Goal: Task Accomplishment & Management: Manage account settings

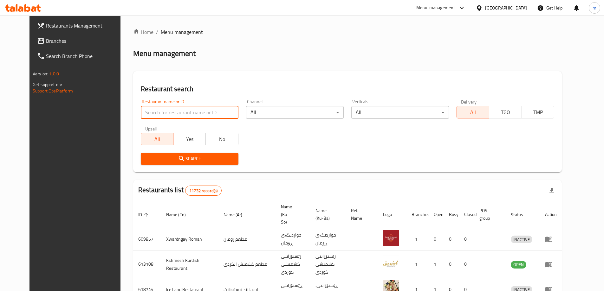
click at [168, 110] on input "search" at bounding box center [190, 112] width 98 height 13
paste input "665203"
type input "665203"
click button "Search" at bounding box center [190, 159] width 98 height 12
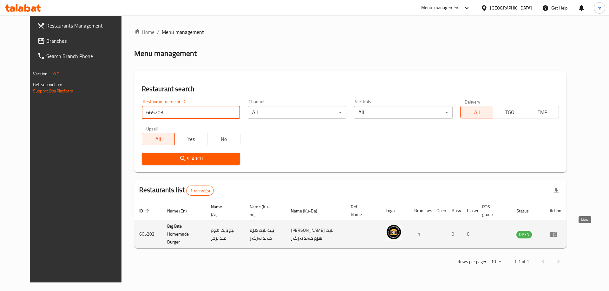
click at [557, 231] on icon "enhanced table" at bounding box center [553, 235] width 8 height 8
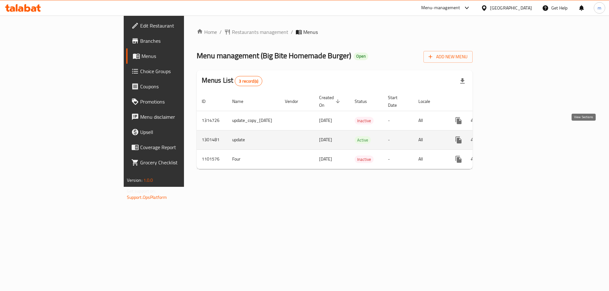
click at [508, 136] on icon "enhanced table" at bounding box center [504, 140] width 8 height 8
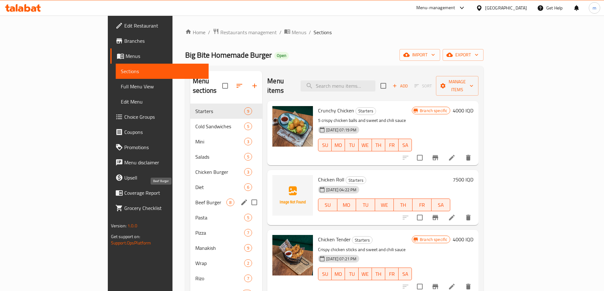
click at [195, 199] on span "Beef Burger" at bounding box center [210, 203] width 31 height 8
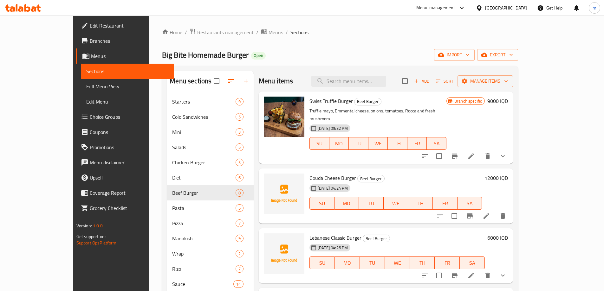
click at [430, 78] on span "Add" at bounding box center [421, 81] width 17 height 7
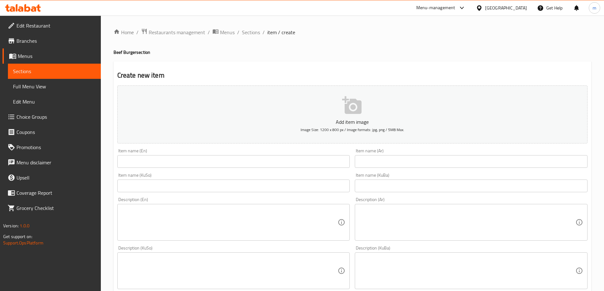
click at [228, 162] on input "text" at bounding box center [233, 161] width 233 height 13
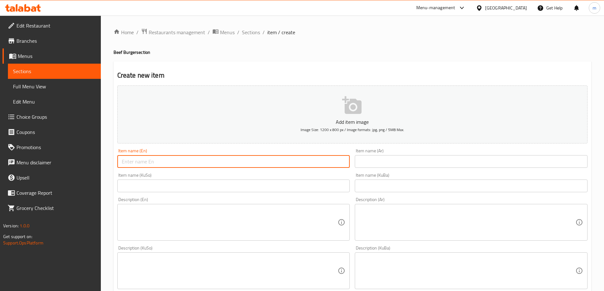
paste input "Lebanese Classic Burger"
click at [161, 164] on input "Lebanese Classic Burger" at bounding box center [233, 161] width 233 height 13
type input "Lebanese Classic Burger"
click at [385, 160] on input "text" at bounding box center [471, 161] width 233 height 13
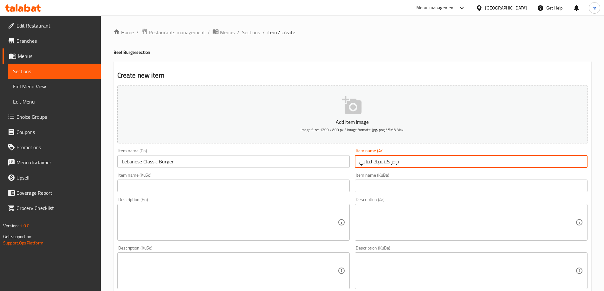
type input "برجر كلاسيك لبناني"
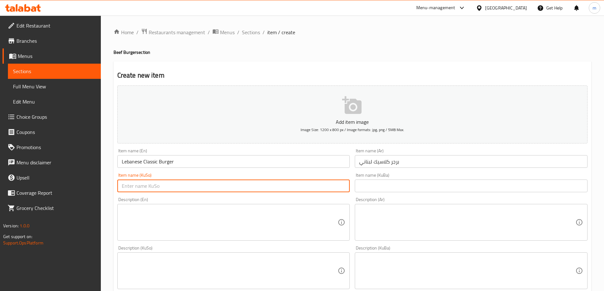
click at [333, 188] on input "text" at bounding box center [233, 186] width 233 height 13
type input "بەرگری کلاسیکی لوبنانی"
click at [217, 220] on textarea at bounding box center [230, 223] width 216 height 30
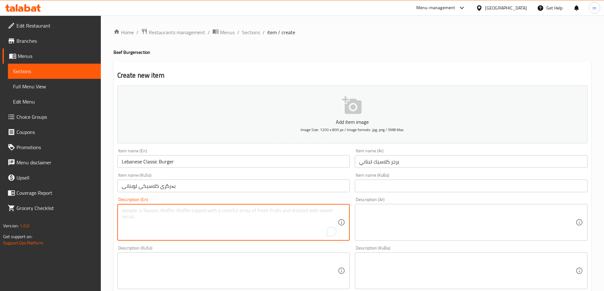
paste textarea "Coleslaw salad, tomato and ketchup"
type textarea "Coleslaw salad, tomato and ketchup"
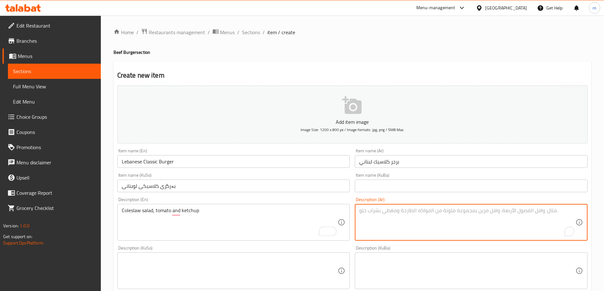
click at [366, 220] on textarea "To enrich screen reader interactions, please activate Accessibility in Grammarl…" at bounding box center [467, 223] width 216 height 30
paste textarea "سلطة كول سلو، طماطم و كاتشب"
type textarea "سلطة كول سلو، طماطم و كاتشب"
click at [237, 266] on textarea at bounding box center [230, 271] width 216 height 30
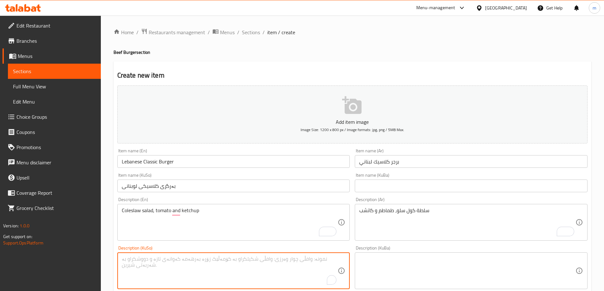
paste textarea "زەڵاتەی کۆل سلۆ، تەماتە و کەچەپ"
type textarea "زەڵاتەی کۆل سلۆ، تەماتە و کەچەپ"
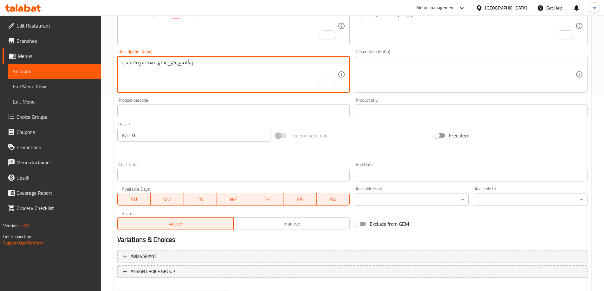
scroll to position [230, 0]
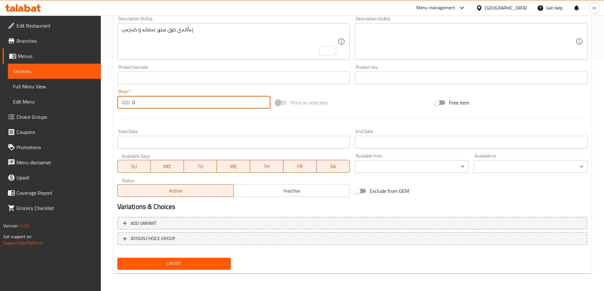
drag, startPoint x: 133, startPoint y: 109, endPoint x: 115, endPoint y: 107, distance: 18.2
click at [117, 107] on div "IQD 0 Price *" at bounding box center [193, 102] width 153 height 13
type input "6000"
click at [172, 265] on span "Create" at bounding box center [174, 264] width 104 height 8
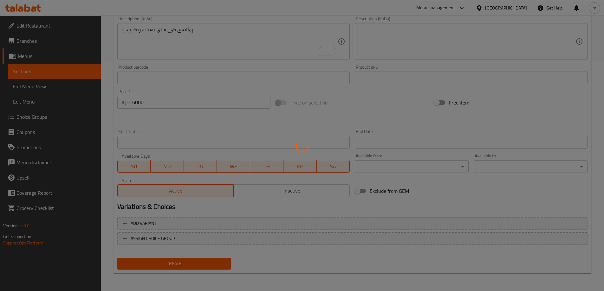
type input "0"
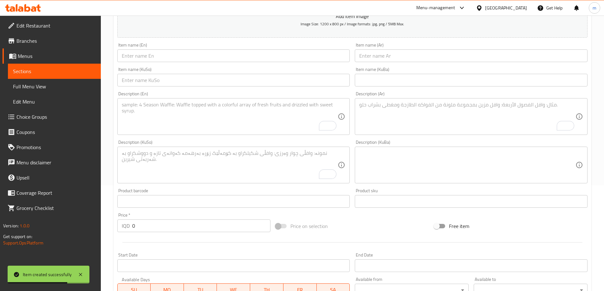
scroll to position [8, 0]
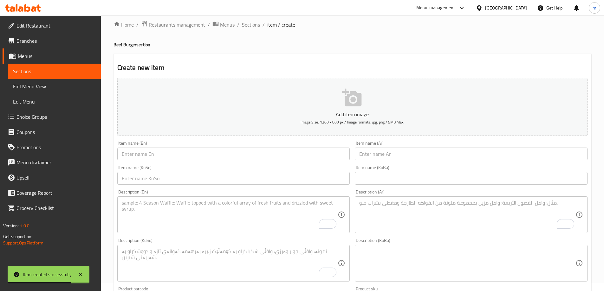
click at [302, 164] on div "Item name (KuSo) Item name (KuSo)" at bounding box center [234, 175] width 238 height 24
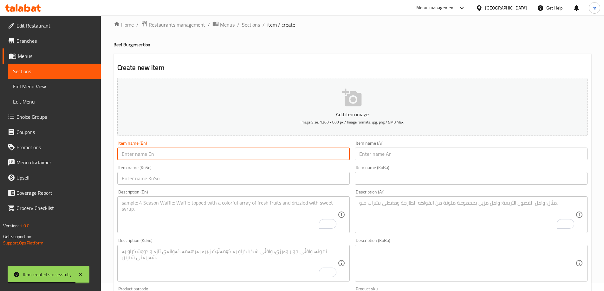
click at [304, 157] on input "text" at bounding box center [233, 154] width 233 height 13
type input "Smoked Burger"
click at [432, 154] on input "text" at bounding box center [471, 154] width 233 height 13
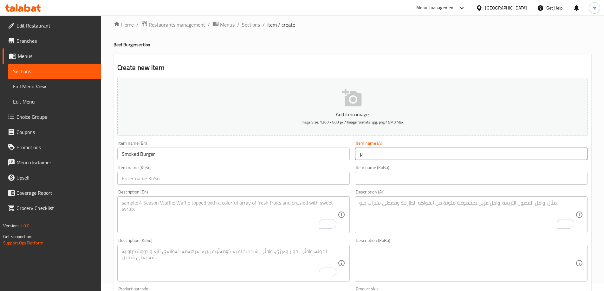
type input "برج"
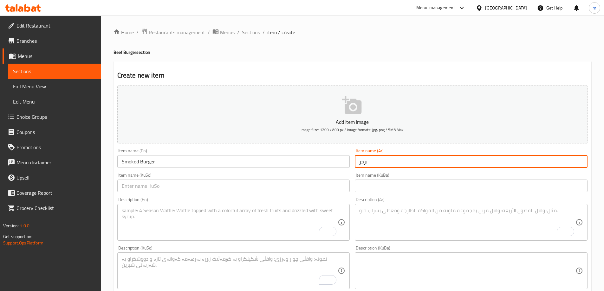
scroll to position [8, 0]
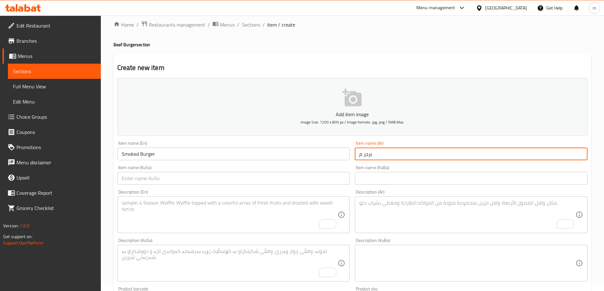
type input "برجر مدخن"
click at [325, 191] on div "Description (En) Description (En)" at bounding box center [233, 211] width 233 height 43
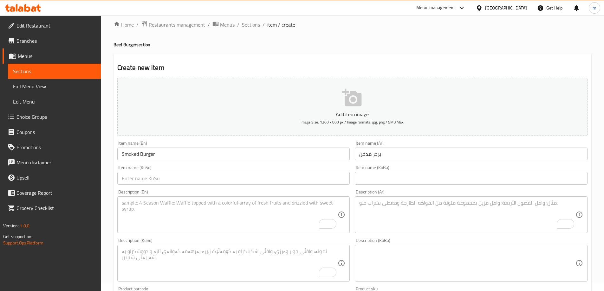
click at [324, 186] on div "Item name (KuSo) Item name (KuSo)" at bounding box center [234, 175] width 238 height 24
click at [324, 182] on input "text" at bounding box center [233, 178] width 233 height 13
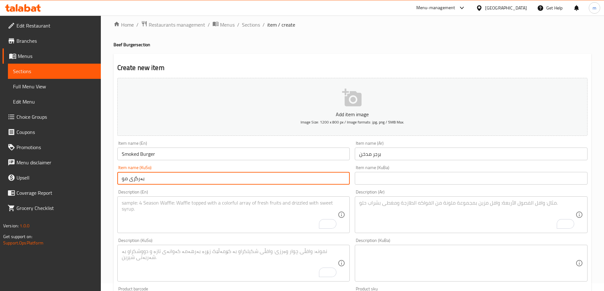
type input "بەرگری مودەخەن"
click at [367, 156] on input "برجر مدخن" at bounding box center [471, 154] width 233 height 13
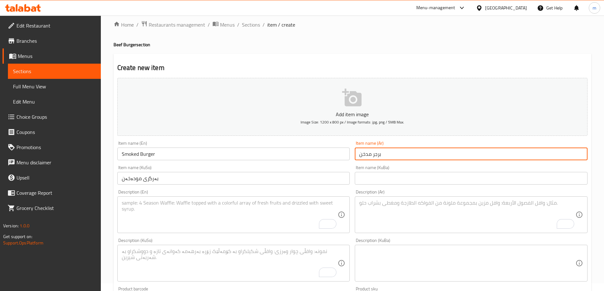
click at [367, 156] on input "برجر مدخن" at bounding box center [471, 154] width 233 height 13
type input "برجر سموكد"
click at [174, 222] on textarea "To enrich screen reader interactions, please activate Accessibility in Grammarl…" at bounding box center [230, 215] width 216 height 30
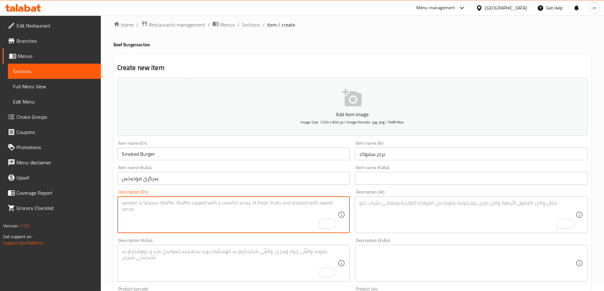
paste textarea "BBQ mayo, onions, turkey bacon, lettuce, tomato and smoked cheese"
type textarea "BBQ mayo, onions, turkey bacon, lettuce, tomato and smoked cheese"
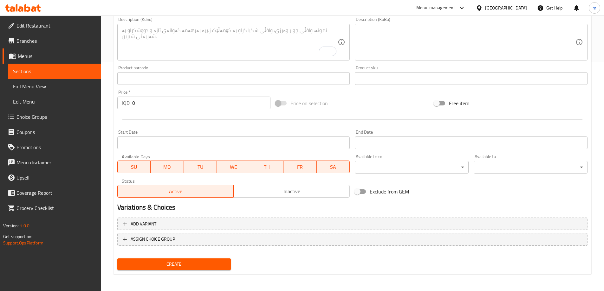
scroll to position [230, 0]
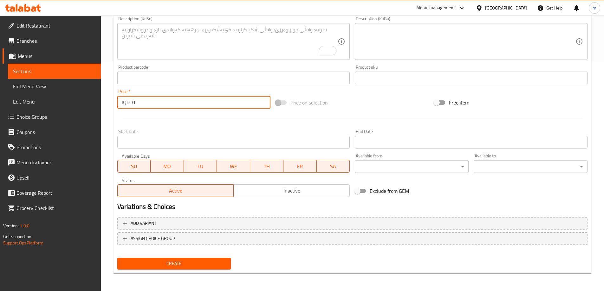
drag, startPoint x: 169, startPoint y: 105, endPoint x: 117, endPoint y: 104, distance: 52.0
click at [121, 104] on div "IQD 0 Price *" at bounding box center [193, 102] width 153 height 13
type input "6"
type input "9500"
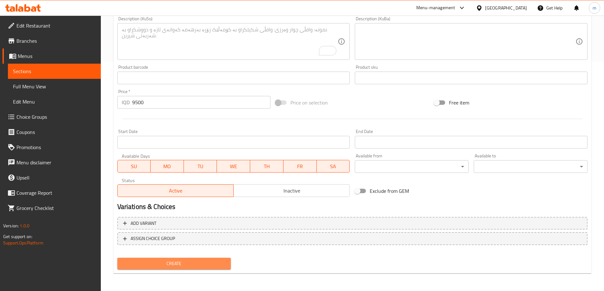
click at [200, 265] on span "Create" at bounding box center [174, 264] width 104 height 8
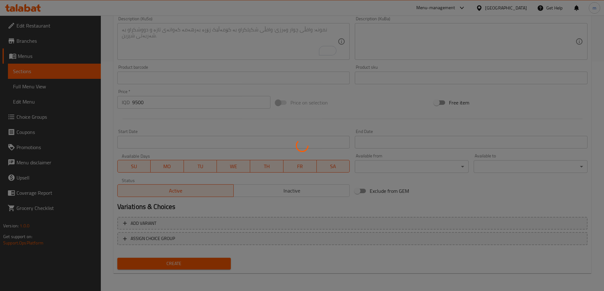
type input "0"
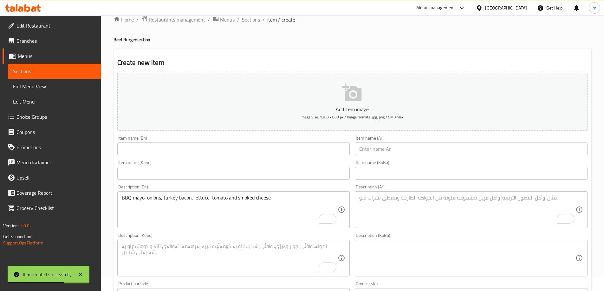
scroll to position [8, 0]
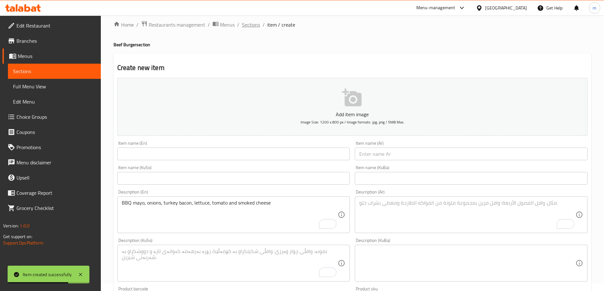
click at [253, 23] on span "Sections" at bounding box center [251, 25] width 18 height 8
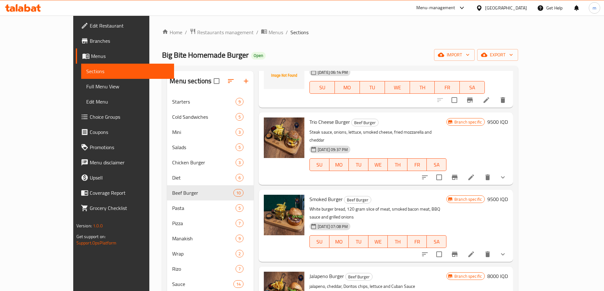
scroll to position [324, 0]
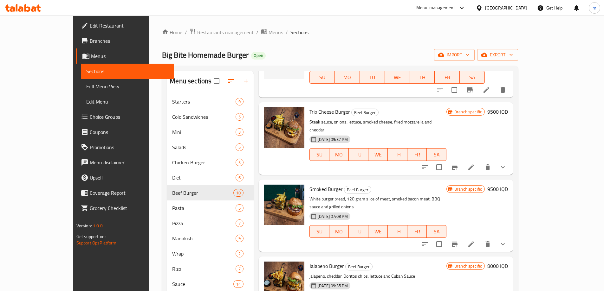
click at [480, 239] on li at bounding box center [471, 244] width 18 height 11
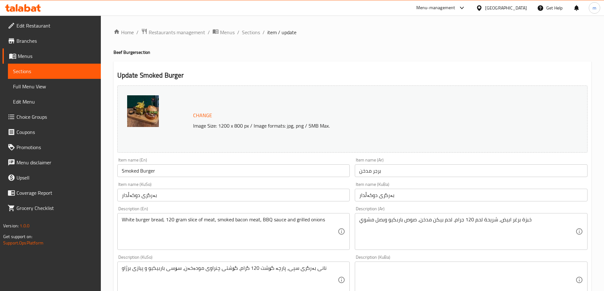
click at [197, 222] on textarea "White burger bread, 120 gram slice of meat, smoked bacon meat, BBQ sauce and gr…" at bounding box center [230, 232] width 216 height 30
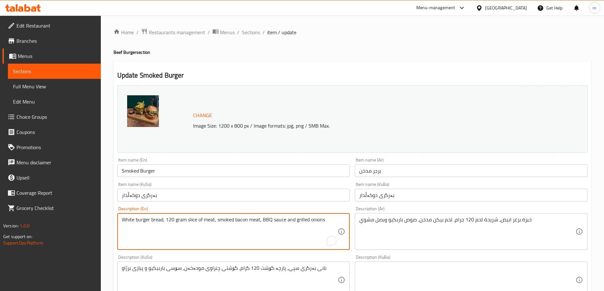
click at [197, 222] on textarea "White burger bread, 120 gram slice of meat, smoked bacon meat, BBQ sauce and gr…" at bounding box center [230, 232] width 216 height 30
paste textarea "BBQ mayo, onions, turkey bacon, lettuce, tomato and smoked cheese"
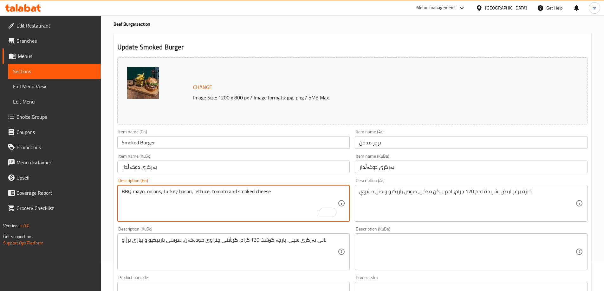
scroll to position [47, 0]
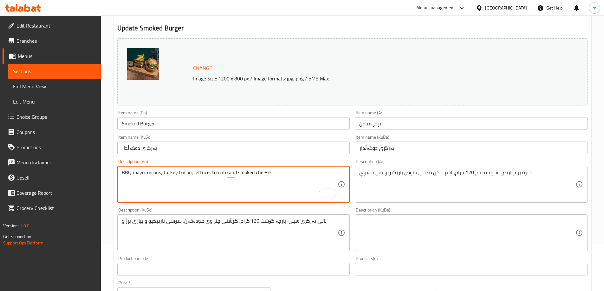
type textarea "BBQ mayo, onions, turkey bacon, lettuce, tomato and smoked cheese"
click at [517, 182] on textarea "خبزة برغر ابيض، شريحة لحم 120 جرام، لحم بيكن مدخن، صوص باربكيو وبصل مشوي" at bounding box center [467, 185] width 216 height 30
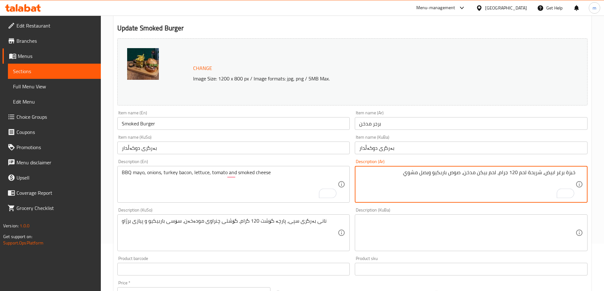
click at [517, 170] on textarea "خبزة برغر ابيض، شريحة لحم 120 جرام، لحم بيكن مدخن، صوص باربكيو وبصل مشوي" at bounding box center [467, 185] width 216 height 30
click at [254, 172] on textarea "BBQ mayo, onions, turkey bacon, lettuce, tomato and smoked cheese" at bounding box center [230, 185] width 216 height 30
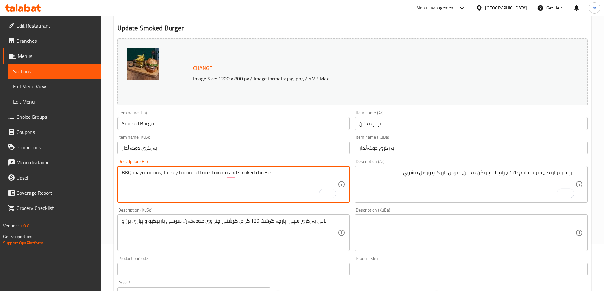
click at [254, 172] on textarea "BBQ mayo, onions, turkey bacon, lettuce, tomato and smoked cheese" at bounding box center [230, 185] width 216 height 30
click at [407, 175] on textarea "خبزة برغر ابيض، شريحة لحم 120 جرام، لحم بيكن مدخن، صوص باربكيو وبصل مشوي" at bounding box center [467, 185] width 216 height 30
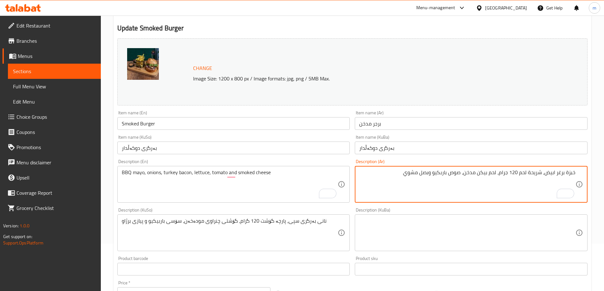
click at [407, 175] on textarea "خبزة برغر ابيض، شريحة لحم 120 جرام، لحم بيكن مدخن، صوص باربكيو وبصل مشوي" at bounding box center [467, 185] width 216 height 30
paste textarea "مايونيز باربيكيو، بصل، لحم ديك رومي مقدد، خس، طماطم وجبن مدخن"
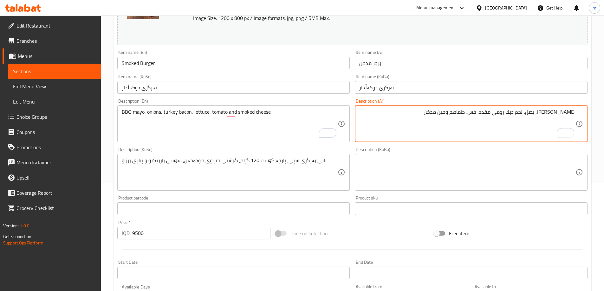
scroll to position [111, 0]
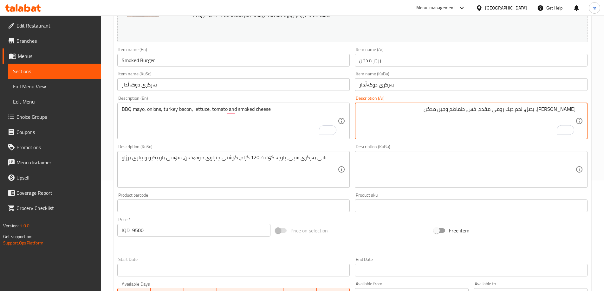
type textarea "مايونيز باربيكيو، بصل، لحم ديك رومي مقدد، خس، طماطم وجبن مدخن"
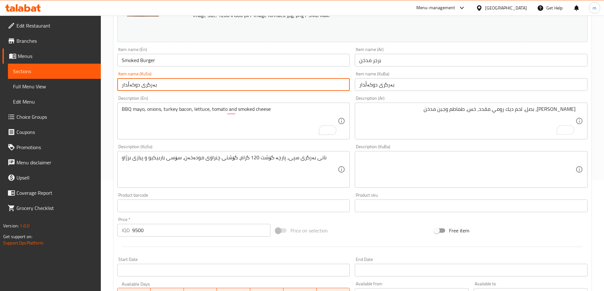
click at [131, 86] on input "بەرگری دوکەڵدار" at bounding box center [233, 84] width 233 height 13
click at [147, 87] on input "بەرگری مودەخەن" at bounding box center [233, 84] width 233 height 13
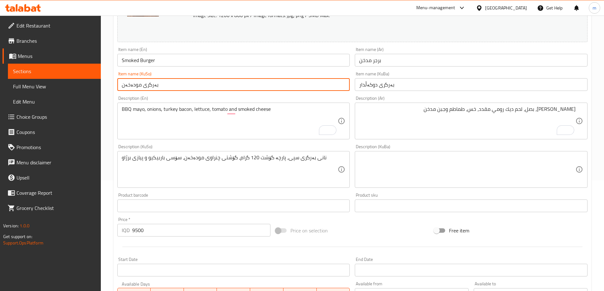
type input "بەرگری مودەخەن"
click at [379, 84] on input "بەرگری دوکەڵدار" at bounding box center [471, 84] width 233 height 13
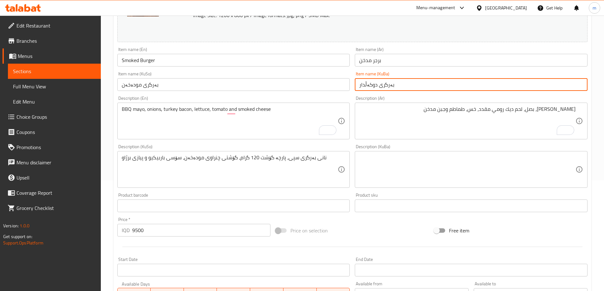
click at [379, 84] on input "بەرگری دوکەڵدار" at bounding box center [471, 84] width 233 height 13
paste input "مودەخەن"
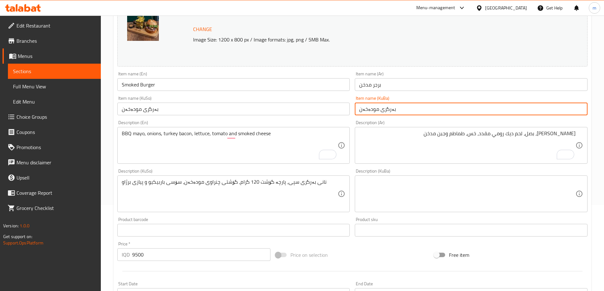
scroll to position [77, 0]
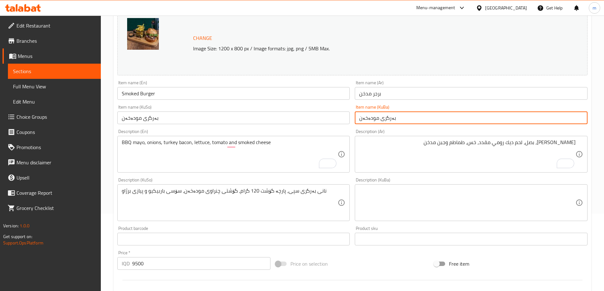
type input "بەرگری مودەخەن"
click at [364, 93] on input "برجر مدخن" at bounding box center [471, 93] width 233 height 13
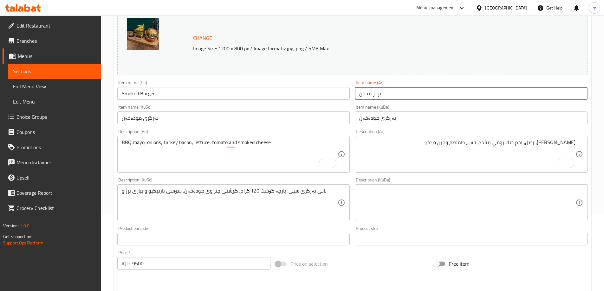
click at [364, 93] on input "برجر مدخن" at bounding box center [471, 93] width 233 height 13
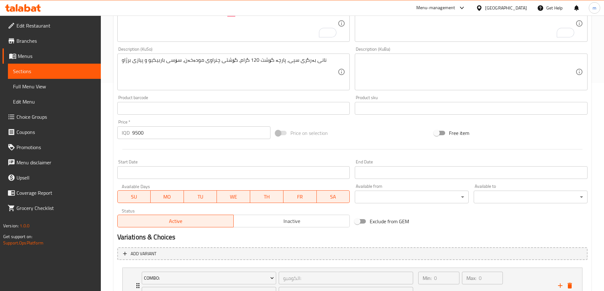
scroll to position [264, 0]
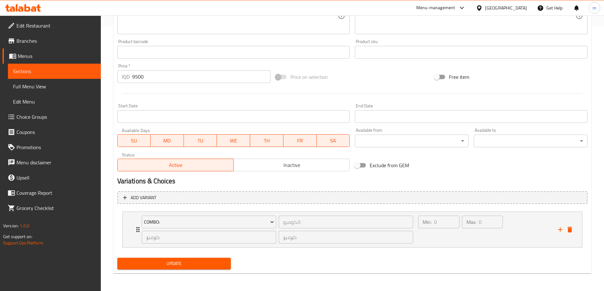
type input "برجر سموكد"
click at [210, 264] on span "Update" at bounding box center [174, 264] width 104 height 8
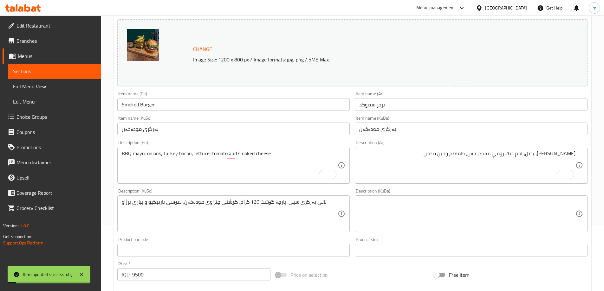
scroll to position [71, 0]
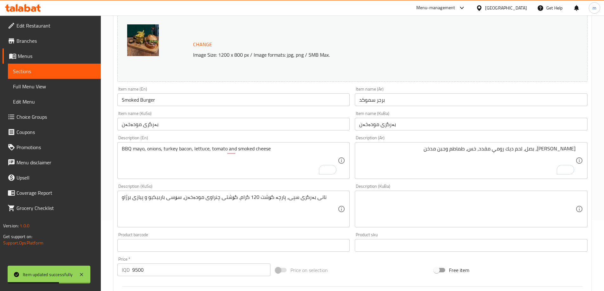
click at [316, 203] on textarea "نانی بەرگری سپی، پارچە گۆشت 120 گرام، گۆشتی چنراوی مودەخەن، سۆسی باربیکیو و پیا…" at bounding box center [230, 209] width 216 height 30
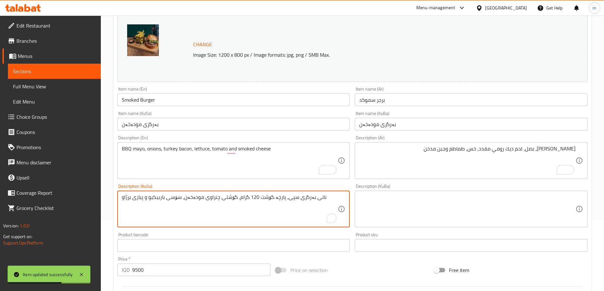
click at [316, 203] on textarea "نانی بەرگری سپی، پارچە گۆشت 120 گرام، گۆشتی چنراوی مودەخەن، سۆسی باربیکیو و پیا…" at bounding box center [230, 209] width 216 height 30
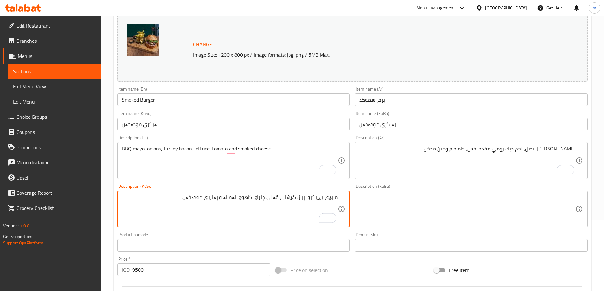
type textarea "مایۆی باڕبکیو، پیاز، گۆشتی قەلی چنراو، کاهوو، تەماتە و پەنیری مودەخەن"
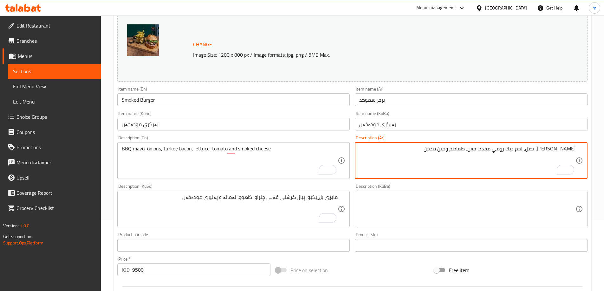
drag, startPoint x: 560, startPoint y: 150, endPoint x: 566, endPoint y: 155, distance: 7.7
click at [566, 155] on textarea "مايونيز باربيكيو، بصل، لحم ديك رومي مقدد، خس، طماطم وجبن مدخن" at bounding box center [467, 161] width 216 height 30
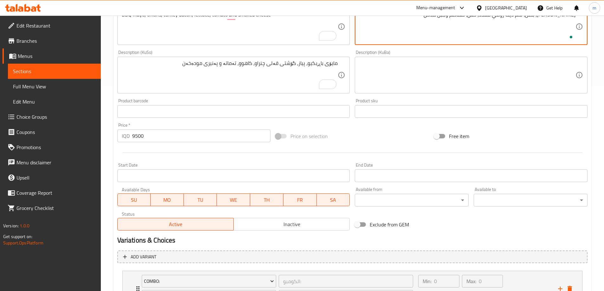
scroll to position [264, 0]
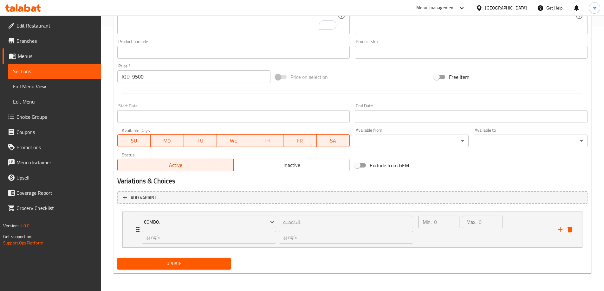
type textarea "مايو باربيكيو، بصل، لحم ديك رومي مقدد، خس، طماطم وجبن مدخن"
click at [231, 266] on button "Update" at bounding box center [174, 264] width 114 height 12
click at [420, 242] on div "Min: 0 ​" at bounding box center [438, 230] width 43 height 30
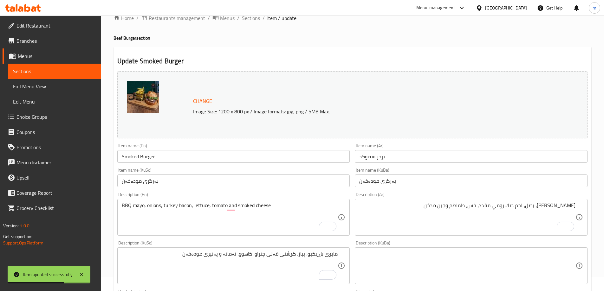
scroll to position [0, 0]
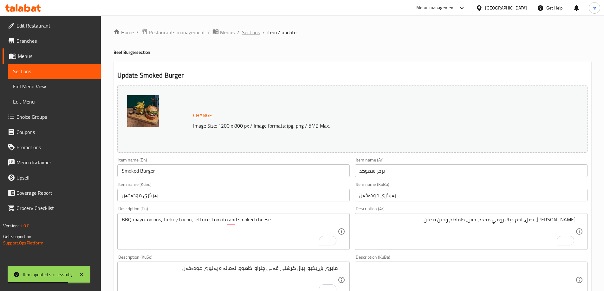
click at [246, 35] on span "Sections" at bounding box center [251, 33] width 18 height 8
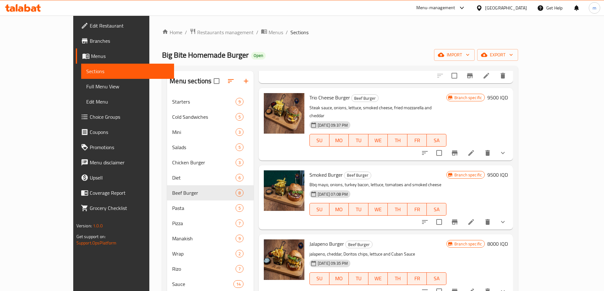
scroll to position [222, 0]
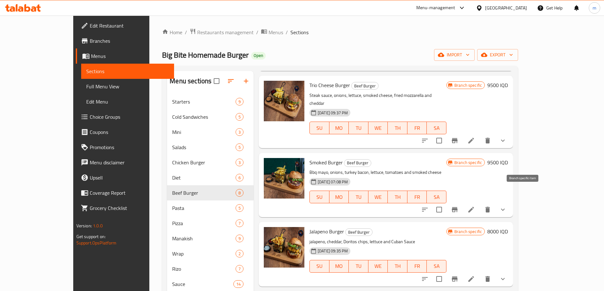
click at [462, 202] on button "Branch-specific-item" at bounding box center [454, 209] width 15 height 15
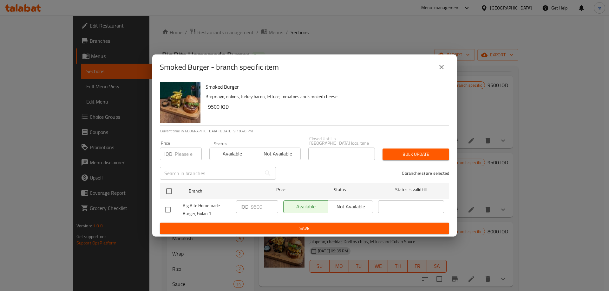
click at [446, 71] on button "close" at bounding box center [441, 67] width 15 height 15
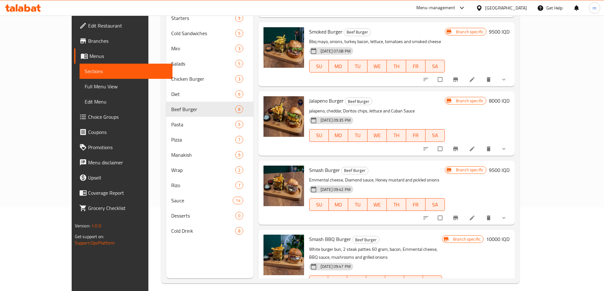
scroll to position [89, 0]
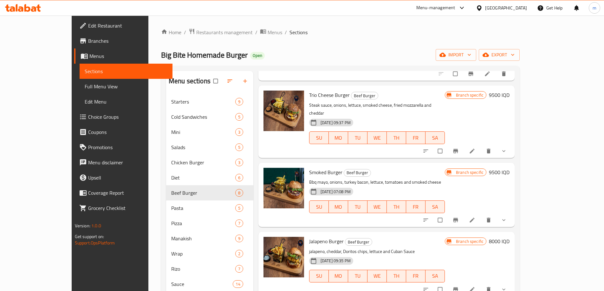
scroll to position [222, 0]
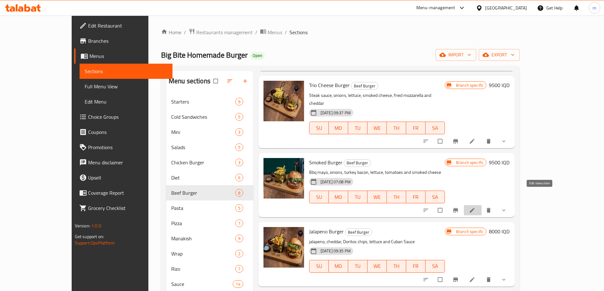
click at [475, 207] on icon at bounding box center [472, 210] width 6 height 6
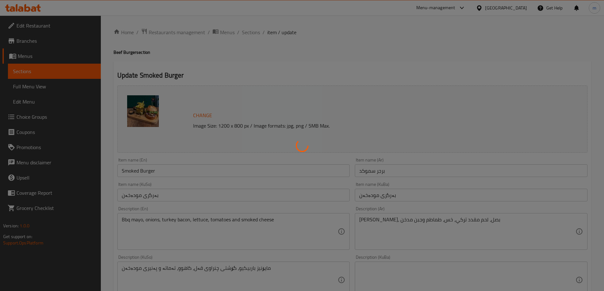
type input "الكومبو:"
type input "کۆمبۆ:"
type input "0"
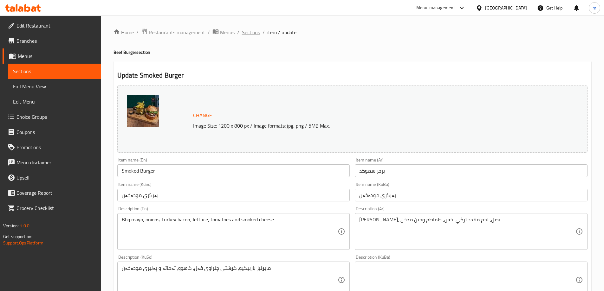
click at [250, 30] on span "Sections" at bounding box center [251, 33] width 18 height 8
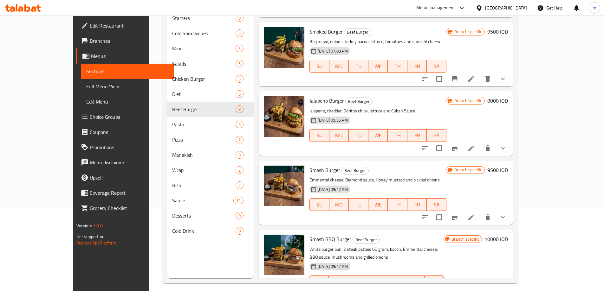
scroll to position [89, 0]
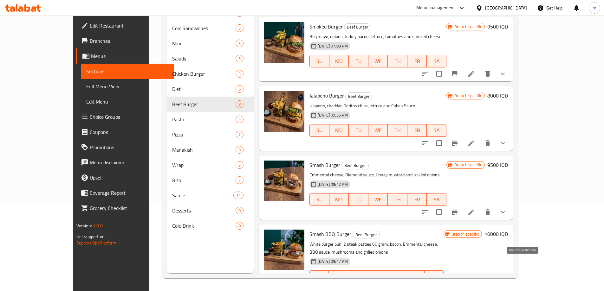
click at [458, 286] on icon "Branch-specific-item" at bounding box center [455, 290] width 8 height 8
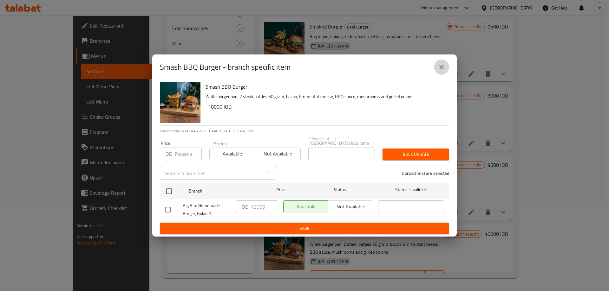
click at [446, 71] on button "close" at bounding box center [441, 67] width 15 height 15
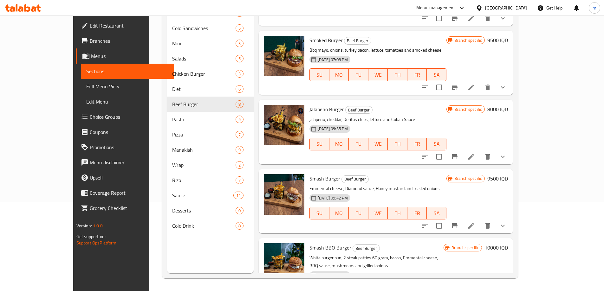
scroll to position [269, 0]
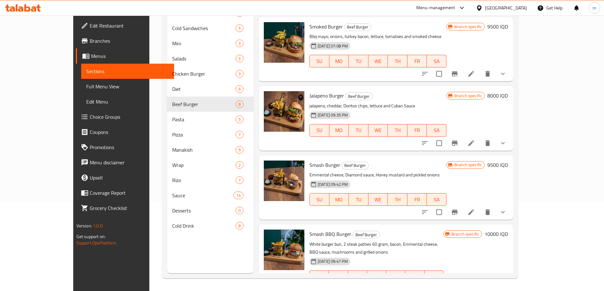
click at [29, 10] on icon at bounding box center [27, 8] width 6 height 8
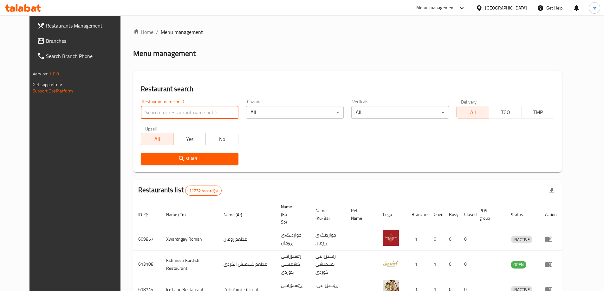
click at [146, 107] on input "search" at bounding box center [190, 112] width 98 height 13
paste input "679561"
type input "679561"
click button "Search" at bounding box center [190, 159] width 98 height 12
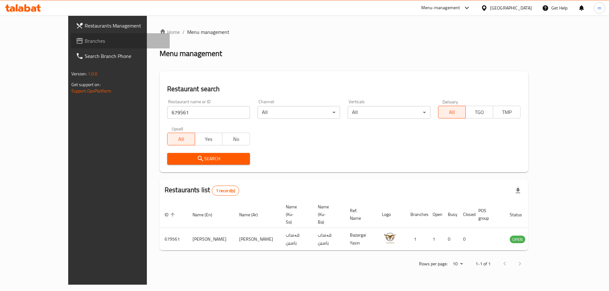
click at [85, 42] on span "Branches" at bounding box center [125, 41] width 80 height 8
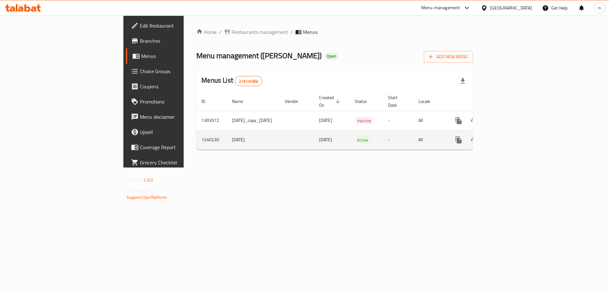
click at [508, 136] on icon "enhanced table" at bounding box center [504, 140] width 8 height 8
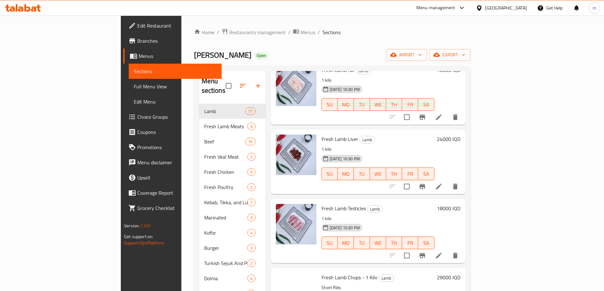
scroll to position [814, 0]
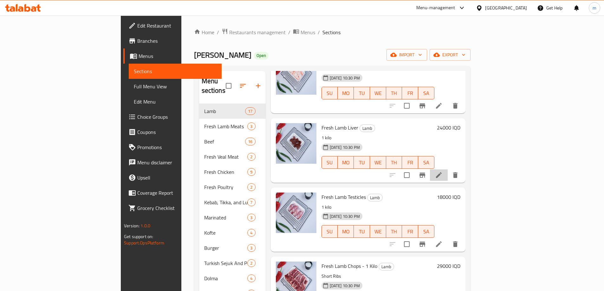
click at [448, 170] on li at bounding box center [439, 175] width 18 height 11
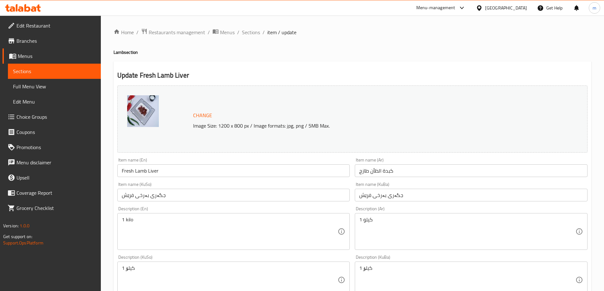
click at [166, 176] on input "Fresh Lamb Liver" at bounding box center [233, 171] width 233 height 13
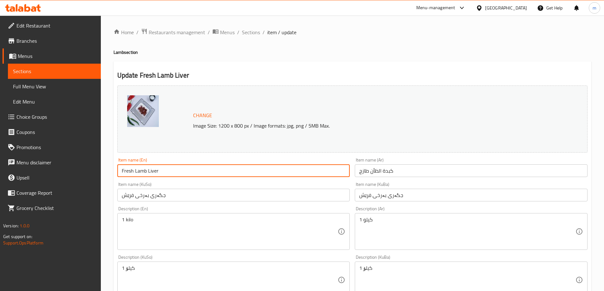
click at [166, 176] on input "Fresh Lamb Liver" at bounding box center [233, 171] width 233 height 13
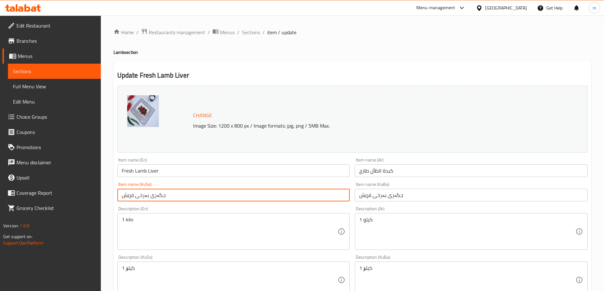
drag, startPoint x: 294, startPoint y: 200, endPoint x: 146, endPoint y: 203, distance: 148.1
click at [146, 203] on div "Item name (KuSo) جگەری بەرخی فرێش Item name (KuSo)" at bounding box center [234, 192] width 238 height 24
click at [150, 193] on input "جگەری بەرخی فرێش" at bounding box center [233, 195] width 233 height 13
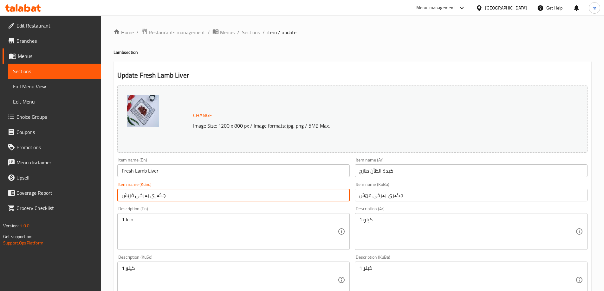
paste input "ەرگی تەواوى بەرخ"
type input "جەرگی تەواوى بەرخ"
click at [401, 188] on div "Item name (KuBa) جگەری بەرخی فرێش Item name (KuBa)" at bounding box center [471, 191] width 233 height 19
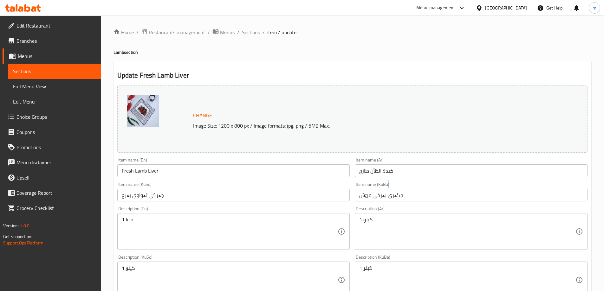
click at [401, 188] on div "Item name (KuBa) جگەری بەرخی فرێش Item name (KuBa)" at bounding box center [471, 191] width 233 height 19
click at [400, 192] on input "جگەری بەرخی فرێش" at bounding box center [471, 195] width 233 height 13
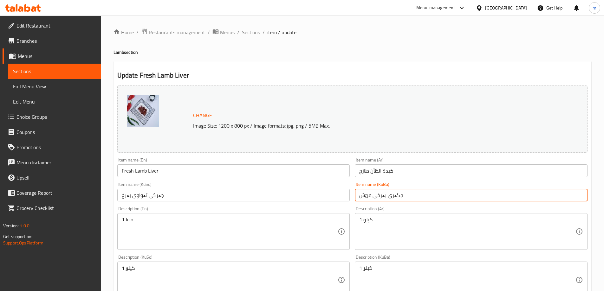
click at [400, 192] on input "جگەری بەرخی فرێش" at bounding box center [471, 195] width 233 height 13
paste input "ەرگی تەواوى بەرخ"
type input "جەرگی تەواوى بەرخ"
click at [392, 171] on input "كبدة الظأن طازج" at bounding box center [471, 171] width 233 height 13
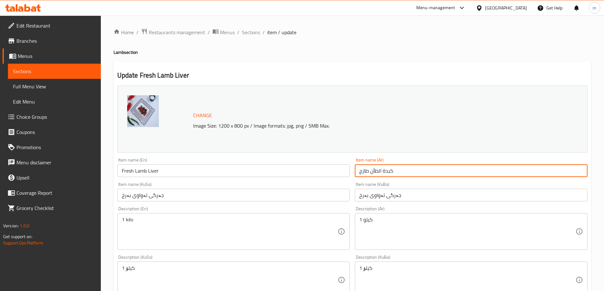
click at [392, 171] on input "كبدة الظأن طازج" at bounding box center [471, 171] width 233 height 13
paste input "خروف كامل"
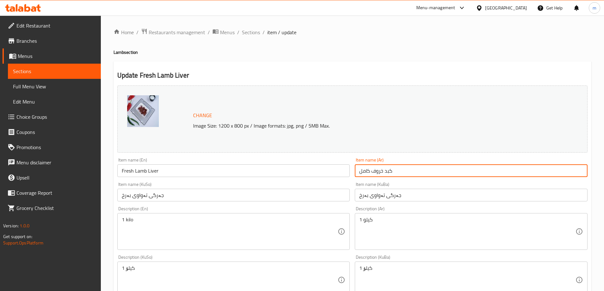
type input "كبد خروف كامل"
click at [305, 172] on input "Fresh Lamb Liver" at bounding box center [233, 171] width 233 height 13
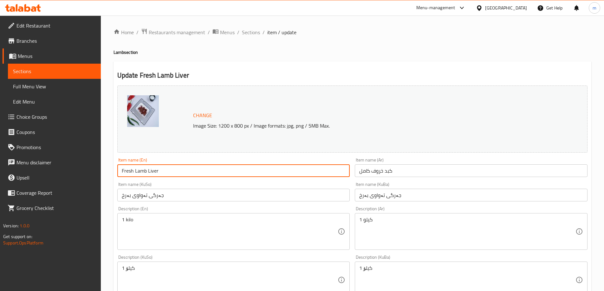
click at [305, 172] on input "Fresh Lamb Liver" at bounding box center [233, 171] width 233 height 13
paste input "Lamb Whole"
type input "Lamb Whole Liver"
click at [187, 156] on div "Item name (En) Lamb Whole Liver Item name (En)" at bounding box center [234, 167] width 238 height 24
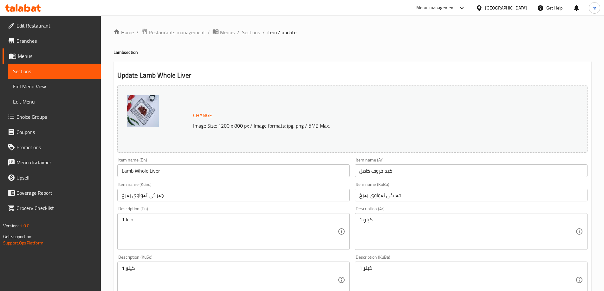
click at [188, 275] on textarea "1 کیلۆ" at bounding box center [230, 280] width 216 height 30
paste textarea "جەرگ، سیەکان، و گورچیلە فرێشی بەرخ"
type textarea "جەرگ، سیەکان، و گورچیلە فرێشی بەرخ"
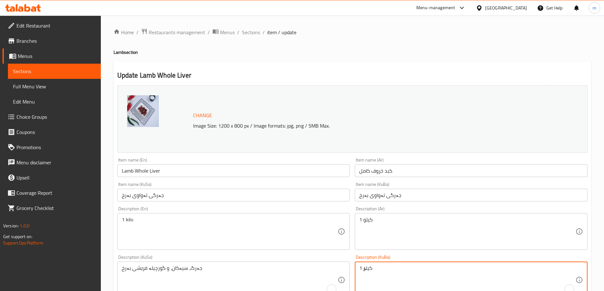
click at [386, 275] on textarea "1 کیلۆ" at bounding box center [467, 280] width 216 height 30
click at [386, 274] on textarea "1 کیلۆ" at bounding box center [467, 280] width 216 height 30
paste textarea "جەرگ، سیەکان، و گورچیلە فرێشی بەرخ"
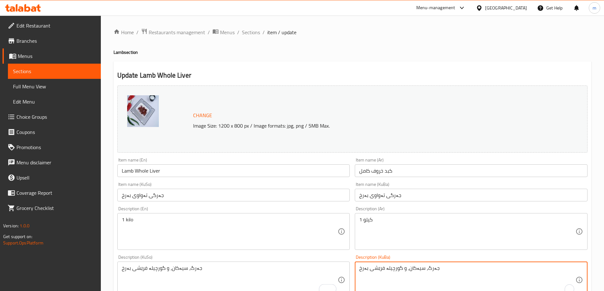
type textarea "جەرگ، سیەکان، و گورچیلە فرێشی بەرخ"
click at [376, 225] on textarea "1 كيلو" at bounding box center [467, 232] width 216 height 30
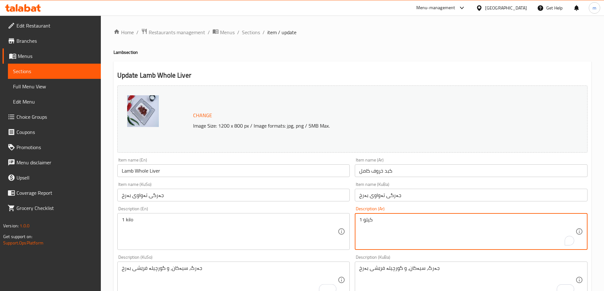
click at [376, 225] on textarea "1 كيلو" at bounding box center [467, 232] width 216 height 30
paste textarea "كبد, رئتين, وكلاوي خروف طازج"
type textarea "كبد, رئتين, وكلاوي خروف طازج"
click at [253, 229] on textarea "1 kilo" at bounding box center [230, 232] width 216 height 30
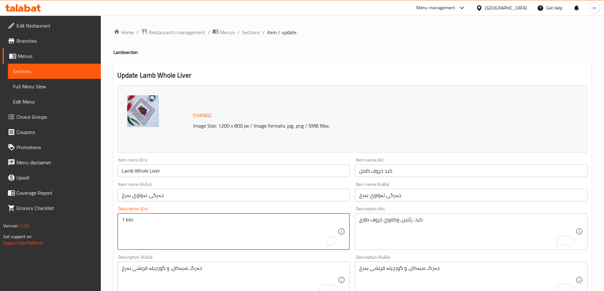
click at [253, 229] on textarea "1 kilo" at bounding box center [230, 232] width 216 height 30
paste textarea "Fresh Lamb Liver, lungs, and kidneys"
type textarea "Fresh Lamb Liver, lungs, and kidneys"
click at [179, 210] on div "Description (En) Fresh Lamb Liver, lungs, and kidneys Description (En)" at bounding box center [233, 228] width 233 height 43
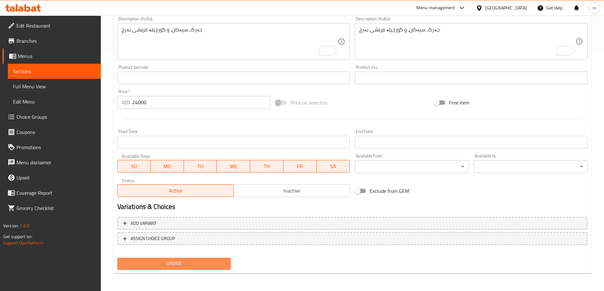
click at [205, 262] on span "Update" at bounding box center [174, 264] width 104 height 8
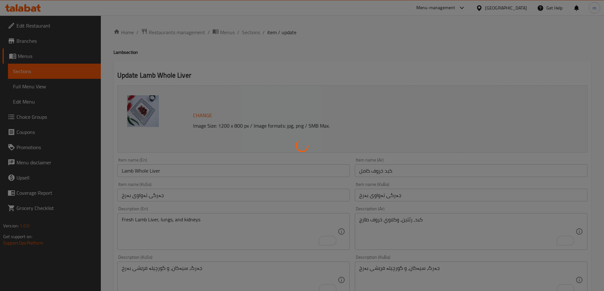
click at [169, 172] on div at bounding box center [302, 145] width 604 height 291
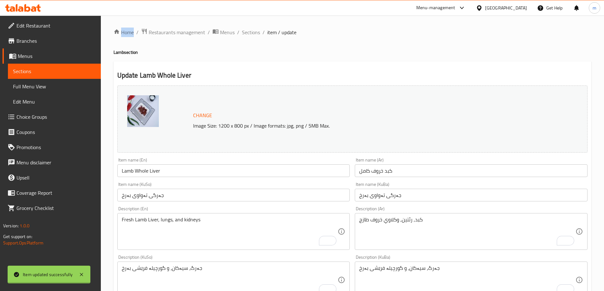
click at [169, 172] on div at bounding box center [302, 145] width 604 height 291
click at [169, 172] on div "Home / Restaurants management / Menus / Sections / item / update Lamb section U…" at bounding box center [352, 272] width 478 height 489
click at [169, 172] on input "Lamb Whole Liver" at bounding box center [233, 171] width 233 height 13
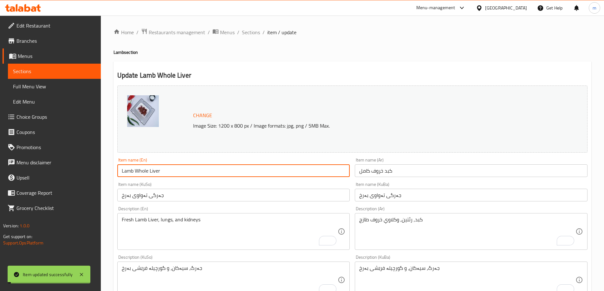
click at [169, 172] on input "Lamb Whole Liver" at bounding box center [233, 171] width 233 height 13
click at [250, 31] on span "Sections" at bounding box center [251, 33] width 18 height 8
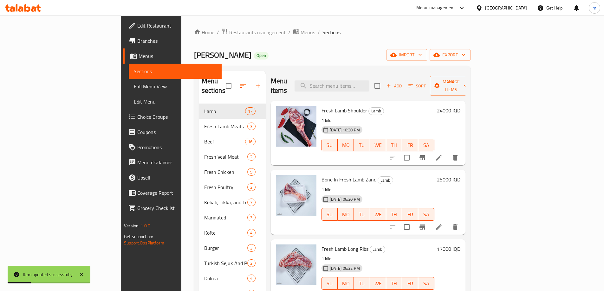
click at [385, 74] on div "Menu items Add Sort Manage items" at bounding box center [368, 86] width 195 height 30
click at [369, 81] on input "search" at bounding box center [331, 86] width 75 height 11
paste input "Lamb Whole Liver"
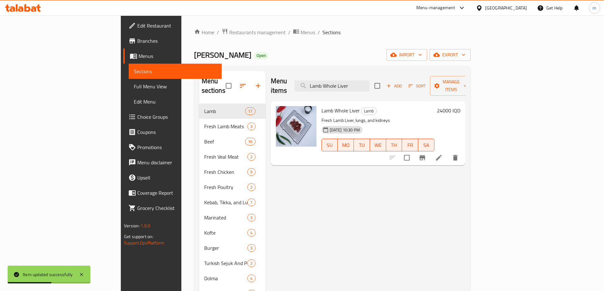
type input "Lamb Whole Liver"
click at [134, 89] on span "Full Menu View" at bounding box center [175, 87] width 83 height 8
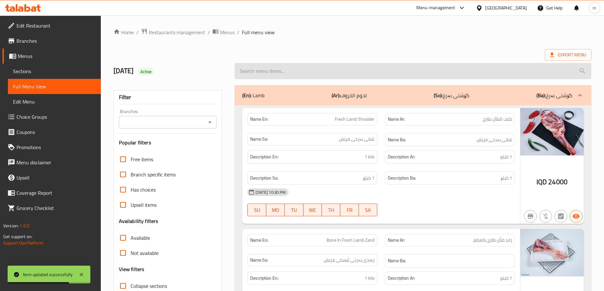
click at [294, 71] on input "search" at bounding box center [413, 71] width 357 height 16
paste input "Lamb Whole Liver"
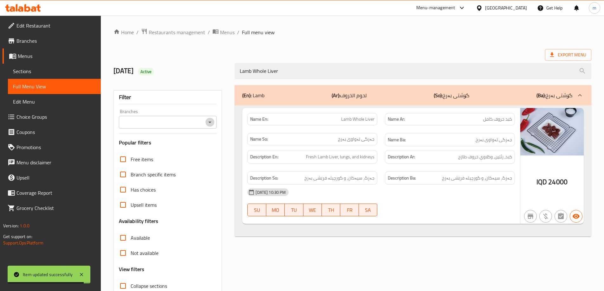
click at [209, 122] on icon "Open" at bounding box center [210, 123] width 8 height 8
type input "Lamb Whole Liver"
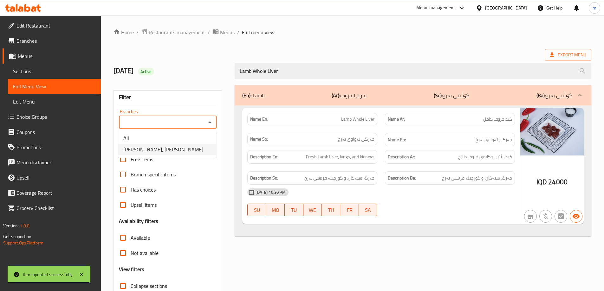
click at [172, 149] on li "Yasin Qasab, Bakhtiary" at bounding box center [167, 149] width 98 height 11
type input "Yasin Qasab, Bakhtiary"
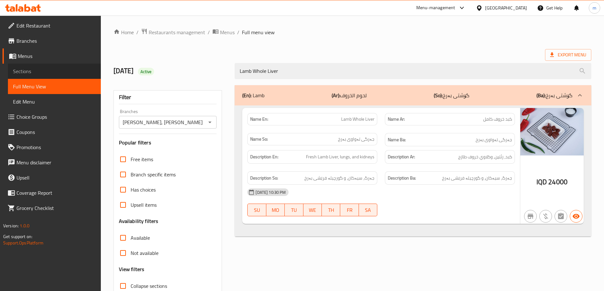
click at [65, 68] on span "Sections" at bounding box center [54, 72] width 83 height 8
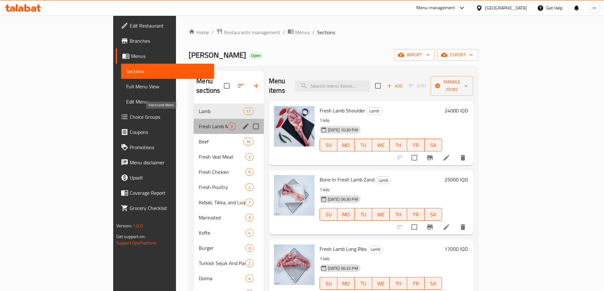
click at [199, 123] on span "Fresh Lamb Meats" at bounding box center [213, 127] width 29 height 8
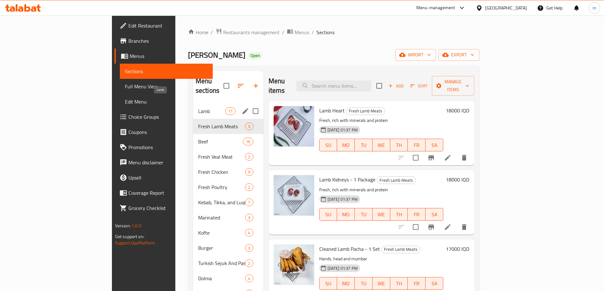
click at [198, 107] on span "Lamb" at bounding box center [211, 111] width 27 height 8
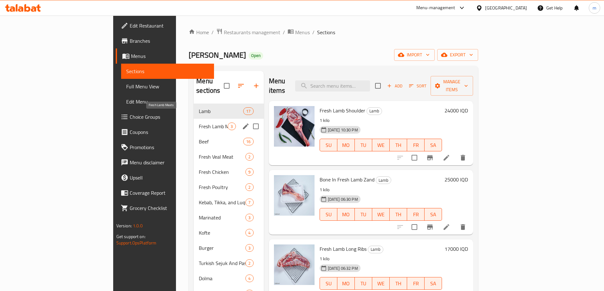
click at [199, 123] on span "Fresh Lamb Meats" at bounding box center [213, 127] width 29 height 8
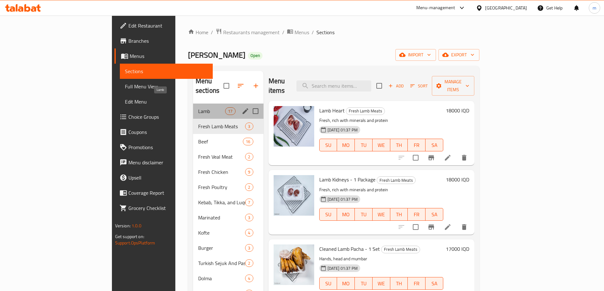
click at [198, 107] on span "Lamb" at bounding box center [211, 111] width 27 height 8
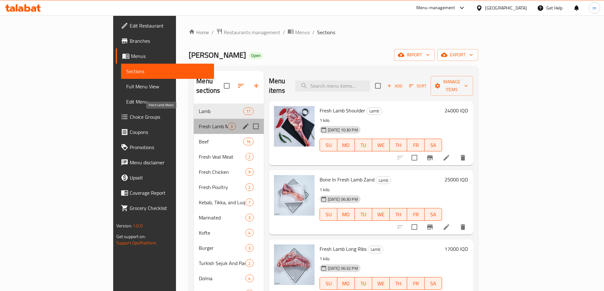
click at [199, 123] on span "Fresh Lamb Meats" at bounding box center [213, 127] width 29 height 8
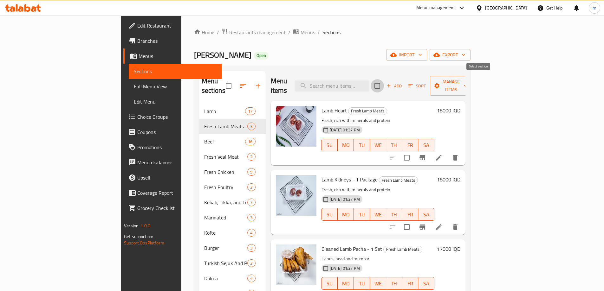
click at [384, 82] on input "checkbox" at bounding box center [377, 85] width 13 height 13
checkbox input "true"
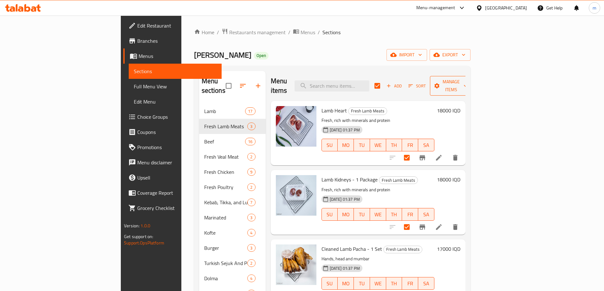
click at [472, 85] on button "Manage items" at bounding box center [451, 86] width 42 height 20
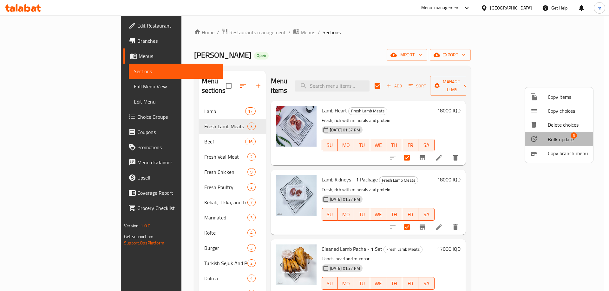
click at [551, 140] on span "Bulk update" at bounding box center [560, 140] width 26 height 8
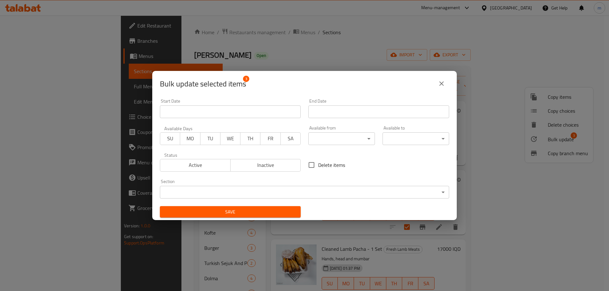
click at [218, 190] on body "​ Menu-management Iraq Get Help m Edit Restaurant Branches Menus Sections Full …" at bounding box center [304, 154] width 609 height 276
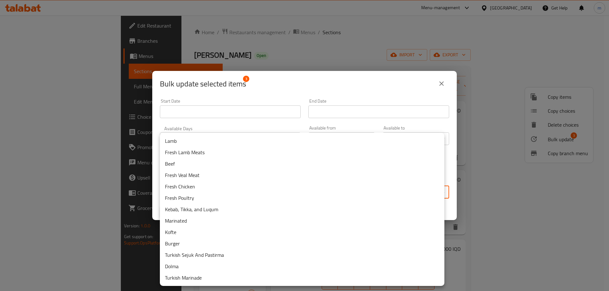
click at [187, 142] on li "Lamb" at bounding box center [302, 140] width 284 height 11
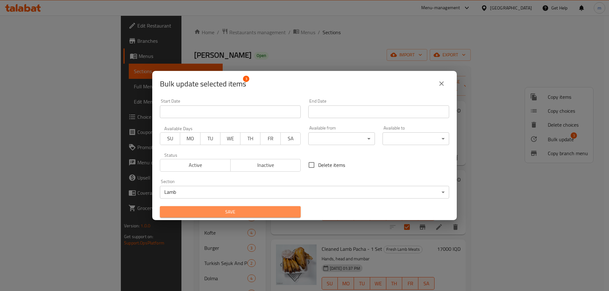
click at [272, 207] on button "Save" at bounding box center [230, 212] width 141 height 12
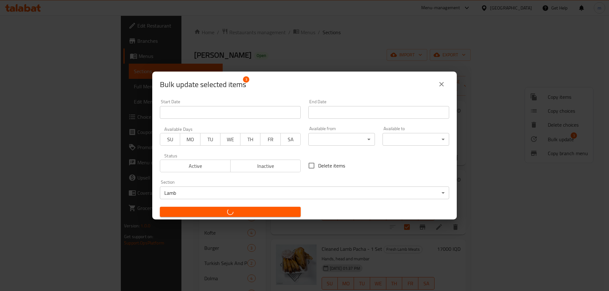
checkbox input "false"
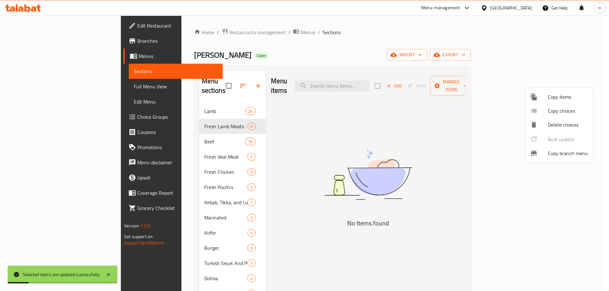
click at [221, 118] on div at bounding box center [304, 145] width 609 height 291
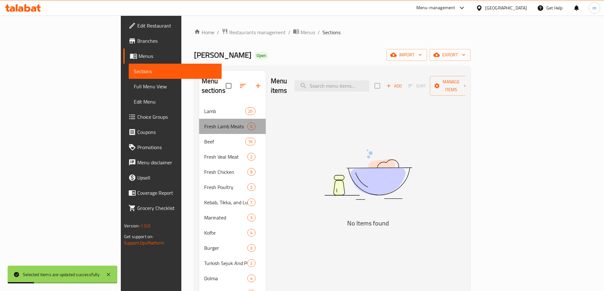
click at [199, 122] on div "Fresh Lamb Meats 0" at bounding box center [232, 126] width 67 height 15
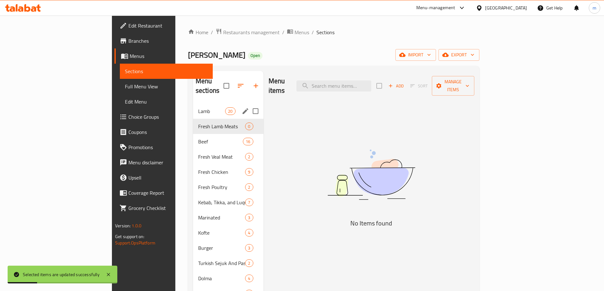
click at [196, 109] on div "Lamb 20" at bounding box center [228, 111] width 70 height 15
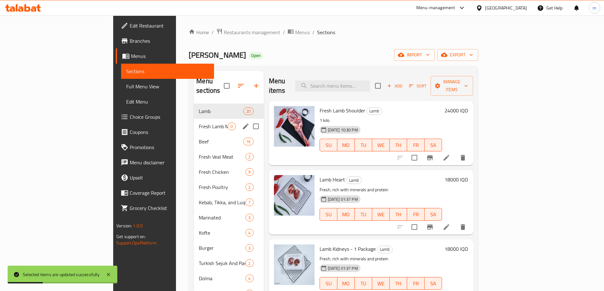
click at [210, 119] on div "Fresh Lamb Meats 0" at bounding box center [229, 126] width 70 height 15
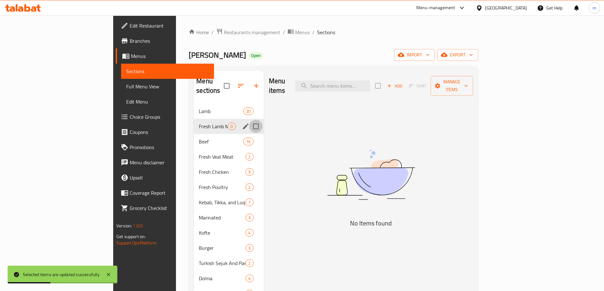
click at [249, 120] on input "Menu sections" at bounding box center [255, 126] width 13 height 13
checkbox input "true"
click at [233, 82] on icon "button" at bounding box center [237, 86] width 8 height 8
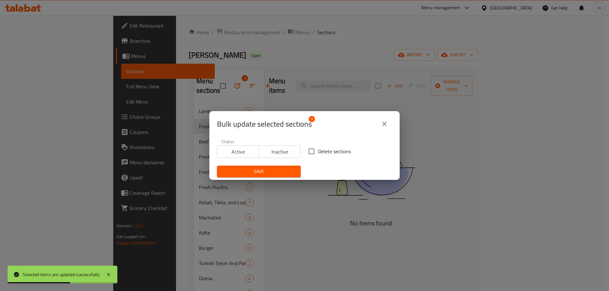
click at [323, 151] on span "Delete sections" at bounding box center [334, 152] width 33 height 8
click at [318, 151] on input "Delete sections" at bounding box center [311, 151] width 13 height 13
checkbox input "true"
click at [267, 171] on span "Save" at bounding box center [259, 172] width 74 height 8
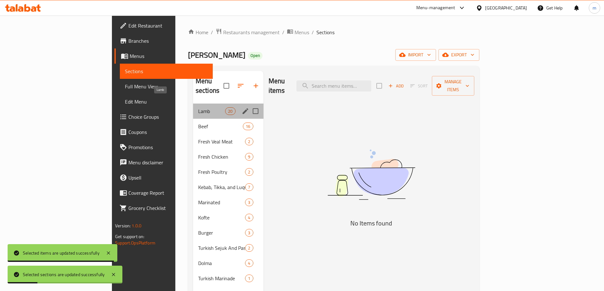
click at [198, 107] on span "Lamb" at bounding box center [211, 111] width 27 height 8
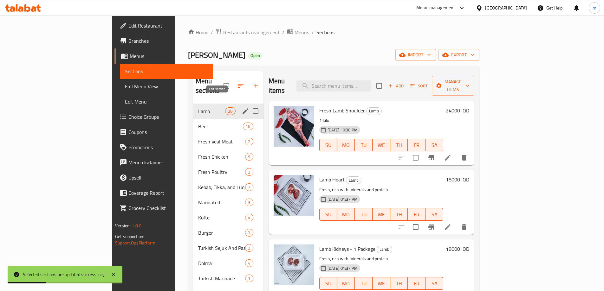
click at [243, 108] on icon "edit" at bounding box center [246, 111] width 6 height 6
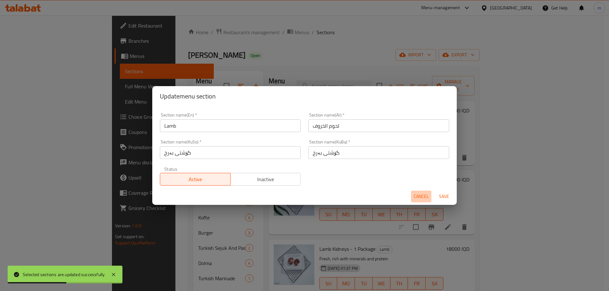
click at [420, 192] on button "Cancel" at bounding box center [421, 197] width 20 height 12
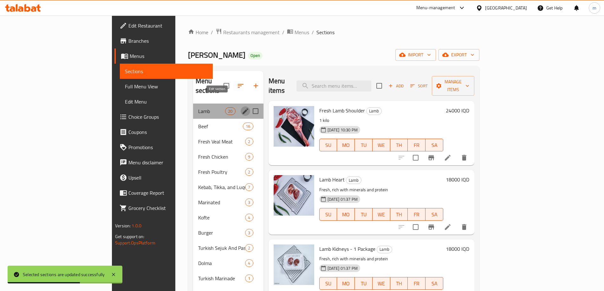
click at [243, 108] on icon "edit" at bounding box center [246, 111] width 6 height 6
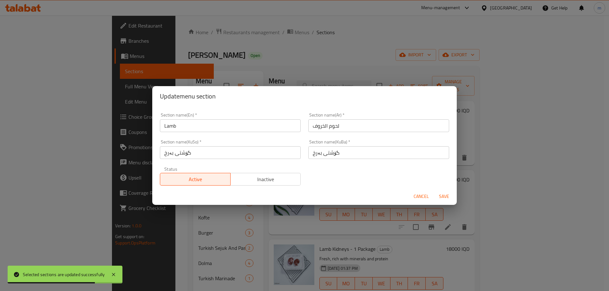
click at [417, 196] on span "Cancel" at bounding box center [420, 197] width 15 height 8
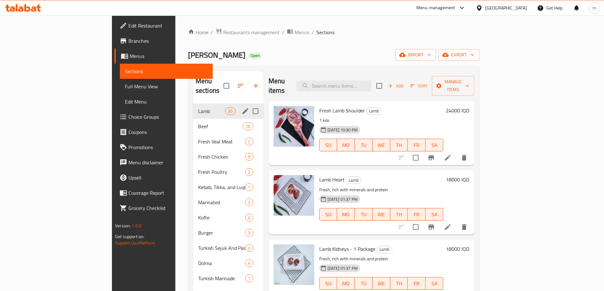
click at [249, 105] on input "Menu sections" at bounding box center [255, 111] width 13 height 13
checkbox input "true"
click at [242, 107] on icon "edit" at bounding box center [246, 111] width 8 height 8
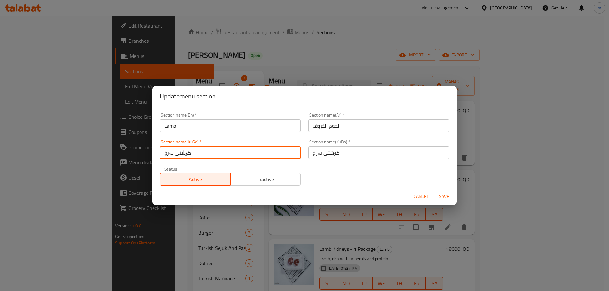
drag, startPoint x: 195, startPoint y: 154, endPoint x: 127, endPoint y: 155, distance: 67.8
click at [127, 155] on div "Update menu section Section name(En)   * Lamb Section name(En) * Section name(A…" at bounding box center [304, 145] width 609 height 291
paste input "فرێشی"
type input "گۆشتی فرێشی بەرخ"
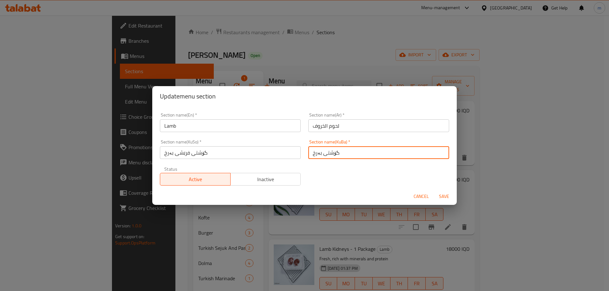
drag, startPoint x: 317, startPoint y: 152, endPoint x: 288, endPoint y: 149, distance: 29.7
click at [288, 149] on div "Section name(En)   * Lamb Section name(En) * Section name(Ar)   * لحوم الخروف S…" at bounding box center [304, 149] width 297 height 81
paste input "فرێشی"
type input "گۆشتی فرێشی بەرخ"
click at [320, 132] on div "Section name(Ar)   * لحوم الخروف Section name(Ar) *" at bounding box center [378, 122] width 148 height 27
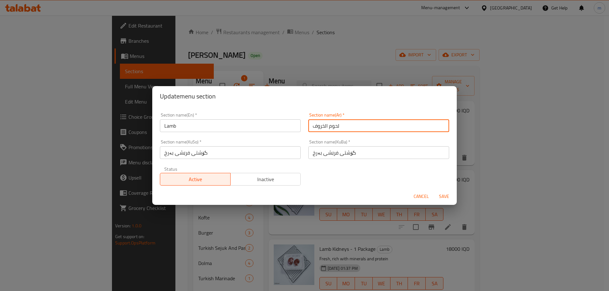
click at [320, 130] on input "لحوم الخروف" at bounding box center [378, 126] width 141 height 13
paste input "الطازجة"
type input "لحوم الخروف الطازجة"
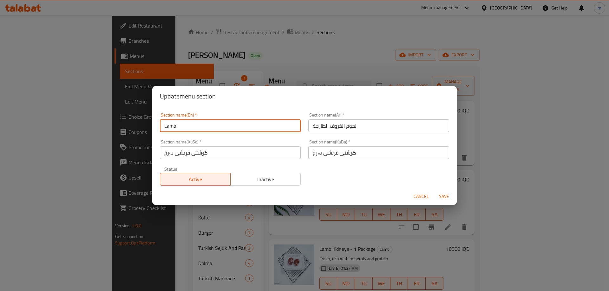
click at [268, 129] on input "Lamb" at bounding box center [230, 126] width 141 height 13
paste input "Fresh Lamb Meat"
type input "Fresh Lamb Meat"
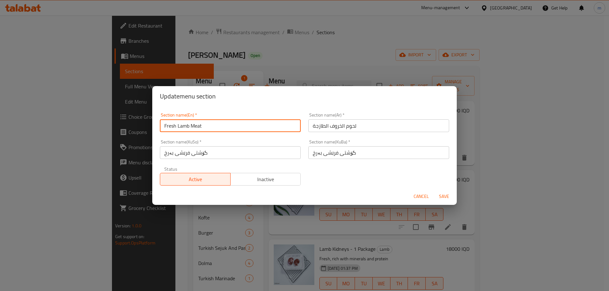
click at [440, 197] on span "Save" at bounding box center [443, 197] width 15 height 8
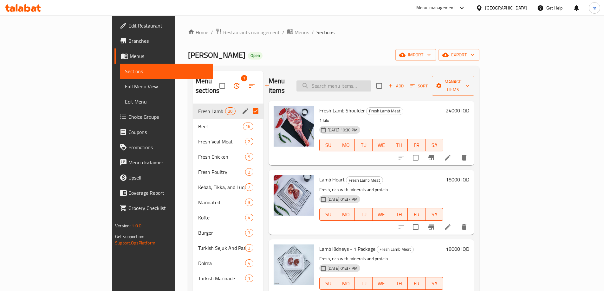
click at [357, 81] on input "search" at bounding box center [333, 86] width 75 height 11
paste input "Fresh Lamb Shoulder"
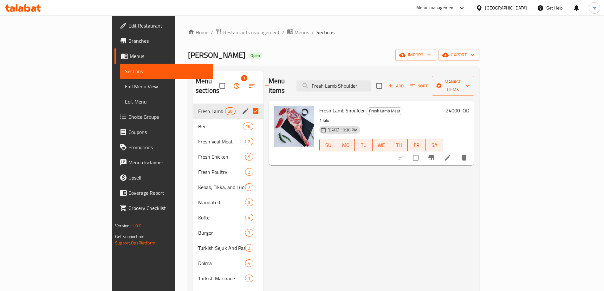
type input "Fresh Lamb Shoulder"
click at [451, 154] on icon at bounding box center [448, 158] width 8 height 8
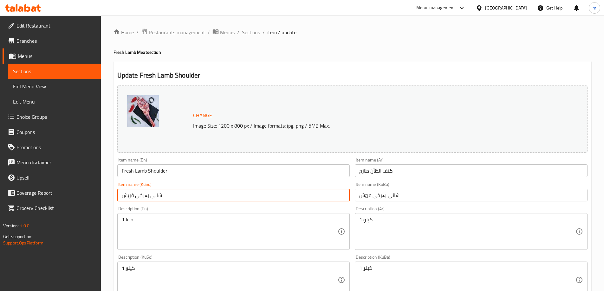
drag, startPoint x: 143, startPoint y: 197, endPoint x: 112, endPoint y: 194, distance: 31.2
click at [112, 194] on div "Home / Restaurants management / Menus / Sections / item / update Fresh Lamb Mea…" at bounding box center [352, 273] width 503 height 514
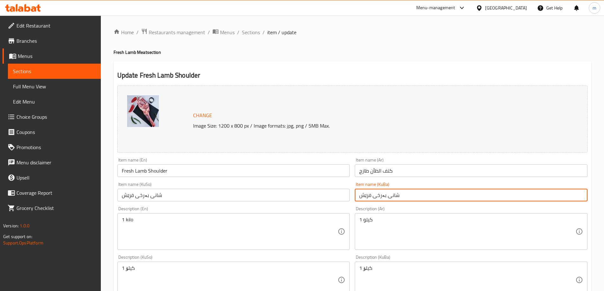
drag, startPoint x: 423, startPoint y: 196, endPoint x: 344, endPoint y: 198, distance: 79.3
click at [344, 198] on div "Change Image Size: 1200 x 800 px / Image formats: jpg, png / 5MB Max. Item name…" at bounding box center [352, 260] width 475 height 355
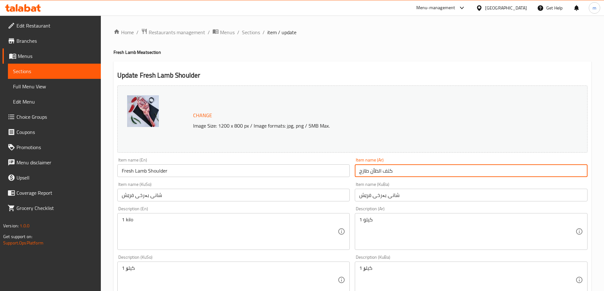
drag, startPoint x: 410, startPoint y: 168, endPoint x: 329, endPoint y: 171, distance: 81.2
click at [329, 171] on div "Change Image Size: 1200 x 800 px / Image formats: jpg, png / 5MB Max. Item name…" at bounding box center [352, 260] width 475 height 355
paste input "روف مع العظم"
type input "كتف خروف مع العظم"
click at [312, 173] on input "Fresh Lamb Shoulder" at bounding box center [233, 171] width 233 height 13
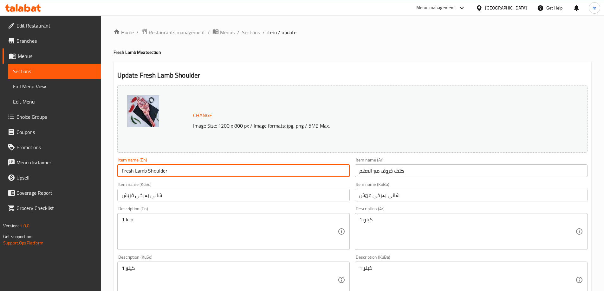
click at [312, 173] on input "Fresh Lamb Shoulder" at bounding box center [233, 171] width 233 height 13
paste input "Lamb Shoulder Bone-In"
type input "Lamb Shoulder Bone-In"
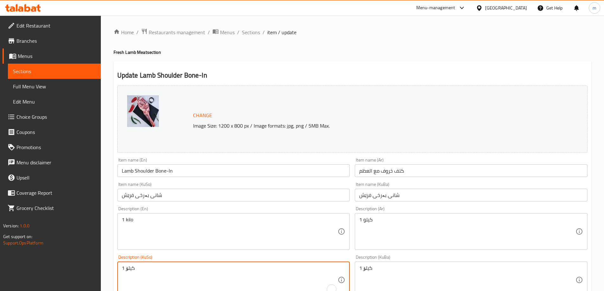
click at [222, 272] on textarea "1 کیلۆ" at bounding box center [230, 280] width 216 height 30
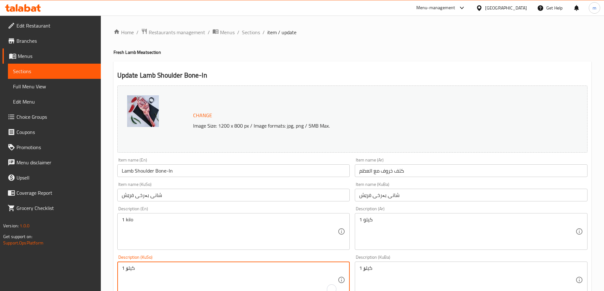
paste textarea "شانی فرێشی بەرخ بە ئێسکەوە، گونجاوە بۆ قوزی و مەرەگە"
type textarea "شانی فرێشی بەرخ بە ئێسکەوە، گونجاوە بۆ قوزی و مەرەگە"
click at [390, 270] on textarea "1 کیلۆ" at bounding box center [467, 280] width 216 height 30
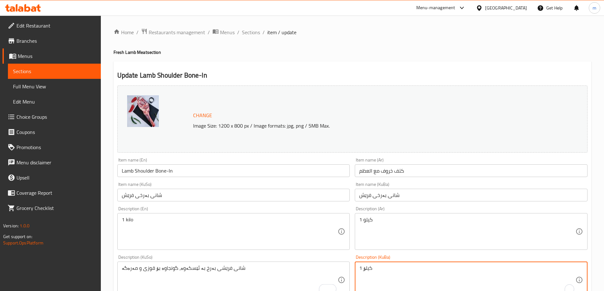
click at [390, 270] on textarea "1 کیلۆ" at bounding box center [467, 280] width 216 height 30
paste textarea "شانی فرێشی بەرخ بە ئێسکەوە، گونجاوە بۆ قوزی و مەرەگە"
type textarea "شانی فرێشی بەرخ بە ئێسکەوە، گونجاوە بۆ قوزی و مەرەگە"
click at [390, 231] on textarea "1 كيلو" at bounding box center [467, 232] width 216 height 30
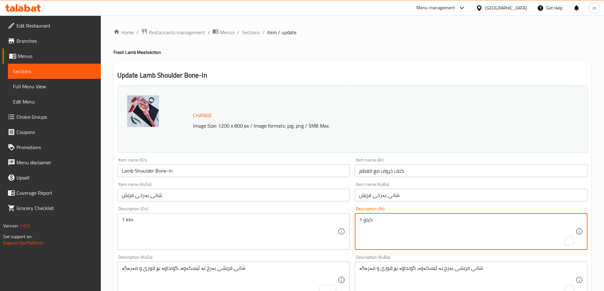
click at [390, 231] on textarea "1 كيلو" at bounding box center [467, 232] width 216 height 30
paste textarea "كتف خروف طازج مع العظم، مثالي للطبخ البطيء، القوزي، والمرق"
type textarea "كتف خروف طازج مع العظم، مثالي للطبخ البطيء، القوزي، والمرق"
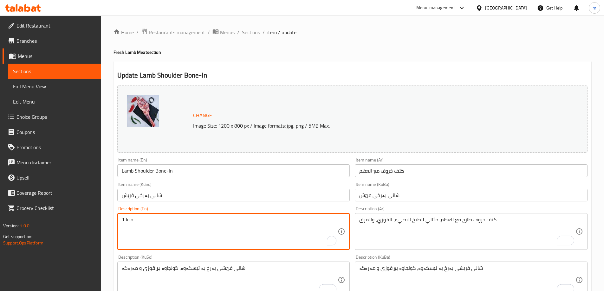
click at [273, 236] on textarea "1 kilo" at bounding box center [230, 232] width 216 height 30
paste textarea "Lamb Shoulder Bone-In, Ideal for for Slow Cooking, Quzi, and Broths"
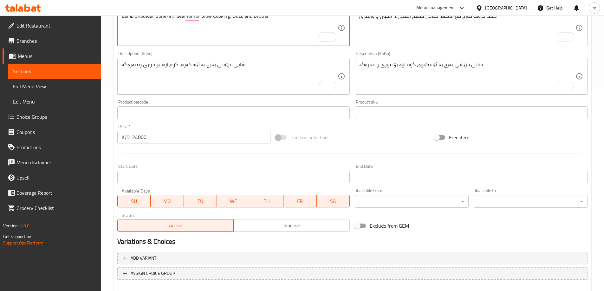
scroll to position [239, 0]
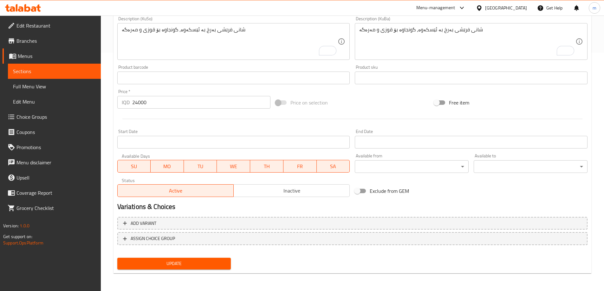
type textarea "Lamb Shoulder Bone-In, Ideal for for Slow Cooking, Quzi, and Broths"
click at [200, 263] on span "Update" at bounding box center [174, 264] width 104 height 8
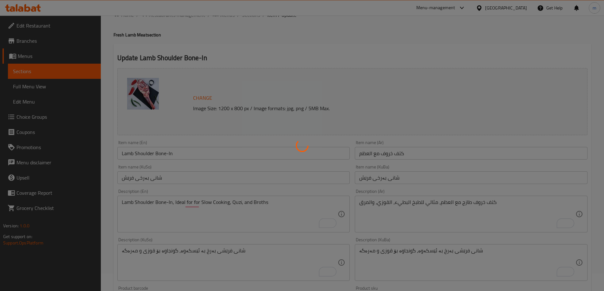
scroll to position [17, 0]
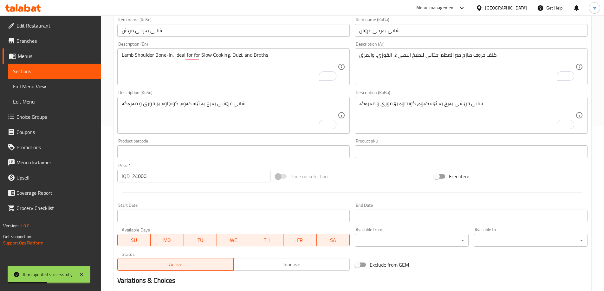
scroll to position [239, 0]
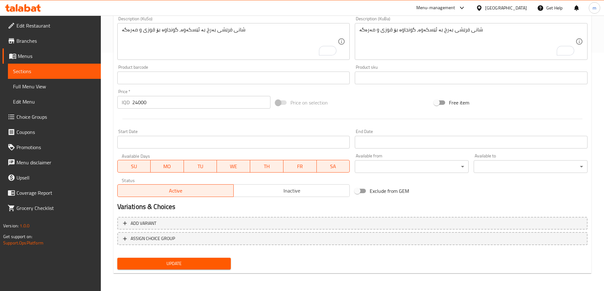
click at [194, 258] on div "Update" at bounding box center [174, 263] width 119 height 17
click at [190, 260] on button "Update" at bounding box center [174, 264] width 114 height 12
click at [167, 264] on span "Update" at bounding box center [174, 264] width 104 height 8
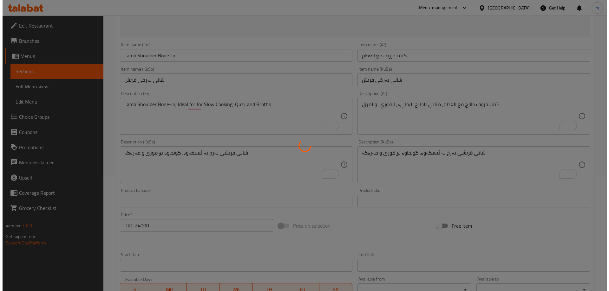
scroll to position [0, 0]
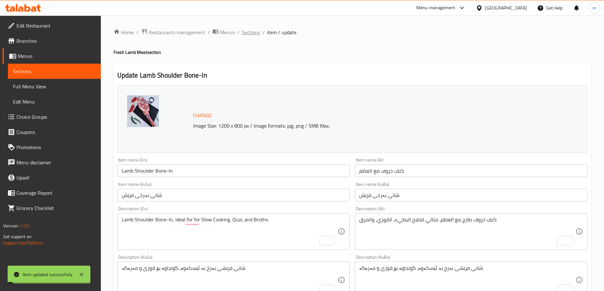
click at [249, 30] on span "Sections" at bounding box center [251, 33] width 18 height 8
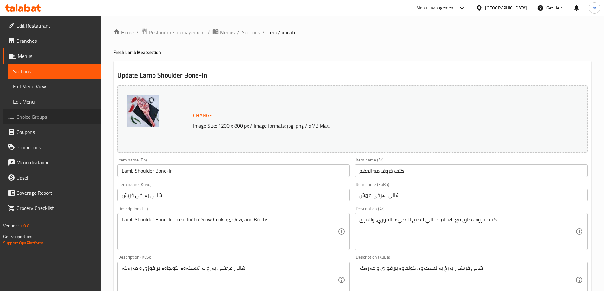
click at [48, 120] on span "Choice Groups" at bounding box center [55, 117] width 79 height 8
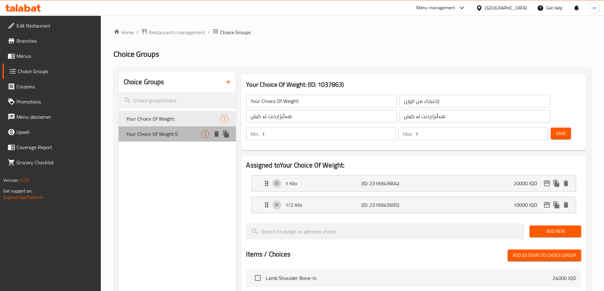
click at [182, 133] on span "Your Choice Of Weight:5" at bounding box center [163, 134] width 75 height 8
type input "Your Choice Of Weight:5"
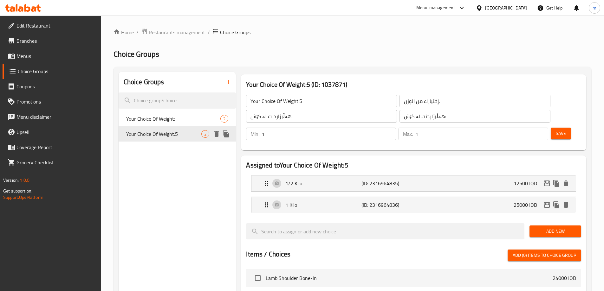
click at [227, 133] on icon "duplicate" at bounding box center [226, 134] width 8 height 8
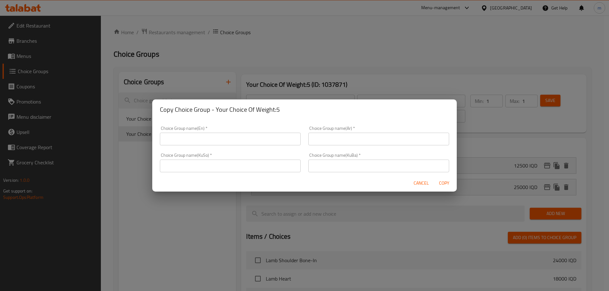
click at [415, 181] on span "Cancel" at bounding box center [420, 183] width 15 height 8
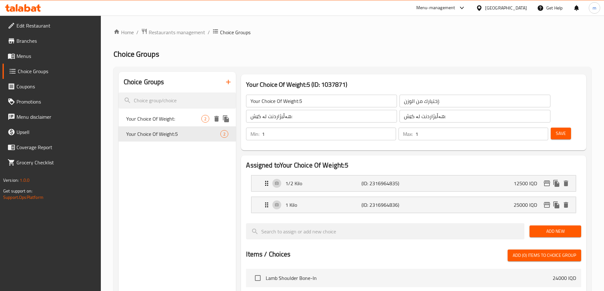
click at [229, 116] on icon "duplicate" at bounding box center [226, 119] width 8 height 8
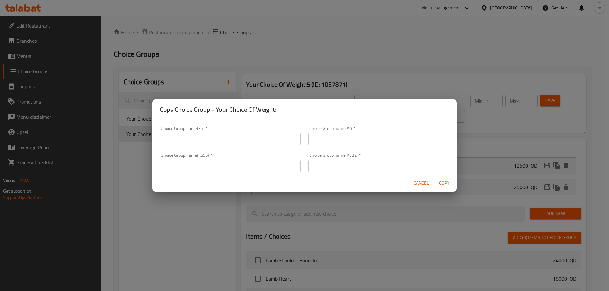
click at [255, 143] on input "text" at bounding box center [230, 139] width 141 height 13
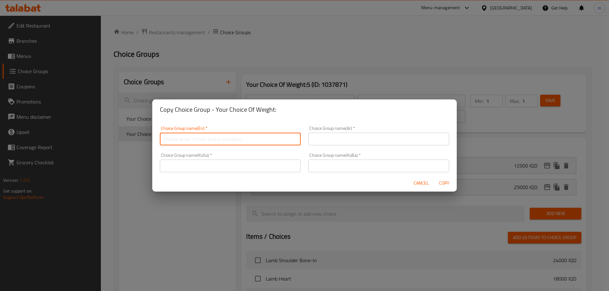
type input "Your Choice Of Weight:"
click at [338, 141] on input "text" at bounding box center [378, 139] width 141 height 13
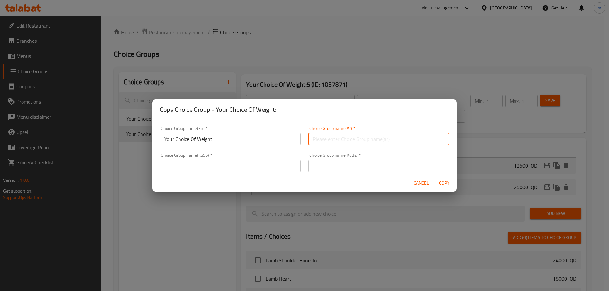
type input "إختيارك من الوزن:"
drag, startPoint x: 282, startPoint y: 167, endPoint x: 278, endPoint y: 166, distance: 4.1
click at [282, 167] on input "text" at bounding box center [230, 166] width 141 height 13
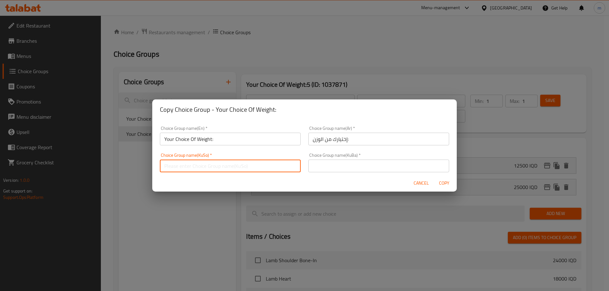
type input "هەڵبژاردنت لە کێش:"
click at [334, 165] on input "text" at bounding box center [378, 166] width 141 height 13
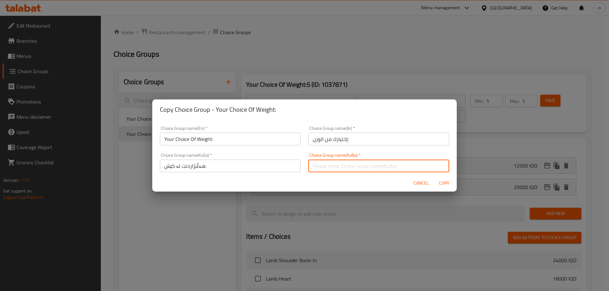
type input "هەڵبژاردنت لە کێش:"
click at [443, 186] on span "Copy" at bounding box center [443, 183] width 15 height 8
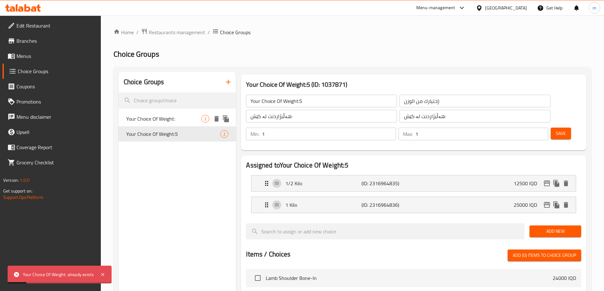
click at [224, 118] on icon "duplicate" at bounding box center [226, 118] width 6 height 7
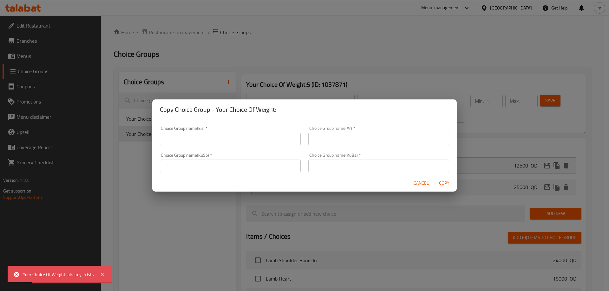
click at [267, 164] on input "text" at bounding box center [230, 166] width 141 height 13
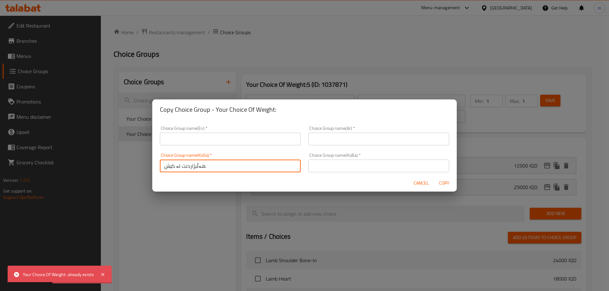
type input "هەڵبژاردنت لە کێش:"
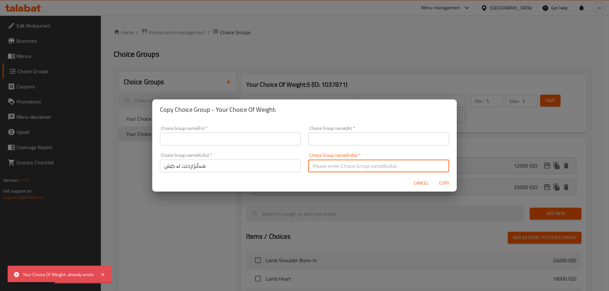
click at [373, 163] on input "text" at bounding box center [378, 166] width 141 height 13
type input "هەڵبژاردنت لە کێش:"
click at [328, 139] on input "text" at bounding box center [378, 139] width 141 height 13
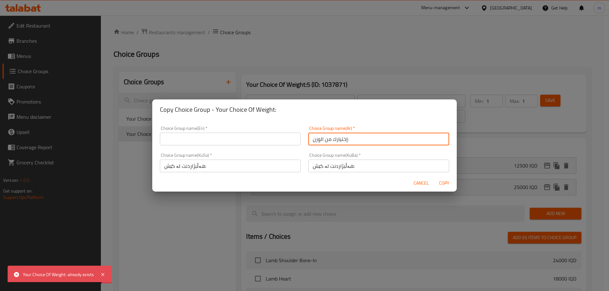
type input "إختيارك من الوزن:"
click at [246, 143] on input "text" at bounding box center [230, 139] width 141 height 13
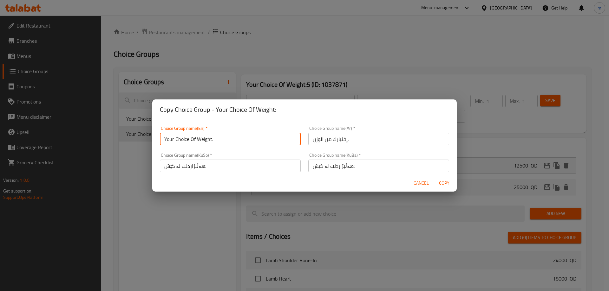
type input "Your Choice Of Weight:"
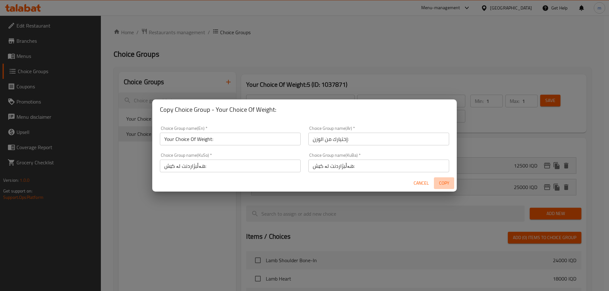
click at [442, 184] on span "Copy" at bounding box center [443, 183] width 15 height 8
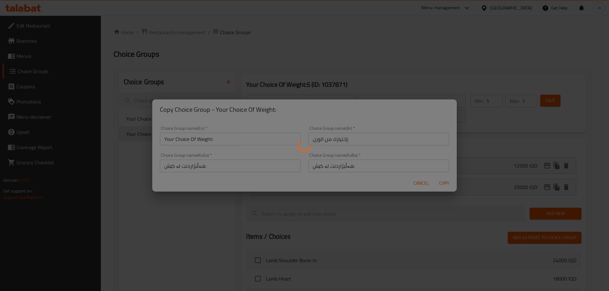
type input "Your Choice Of Weight:"
type input "إختيارك من الوزن:"
type input "هەڵبژاردنت لە کێش:"
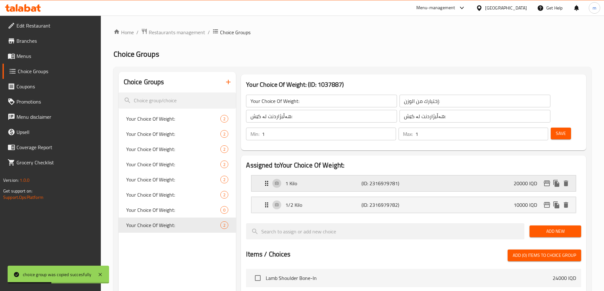
click at [337, 180] on p "1 Kilo" at bounding box center [323, 184] width 76 height 8
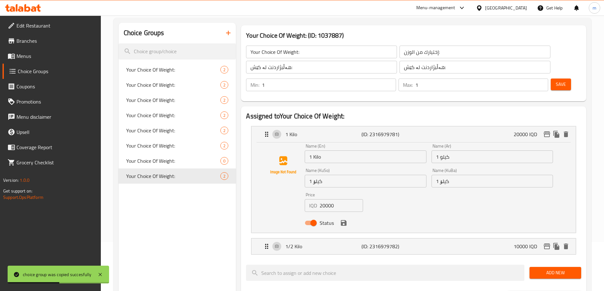
scroll to position [74, 0]
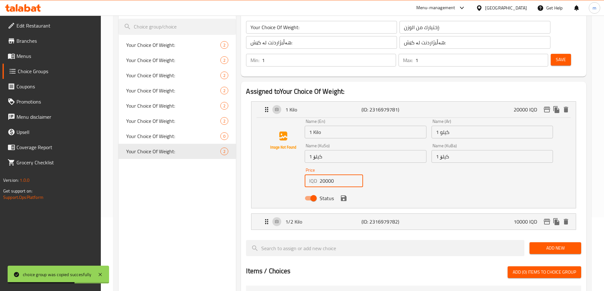
drag, startPoint x: 321, startPoint y: 164, endPoint x: 325, endPoint y: 167, distance: 4.7
click at [325, 175] on input "20000" at bounding box center [341, 181] width 43 height 13
click at [344, 196] on icon "save" at bounding box center [344, 199] width 6 height 6
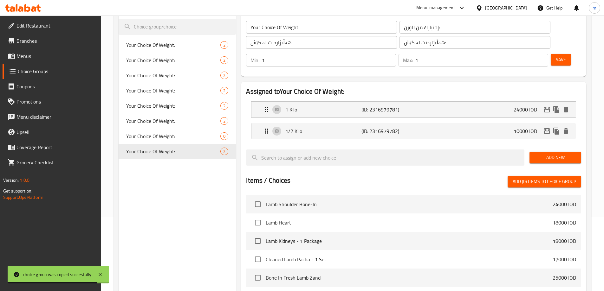
type input "24000"
click at [323, 127] on p "1/2 Kilo" at bounding box center [323, 131] width 76 height 8
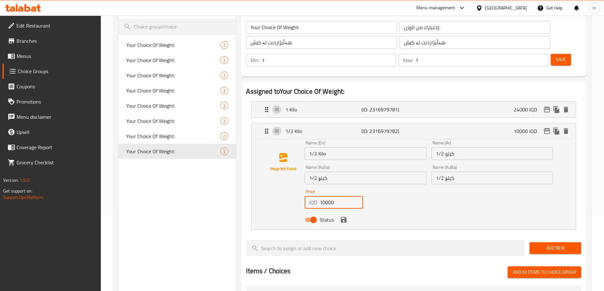
click at [325, 196] on input "10000" at bounding box center [341, 202] width 43 height 13
click at [343, 216] on icon "save" at bounding box center [344, 220] width 8 height 8
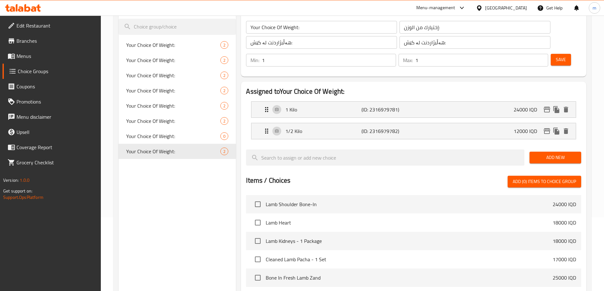
type input "12000"
click at [551, 54] on button "Save" at bounding box center [561, 60] width 20 height 12
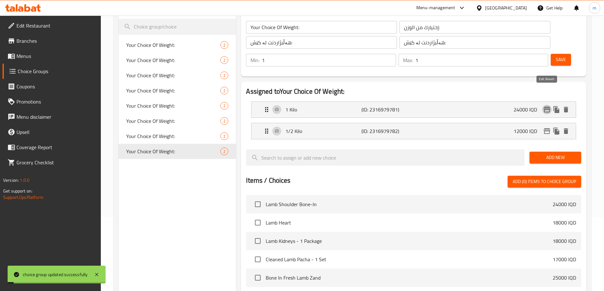
click at [546, 107] on icon "edit" at bounding box center [547, 110] width 6 height 6
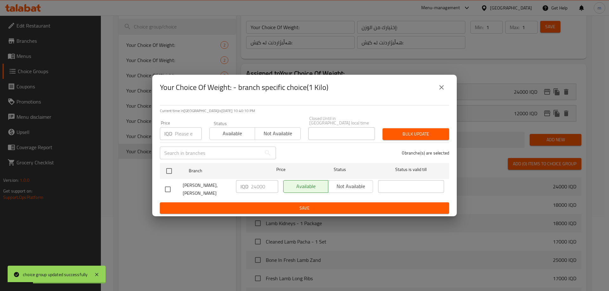
click at [438, 91] on icon "close" at bounding box center [441, 88] width 8 height 8
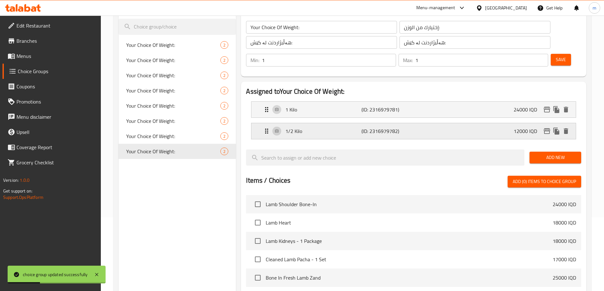
click at [544, 128] on icon "edit" at bounding box center [547, 131] width 6 height 6
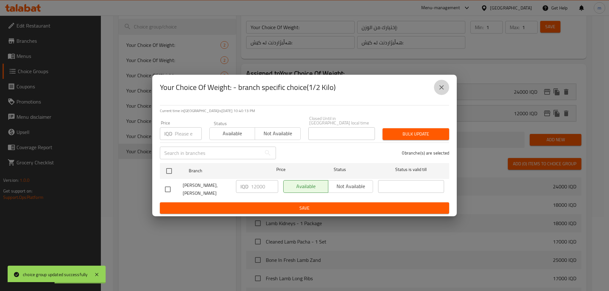
click at [437, 91] on icon "close" at bounding box center [441, 88] width 8 height 8
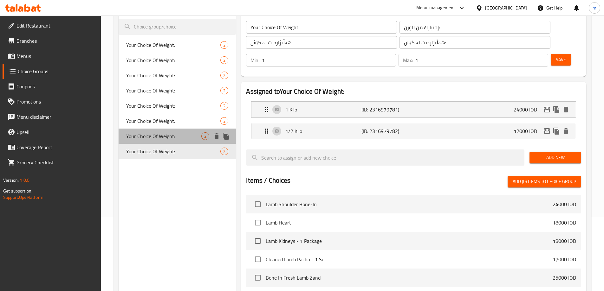
click at [141, 142] on div "Your Choice Of Weight: 2" at bounding box center [178, 136] width 118 height 15
type input "Your Choice Of Weight:"
type input "إختيارك من الوزن:"
type input "هەڵبژاردنت لە کێش:"
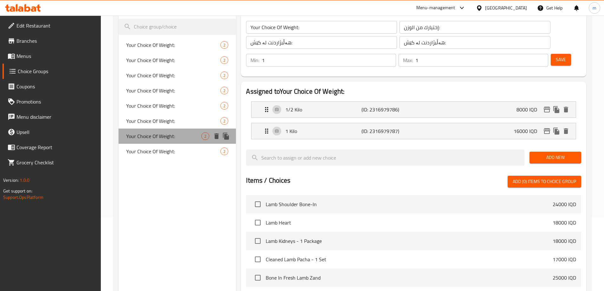
click at [142, 129] on div "Your Choice Of Weight: 2" at bounding box center [178, 136] width 118 height 15
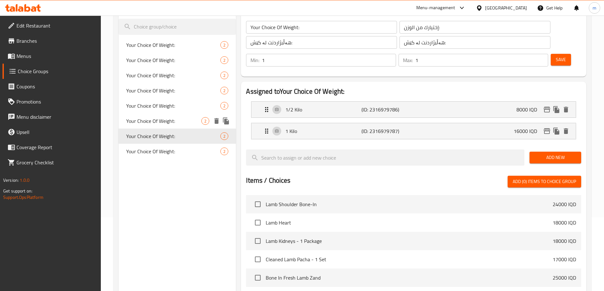
click at [143, 121] on span "Your Choice Of Weight:" at bounding box center [163, 121] width 75 height 8
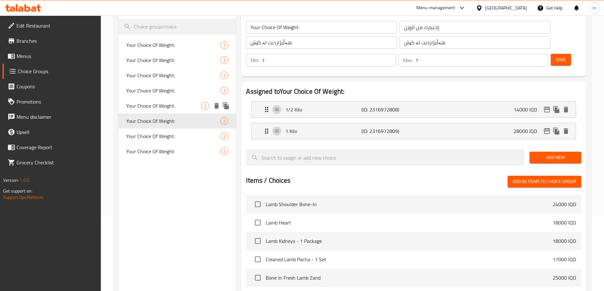
click at [148, 105] on span "Your Choice Of Weight:" at bounding box center [163, 106] width 75 height 8
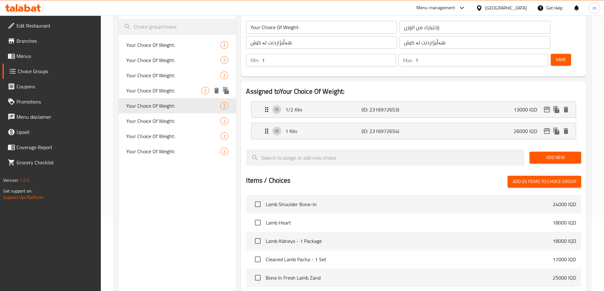
click at [151, 91] on span "Your Choice Of Weight:" at bounding box center [163, 91] width 75 height 8
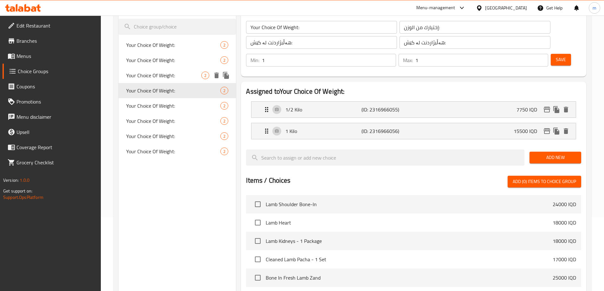
click at [155, 73] on span "Your Choice Of Weight:" at bounding box center [163, 76] width 75 height 8
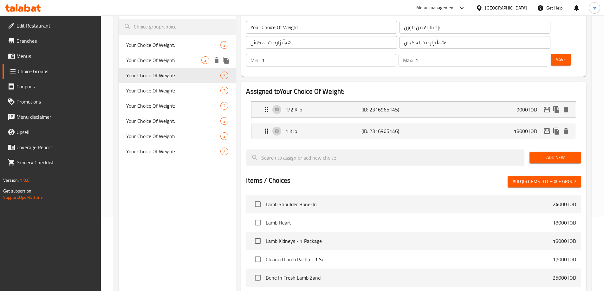
click at [154, 63] on span "Your Choice Of Weight:" at bounding box center [163, 60] width 75 height 8
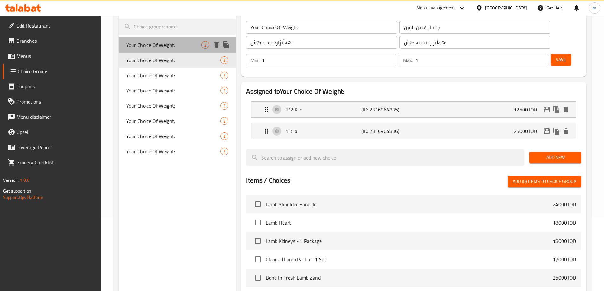
click at [154, 46] on span "Your Choice Of Weight:" at bounding box center [163, 45] width 75 height 8
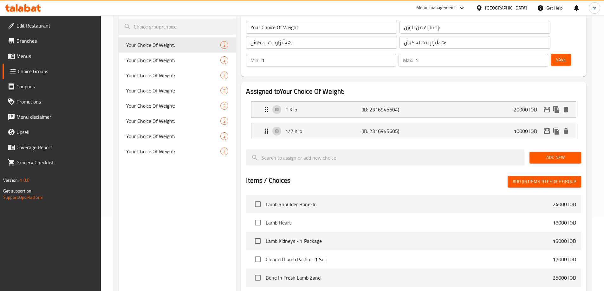
click at [158, 36] on nav "Your Choice Of Weight: 2 Your Choice Of Weight: 2 Your Choice Of Weight: 2 Your…" at bounding box center [178, 98] width 118 height 127
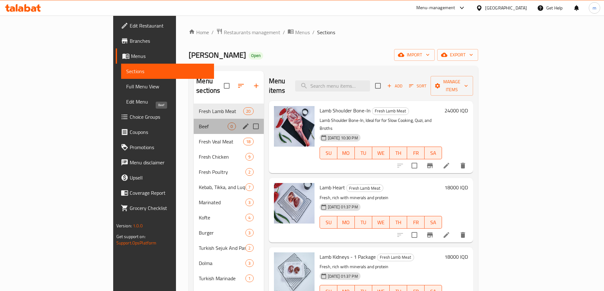
click at [199, 123] on span "Beef" at bounding box center [213, 127] width 29 height 8
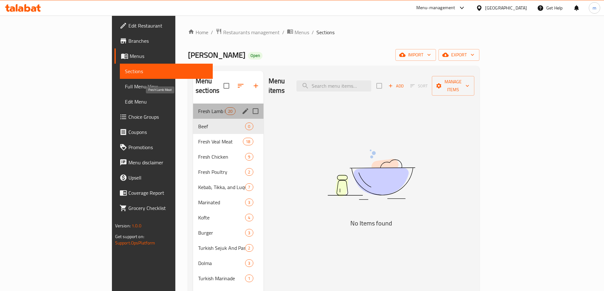
click at [198, 107] on span "Fresh Lamb Meat" at bounding box center [211, 111] width 27 height 8
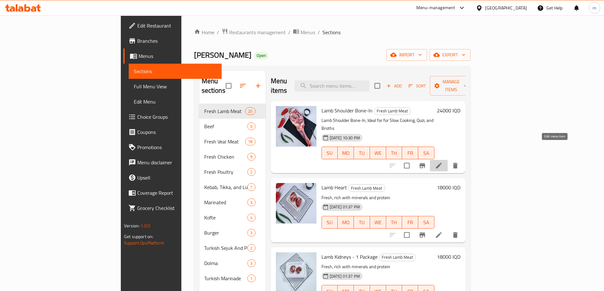
click at [443, 162] on icon at bounding box center [439, 166] width 8 height 8
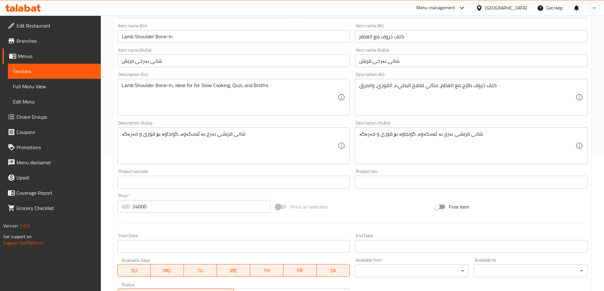
scroll to position [239, 0]
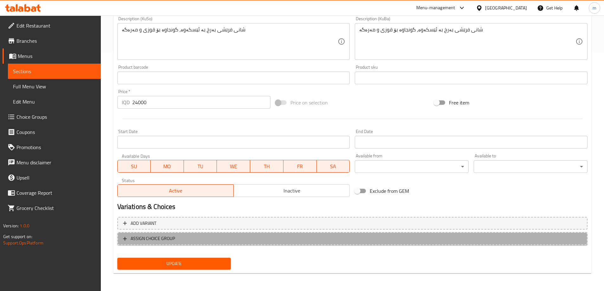
click at [186, 237] on span "ASSIGN CHOICE GROUP" at bounding box center [352, 239] width 459 height 8
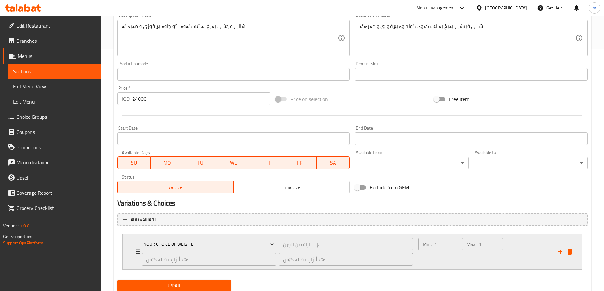
scroll to position [264, 0]
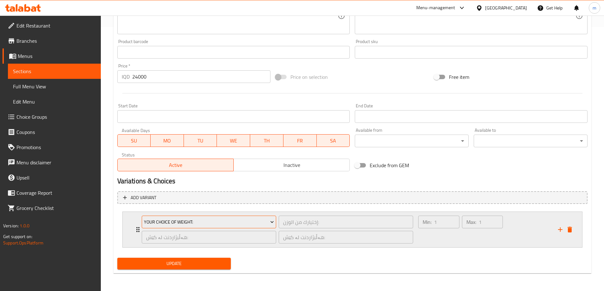
click at [178, 220] on span "Your Choice Of Weight:" at bounding box center [209, 222] width 130 height 8
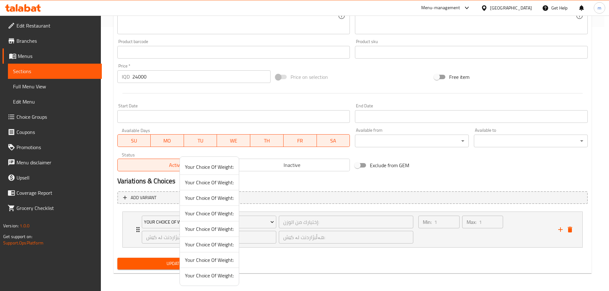
click at [214, 278] on span "Your Choice Of Weight:" at bounding box center [209, 276] width 49 height 8
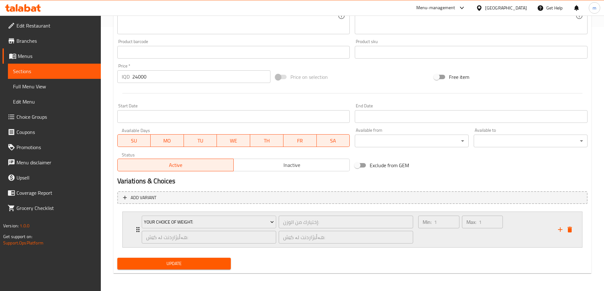
click at [458, 232] on div "Min: 1 ​" at bounding box center [438, 230] width 43 height 30
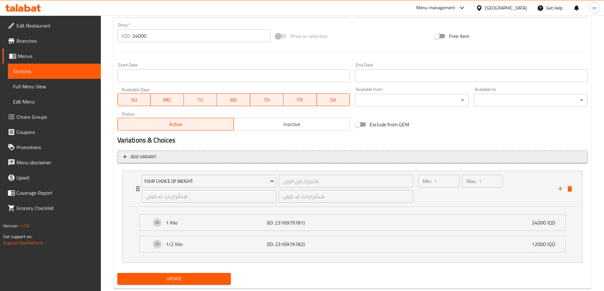
scroll to position [320, 0]
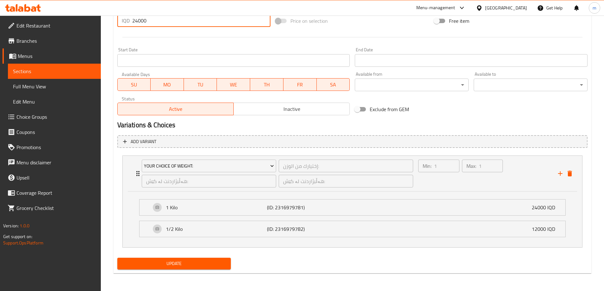
drag, startPoint x: 128, startPoint y: 25, endPoint x: 103, endPoint y: 26, distance: 25.7
type input "0"
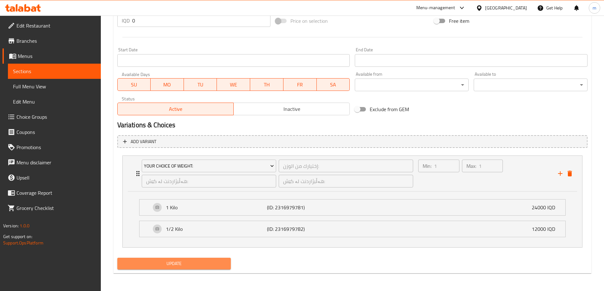
click at [164, 266] on span "Update" at bounding box center [174, 264] width 104 height 8
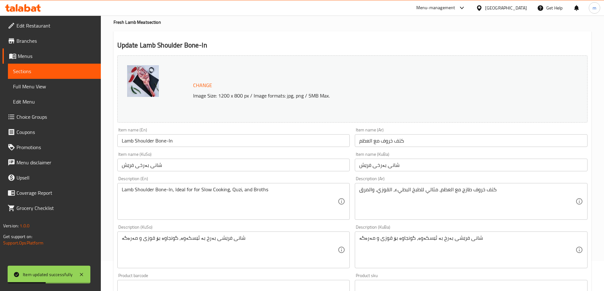
scroll to position [0, 0]
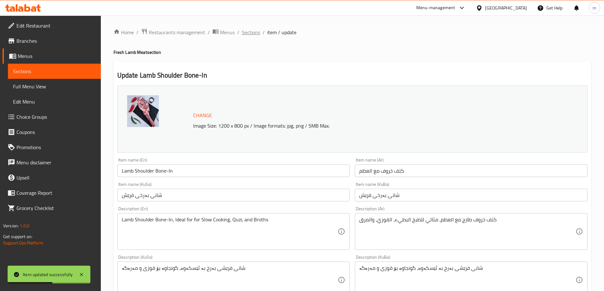
click at [248, 29] on span "Sections" at bounding box center [251, 33] width 18 height 8
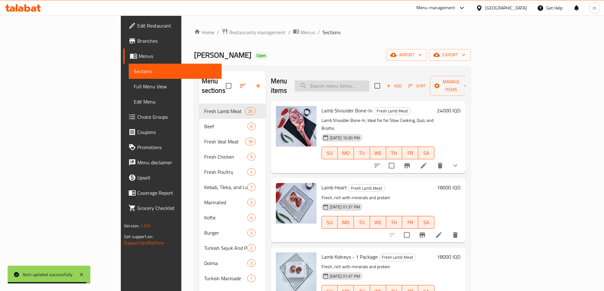
click at [352, 82] on input "search" at bounding box center [331, 86] width 75 height 11
paste input "Bone In Fresh Lamb Zand"
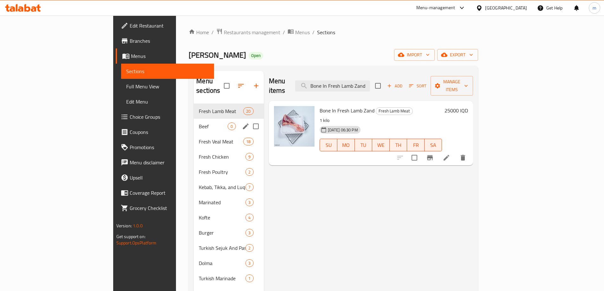
click at [199, 123] on span "Beef" at bounding box center [213, 127] width 29 height 8
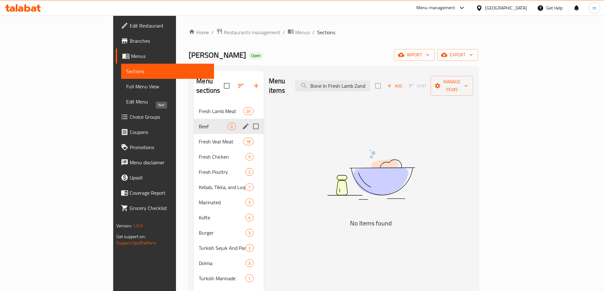
click at [199, 107] on span "Fresh Lamb Meat" at bounding box center [221, 111] width 44 height 8
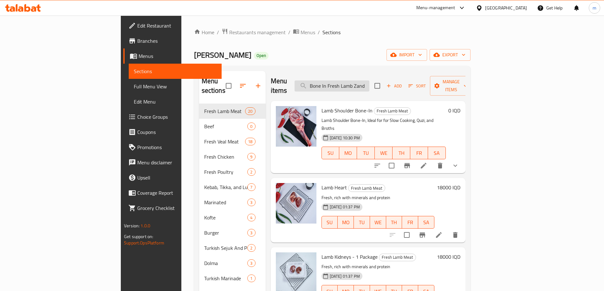
click at [369, 81] on input "Bone In Fresh Lamb Zand" at bounding box center [331, 86] width 75 height 11
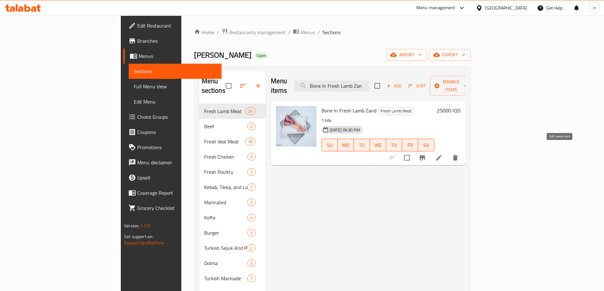
type input "Bone In Fresh Lamb Zan"
click at [442, 155] on icon at bounding box center [439, 158] width 6 height 6
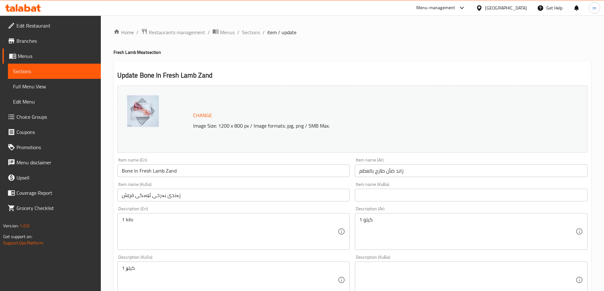
click at [229, 183] on div "Item name (KuSo) زەندی بەرخی ئێسکی فرێش Item name (KuSo)" at bounding box center [233, 191] width 233 height 19
click at [224, 196] on input "زەندی بەرخی ئێسکی فرێش" at bounding box center [233, 195] width 233 height 13
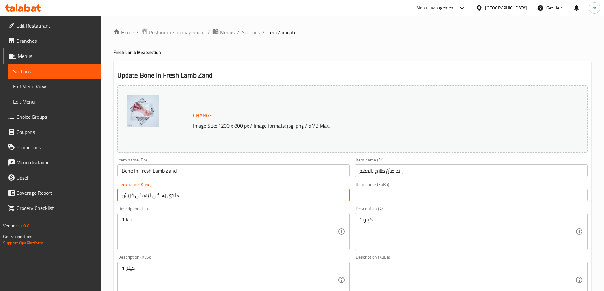
click at [224, 196] on input "زەندی بەرخی ئێسکی فرێش" at bounding box center [233, 195] width 233 height 13
paste input "بە ئێسکەوە"
type input "زەندی بەرخ بە ئێسکەوە"
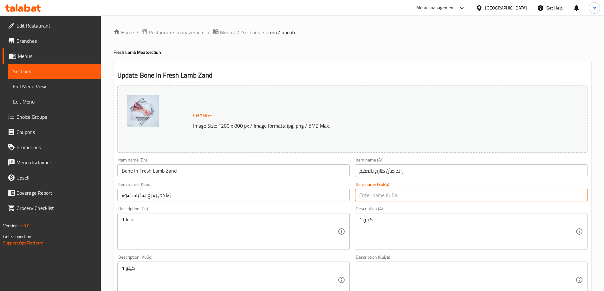
click at [371, 196] on input "text" at bounding box center [471, 195] width 233 height 13
paste input "زەندی بەرخ بە ئێسکەوە"
type input "زەندی بەرخ بە ئێسکەوە"
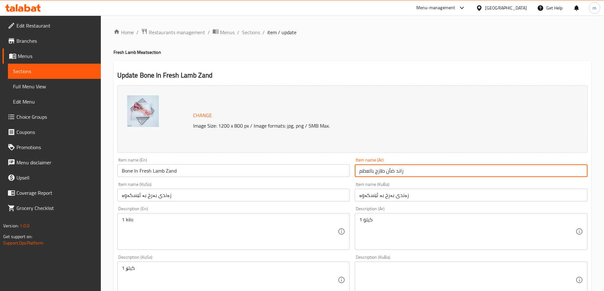
click at [381, 168] on input "زاند ضأن طازج بالعظم" at bounding box center [471, 171] width 233 height 13
paste input "ند خروف مع"
type input "زند خروف مع العظم"
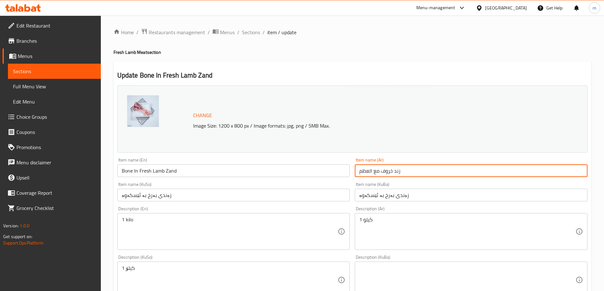
click at [301, 168] on input "Bone In Fresh Lamb Zand" at bounding box center [233, 171] width 233 height 13
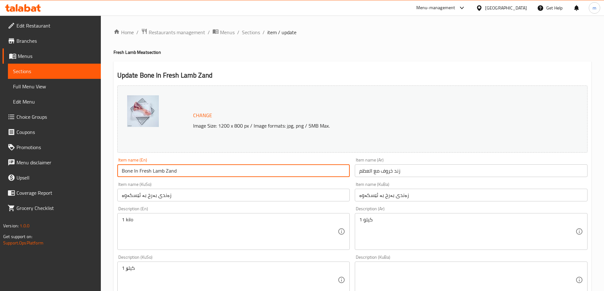
click at [301, 168] on input "Bone In Fresh Lamb Zand" at bounding box center [233, 171] width 233 height 13
paste input "Lamb Zand Bone-In"
type input "Lamb Zand Bone-In"
click at [218, 207] on div "Description (En) 1 kilo Description (En)" at bounding box center [233, 228] width 233 height 43
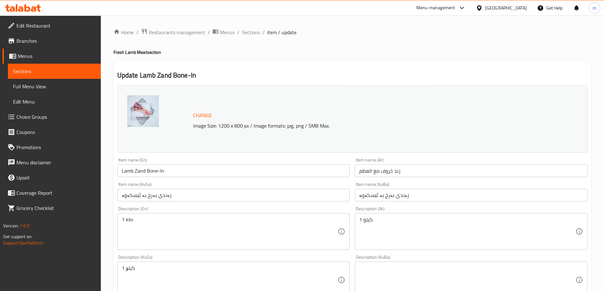
scroll to position [74, 0]
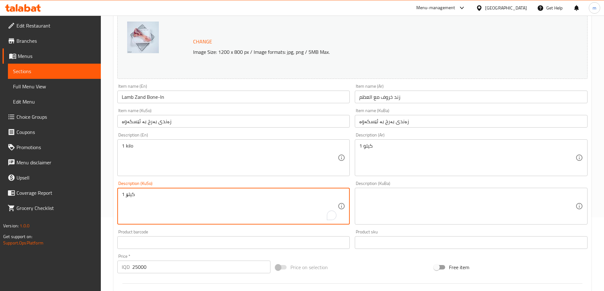
click at [147, 197] on textarea "1 کیلۆ" at bounding box center [230, 206] width 216 height 30
paste textarea "زەندی فرێشی بەرخ، گونجاوە بۆ قۆزی، برژاندن، و سورکردنەوە"
type textarea "زەندی فرێشی بەرخ، گونجاوە بۆ قۆزی، برژاندن، و سورکردنەوە"
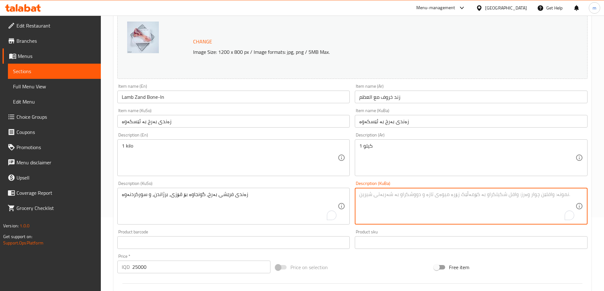
drag, startPoint x: 414, startPoint y: 198, endPoint x: 413, endPoint y: 194, distance: 4.5
click at [414, 199] on textarea "To enrich screen reader interactions, please activate Accessibility in Grammarl…" at bounding box center [467, 206] width 216 height 30
paste textarea "زەندی فرێشی بەرخ، گونجاوە بۆ قۆزی، برژاندن، و سورکردنەوە"
type textarea "زەندی فرێشی بەرخ، گونجاوە بۆ قۆزی، برژاندن، و سورکردنەوە"
click at [392, 160] on textarea "1 كيلو" at bounding box center [467, 158] width 216 height 30
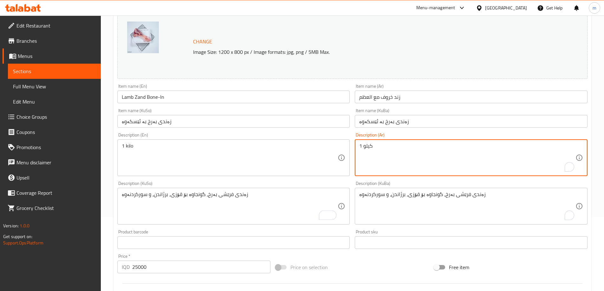
click at [392, 160] on textarea "1 كيلو" at bounding box center [467, 158] width 216 height 30
paste textarea "زند خروف طازج، مثالي للقوزي، الشوي، والقلي"
type textarea "زند خروف طازج، مثالي للقوزي، الشوي، والقلي"
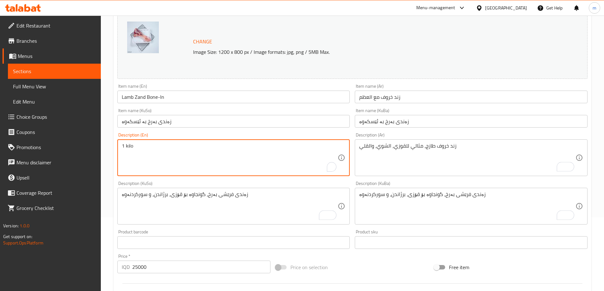
click at [226, 163] on textarea "1 kilo" at bounding box center [230, 158] width 216 height 30
paste textarea "Fresh Lamb Hand Cut, Ideal for Grilling, Frying, and Quzi"
type textarea "Fresh Lamb Hand Cut, Ideal for Grilling, Frying, and Quzi"
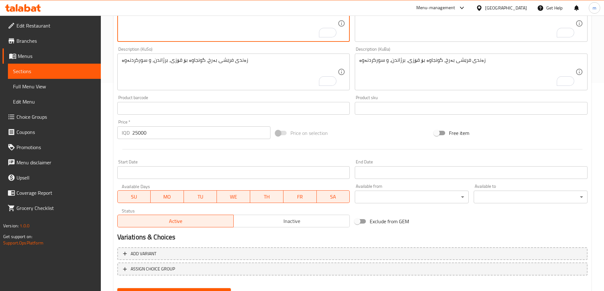
scroll to position [239, 0]
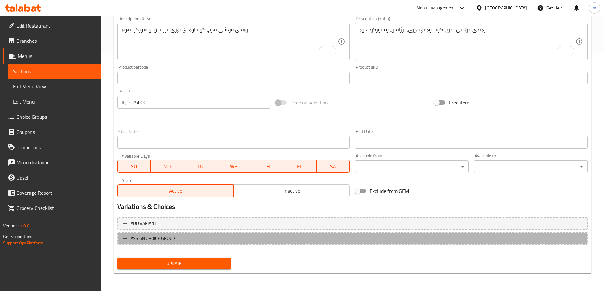
click at [170, 237] on span "ASSIGN CHOICE GROUP" at bounding box center [153, 239] width 44 height 8
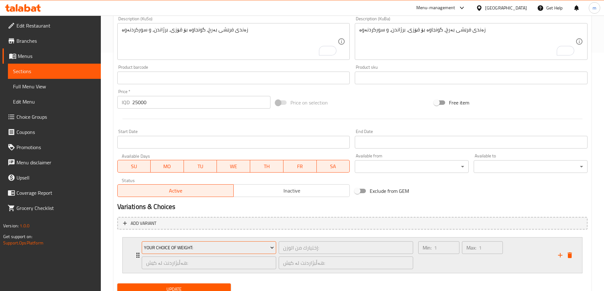
click at [167, 245] on span "Your Choice Of Weight:" at bounding box center [209, 248] width 130 height 8
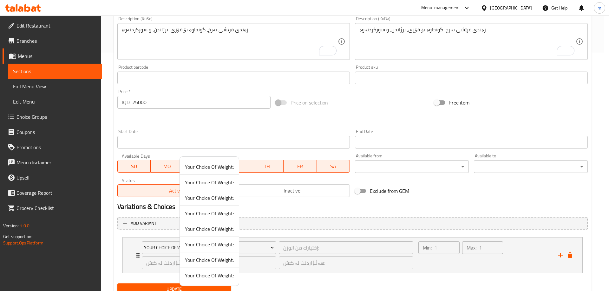
click at [196, 168] on span "Your Choice Of Weight:" at bounding box center [209, 167] width 49 height 8
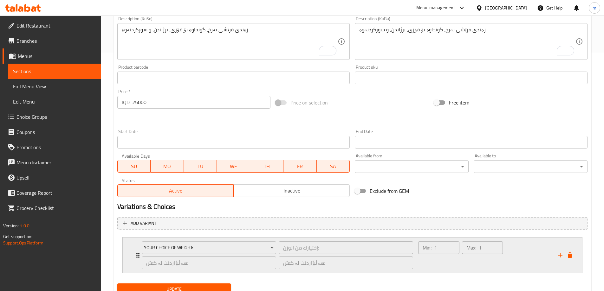
click at [453, 262] on div "Min: 1 ​" at bounding box center [438, 255] width 43 height 30
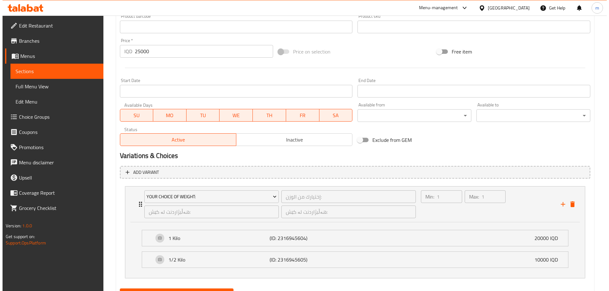
scroll to position [320, 0]
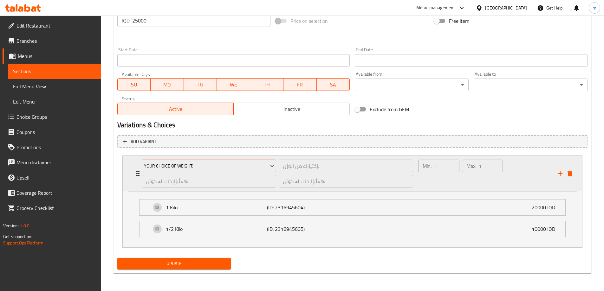
click at [216, 168] on span "Your Choice Of Weight:" at bounding box center [209, 166] width 130 height 8
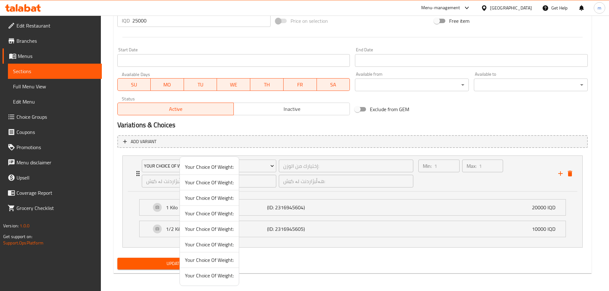
click at [210, 185] on span "Your Choice Of Weight:" at bounding box center [209, 183] width 49 height 8
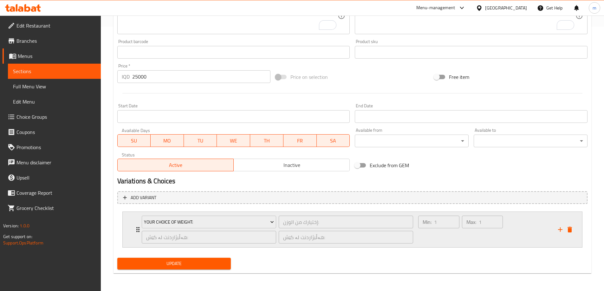
click at [485, 245] on div "Max: 1 ​" at bounding box center [482, 230] width 43 height 30
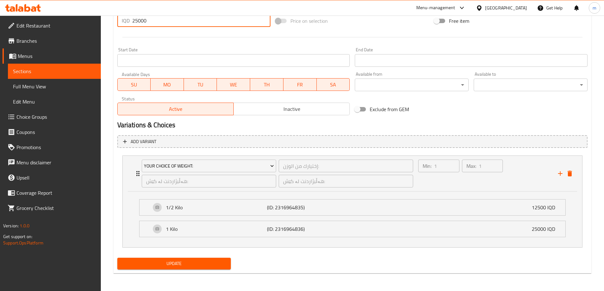
drag, startPoint x: 161, startPoint y: 23, endPoint x: 100, endPoint y: 24, distance: 60.6
type input "0"
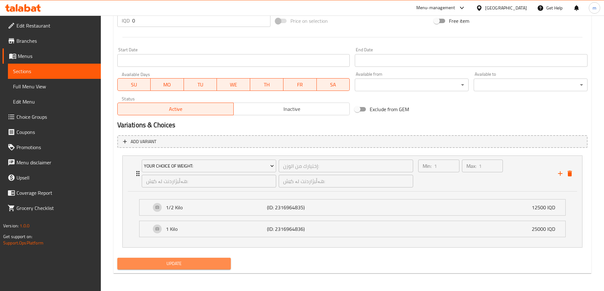
click at [170, 262] on span "Update" at bounding box center [174, 264] width 104 height 8
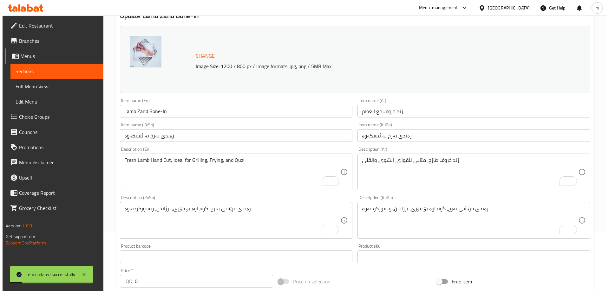
scroll to position [0, 0]
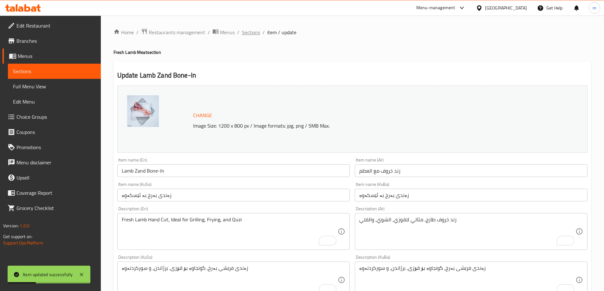
click at [255, 33] on span "Sections" at bounding box center [251, 33] width 18 height 8
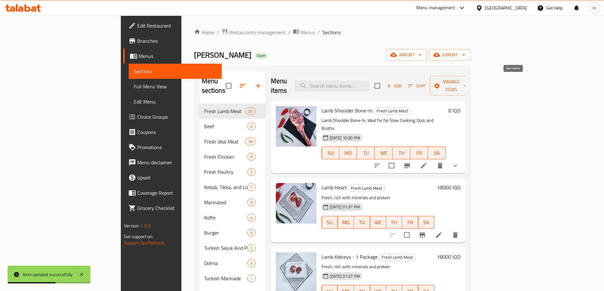
click at [426, 82] on span "Sort" at bounding box center [416, 85] width 17 height 7
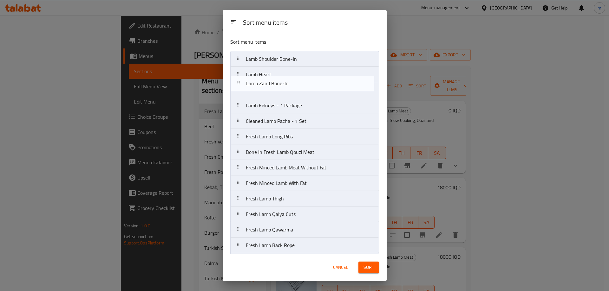
drag, startPoint x: 288, startPoint y: 122, endPoint x: 288, endPoint y: 78, distance: 44.4
click at [288, 78] on nav "Lamb Shoulder Bone-In Lamb Heart Lamb Kidneys - 1 Package Cleaned Lamb Pacha - …" at bounding box center [304, 206] width 149 height 311
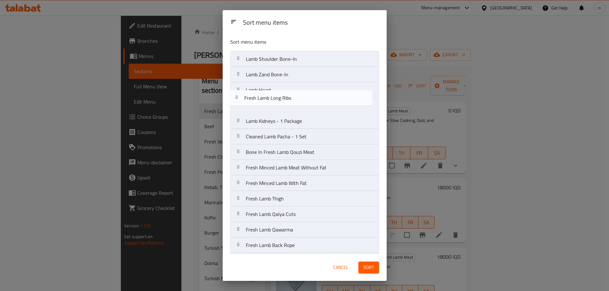
drag, startPoint x: 311, startPoint y: 135, endPoint x: 314, endPoint y: 94, distance: 41.4
click at [311, 91] on nav "Lamb Shoulder Bone-In Lamb Zand Bone-In Lamb Heart Lamb Kidneys - 1 Package Cle…" at bounding box center [304, 206] width 149 height 311
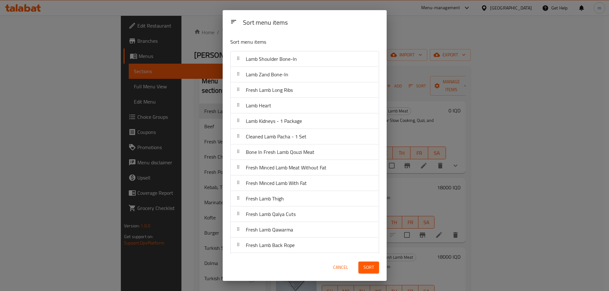
click at [371, 267] on span "Sort" at bounding box center [368, 268] width 10 height 8
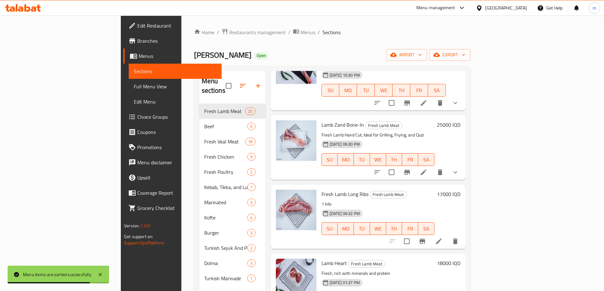
scroll to position [74, 0]
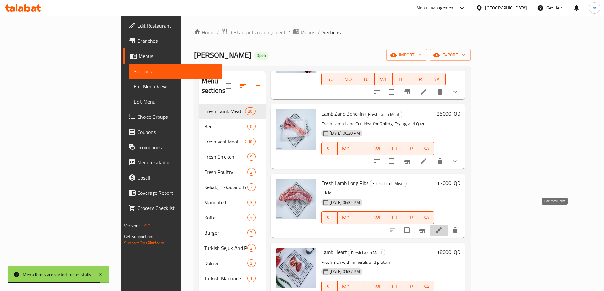
click at [443, 227] on icon at bounding box center [439, 231] width 8 height 8
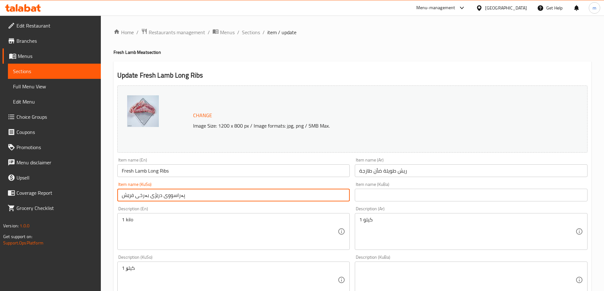
click at [178, 197] on input "پەراسووی درێژی بەرخی فرێش" at bounding box center [233, 195] width 233 height 13
paste input "ەرخ"
type input "پەراسووی بەرخ"
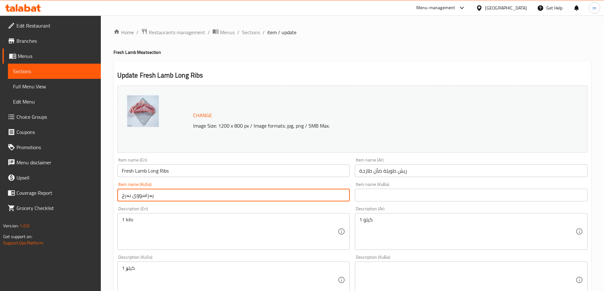
click at [363, 191] on input "text" at bounding box center [471, 195] width 233 height 13
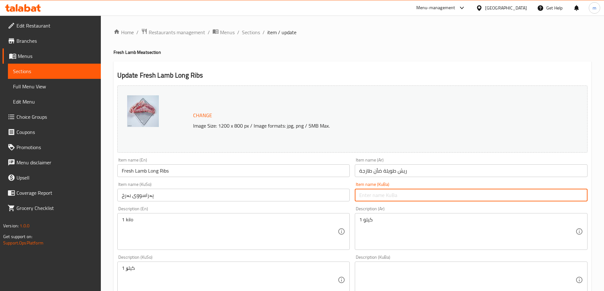
paste input "پەراسووی بەرخ"
type input "پەراسووی بەرخ"
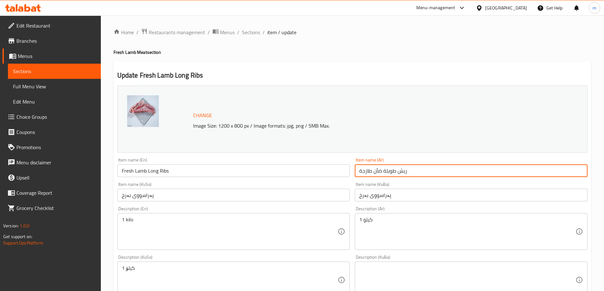
click at [372, 173] on input "ريش طويلة ضأن طازجة" at bounding box center [471, 171] width 233 height 13
paste input "ضلع خروف (أضلع طويلة)"
type input "أضلع خروف (أضلع طويلة)"
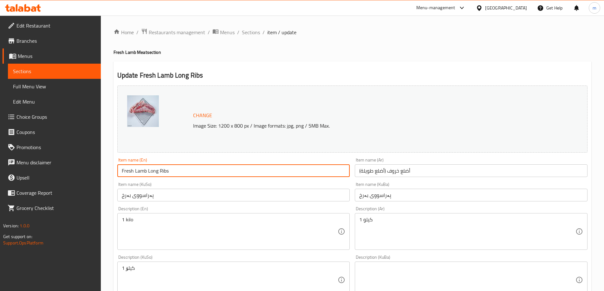
click at [293, 168] on input "Fresh Lamb Long Ribs" at bounding box center [233, 171] width 233 height 13
paste input "text"
type input "Lamb Long Ribs"
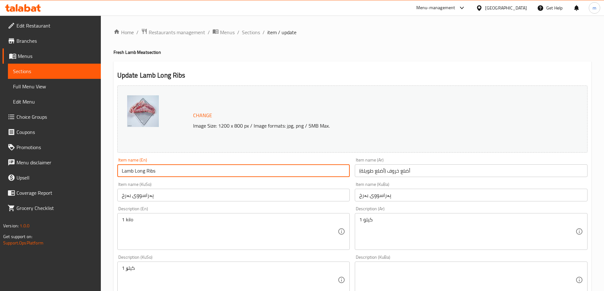
click at [214, 181] on div "Item name (KuSo) پەراسووی بەرخ Item name (KuSo)" at bounding box center [234, 192] width 238 height 24
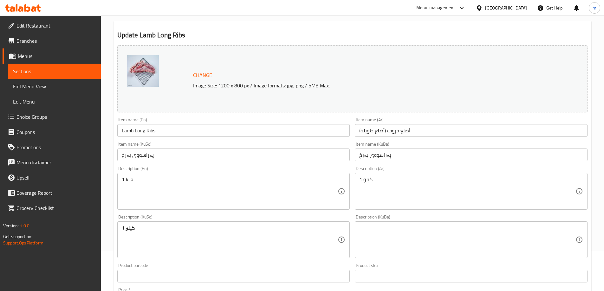
scroll to position [44, 0]
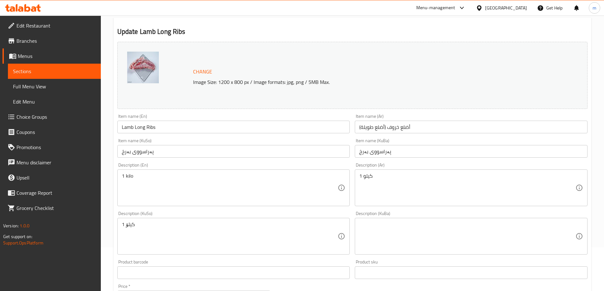
click at [150, 224] on textarea "1 کیلۆ" at bounding box center [230, 237] width 216 height 30
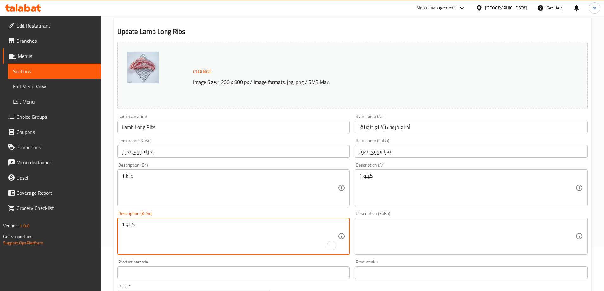
click at [150, 224] on textarea "1 کیلۆ" at bounding box center [230, 237] width 216 height 30
paste textarea "پەراسووی بەرخی فرێش، گونجاوە بۆ برژاندن، چێشتلێنان، مەندی، و یاپراخ"
type textarea "پەراسووی بەرخی فرێش، گونجاوە بۆ برژاندن، چێشتلێنان، مەندی، و یاپراخ"
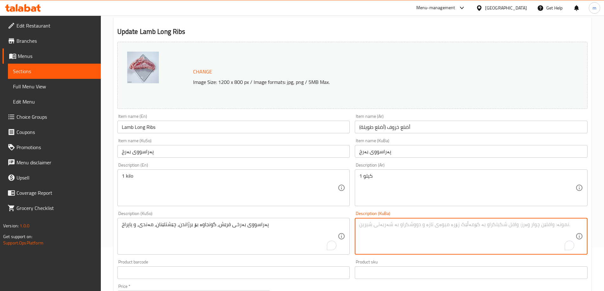
click at [433, 236] on textarea "To enrich screen reader interactions, please activate Accessibility in Grammarl…" at bounding box center [467, 237] width 216 height 30
paste textarea "پەراسووی بەرخی فرێش، گونجاوە بۆ برژاندن، چێشتلێنان، مەندی، و یاپراخ"
type textarea "پەراسووی بەرخی فرێش، گونجاوە بۆ برژاندن، چێشتلێنان، مەندی، و یاپراخ"
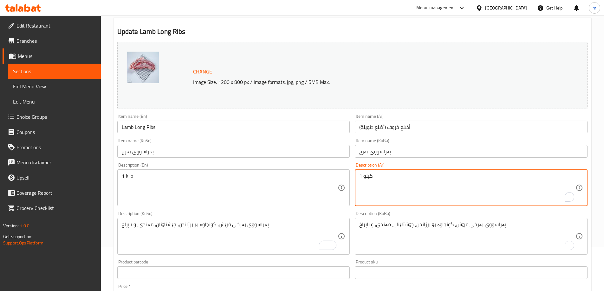
click at [403, 181] on textarea "1 كيلو" at bounding box center [467, 188] width 216 height 30
paste textarea "أضلاع خروف طازجة، مثالية للشوي، الطبخ، المندي، والدولمة"
type textarea "أضلاع خروف طازجة، مثالية للشوي، الطبخ، المندي، والدولمة"
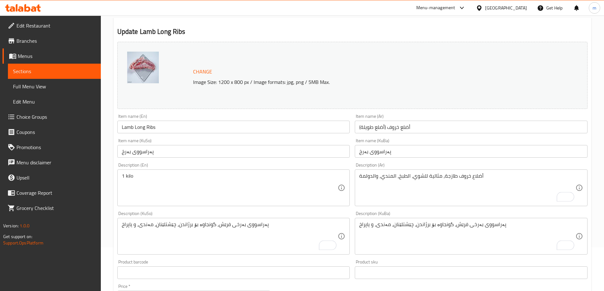
click at [278, 170] on div "1 kilo Description (En)" at bounding box center [233, 188] width 233 height 37
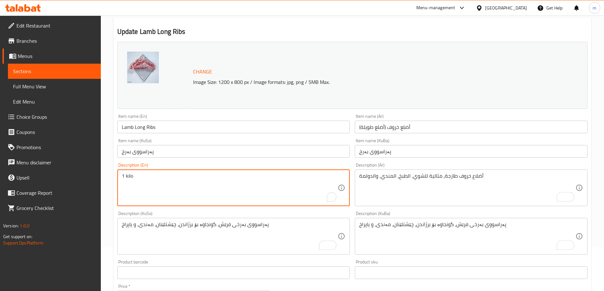
click at [274, 175] on textarea "1 kilo" at bounding box center [230, 188] width 216 height 30
paste textarea "Fresh Lamb Long Ribs, Perfect for Grilling, Cooking, Mandi, and Dolma"
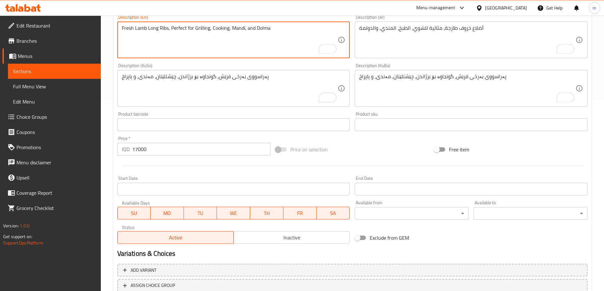
scroll to position [204, 0]
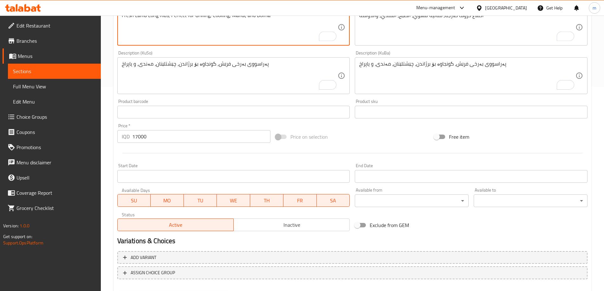
type textarea "Fresh Lamb Long Ribs, Perfect for Grilling, Cooking, Mandi, and Dolma"
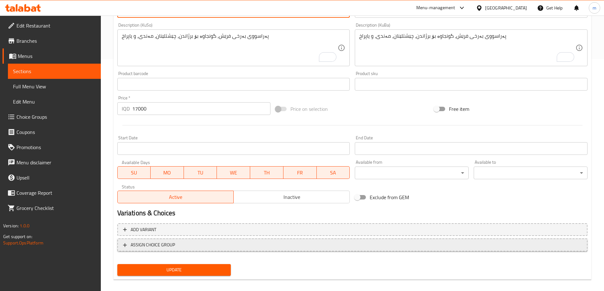
scroll to position [239, 0]
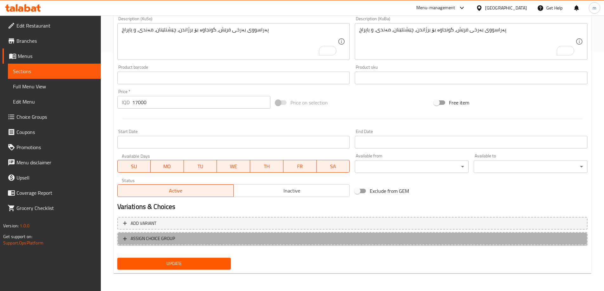
click at [161, 241] on span "ASSIGN CHOICE GROUP" at bounding box center [153, 239] width 44 height 8
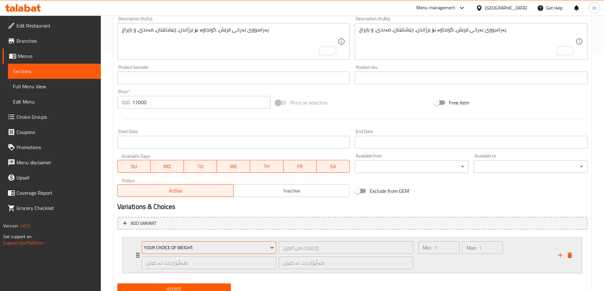
click at [175, 247] on span "Your Choice Of Weight:" at bounding box center [209, 248] width 130 height 8
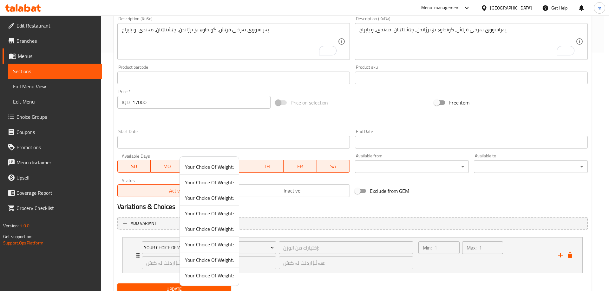
click at [503, 191] on div at bounding box center [304, 145] width 609 height 291
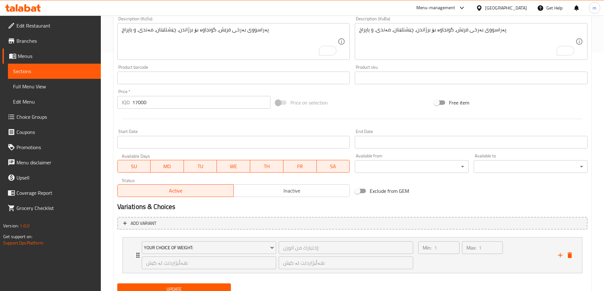
scroll to position [264, 0]
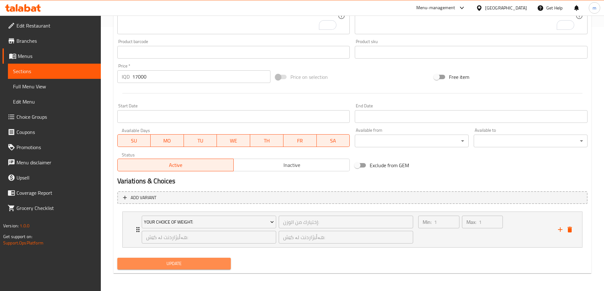
click at [169, 262] on span "Update" at bounding box center [174, 264] width 104 height 8
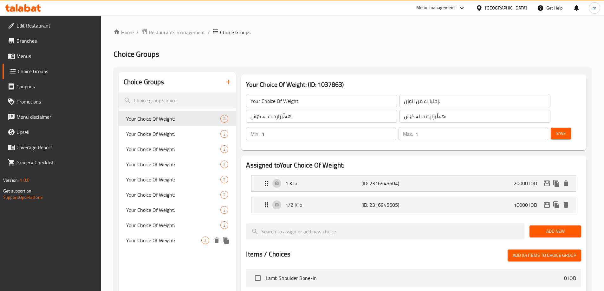
click at [161, 242] on span "Your Choice Of Weight:" at bounding box center [163, 241] width 75 height 8
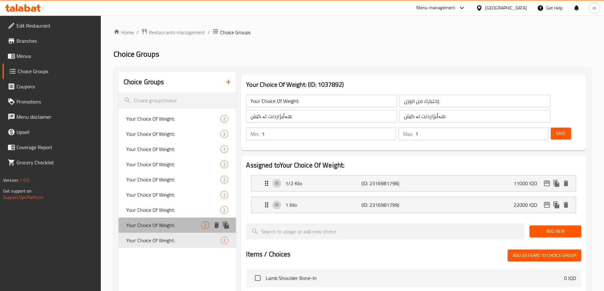
click at [160, 231] on div "Your Choice Of Weight: 2" at bounding box center [178, 225] width 118 height 15
type input "Your Choice Of Weight:"
type input "إختيارك من الوزن:"
type input "هەڵبژاردنت لە کێش:"
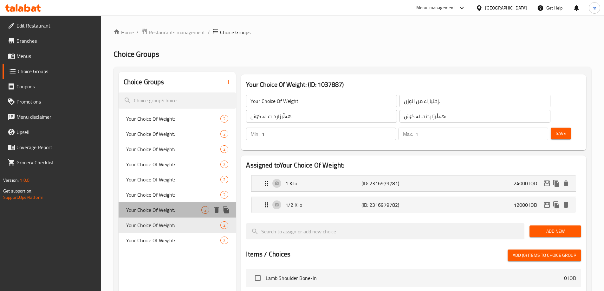
click at [160, 214] on span "Your Choice Of Weight:" at bounding box center [163, 210] width 75 height 8
type input "Your Choice Of Weight:"
type input "إختيارك من الوزن:"
type input "هەڵبژاردنت لە کێش:"
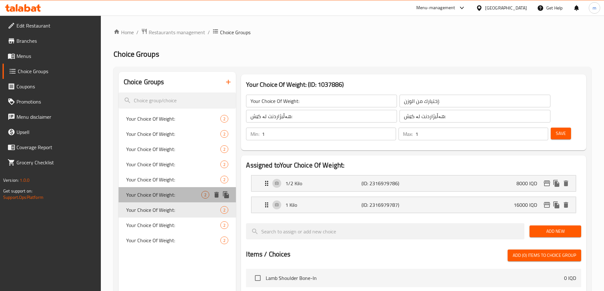
click at [163, 198] on span "Your Choice Of Weight:" at bounding box center [163, 195] width 75 height 8
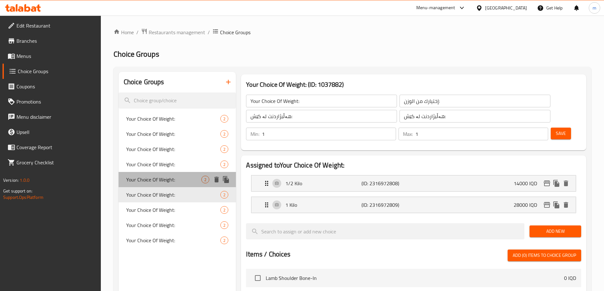
click at [165, 187] on div "Your Choice Of Weight: 2" at bounding box center [178, 179] width 118 height 15
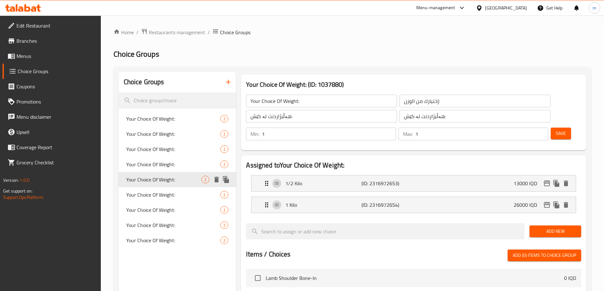
click at [166, 177] on span "Your Choice Of Weight:" at bounding box center [163, 180] width 75 height 8
click at [175, 120] on span "Your Choice Of Weight:" at bounding box center [163, 119] width 75 height 8
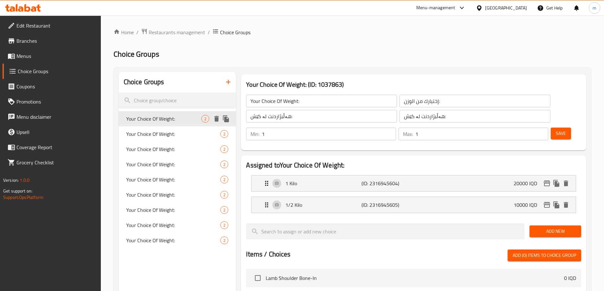
click at [224, 120] on icon "duplicate" at bounding box center [226, 119] width 8 height 8
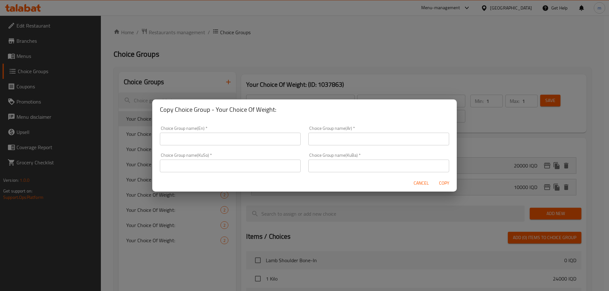
click at [267, 144] on input "text" at bounding box center [230, 139] width 141 height 13
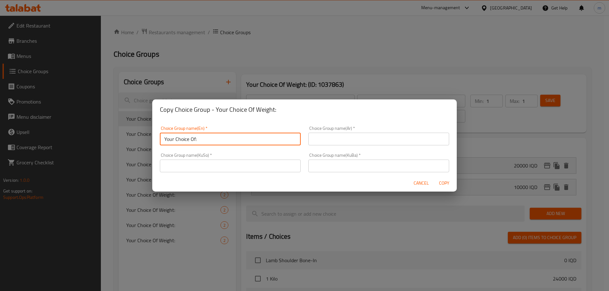
type input "Your Choice Of:"
click at [333, 139] on input "text" at bounding box center [378, 139] width 141 height 13
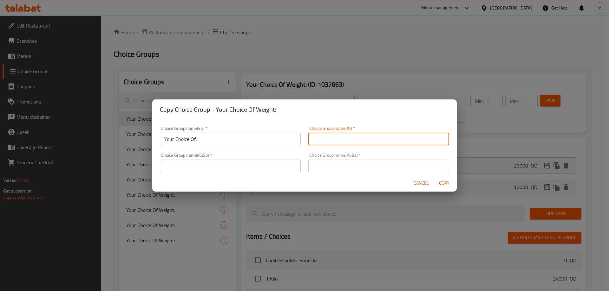
type input "إختيارك من:"
click at [343, 144] on input "إختيارك من:" at bounding box center [378, 139] width 141 height 13
click at [344, 143] on input "إختيارك من:" at bounding box center [378, 139] width 141 height 13
click at [344, 142] on input "إختيارك من:" at bounding box center [378, 139] width 141 height 13
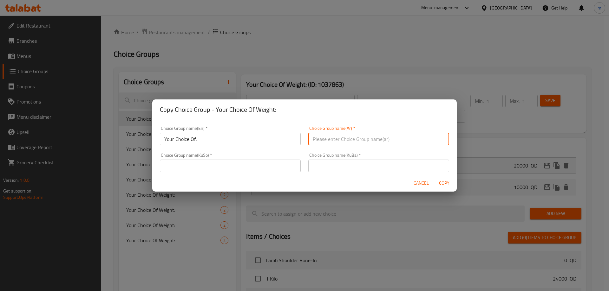
click at [344, 141] on input "text" at bounding box center [378, 139] width 141 height 13
type input "إختيارك من الوزن:"
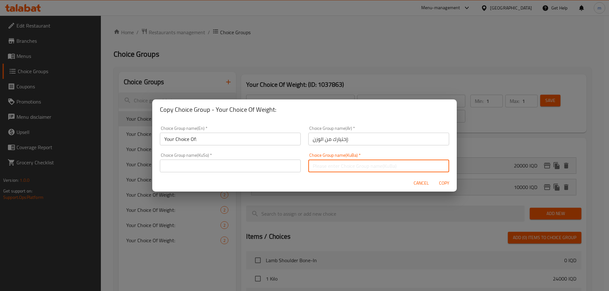
click at [334, 169] on input "text" at bounding box center [378, 166] width 141 height 13
type input "هەڵبژاردنت لە کێش:"
drag, startPoint x: 279, startPoint y: 166, endPoint x: 278, endPoint y: 170, distance: 4.0
click at [279, 166] on input "text" at bounding box center [230, 166] width 141 height 13
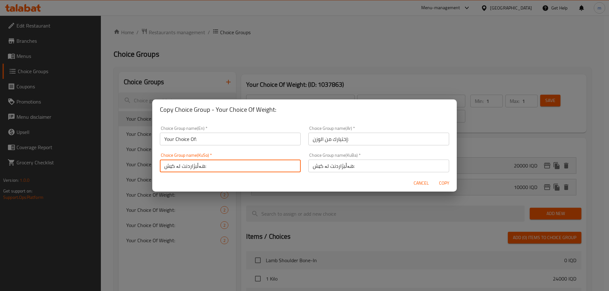
type input "هەڵبژاردنت لە کێش:"
click at [204, 138] on input "Your Choice Of:" at bounding box center [230, 139] width 141 height 13
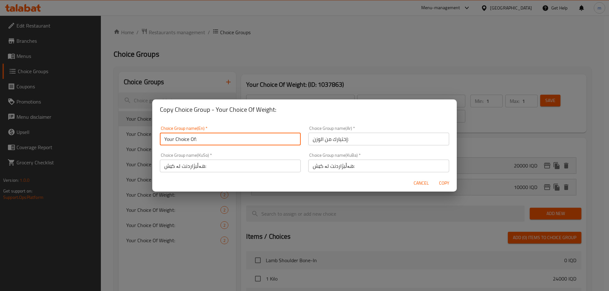
click at [204, 138] on input "Your Choice Of:" at bounding box center [230, 139] width 141 height 13
click at [204, 138] on input "text" at bounding box center [230, 139] width 141 height 13
type input "Your Choice Of Weight:"
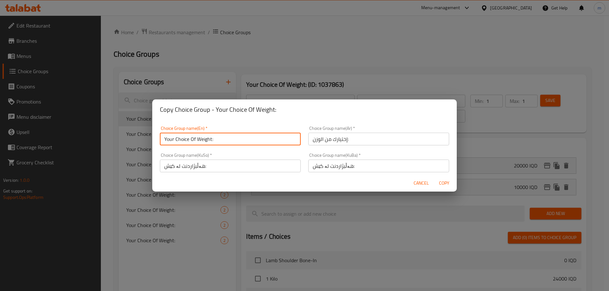
click at [439, 185] on span "Copy" at bounding box center [443, 183] width 15 height 8
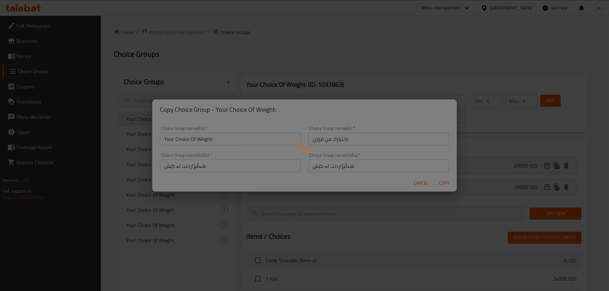
type input "Your Choice Of Weight:"
type input "إختيارك من الوزن:"
type input "هەڵبژاردنت لە کێش:"
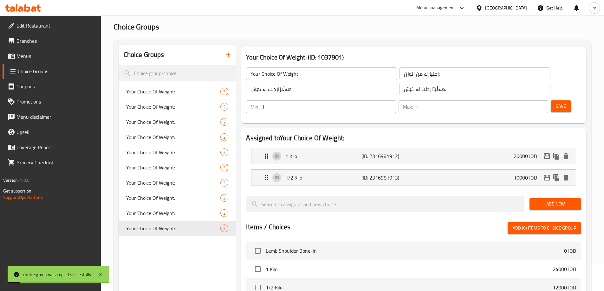
scroll to position [29, 0]
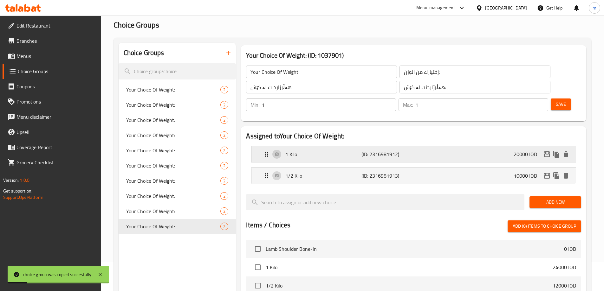
click at [526, 151] on p "20000 IQD" at bounding box center [528, 155] width 29 height 8
click at [460, 146] on div "1 Kilo (ID: 2316981912) 20000 IQD" at bounding box center [415, 154] width 305 height 16
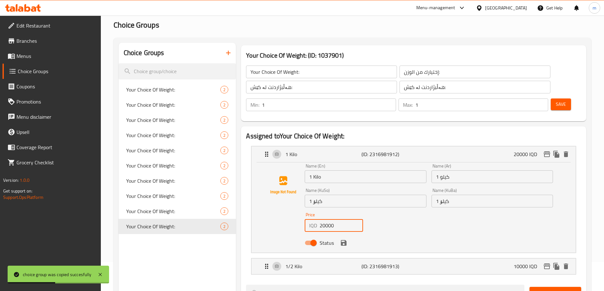
drag, startPoint x: 324, startPoint y: 210, endPoint x: 310, endPoint y: 208, distance: 14.4
click at [310, 219] on div "IQD 20000 Price" at bounding box center [334, 225] width 58 height 13
click at [343, 240] on icon "save" at bounding box center [344, 243] width 6 height 6
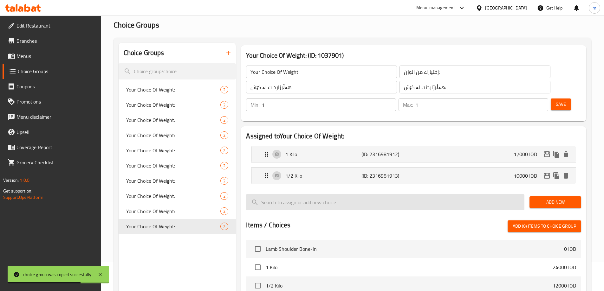
type input "17000"
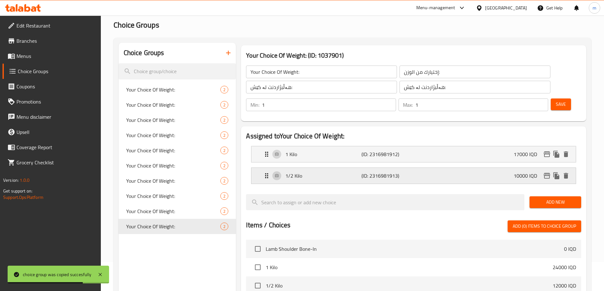
click at [351, 172] on p "1/2 Kilo" at bounding box center [323, 176] width 76 height 8
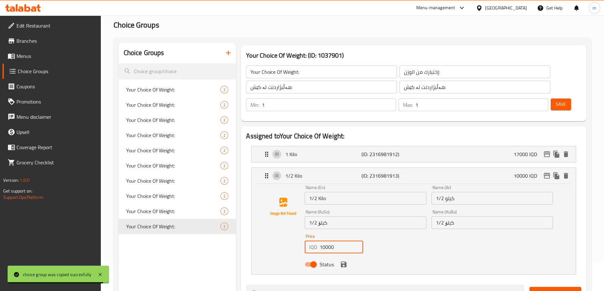
drag, startPoint x: 329, startPoint y: 232, endPoint x: 308, endPoint y: 232, distance: 21.2
click at [308, 241] on div "IQD 10000 Price" at bounding box center [334, 247] width 58 height 13
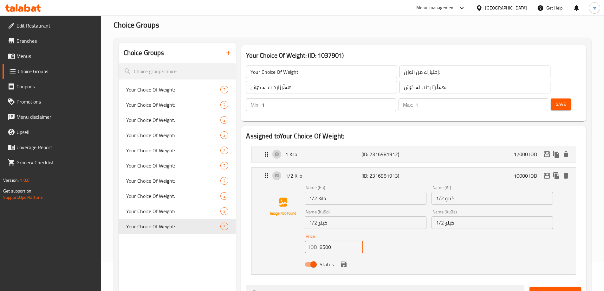
click at [341, 262] on icon "save" at bounding box center [344, 265] width 6 height 6
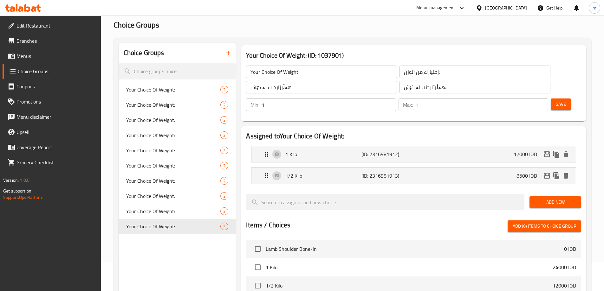
type input "8500"
click at [556, 100] on span "Save" at bounding box center [561, 104] width 10 height 8
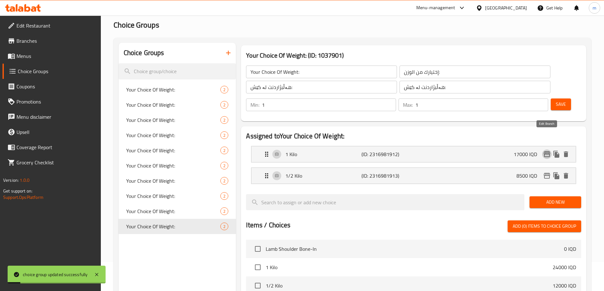
click at [547, 152] on icon "edit" at bounding box center [547, 155] width 6 height 6
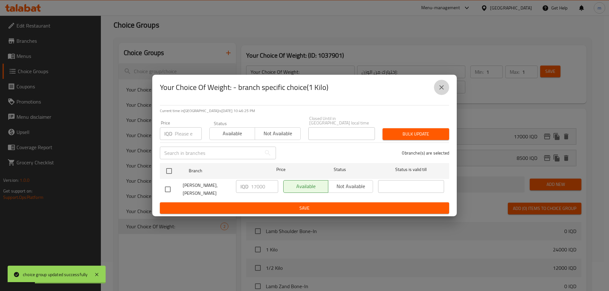
click at [443, 91] on icon "close" at bounding box center [441, 88] width 8 height 8
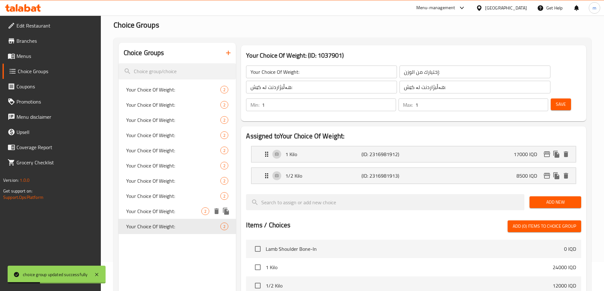
click at [167, 214] on span "Your Choice Of Weight:" at bounding box center [163, 212] width 75 height 8
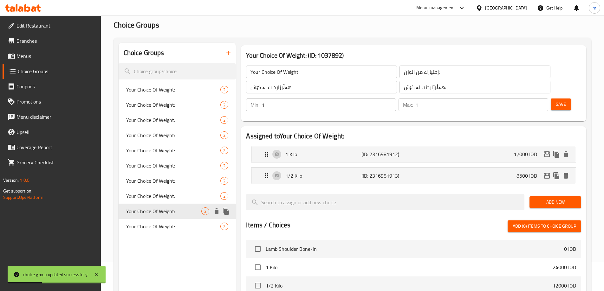
type input "Your Choice Of Weight:"
type input "إختيارك من الوزن:"
type input "هەڵبژاردنت لە کێش:"
click at [546, 151] on icon "edit" at bounding box center [547, 155] width 8 height 8
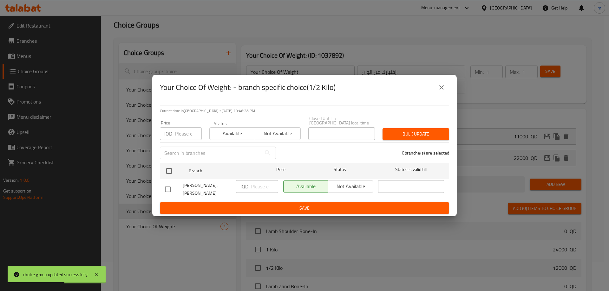
click at [437, 94] on button "close" at bounding box center [441, 87] width 15 height 15
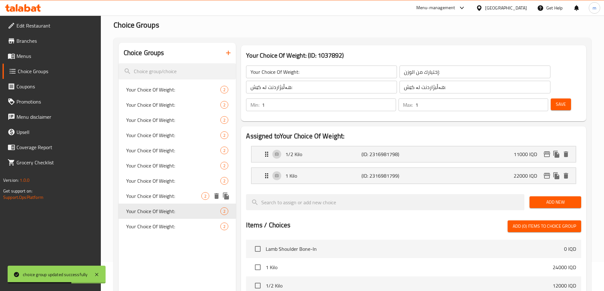
click at [177, 193] on span "Your Choice Of Weight:" at bounding box center [163, 196] width 75 height 8
type input "Your Choice Of Weight:"
type input "إختيارك من الوزن:"
type input "هەڵبژاردنت لە کێش:"
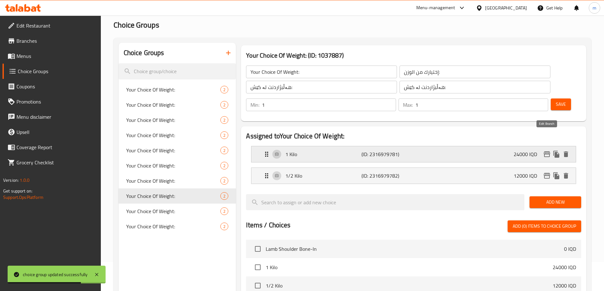
click at [549, 152] on icon "edit" at bounding box center [547, 155] width 6 height 6
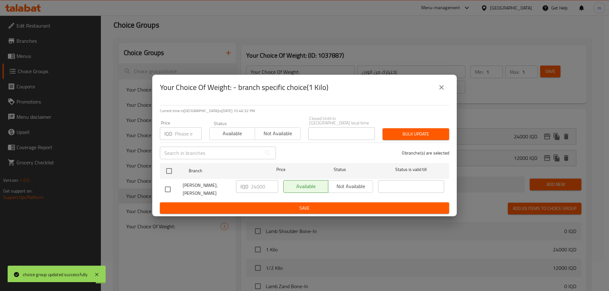
click at [438, 91] on icon "close" at bounding box center [441, 88] width 8 height 8
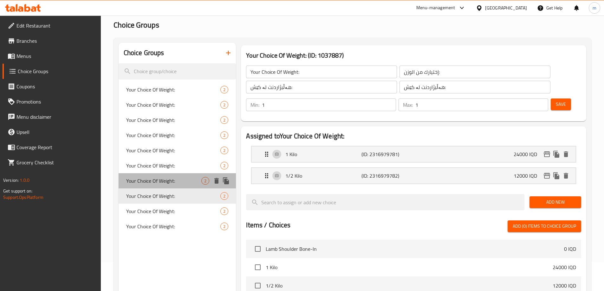
click at [173, 181] on span "Your Choice Of Weight:" at bounding box center [163, 181] width 75 height 8
type input "Your Choice Of Weight:"
type input "إختيارك من الوزن:"
type input "هەڵبژاردنت لە کێش:"
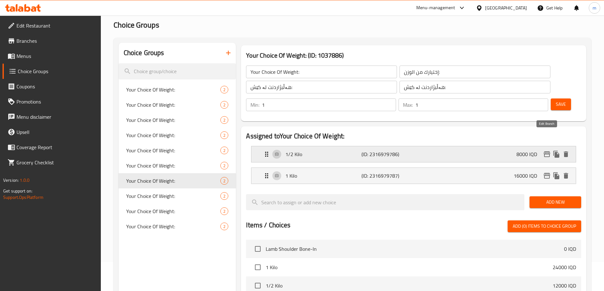
click at [546, 151] on icon "edit" at bounding box center [547, 155] width 8 height 8
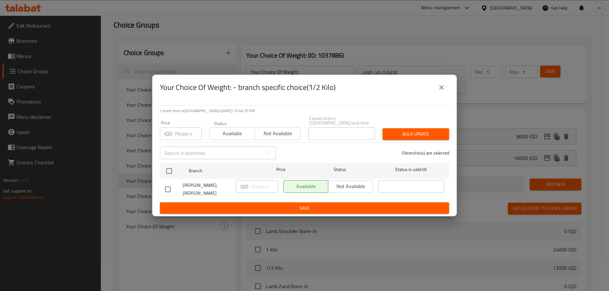
click at [437, 91] on button "close" at bounding box center [441, 87] width 15 height 15
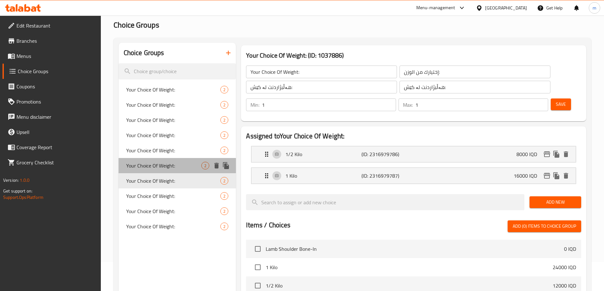
click at [171, 166] on span "Your Choice Of Weight:" at bounding box center [163, 166] width 75 height 8
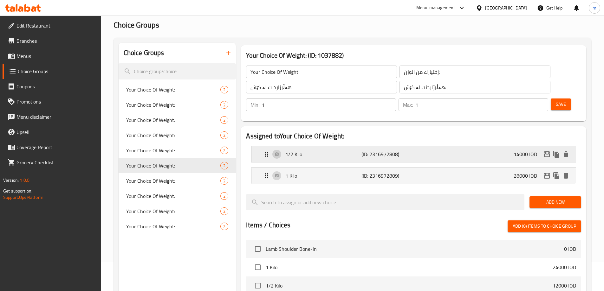
click at [546, 152] on icon "edit" at bounding box center [547, 155] width 6 height 6
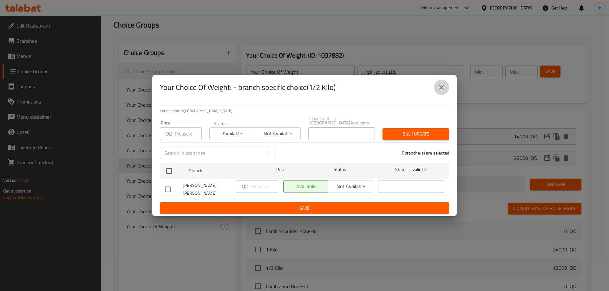
click at [443, 95] on button "close" at bounding box center [441, 87] width 15 height 15
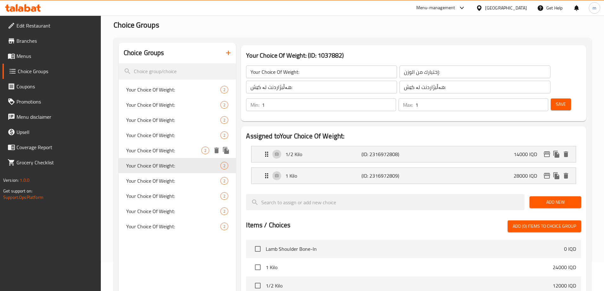
click at [176, 148] on span "Your Choice Of Weight:" at bounding box center [163, 151] width 75 height 8
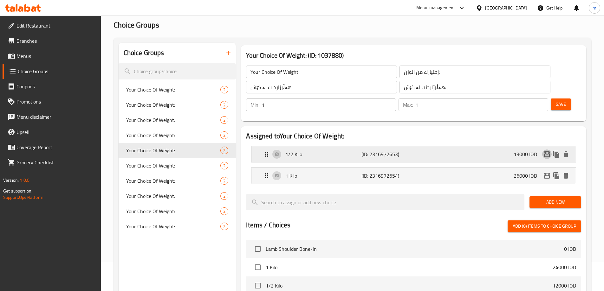
click at [545, 151] on icon "edit" at bounding box center [547, 155] width 8 height 8
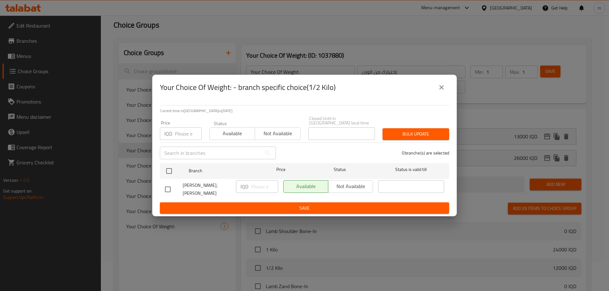
click at [441, 88] on icon "close" at bounding box center [441, 88] width 8 height 8
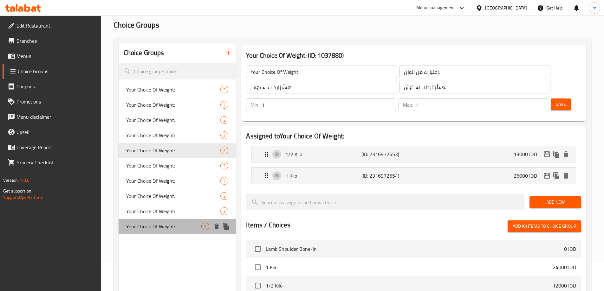
click at [147, 229] on span "Your Choice Of Weight:" at bounding box center [163, 227] width 75 height 8
type input "Your Choice Of Weight:"
type input "إختيارك من الوزن:"
type input "هەڵبژاردنت لە کێش:"
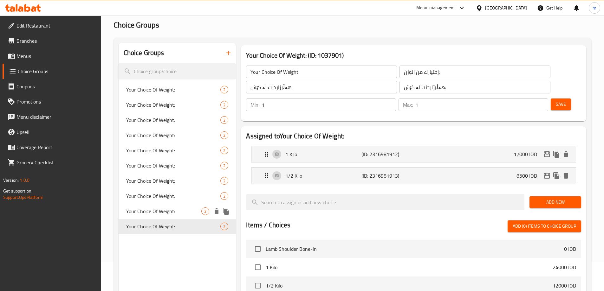
click at [149, 213] on span "Your Choice Of Weight:" at bounding box center [163, 212] width 75 height 8
type input "Your Choice Of Weight:"
type input "إختيارك من الوزن:"
type input "هەڵبژاردنت لە کێش:"
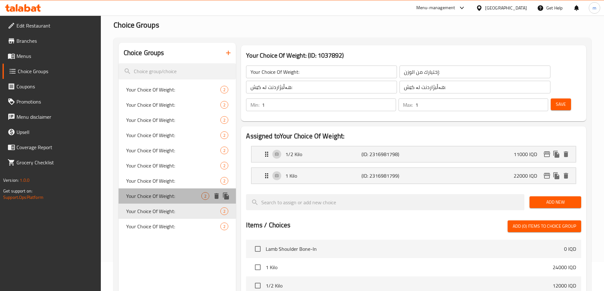
click at [152, 199] on span "Your Choice Of Weight:" at bounding box center [163, 196] width 75 height 8
type input "Your Choice Of Weight:"
type input "إختيارك من الوزن:"
type input "هەڵبژاردنت لە کێش:"
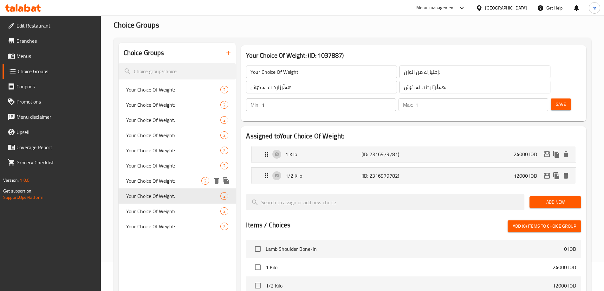
click at [149, 180] on span "Your Choice Of Weight:" at bounding box center [163, 181] width 75 height 8
type input "Your Choice Of Weight:"
type input "إختيارك من الوزن:"
type input "هەڵبژاردنت لە کێش:"
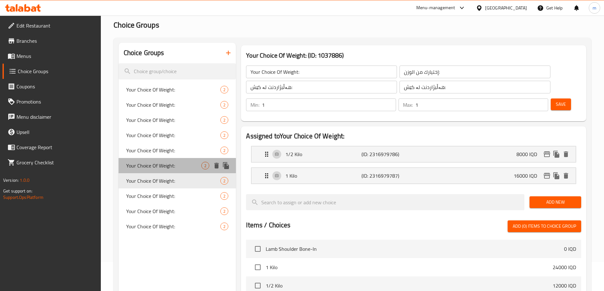
click at [145, 169] on span "Your Choice Of Weight:" at bounding box center [163, 166] width 75 height 8
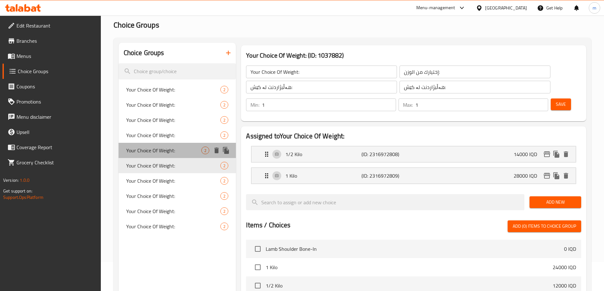
click at [142, 151] on span "Your Choice Of Weight:" at bounding box center [163, 151] width 75 height 8
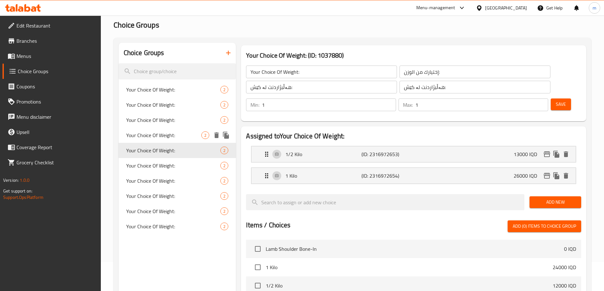
click at [143, 138] on span "Your Choice Of Weight:" at bounding box center [163, 136] width 75 height 8
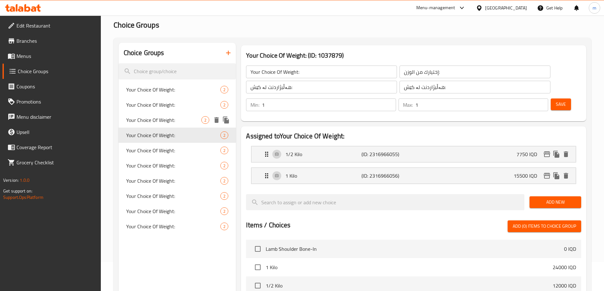
click at [147, 119] on span "Your Choice Of Weight:" at bounding box center [163, 120] width 75 height 8
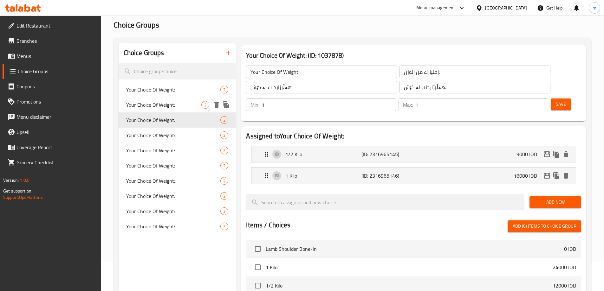
click at [148, 107] on span "Your Choice Of Weight:" at bounding box center [163, 105] width 75 height 8
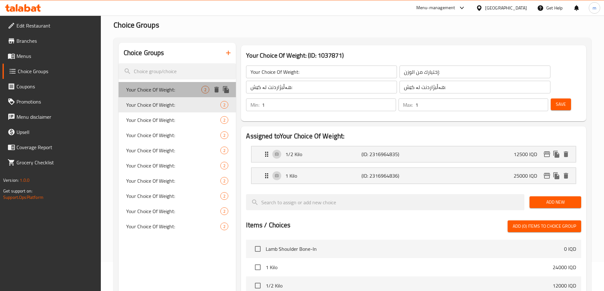
click at [144, 91] on span "Your Choice Of Weight:" at bounding box center [163, 90] width 75 height 8
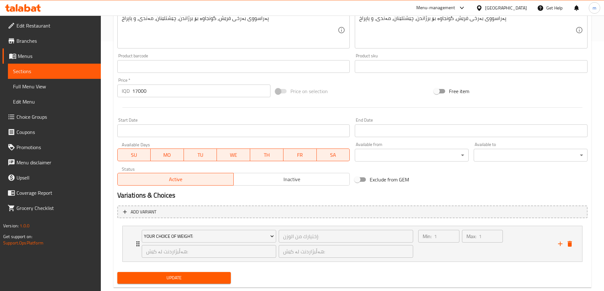
scroll to position [264, 0]
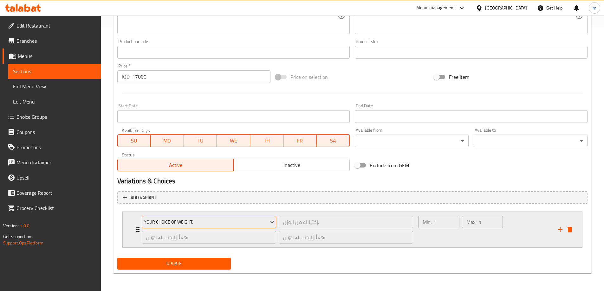
click at [202, 220] on span "Your Choice Of Weight:" at bounding box center [209, 222] width 130 height 8
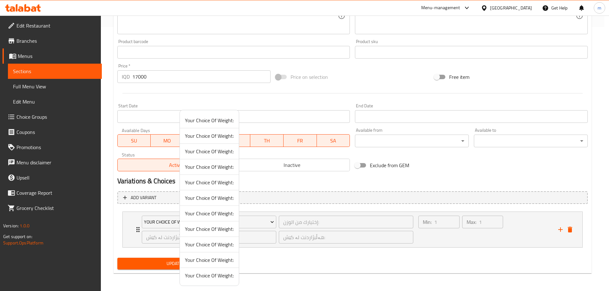
click at [223, 275] on span "Your Choice Of Weight:" at bounding box center [209, 276] width 49 height 8
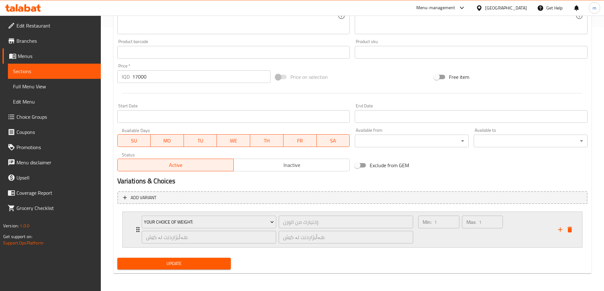
click at [439, 235] on div "Min: 1 ​" at bounding box center [438, 230] width 43 height 30
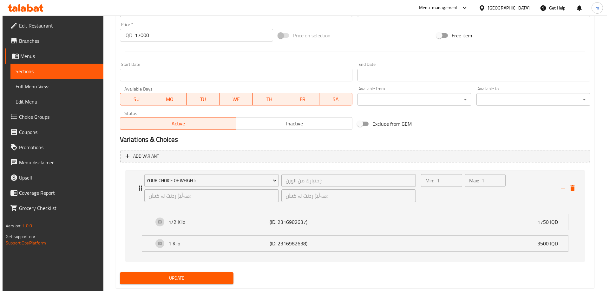
scroll to position [320, 0]
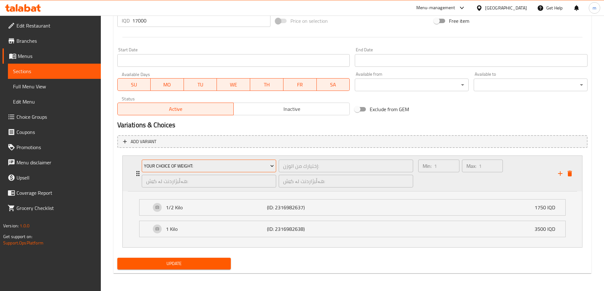
click at [231, 164] on span "Your Choice Of Weight:" at bounding box center [209, 166] width 130 height 8
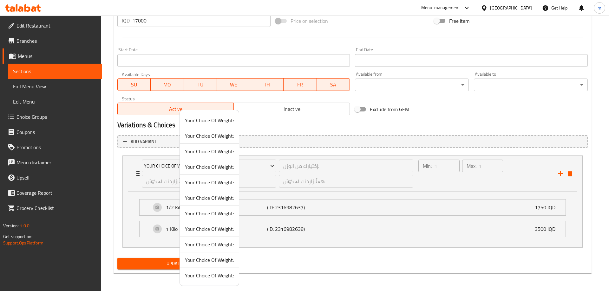
click at [220, 263] on span "Your Choice Of Weight:" at bounding box center [209, 260] width 49 height 8
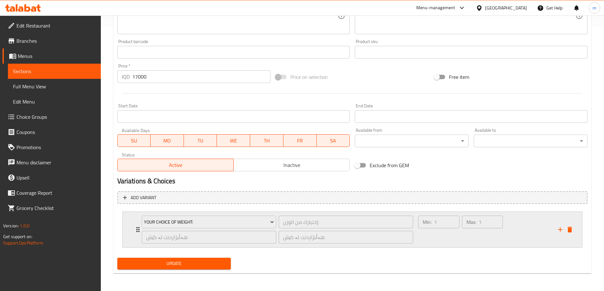
click at [491, 230] on div "Max: 1 ​" at bounding box center [482, 230] width 43 height 30
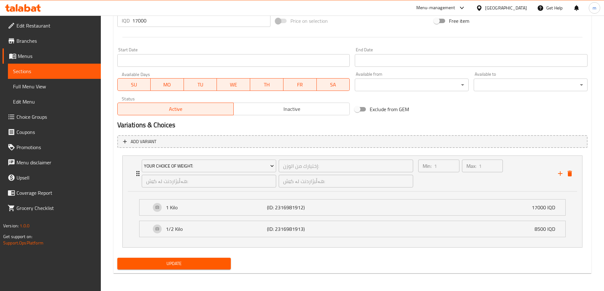
scroll to position [290, 0]
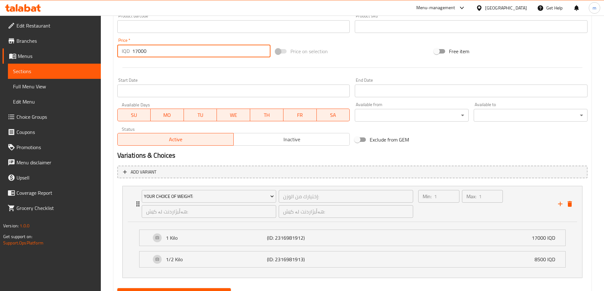
drag, startPoint x: 139, startPoint y: 50, endPoint x: 75, endPoint y: 49, distance: 64.0
click at [75, 49] on div "Edit Restaurant Branches Menus Sections Full Menu View Edit Menu Choice Groups …" at bounding box center [302, 23] width 604 height 596
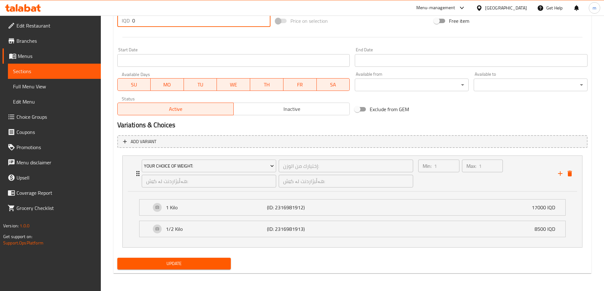
type input "0"
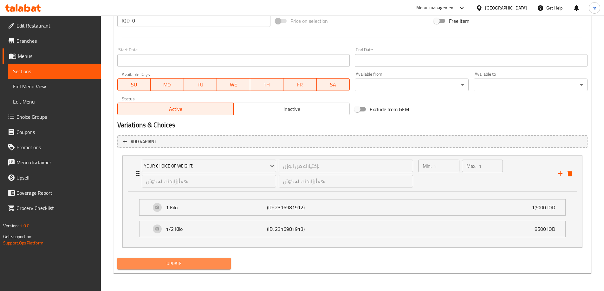
click at [172, 263] on span "Update" at bounding box center [174, 264] width 104 height 8
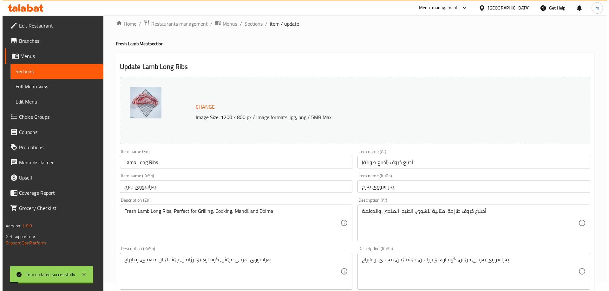
scroll to position [0, 0]
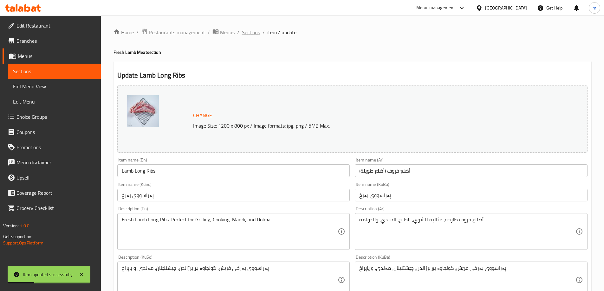
click at [258, 32] on span "Sections" at bounding box center [251, 33] width 18 height 8
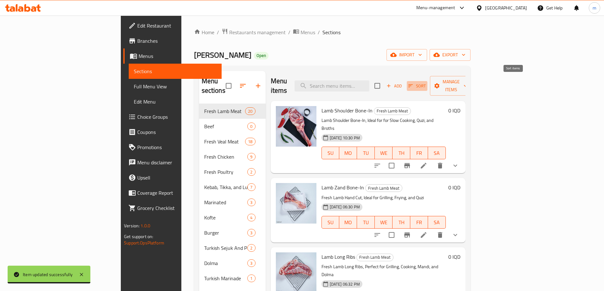
click at [426, 82] on span "Sort" at bounding box center [416, 85] width 17 height 7
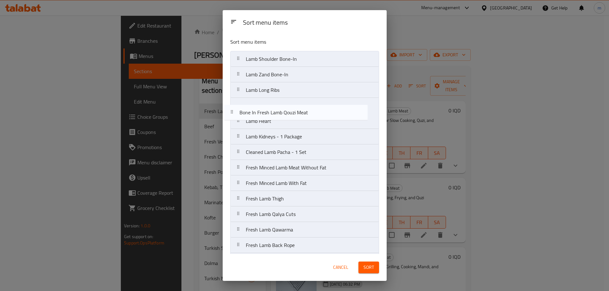
drag, startPoint x: 292, startPoint y: 158, endPoint x: 286, endPoint y: 113, distance: 45.1
click at [286, 113] on nav "Lamb Shoulder Bone-In Lamb Zand Bone-In Lamb Long Ribs Lamb Heart Lamb Kidneys …" at bounding box center [304, 206] width 149 height 311
drag, startPoint x: 315, startPoint y: 172, endPoint x: 317, endPoint y: 128, distance: 44.4
click at [317, 128] on nav "Lamb Shoulder Bone-In Lamb Zand Bone-In Lamb Long Ribs Bone In Fresh Lamb Qouzi…" at bounding box center [304, 206] width 149 height 311
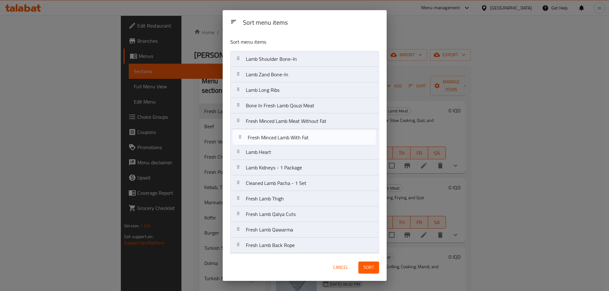
drag, startPoint x: 309, startPoint y: 184, endPoint x: 311, endPoint y: 140, distance: 43.8
click at [311, 140] on nav "Lamb Shoulder Bone-In Lamb Zand Bone-In Lamb Long Ribs Bone In Fresh Lamb Qouzi…" at bounding box center [304, 206] width 149 height 311
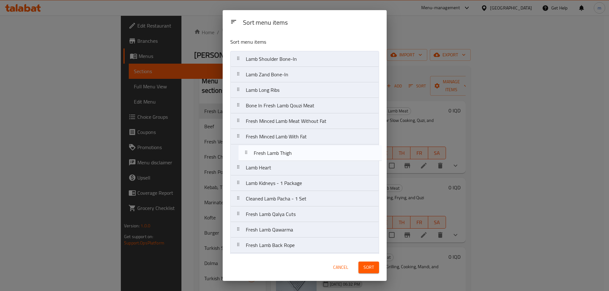
drag, startPoint x: 284, startPoint y: 202, endPoint x: 292, endPoint y: 152, distance: 51.1
click at [292, 152] on nav "Lamb Shoulder Bone-In Lamb Zand Bone-In Lamb Long Ribs Bone In Fresh Lamb Qouzi…" at bounding box center [304, 206] width 149 height 311
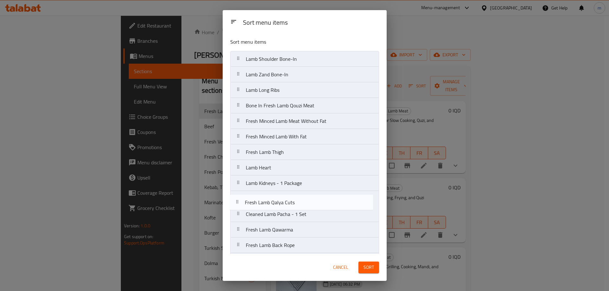
scroll to position [3, 0]
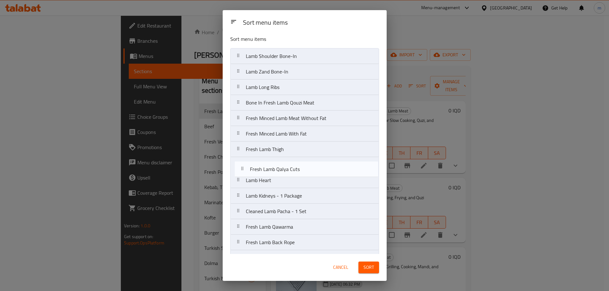
drag, startPoint x: 299, startPoint y: 217, endPoint x: 303, endPoint y: 169, distance: 48.7
click at [303, 169] on nav "Lamb Shoulder Bone-In Lamb Zand Bone-In Lamb Long Ribs Bone In Fresh Lamb Qouzi…" at bounding box center [304, 203] width 149 height 311
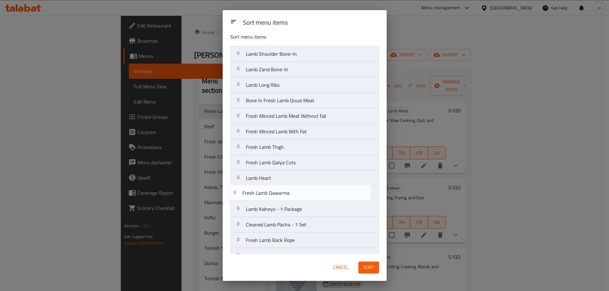
scroll to position [5, 0]
drag, startPoint x: 308, startPoint y: 230, endPoint x: 310, endPoint y: 183, distance: 47.2
click at [310, 183] on nav "Lamb Shoulder Bone-In Lamb Zand Bone-In Lamb Long Ribs Bone In Fresh Lamb Qouzi…" at bounding box center [304, 201] width 149 height 311
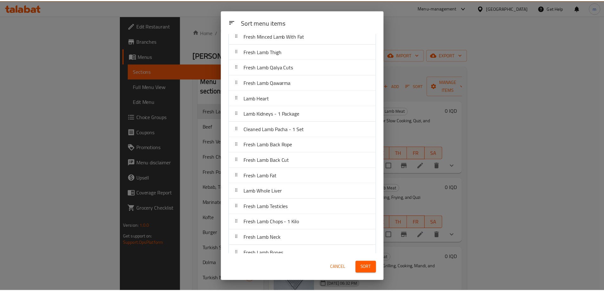
scroll to position [111, 0]
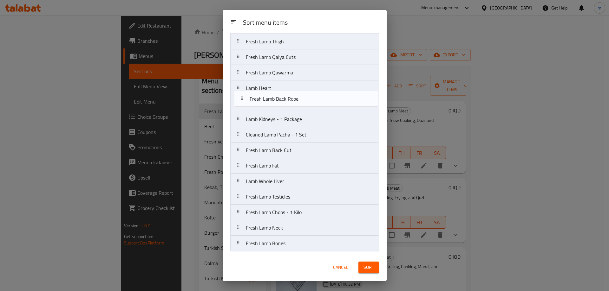
drag, startPoint x: 275, startPoint y: 140, endPoint x: 278, endPoint y: 102, distance: 37.9
click at [278, 102] on nav "Lamb Shoulder Bone-In Lamb Zand Bone-In Lamb Long Ribs Bone In Fresh Lamb Qouzi…" at bounding box center [304, 95] width 149 height 311
drag, startPoint x: 276, startPoint y: 107, endPoint x: 274, endPoint y: 91, distance: 16.1
click at [274, 91] on nav "Lamb Shoulder Bone-In Lamb Zand Bone-In Lamb Long Ribs Bone In Fresh Lamb Qouzi…" at bounding box center [304, 95] width 149 height 311
drag, startPoint x: 281, startPoint y: 154, endPoint x: 286, endPoint y: 106, distance: 48.4
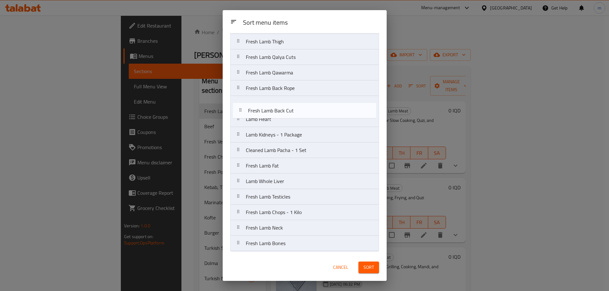
click at [286, 106] on nav "Lamb Shoulder Bone-In Lamb Zand Bone-In Lamb Long Ribs Bone In Fresh Lamb Qouzi…" at bounding box center [304, 95] width 149 height 311
drag, startPoint x: 271, startPoint y: 168, endPoint x: 275, endPoint y: 116, distance: 52.7
click at [275, 116] on nav "Lamb Shoulder Bone-In Lamb Zand Bone-In Lamb Long Ribs Bone In Fresh Lamb Qouzi…" at bounding box center [304, 95] width 149 height 311
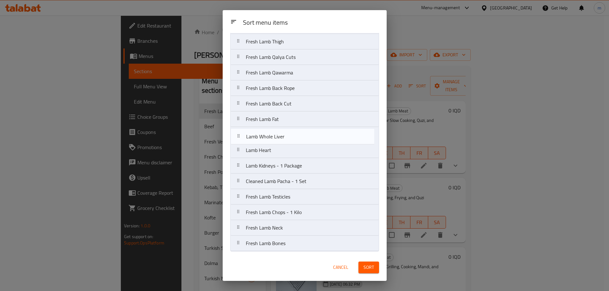
drag, startPoint x: 267, startPoint y: 184, endPoint x: 269, endPoint y: 139, distance: 45.1
click at [269, 139] on nav "Lamb Shoulder Bone-In Lamb Zand Bone-In Lamb Long Ribs Bone In Fresh Lamb Qouzi…" at bounding box center [304, 95] width 149 height 311
click at [273, 135] on nav "Lamb Shoulder Bone-In Lamb Zand Bone-In Lamb Long Ribs Bone In Fresh Lamb Qouzi…" at bounding box center [304, 95] width 149 height 311
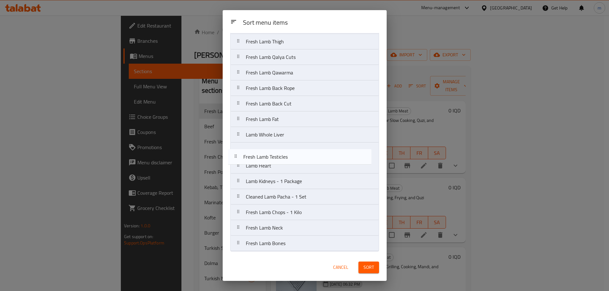
drag, startPoint x: 282, startPoint y: 201, endPoint x: 280, endPoint y: 154, distance: 47.0
click at [280, 154] on nav "Lamb Shoulder Bone-In Lamb Zand Bone-In Lamb Long Ribs Bone In Fresh Lamb Qouzi…" at bounding box center [304, 95] width 149 height 311
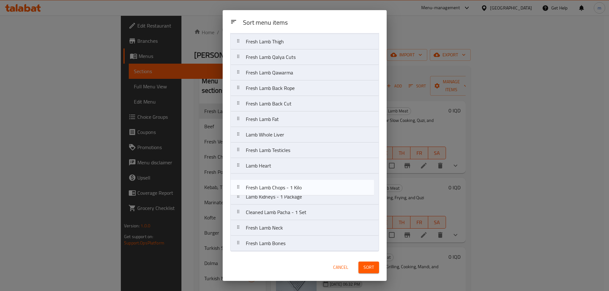
drag, startPoint x: 294, startPoint y: 213, endPoint x: 294, endPoint y: 184, distance: 28.8
click at [294, 185] on nav "Lamb Shoulder Bone-In Lamb Zand Bone-In Lamb Long Ribs Bone In Fresh Lamb Qouzi…" at bounding box center [304, 95] width 149 height 311
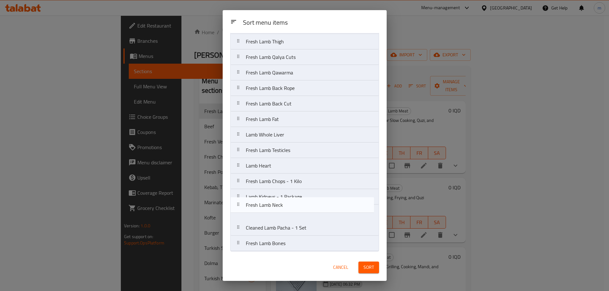
drag, startPoint x: 290, startPoint y: 230, endPoint x: 291, endPoint y: 203, distance: 26.3
click at [290, 202] on nav "Lamb Shoulder Bone-In Lamb Zand Bone-In Lamb Long Ribs Bone In Fresh Lamb Qouzi…" at bounding box center [304, 95] width 149 height 311
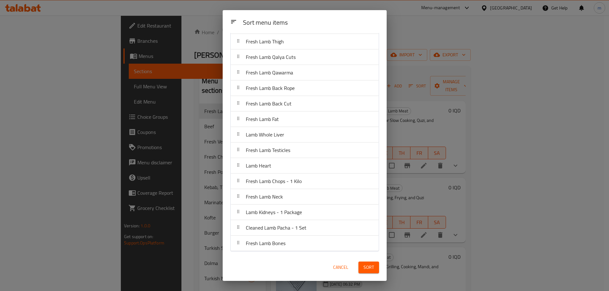
click at [370, 268] on span "Sort" at bounding box center [368, 268] width 10 height 8
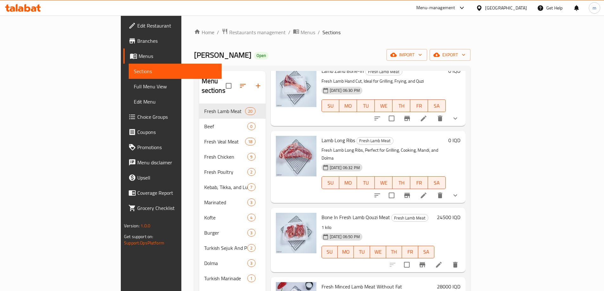
scroll to position [148, 0]
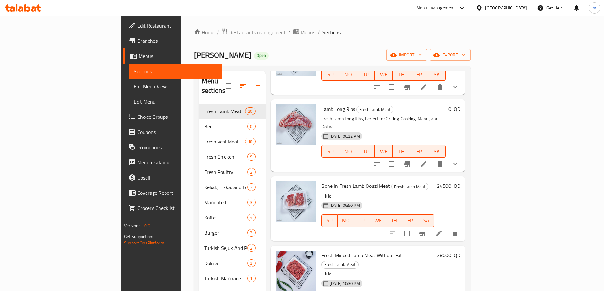
click at [443, 230] on icon at bounding box center [439, 234] width 8 height 8
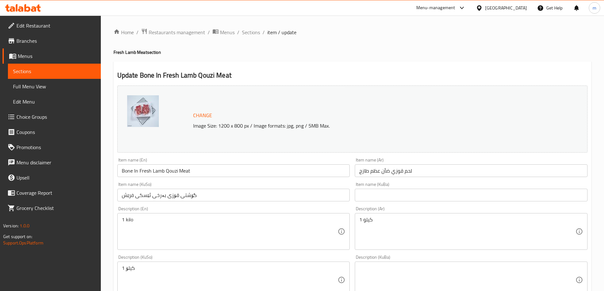
click at [173, 194] on input "گۆشتی قۆزی بەرخی ئێسکی فرێش" at bounding box center [233, 195] width 233 height 13
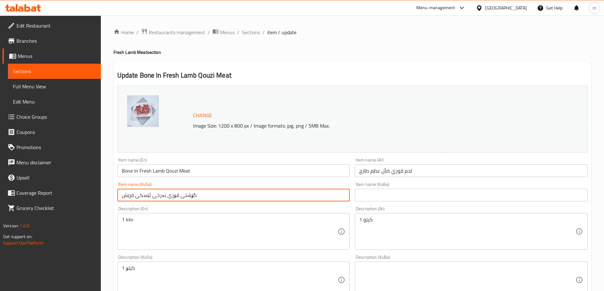
click at [173, 194] on input "گۆشتی قۆزی بەرخی ئێسکی فرێش" at bounding box center [233, 195] width 233 height 13
paste input "بەرخ بە ئێسکەوە بۆ قۆزی"
type input "گۆشتی بەرخ بە ئێسکەوە بۆ قۆزی"
click at [399, 198] on input "text" at bounding box center [471, 195] width 233 height 13
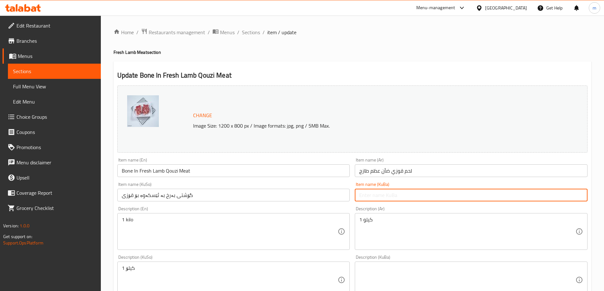
paste input "گۆشتی بەرخ بە ئێسکەوە بۆ قۆزی"
type input "گۆشتی بەرخ بە ئێسکەوە بۆ قۆزی"
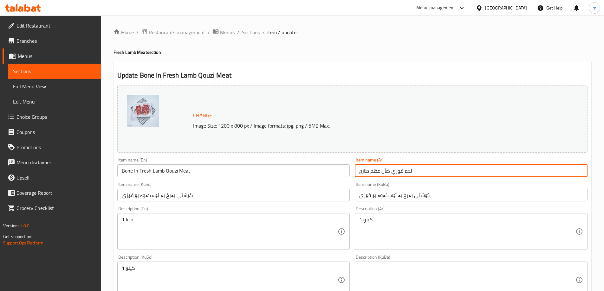
click at [390, 170] on input "لحم قوزي ضأن عظم طازج" at bounding box center [471, 171] width 233 height 13
paste input "خروف مع العظم للقوزي"
type input "لحم خروف مع العظم للقوزي"
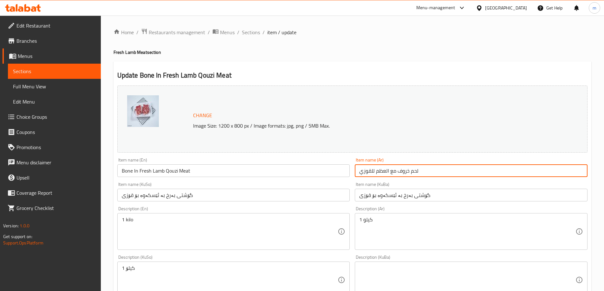
click at [298, 166] on input "Bone In Fresh Lamb Qouzi Meat" at bounding box center [233, 171] width 233 height 13
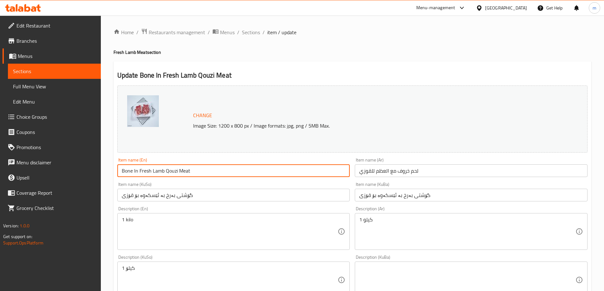
click at [298, 166] on input "Bone In Fresh Lamb Qouzi Meat" at bounding box center [233, 171] width 233 height 13
paste input "Lamb Qouzi Meat Bone-In"
type input "Lamb Qouzi Meat Bone-In"
click at [207, 186] on div "Item name (KuSo) گۆشتی بەرخ بە ئێسکەوە بۆ قۆزی Item name (KuSo)" at bounding box center [233, 191] width 233 height 19
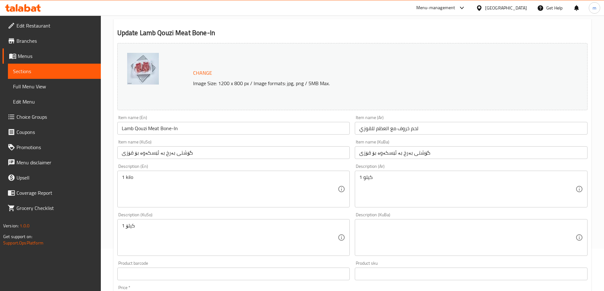
scroll to position [77, 0]
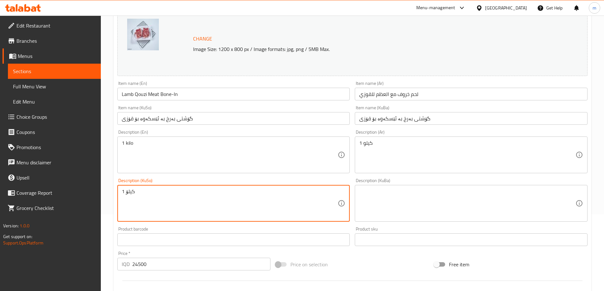
click at [157, 198] on textarea "1 کیلۆ" at bounding box center [230, 204] width 216 height 30
paste textarea "گۆشتی پشتی بەرخی فرێش"
type textarea "گۆشتی پشتی بەرخی فرێش"
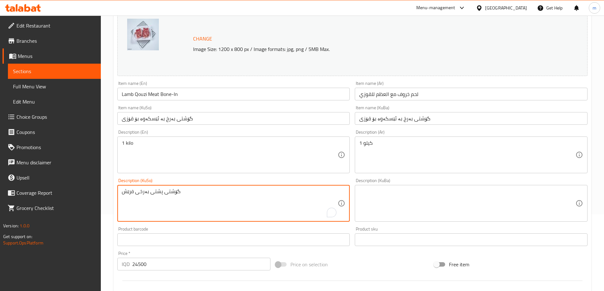
click at [442, 204] on textarea at bounding box center [467, 204] width 216 height 30
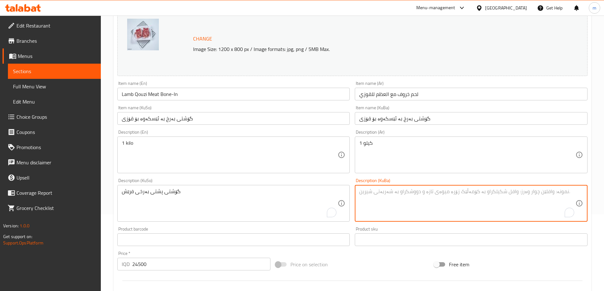
paste textarea "گۆشتی پشتی بەرخی فرێش"
type textarea "گۆشتی پشتی بەرخی فرێش"
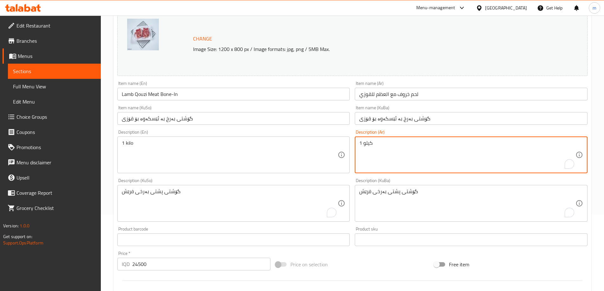
click at [394, 146] on textarea "1 كيلو" at bounding box center [467, 155] width 216 height 30
paste textarea "شريحة لحم طازجة من ظهر الخروف"
type textarea "شريحة لحم طازجة من ظهر الخروف"
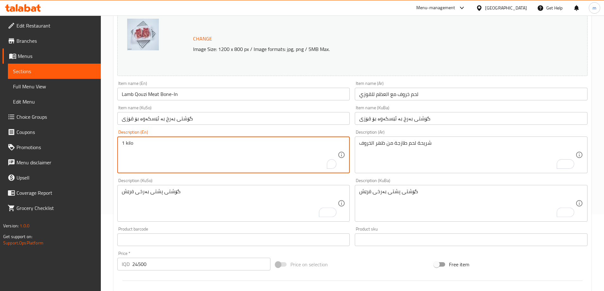
click at [285, 150] on textarea "1 kilo" at bounding box center [230, 155] width 216 height 30
paste textarea "Fresh Lamb Loin"
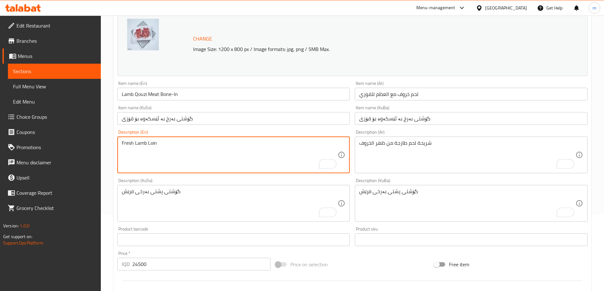
type textarea "Fresh Lamb Loin"
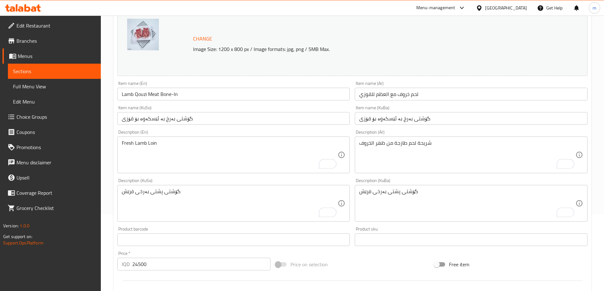
drag, startPoint x: 194, startPoint y: 185, endPoint x: 195, endPoint y: 182, distance: 3.4
click at [194, 185] on div "گۆشتی پشتی بەرخی فرێش Description (KuSo)" at bounding box center [233, 203] width 233 height 37
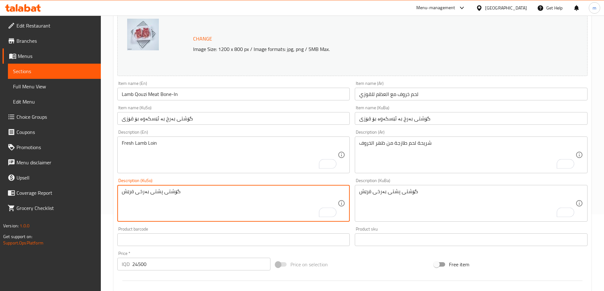
click at [197, 181] on div "Description (KuSo) گۆشتی پشتی بەرخی فرێش Description (KuSo)" at bounding box center [233, 199] width 233 height 43
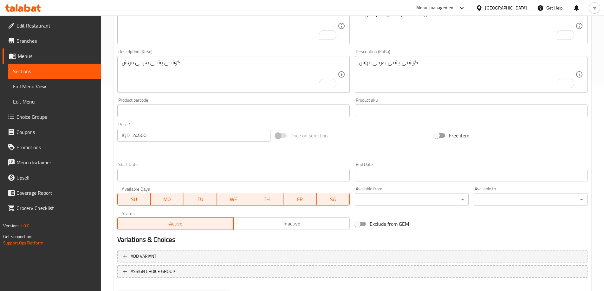
scroll to position [239, 0]
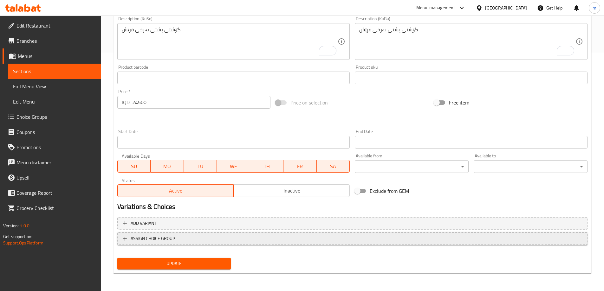
click at [176, 236] on span "ASSIGN CHOICE GROUP" at bounding box center [352, 239] width 459 height 8
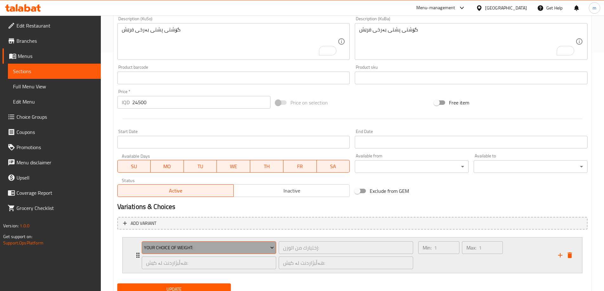
click at [189, 253] on button "Your Choice Of Weight:" at bounding box center [209, 248] width 134 height 13
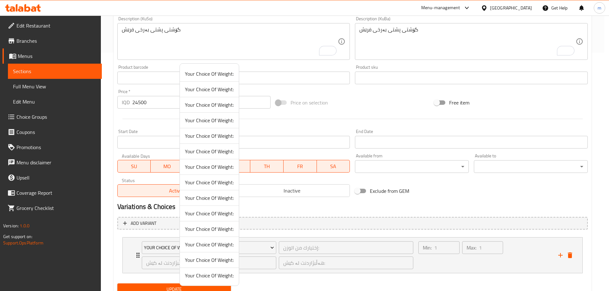
click at [306, 116] on div at bounding box center [304, 145] width 609 height 291
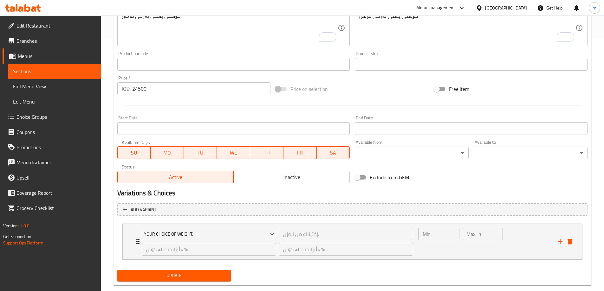
scroll to position [264, 0]
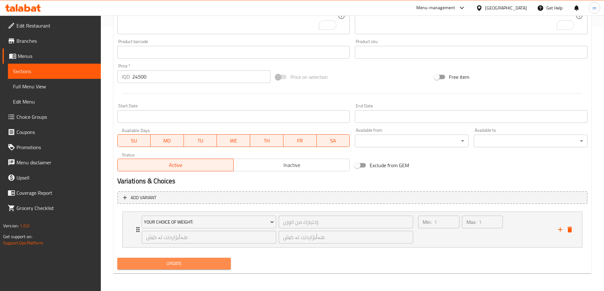
click at [157, 264] on span "Update" at bounding box center [174, 264] width 104 height 8
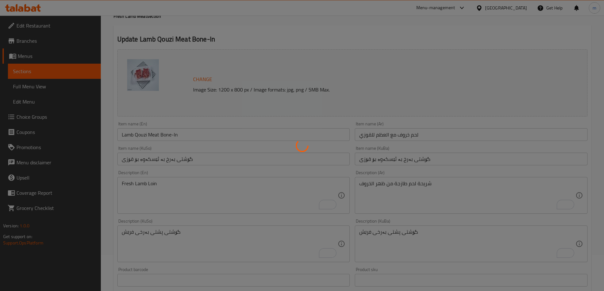
scroll to position [0, 0]
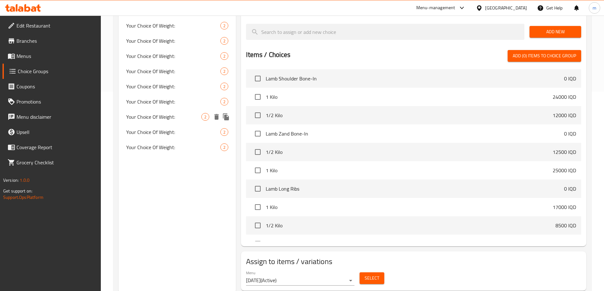
scroll to position [202, 0]
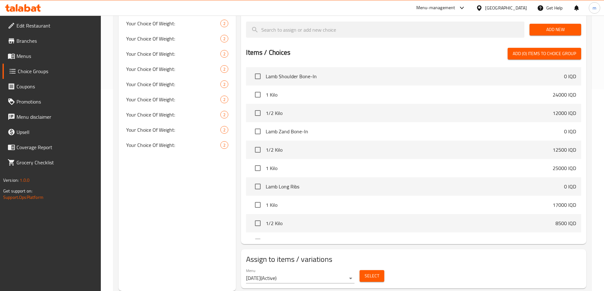
click at [157, 153] on nav "Your Choice Of Weight: 2 Your Choice Of Weight: 2 Your Choice Of Weight: 2 Your…" at bounding box center [178, 31] width 118 height 249
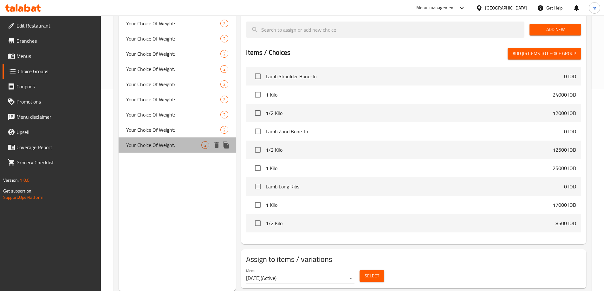
click at [157, 147] on span "Your Choice Of Weight:" at bounding box center [163, 145] width 75 height 8
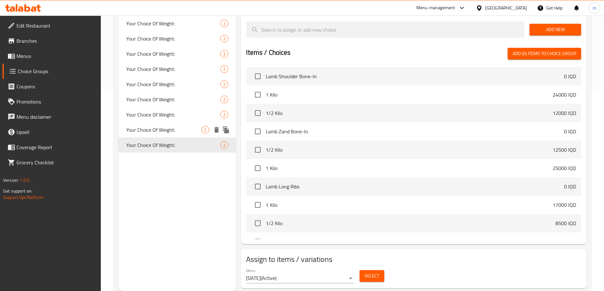
click at [163, 130] on span "Your Choice Of Weight:" at bounding box center [163, 130] width 75 height 8
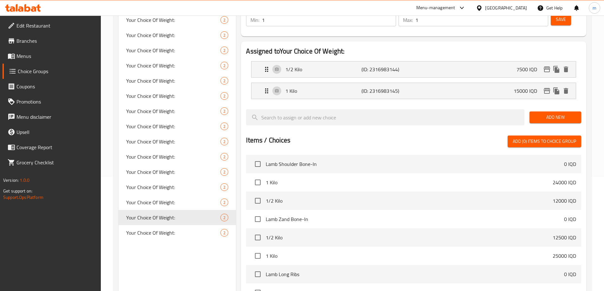
scroll to position [128, 0]
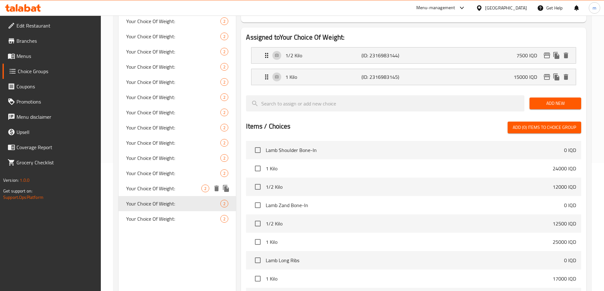
click at [164, 194] on div "Your Choice Of Weight: 2" at bounding box center [178, 188] width 118 height 15
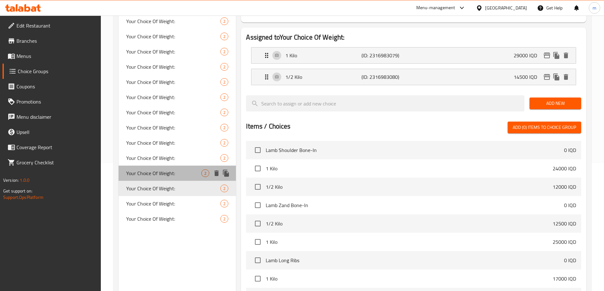
click at [152, 173] on span "Your Choice Of Weight:" at bounding box center [163, 174] width 75 height 8
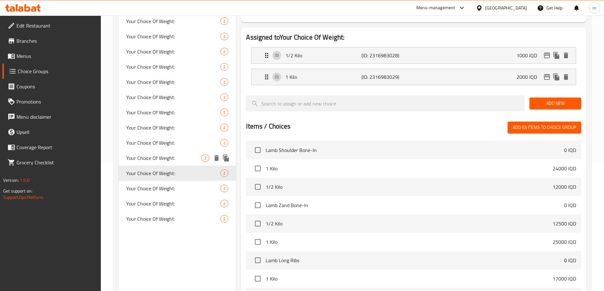
click at [153, 158] on span "Your Choice Of Weight:" at bounding box center [163, 158] width 75 height 8
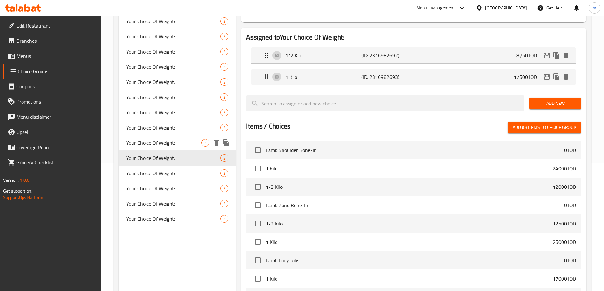
click at [159, 144] on span "Your Choice Of Weight:" at bounding box center [163, 143] width 75 height 8
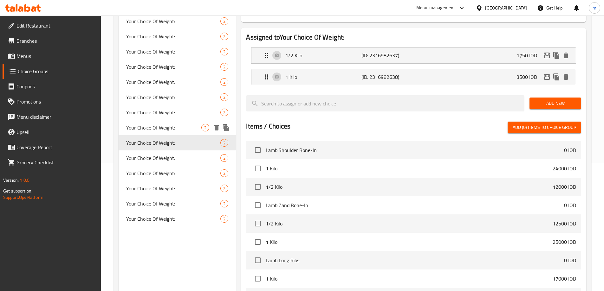
click at [169, 129] on span "Your Choice Of Weight:" at bounding box center [163, 128] width 75 height 8
type input "Your Choice Of Weight:"
type input "إختيارك من الوزن:"
type input "هەڵبژاردنت لە کێش:"
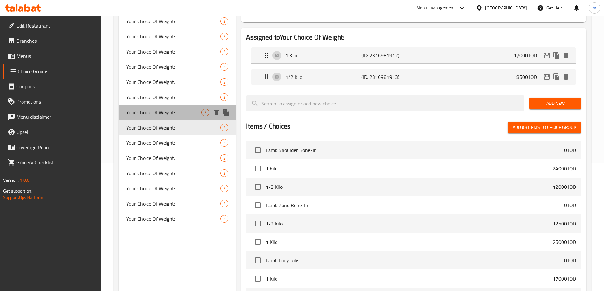
click at [167, 116] on span "Your Choice Of Weight:" at bounding box center [163, 113] width 75 height 8
type input "Your Choice Of Weight:"
type input "إختيارك من الوزن:"
type input "هەڵبژاردنت لە کێش:"
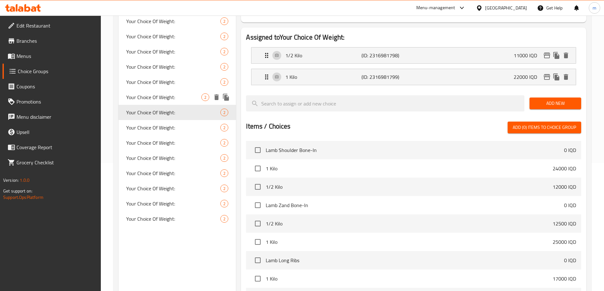
click at [167, 101] on span "Your Choice Of Weight:" at bounding box center [163, 98] width 75 height 8
type input "Your Choice Of Weight:"
type input "إختيارك من الوزن:"
type input "هەڵبژاردنت لە کێش:"
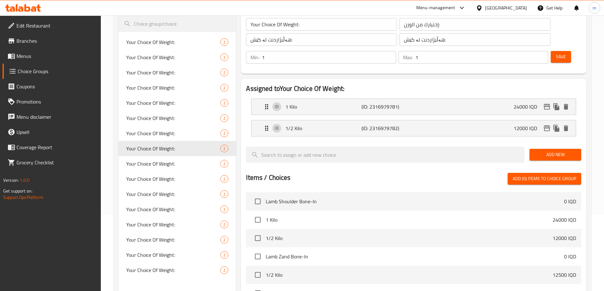
scroll to position [54, 0]
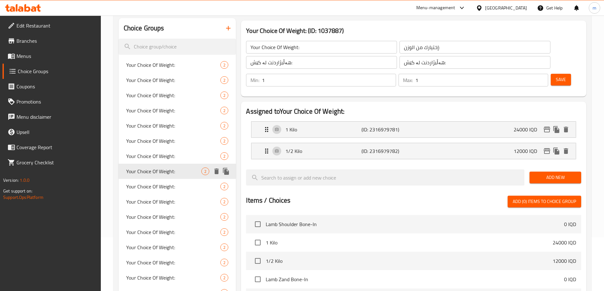
click at [229, 171] on icon "duplicate" at bounding box center [226, 171] width 6 height 7
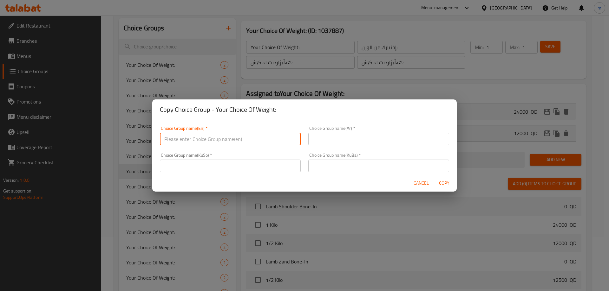
click at [241, 141] on input "text" at bounding box center [230, 139] width 141 height 13
type input "Your Choice Of Weight:"
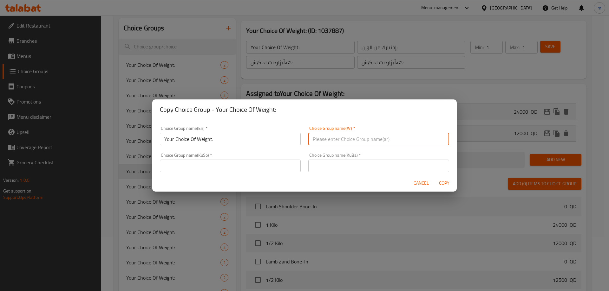
click at [332, 138] on input "text" at bounding box center [378, 139] width 141 height 13
type input "إختيارك من الوزن:"
click at [318, 165] on input "text" at bounding box center [378, 166] width 141 height 13
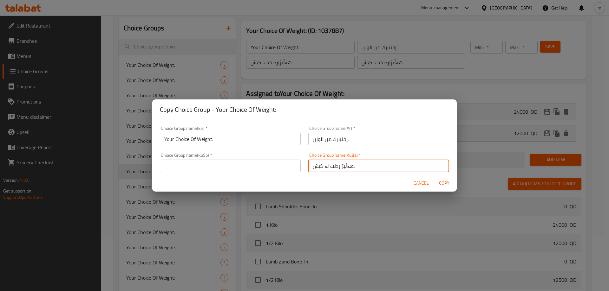
type input "هەڵبژاردنت لە کێش:"
click at [252, 165] on input "text" at bounding box center [230, 166] width 141 height 13
click at [315, 168] on input "هەڵبژاردنت لە کێش:" at bounding box center [378, 166] width 141 height 13
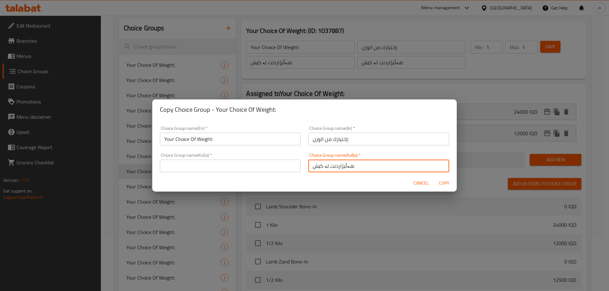
click at [232, 169] on input "text" at bounding box center [230, 166] width 141 height 13
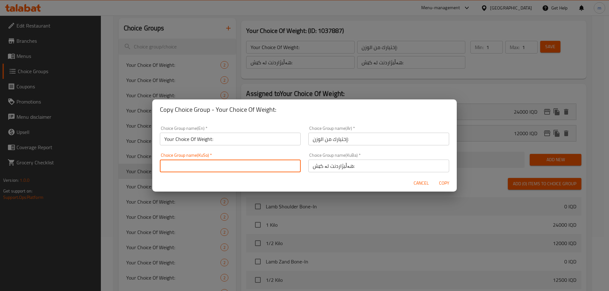
paste input "هەڵبژاردنت لە کێش:"
type input "هەڵبژاردنت لە کێش:"
click at [440, 183] on span "Copy" at bounding box center [443, 183] width 15 height 8
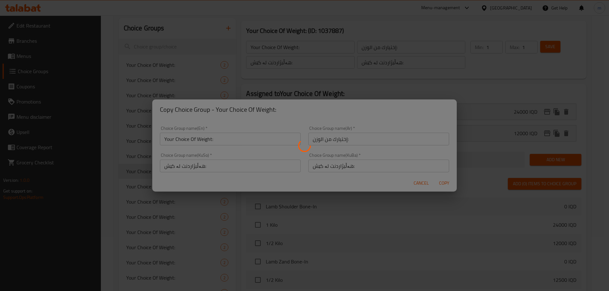
type input "Your Choice Of Weight:"
type input "إختيارك من الوزن:"
type input "هەڵبژاردنت لە کێش:"
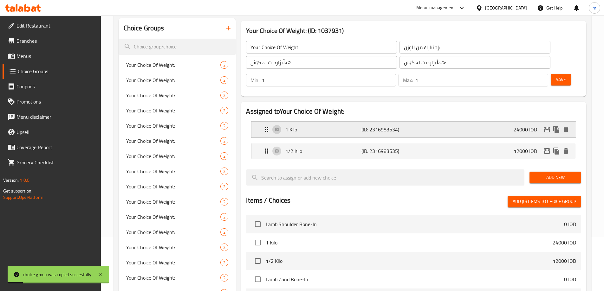
click at [413, 122] on div "1 Kilo (ID: 2316983534) 24000 IQD" at bounding box center [415, 130] width 305 height 16
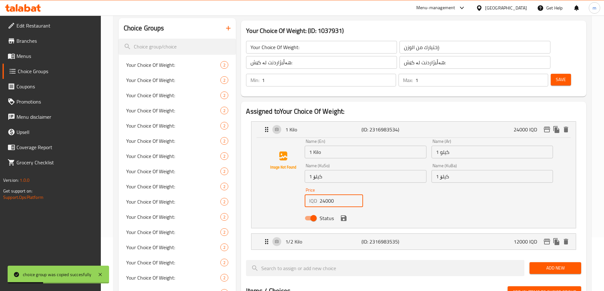
click at [327, 195] on input "24000" at bounding box center [341, 201] width 43 height 13
click at [341, 216] on icon "save" at bounding box center [344, 219] width 6 height 6
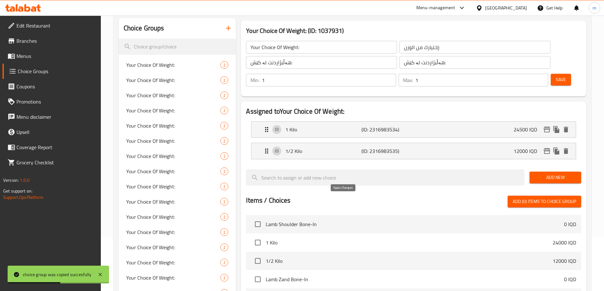
type input "24500"
click at [372, 147] on p "(ID: 2316983535)" at bounding box center [386, 151] width 51 height 8
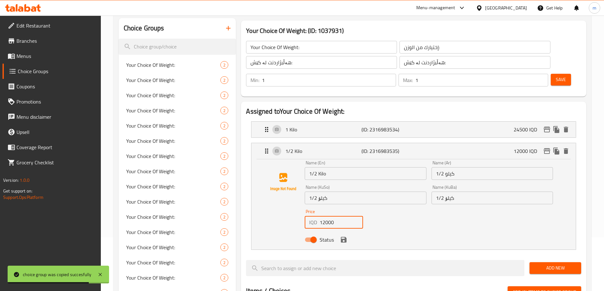
drag, startPoint x: 324, startPoint y: 205, endPoint x: 330, endPoint y: 208, distance: 6.8
click at [330, 216] on input "12000" at bounding box center [341, 222] width 43 height 13
click at [342, 237] on icon "save" at bounding box center [344, 240] width 6 height 6
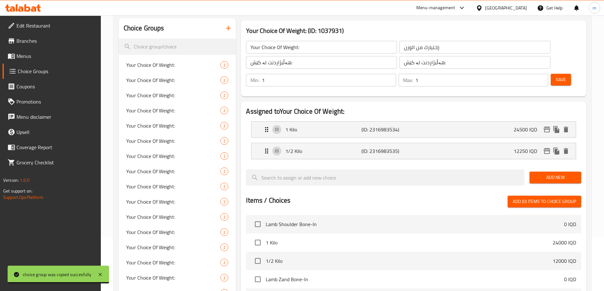
type input "12250"
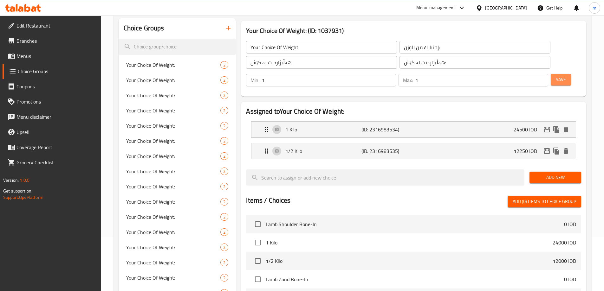
click at [555, 74] on button "Save" at bounding box center [561, 80] width 20 height 12
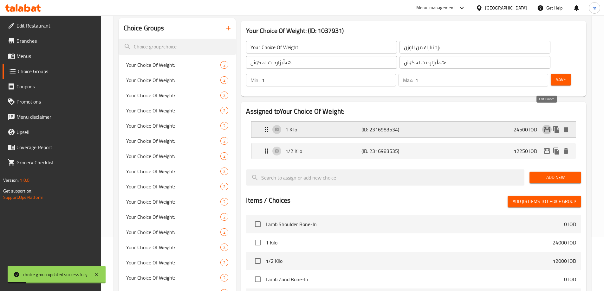
click at [547, 126] on icon "edit" at bounding box center [547, 130] width 8 height 8
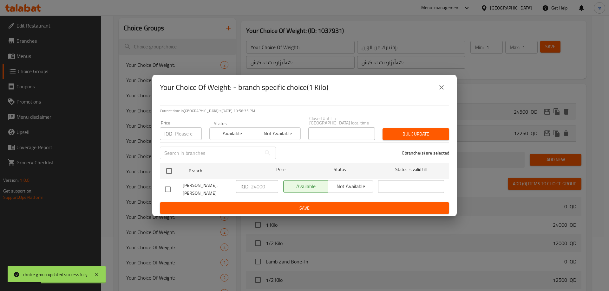
click at [171, 187] on input "checkbox" at bounding box center [167, 189] width 13 height 13
checkbox input "true"
click at [259, 189] on input "24000" at bounding box center [264, 186] width 27 height 13
type input "24500"
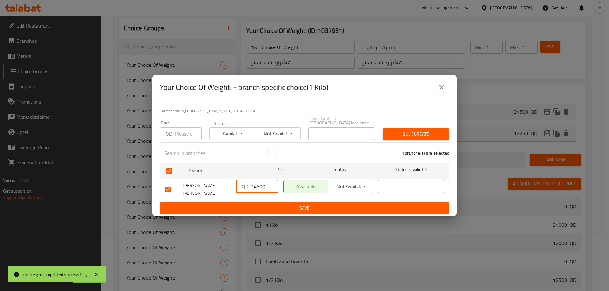
click at [253, 204] on span "Save" at bounding box center [304, 208] width 279 height 8
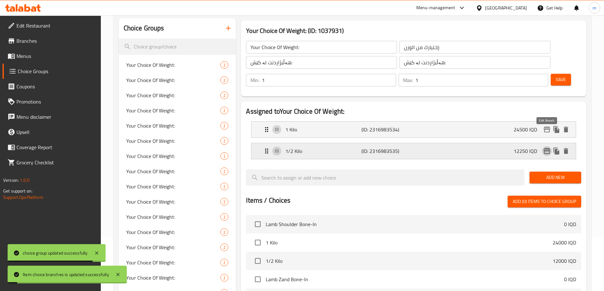
click at [546, 147] on icon "edit" at bounding box center [547, 151] width 8 height 8
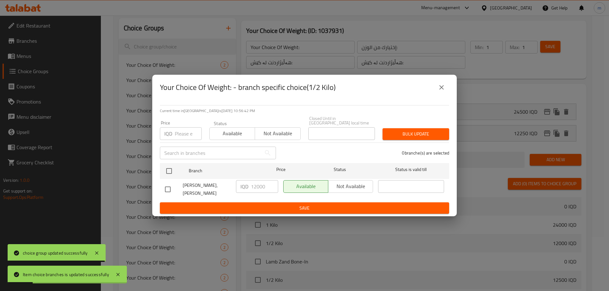
click at [169, 186] on input "checkbox" at bounding box center [167, 189] width 13 height 13
checkbox input "true"
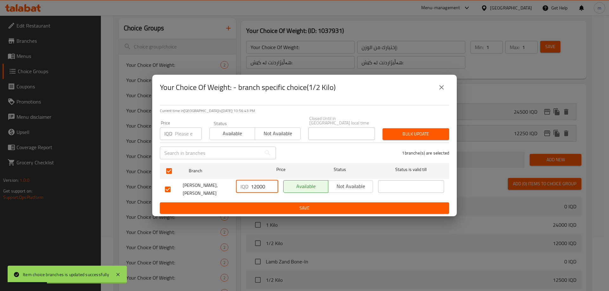
click at [256, 187] on input "12000" at bounding box center [264, 186] width 27 height 13
type input "12250"
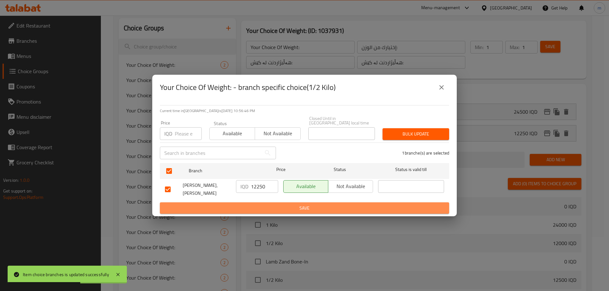
click at [259, 204] on span "Save" at bounding box center [304, 208] width 279 height 8
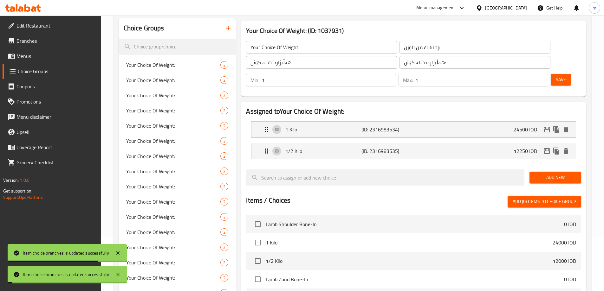
click at [556, 76] on span "Save" at bounding box center [561, 80] width 10 height 8
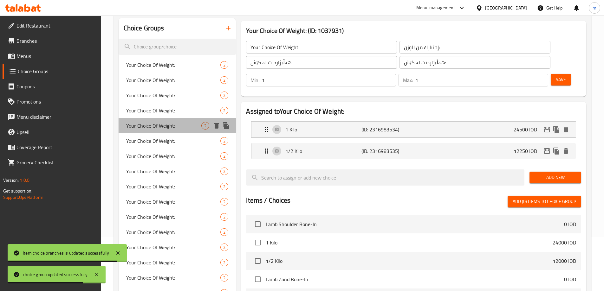
click at [186, 125] on span "Your Choice Of Weight:" at bounding box center [163, 126] width 75 height 8
type input "Your Choice Of Weight:"
type input "إختيارك من الوزن:"
type input "هەڵبژاردنت لە کێش:"
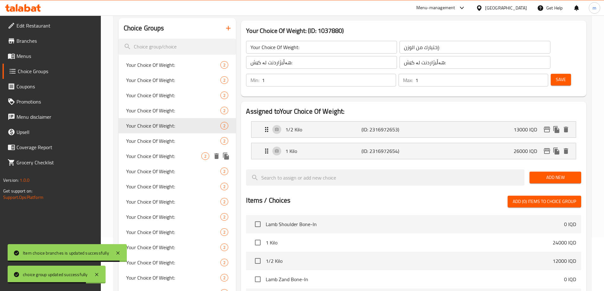
click at [174, 155] on span "Your Choice Of Weight:" at bounding box center [163, 156] width 75 height 8
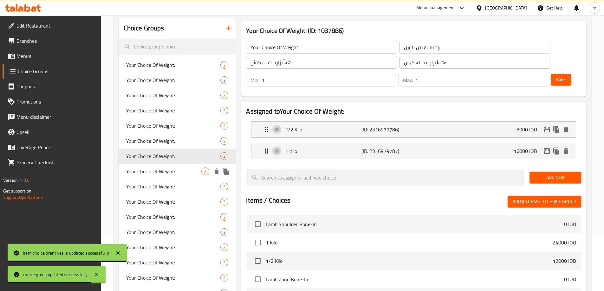
click at [173, 172] on span "Your Choice Of Weight:" at bounding box center [163, 172] width 75 height 8
type input "Your Choice Of Weight:"
type input "إختيارك من الوزن:"
type input "هەڵبژاردنت لە کێش:"
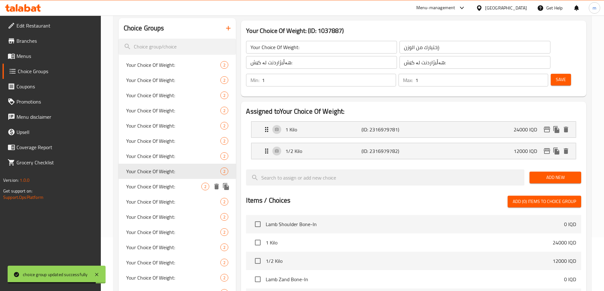
click at [171, 185] on span "Your Choice Of Weight:" at bounding box center [163, 187] width 75 height 8
type input "Your Choice Of Weight:"
type input "إختيارك من الوزن:"
type input "هەڵبژاردنت لە کێش:"
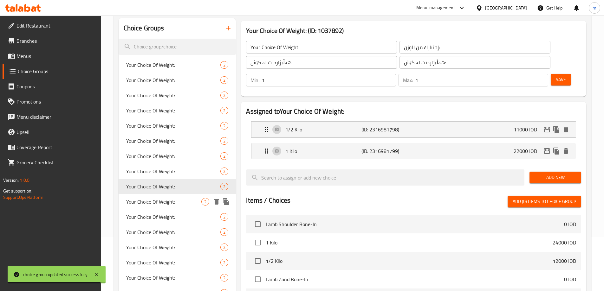
click at [169, 199] on span "Your Choice Of Weight:" at bounding box center [163, 202] width 75 height 8
type input "Your Choice Of Weight:"
type input "إختيارك من الوزن:"
type input "هەڵبژاردنت لە کێش:"
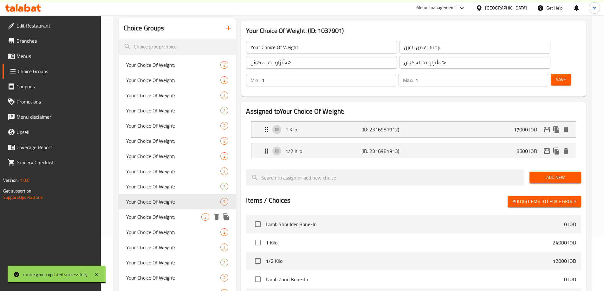
click at [167, 211] on div "Your Choice Of Weight: 2" at bounding box center [178, 217] width 118 height 15
type input "Your Choice Of Weight:"
type input "إختيارك من الوزن:"
type input "هەڵبژاردنت لە کێش:"
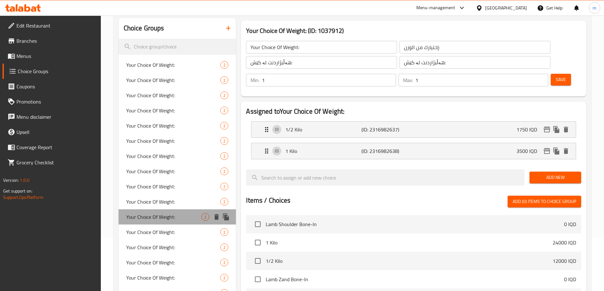
click at [163, 224] on div "Your Choice Of Weight: 2" at bounding box center [178, 217] width 118 height 15
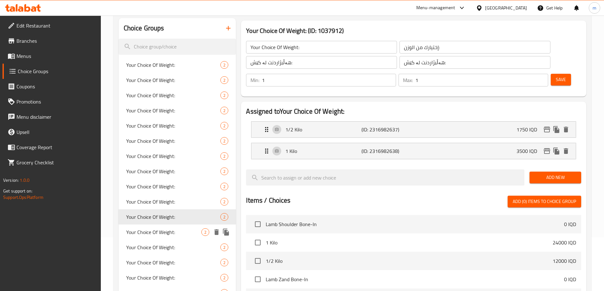
click at [159, 237] on div "Your Choice Of Weight: 2" at bounding box center [178, 232] width 118 height 15
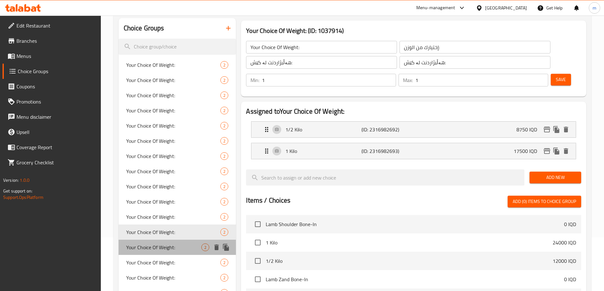
click at [157, 245] on span "Your Choice Of Weight:" at bounding box center [163, 248] width 75 height 8
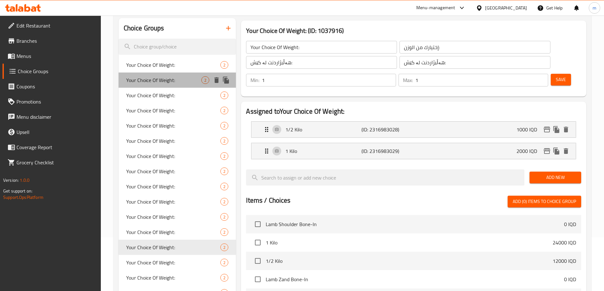
click at [137, 87] on div "Your Choice Of Weight: 2" at bounding box center [178, 80] width 118 height 15
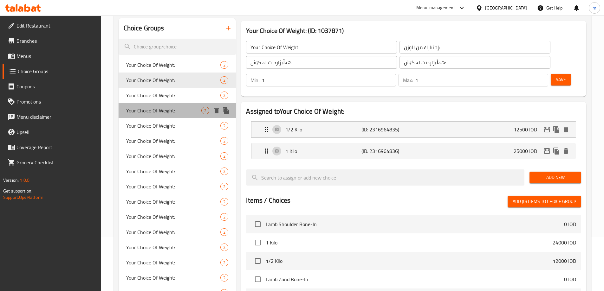
click at [138, 112] on span "Your Choice Of Weight:" at bounding box center [163, 111] width 75 height 8
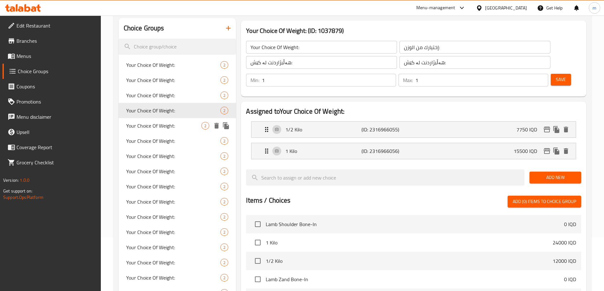
click at [148, 125] on span "Your Choice Of Weight:" at bounding box center [163, 126] width 75 height 8
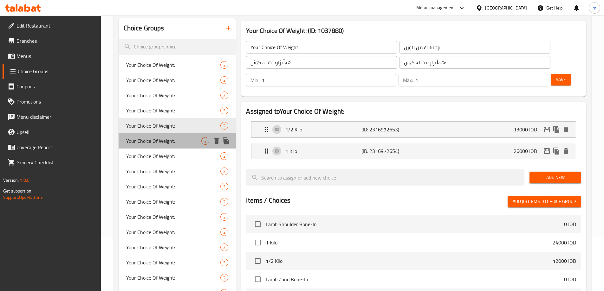
click at [146, 145] on span "Your Choice Of Weight:" at bounding box center [163, 141] width 75 height 8
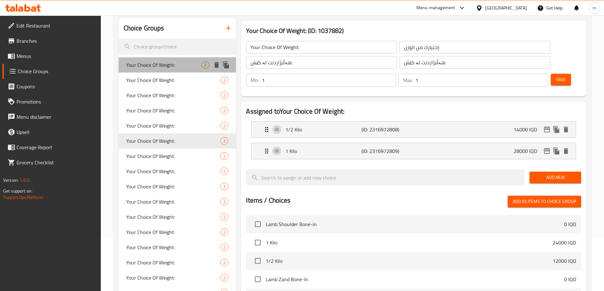
click at [139, 61] on span "Your Choice Of Weight:" at bounding box center [163, 65] width 75 height 8
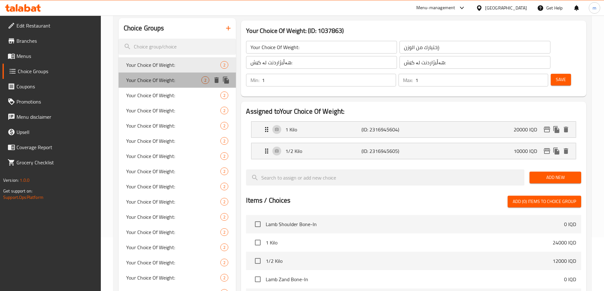
click at [144, 76] on span "Your Choice Of Weight:" at bounding box center [163, 80] width 75 height 8
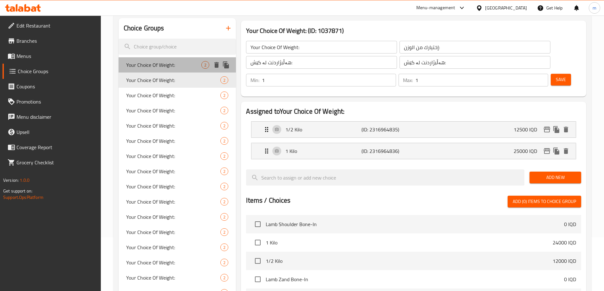
click at [156, 69] on span "Your Choice Of Weight:" at bounding box center [163, 65] width 75 height 8
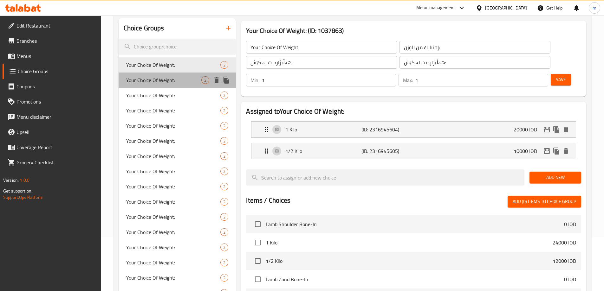
click at [157, 86] on div "Your Choice Of Weight: 2" at bounding box center [178, 80] width 118 height 15
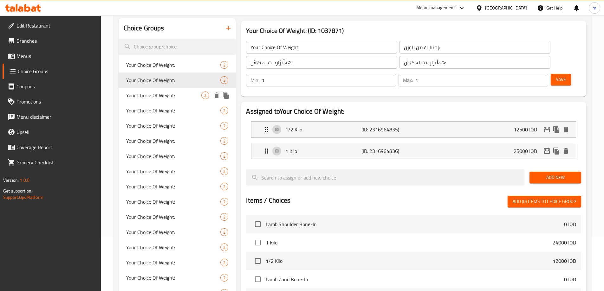
click at [149, 94] on span "Your Choice Of Weight:" at bounding box center [163, 96] width 75 height 8
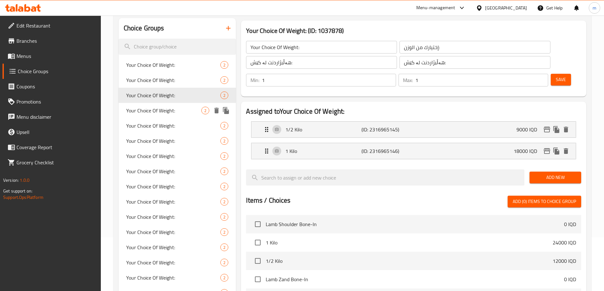
click at [153, 108] on span "Your Choice Of Weight:" at bounding box center [163, 111] width 75 height 8
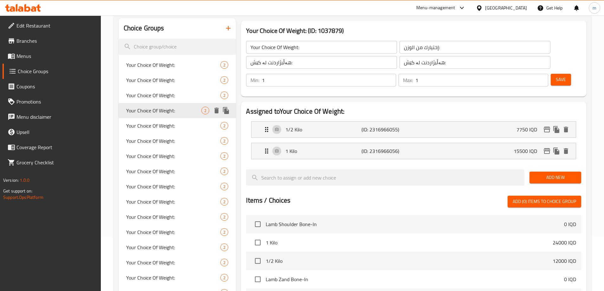
click at [155, 120] on div "Your Choice Of Weight: 2" at bounding box center [178, 125] width 118 height 15
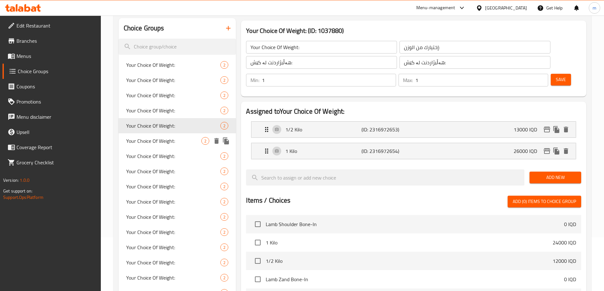
click at [161, 139] on span "Your Choice Of Weight:" at bounding box center [163, 141] width 75 height 8
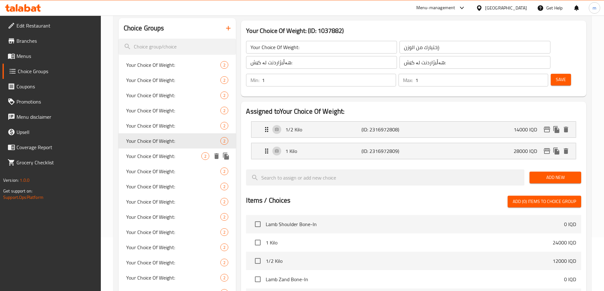
click at [151, 159] on span "Your Choice Of Weight:" at bounding box center [163, 156] width 75 height 8
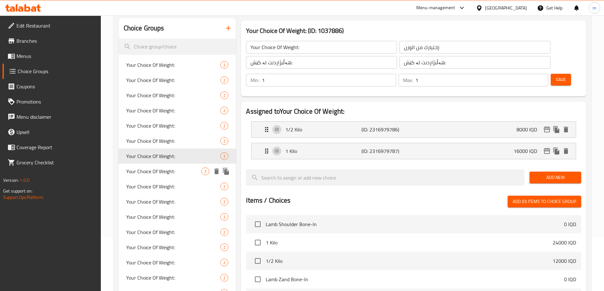
click at [150, 175] on span "Your Choice Of Weight:" at bounding box center [163, 172] width 75 height 8
type input "Your Choice Of Weight:"
type input "إختيارك من الوزن:"
type input "هەڵبژاردنت لە کێش:"
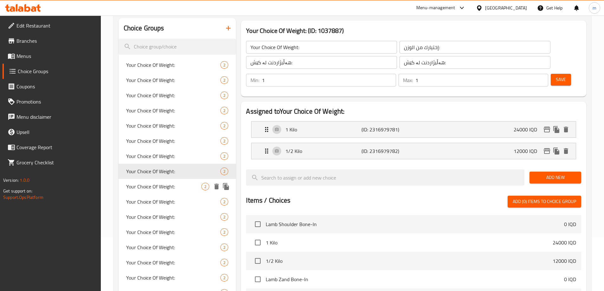
click at [150, 190] on span "Your Choice Of Weight:" at bounding box center [163, 187] width 75 height 8
type input "Your Choice Of Weight:"
type input "إختيارك من الوزن:"
type input "هەڵبژاردنت لە کێش:"
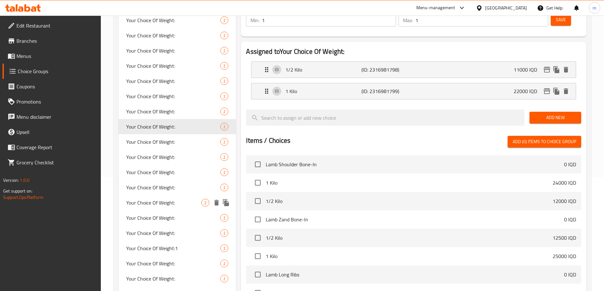
scroll to position [128, 0]
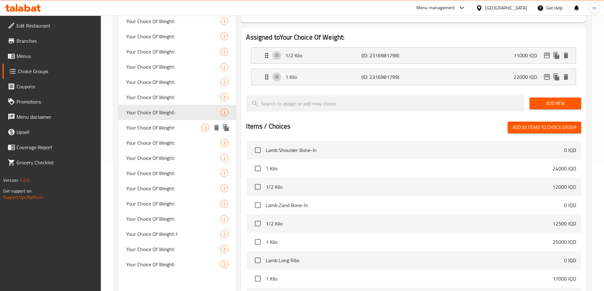
click at [152, 131] on span "Your Choice Of Weight:" at bounding box center [163, 128] width 75 height 8
type input "Your Choice Of Weight:"
type input "إختيارك من الوزن:"
type input "هەڵبژاردنت لە کێش:"
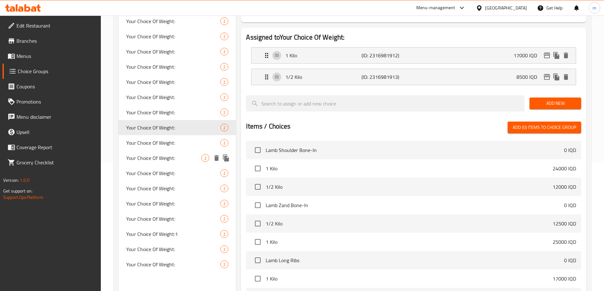
click at [157, 152] on div "Your Choice Of Weight: 2" at bounding box center [178, 158] width 118 height 15
type input "Your Choice Of Weight:"
type input "إختيارك من الوزن:"
type input "هەڵبژاردنت لە کێش:"
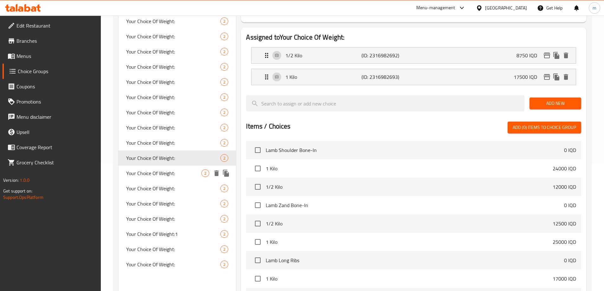
click at [154, 166] on div "Your Choice Of Weight: 2" at bounding box center [178, 173] width 118 height 15
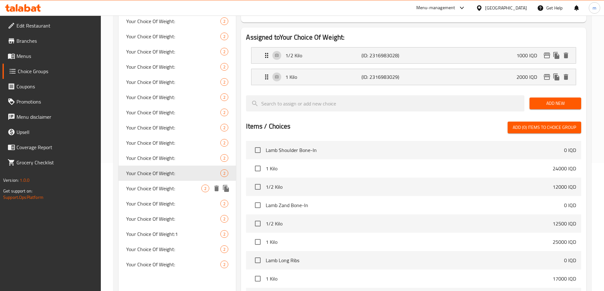
click at [148, 185] on span "Your Choice Of Weight:" at bounding box center [163, 189] width 75 height 8
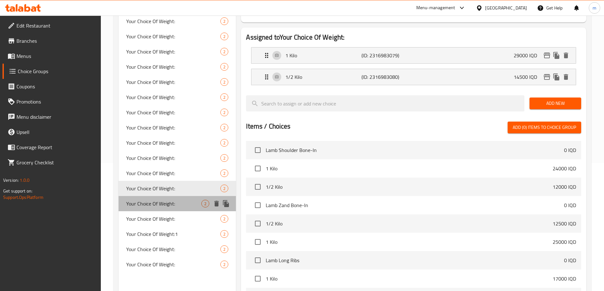
click at [148, 206] on span "Your Choice Of Weight:" at bounding box center [163, 204] width 75 height 8
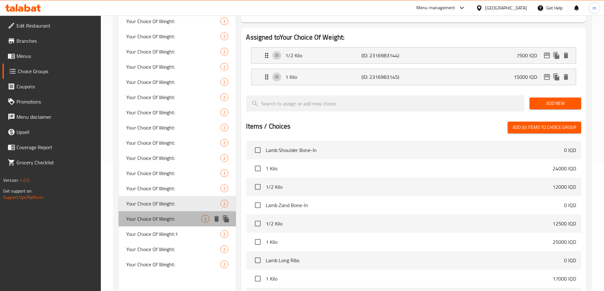
click at [149, 221] on span "Your Choice Of Weight:" at bounding box center [163, 219] width 75 height 8
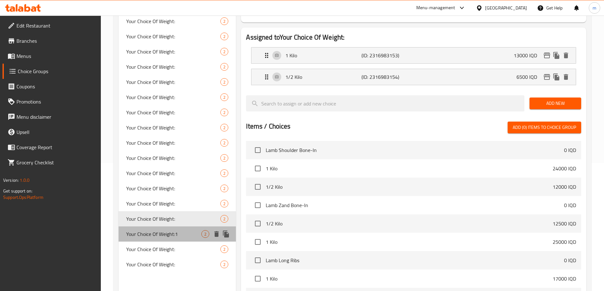
click at [152, 230] on span "Your Choice Of Weight:1" at bounding box center [163, 234] width 75 height 8
type input "Your Choice Of Weight:1"
type input "إختيارك من الوزن:1"
type input "هەڵبژاردنت لە کێش:1"
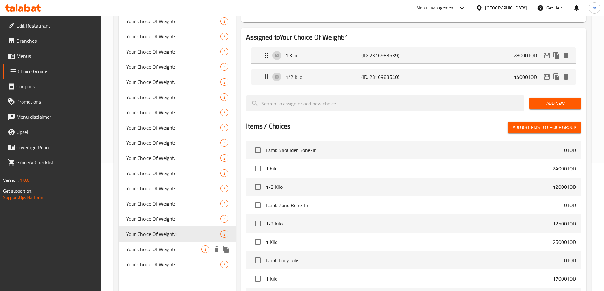
click at [152, 248] on span "Your Choice Of Weight:" at bounding box center [163, 250] width 75 height 8
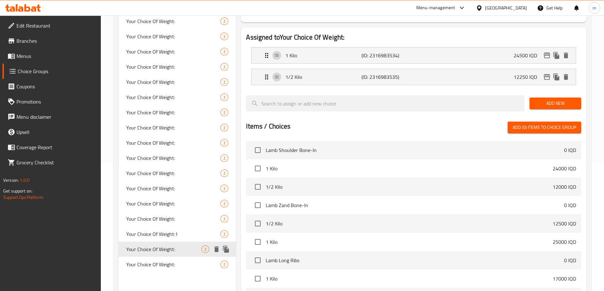
type input "Your Choice Of Weight:"
type input "إختيارك من الوزن:"
type input "هەڵبژاردنت لە کێش:"
click at [152, 262] on span "Your Choice Of Weight:" at bounding box center [163, 265] width 75 height 8
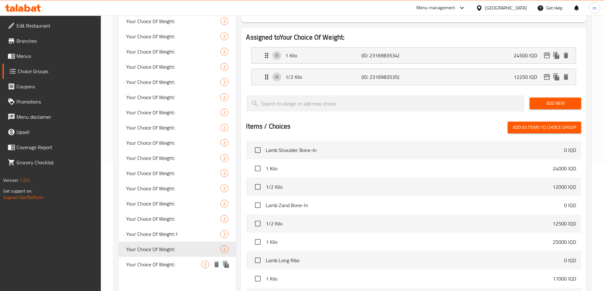
type input "Your Choice Of Weight:"
type input "إختيارك من الوزن:"
type input "هەڵبژاردنت لە کێش:"
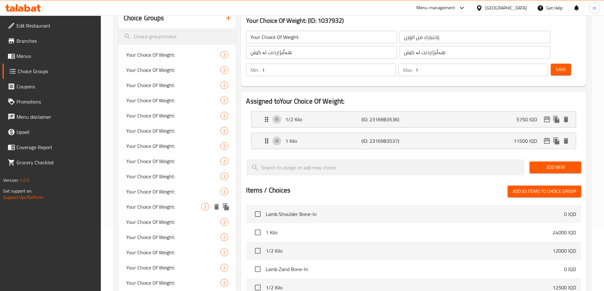
scroll to position [0, 0]
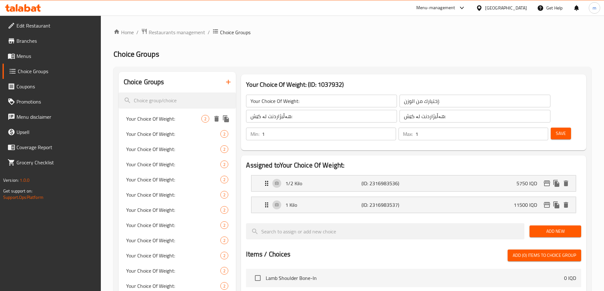
click at [145, 121] on span "Your Choice Of Weight:" at bounding box center [163, 119] width 75 height 8
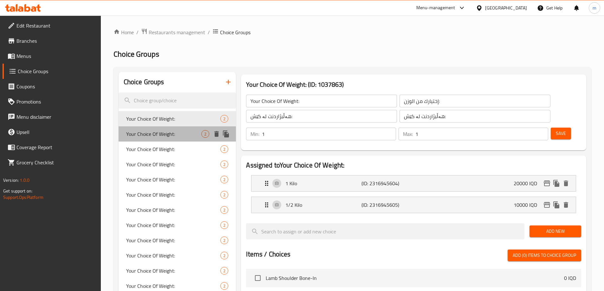
click at [152, 137] on span "Your Choice Of Weight:" at bounding box center [163, 134] width 75 height 8
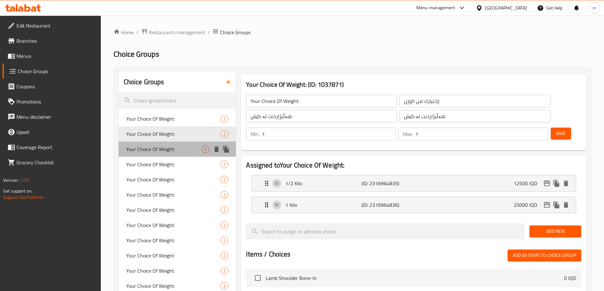
click at [152, 156] on div "Your Choice Of Weight: 2" at bounding box center [178, 149] width 118 height 15
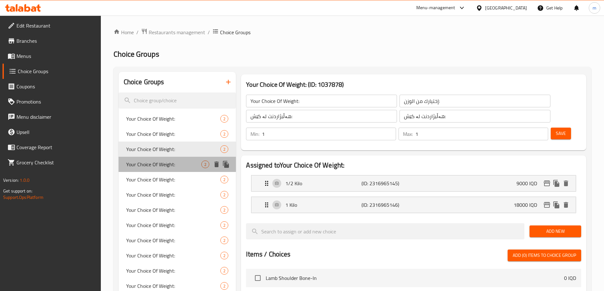
click at [149, 167] on span "Your Choice Of Weight:" at bounding box center [163, 165] width 75 height 8
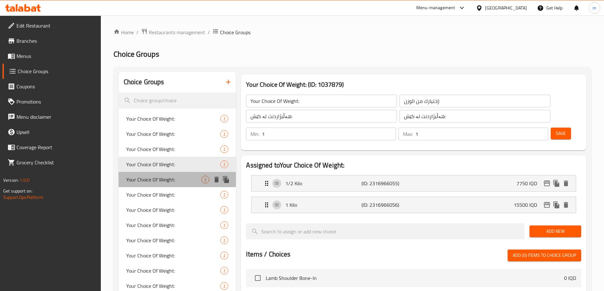
click at [146, 178] on span "Your Choice Of Weight:" at bounding box center [163, 180] width 75 height 8
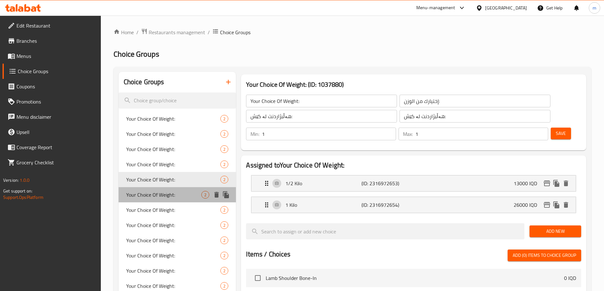
click at [138, 191] on span "Your Choice Of Weight:" at bounding box center [163, 195] width 75 height 8
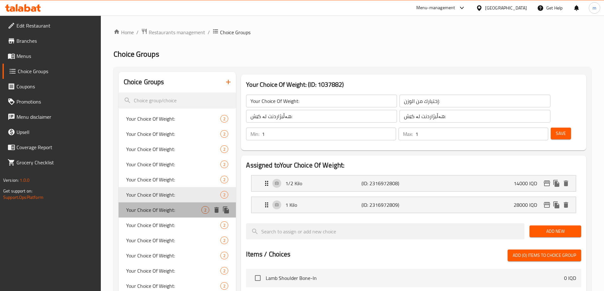
click at [140, 206] on span "Your Choice Of Weight:" at bounding box center [163, 210] width 75 height 8
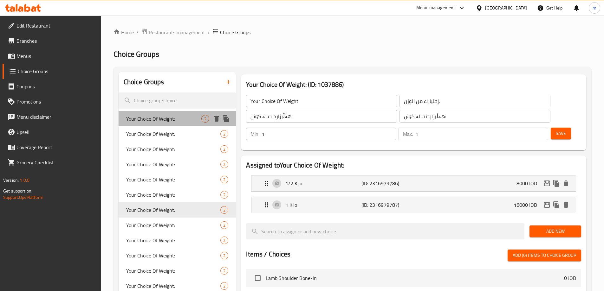
click at [133, 124] on div "Your Choice Of Weight: 2" at bounding box center [178, 118] width 118 height 15
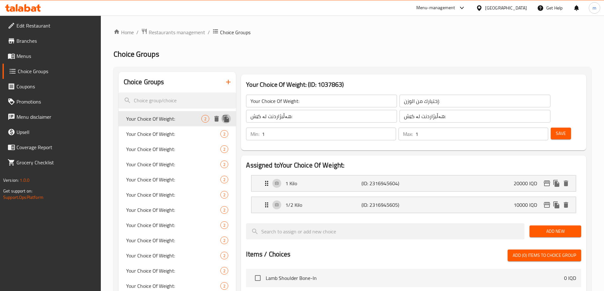
click at [229, 120] on icon "duplicate" at bounding box center [226, 118] width 6 height 7
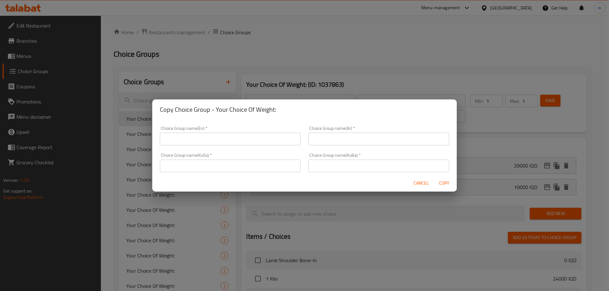
click at [246, 146] on div "Choice Group name(En)   * Choice Group name(En) *" at bounding box center [230, 135] width 148 height 27
click at [236, 140] on input "text" at bounding box center [230, 139] width 141 height 13
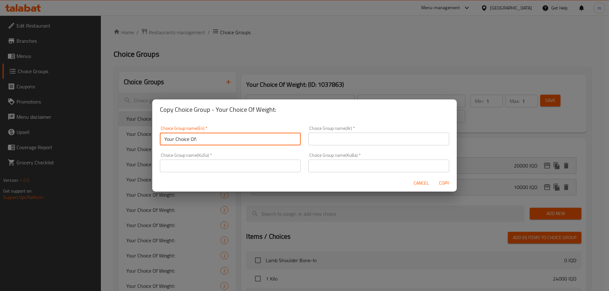
click at [214, 142] on input "Your Choice Of:" at bounding box center [230, 139] width 141 height 13
type input "Your Choice Of Weight:0"
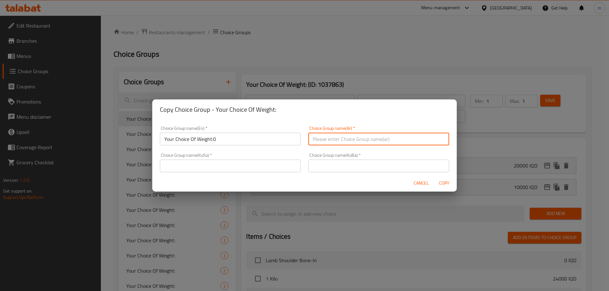
click at [318, 137] on input "text" at bounding box center [378, 139] width 141 height 13
type input "إختيارك من الوزن:"
drag, startPoint x: 240, startPoint y: 166, endPoint x: 234, endPoint y: 166, distance: 6.0
click at [240, 166] on input "text" at bounding box center [230, 166] width 141 height 13
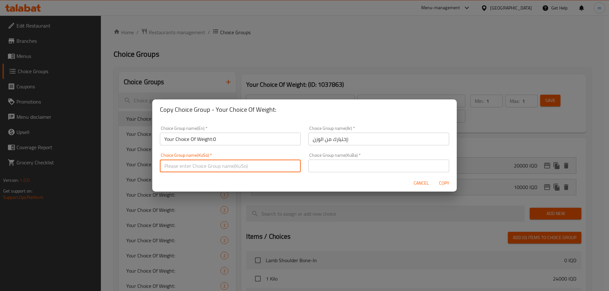
type input "هەڵبژاردنت لە کێش:"
click at [330, 169] on input "text" at bounding box center [378, 166] width 141 height 13
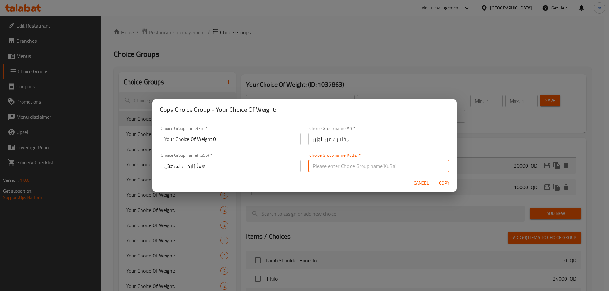
type input "هەڵبژاردنت لە کێش:"
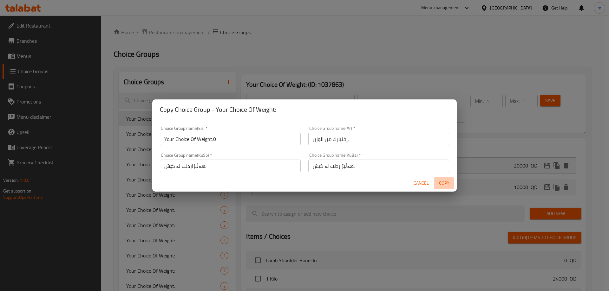
drag, startPoint x: 444, startPoint y: 183, endPoint x: 436, endPoint y: 182, distance: 8.0
click at [445, 183] on span "Copy" at bounding box center [443, 183] width 15 height 8
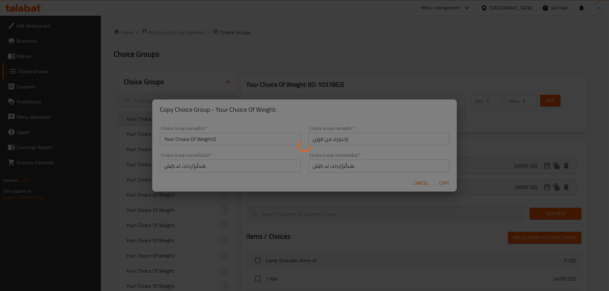
type input "Your Choice Of Weight:0"
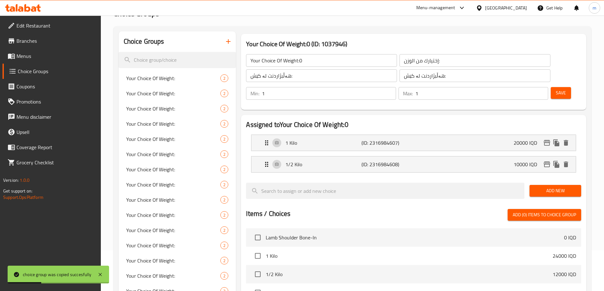
scroll to position [42, 0]
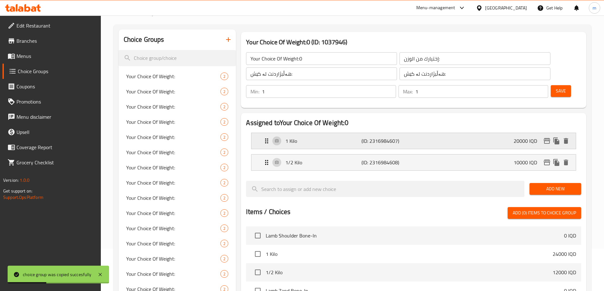
click at [507, 133] on div "1 Kilo (ID: 2316984607) 20000 IQD" at bounding box center [415, 141] width 305 height 16
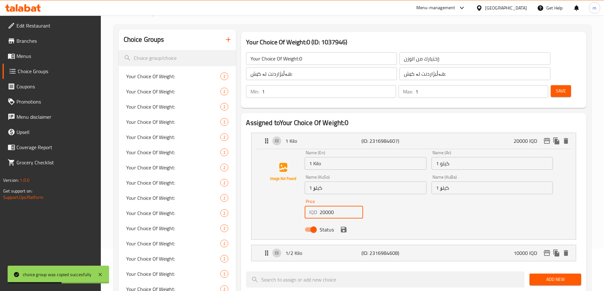
drag, startPoint x: 322, startPoint y: 197, endPoint x: 307, endPoint y: 196, distance: 14.3
click at [311, 206] on div "IQD 20000 Price" at bounding box center [334, 212] width 58 height 13
click at [342, 226] on icon "save" at bounding box center [344, 230] width 8 height 8
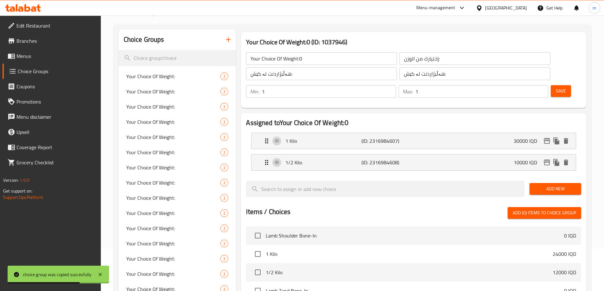
type input "30000"
click at [313, 159] on p "1/2 Kilo" at bounding box center [323, 163] width 76 height 8
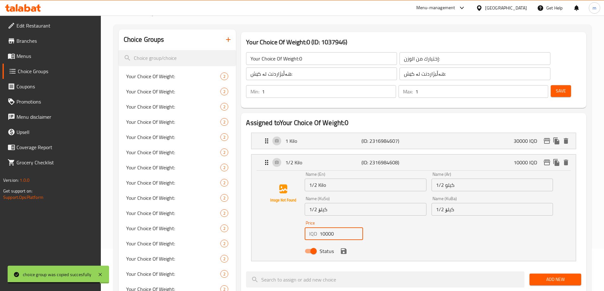
click at [325, 228] on input "10000" at bounding box center [341, 234] width 43 height 13
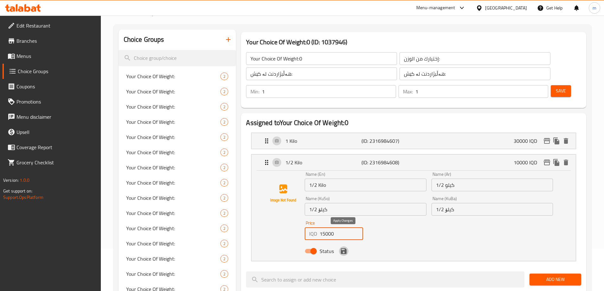
click at [342, 249] on icon "save" at bounding box center [344, 252] width 6 height 6
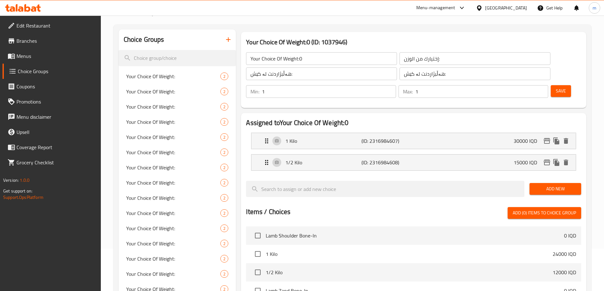
type input "15000"
click at [549, 84] on div "Save" at bounding box center [563, 91] width 28 height 15
click at [556, 87] on span "Save" at bounding box center [561, 91] width 10 height 8
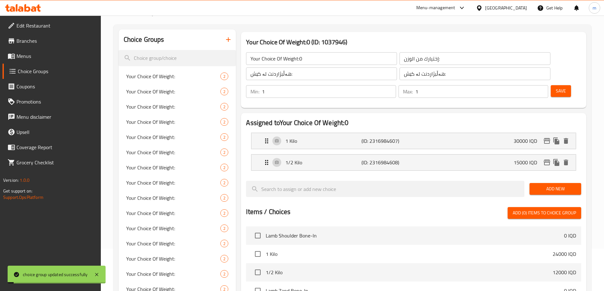
click at [545, 138] on icon "edit" at bounding box center [547, 141] width 6 height 6
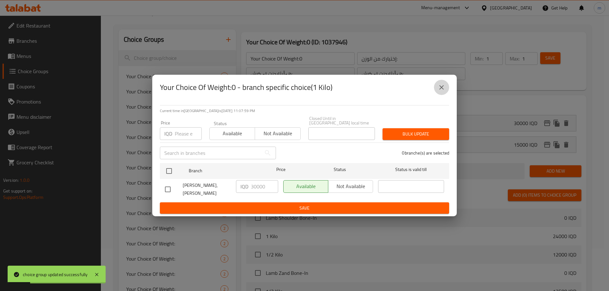
click at [443, 90] on icon "close" at bounding box center [441, 88] width 8 height 8
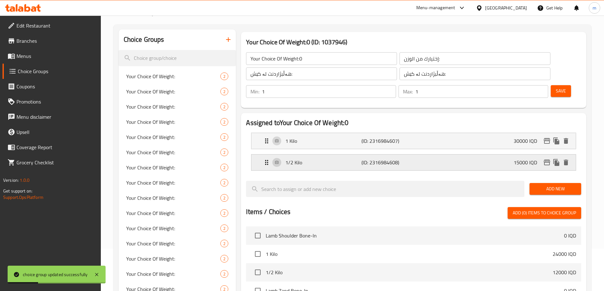
click at [546, 160] on icon "edit" at bounding box center [547, 163] width 6 height 6
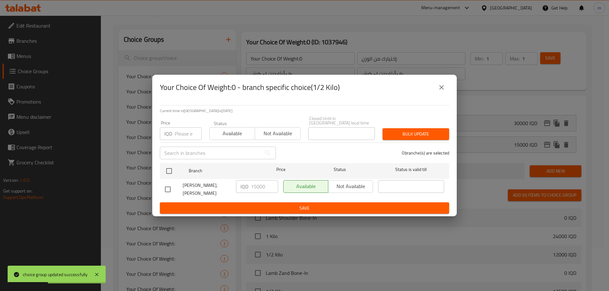
click at [441, 90] on icon "close" at bounding box center [441, 87] width 4 height 4
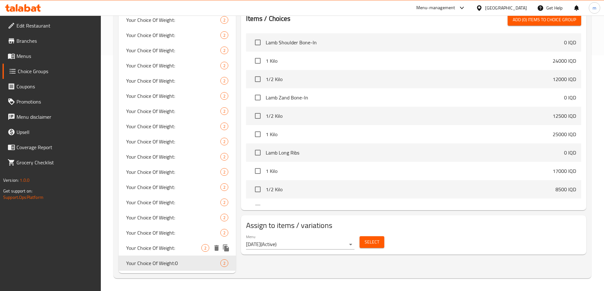
click at [171, 245] on span "Your Choice Of Weight:" at bounding box center [163, 248] width 75 height 8
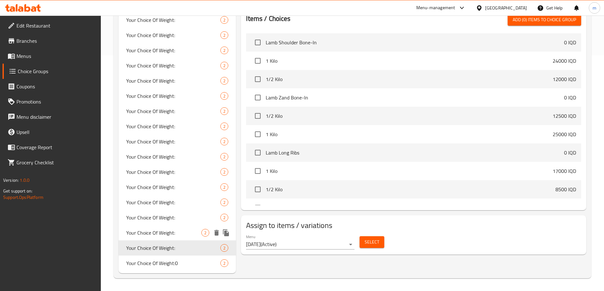
click at [171, 231] on span "Your Choice Of Weight:" at bounding box center [163, 233] width 75 height 8
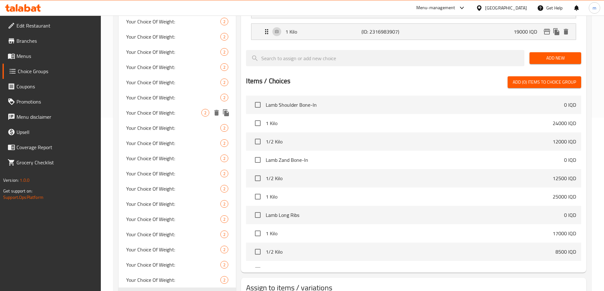
scroll to position [236, 0]
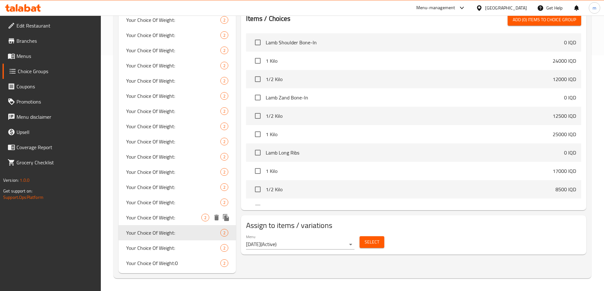
click at [171, 220] on span "Your Choice Of Weight:" at bounding box center [163, 218] width 75 height 8
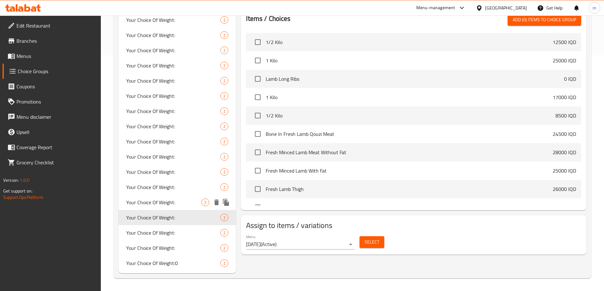
click at [171, 206] on span "Your Choice Of Weight:" at bounding box center [163, 203] width 75 height 8
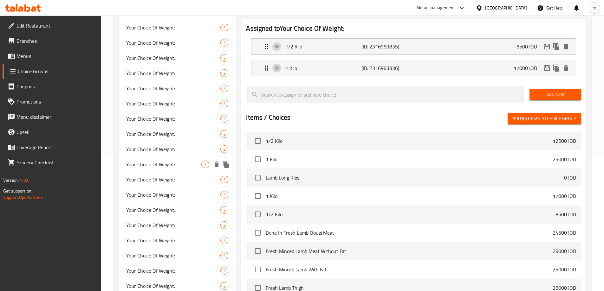
scroll to position [162, 0]
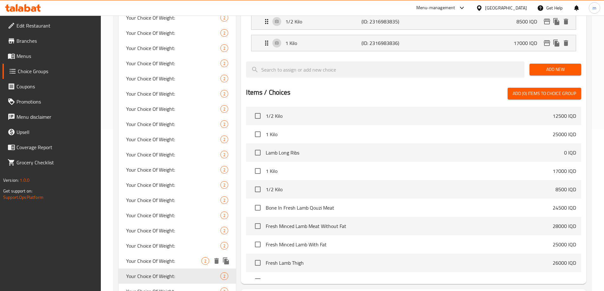
click at [156, 258] on span "Your Choice Of Weight:" at bounding box center [163, 261] width 75 height 8
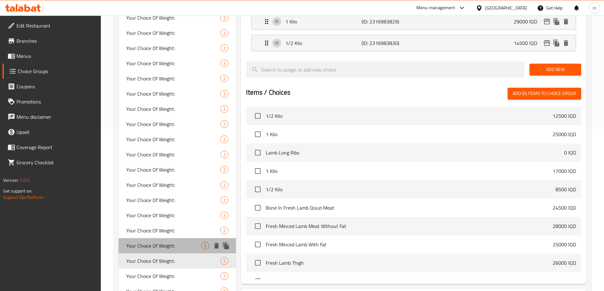
click at [156, 249] on span "Your Choice Of Weight:" at bounding box center [163, 246] width 75 height 8
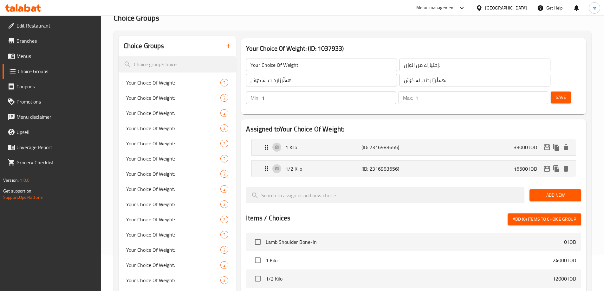
scroll to position [14, 0]
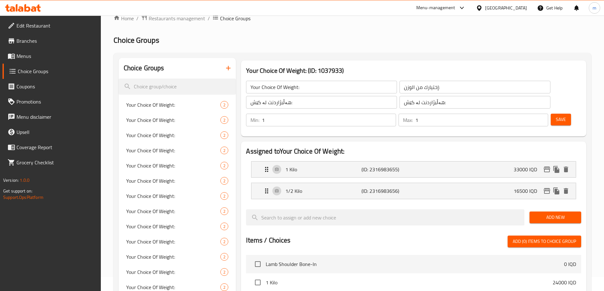
click at [312, 92] on input "Your Choice Of Weight:" at bounding box center [321, 87] width 151 height 13
click at [556, 116] on span "Save" at bounding box center [561, 120] width 10 height 8
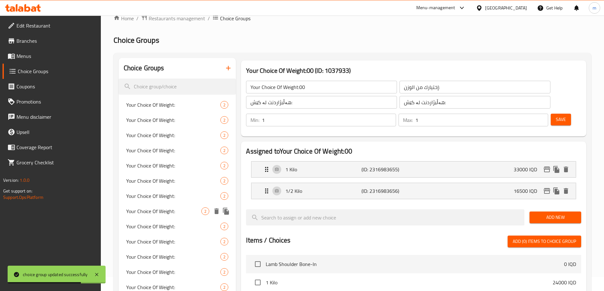
click at [153, 208] on span "Your Choice Of Weight:" at bounding box center [163, 212] width 75 height 8
type input "Your Choice Of Weight:"
type input "إختيارك من الوزن:"
type input "هەڵبژاردنت لە کێش:"
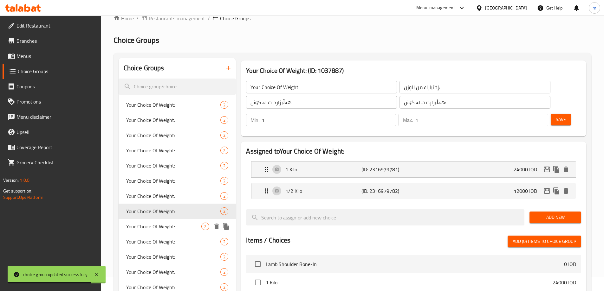
click at [153, 219] on div "Your Choice Of Weight: 2" at bounding box center [178, 226] width 118 height 15
type input "Your Choice Of Weight:"
type input "إختيارك من الوزن:"
type input "هەڵبژاردنت لە کێش:"
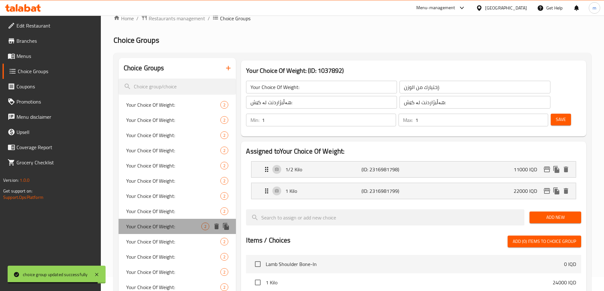
click at [152, 231] on div "Your Choice Of Weight: 2" at bounding box center [178, 226] width 118 height 15
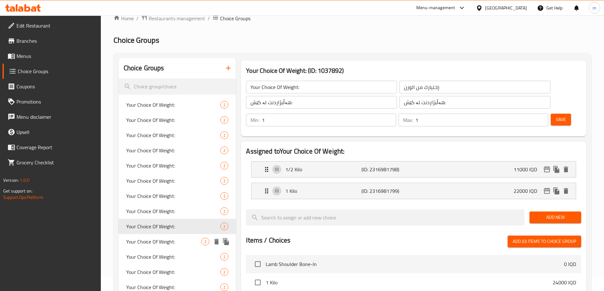
click at [150, 236] on div "Your Choice Of Weight: 2" at bounding box center [178, 241] width 118 height 15
type input "Your Choice Of Weight:"
type input "إختيارك من الوزن:"
type input "هەڵبژاردنت لە کێش:"
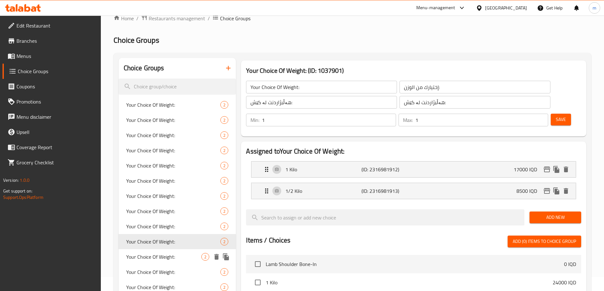
click at [150, 255] on span "Your Choice Of Weight:" at bounding box center [163, 257] width 75 height 8
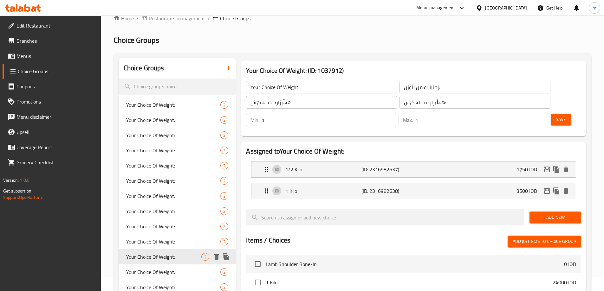
type input "Your Choice Of Weight:"
type input "إختيارك من الوزن:"
type input "هەڵبژاردنت لە کێش:"
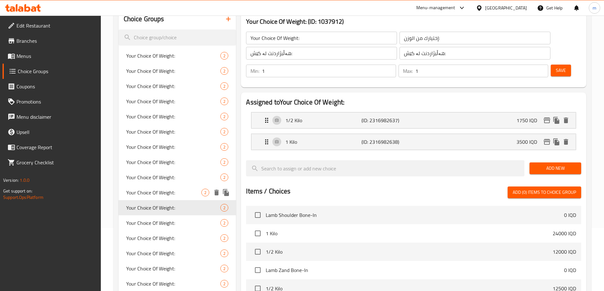
scroll to position [88, 0]
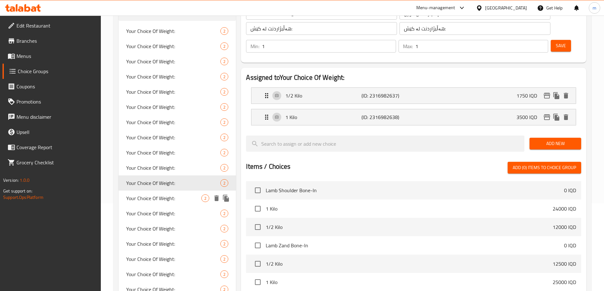
click at [145, 201] on span "Your Choice Of Weight:" at bounding box center [163, 199] width 75 height 8
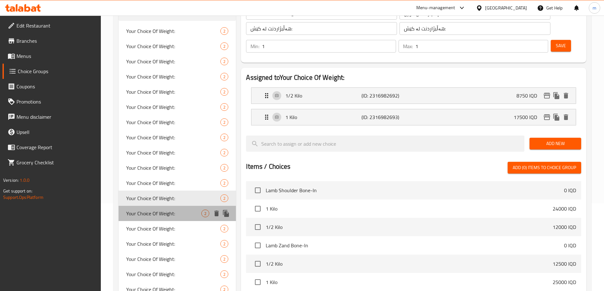
click at [149, 218] on div "Your Choice Of Weight: 2" at bounding box center [178, 213] width 118 height 15
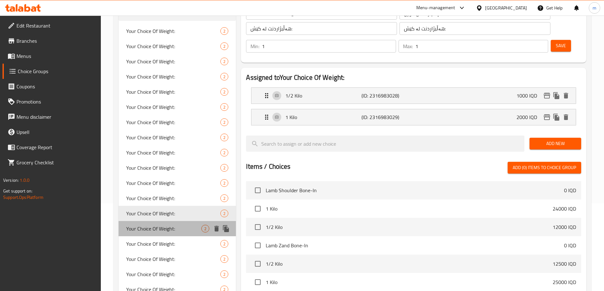
click at [148, 234] on div "Your Choice Of Weight: 2" at bounding box center [178, 228] width 118 height 15
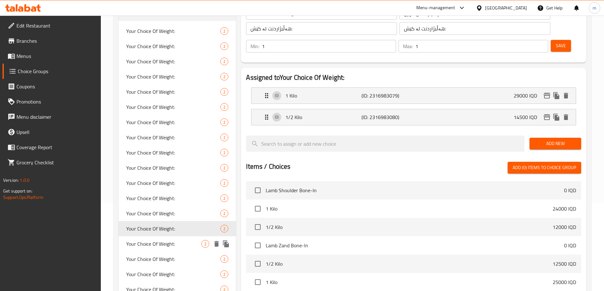
click at [146, 245] on span "Your Choice Of Weight:" at bounding box center [163, 244] width 75 height 8
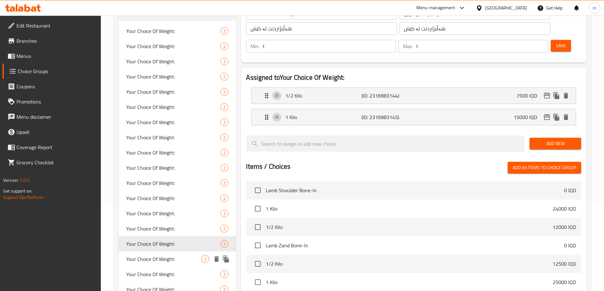
click at [148, 262] on span "Your Choice Of Weight:" at bounding box center [163, 259] width 75 height 8
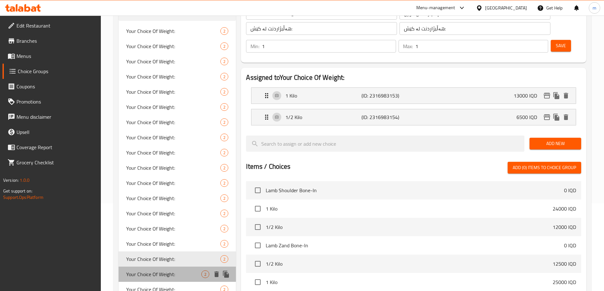
click at [148, 275] on span "Your Choice Of Weight:" at bounding box center [163, 275] width 75 height 8
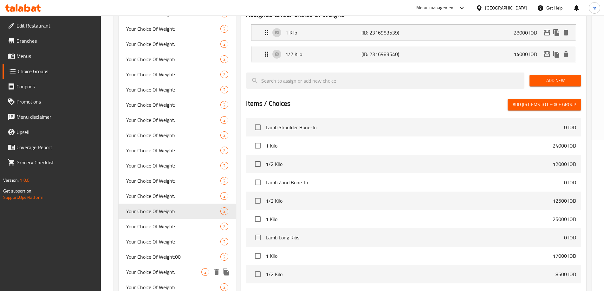
scroll to position [162, 0]
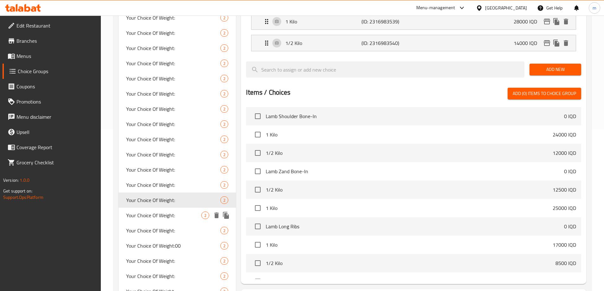
click at [152, 217] on span "Your Choice Of Weight:" at bounding box center [163, 216] width 75 height 8
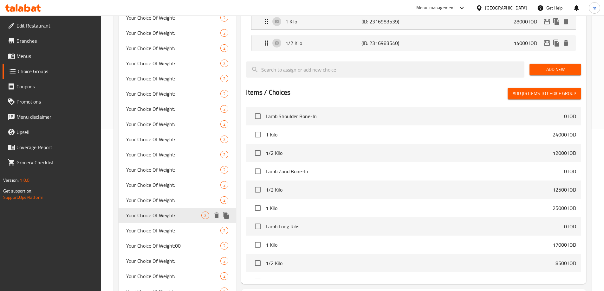
type input "Your Choice Of Weight:"
type input "إختيارك من الوزن:"
type input "هەڵبژاردنت لە کێش:"
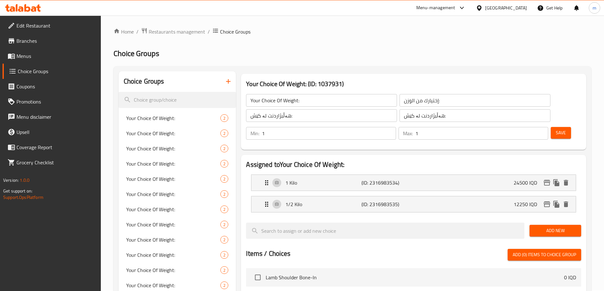
scroll to position [0, 0]
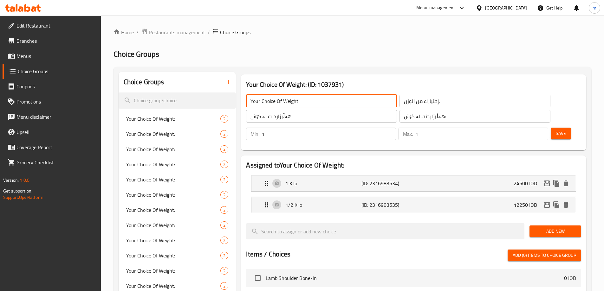
click at [312, 106] on input "Your Choice Of Weight:" at bounding box center [321, 101] width 151 height 13
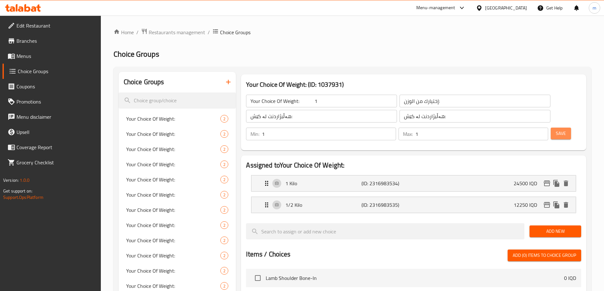
click at [551, 128] on button "Save" at bounding box center [561, 134] width 20 height 12
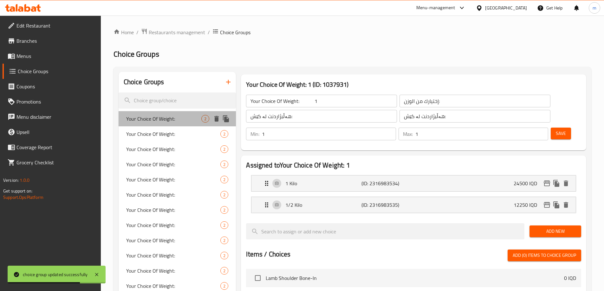
click at [163, 124] on div "Your Choice Of Weight: 2" at bounding box center [178, 118] width 118 height 15
type input "Your Choice Of Weight:"
type input "إختيارك من الوزن:"
type input "هەڵبژاردنت لە کێش:"
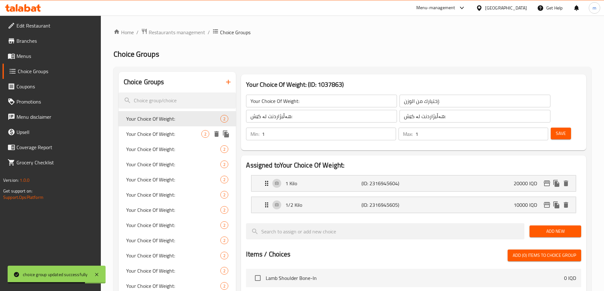
click at [162, 137] on span "Your Choice Of Weight:" at bounding box center [163, 134] width 75 height 8
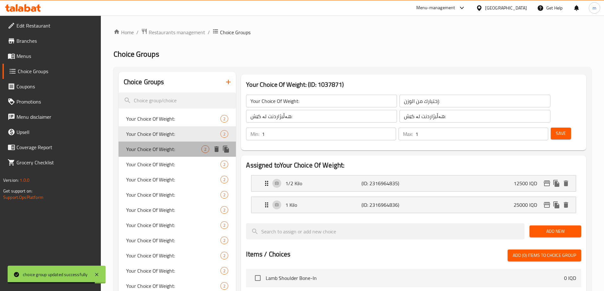
click at [163, 147] on span "Your Choice Of Weight:" at bounding box center [163, 150] width 75 height 8
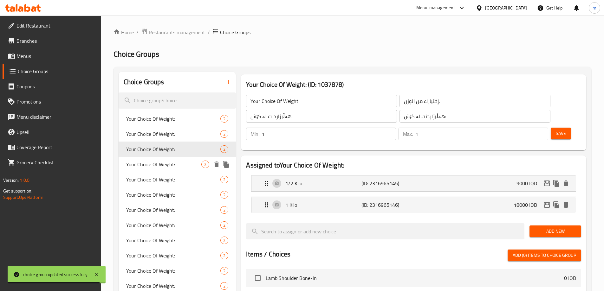
click at [165, 158] on div "Your Choice Of Weight: 2" at bounding box center [178, 164] width 118 height 15
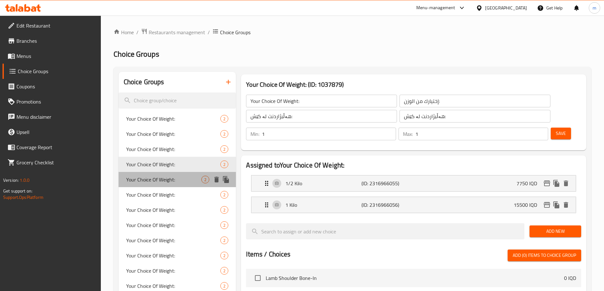
click at [164, 173] on div "Your Choice Of Weight: 2" at bounding box center [178, 179] width 118 height 15
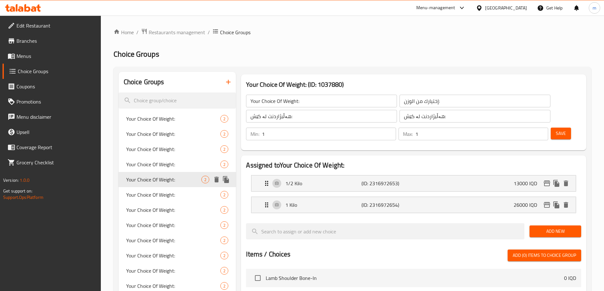
click at [163, 186] on div "Your Choice Of Weight: 2" at bounding box center [178, 179] width 118 height 15
click at [160, 202] on div "Your Choice Of Weight: 2" at bounding box center [178, 194] width 118 height 15
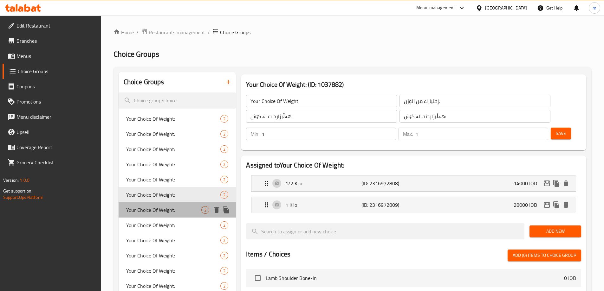
click at [158, 212] on span "Your Choice Of Weight:" at bounding box center [163, 210] width 75 height 8
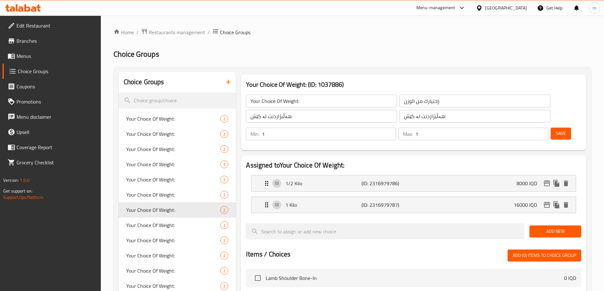
click at [311, 103] on input "Your Choice Of Weight:" at bounding box center [321, 101] width 151 height 13
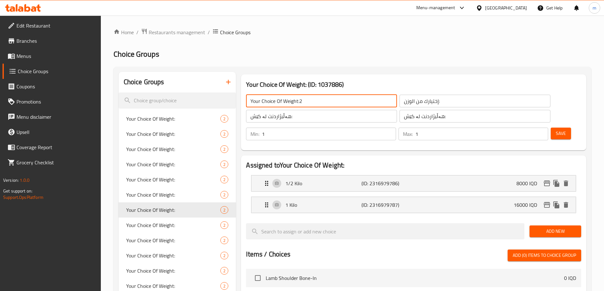
click at [556, 130] on span "Save" at bounding box center [561, 134] width 10 height 8
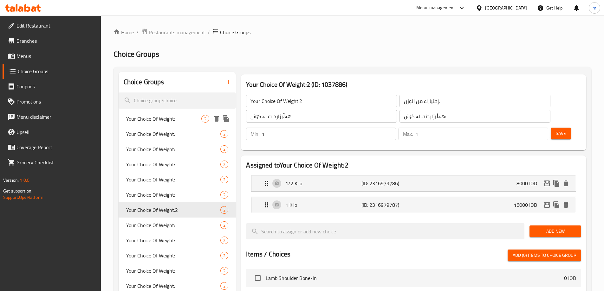
click at [161, 120] on span "Your Choice Of Weight:" at bounding box center [163, 119] width 75 height 8
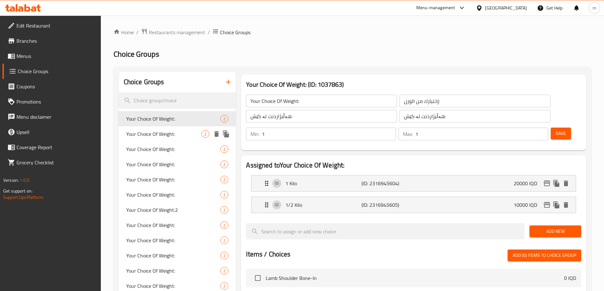
click at [160, 136] on span "Your Choice Of Weight:" at bounding box center [163, 134] width 75 height 8
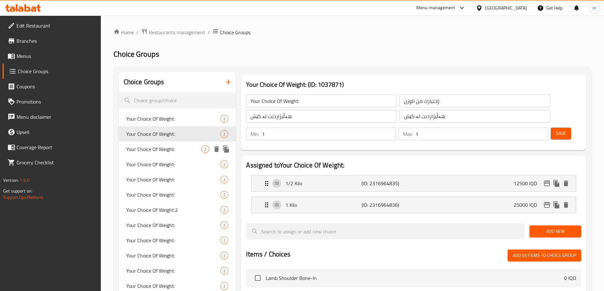
click at [158, 147] on span "Your Choice Of Weight:" at bounding box center [163, 150] width 75 height 8
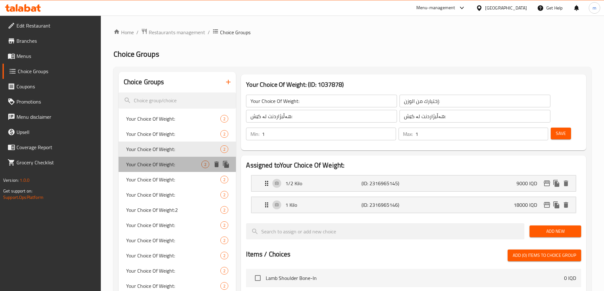
click at [160, 159] on div "Your Choice Of Weight: 2" at bounding box center [178, 164] width 118 height 15
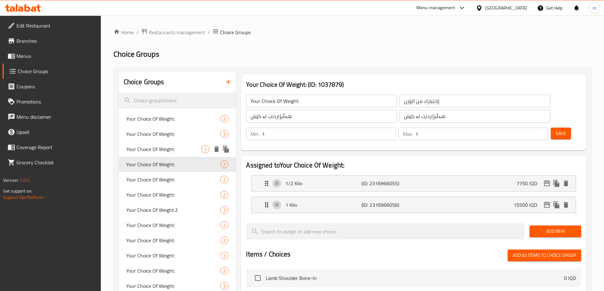
click at [159, 146] on span "Your Choice Of Weight:" at bounding box center [163, 150] width 75 height 8
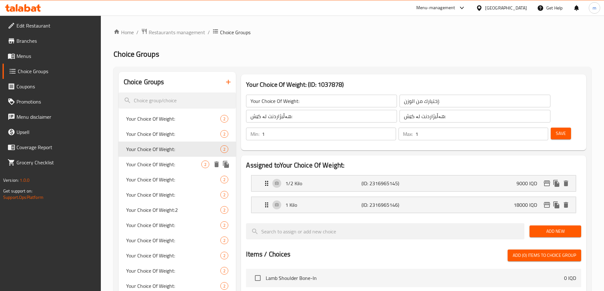
click at [160, 164] on span "Your Choice Of Weight:" at bounding box center [163, 165] width 75 height 8
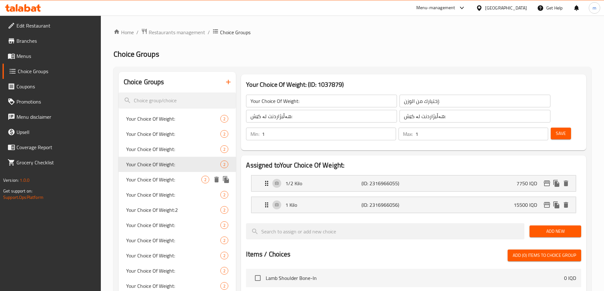
click at [166, 179] on span "Your Choice Of Weight:" at bounding box center [163, 180] width 75 height 8
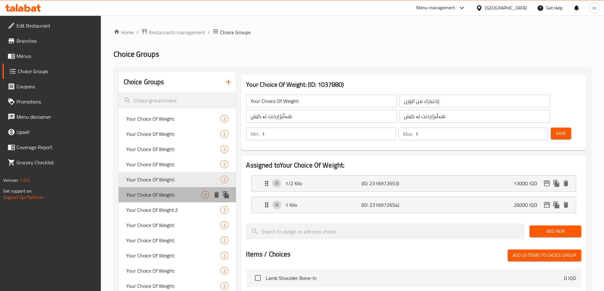
click at [165, 194] on span "Your Choice Of Weight:" at bounding box center [163, 195] width 75 height 8
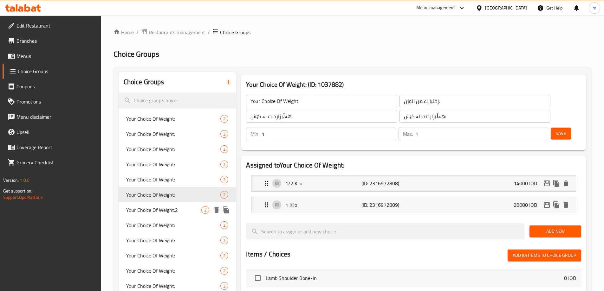
click at [166, 212] on span "Your Choice Of Weight:2" at bounding box center [163, 210] width 75 height 8
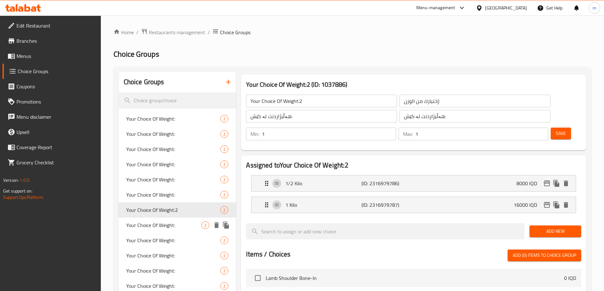
click at [170, 218] on div "Your Choice Of Weight: 2" at bounding box center [178, 225] width 118 height 15
type input "Your Choice Of Weight:"
type input "إختيارك من الوزن:"
type input "هەڵبژاردنت لە کێش:"
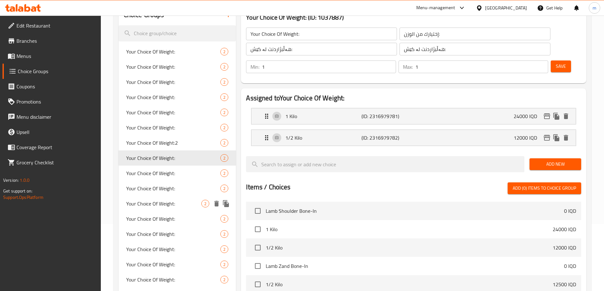
scroll to position [148, 0]
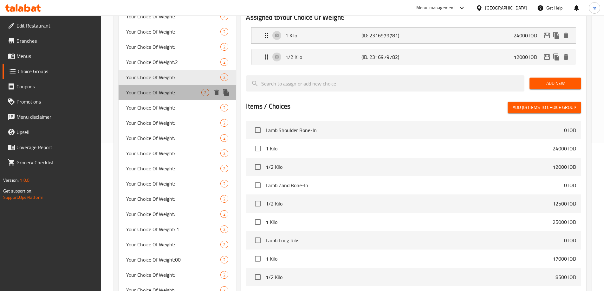
click at [155, 98] on div "Your Choice Of Weight: 2" at bounding box center [178, 92] width 118 height 15
type input "Your Choice Of Weight:"
type input "إختيارك من الوزن:"
type input "هەڵبژاردنت لە کێش:"
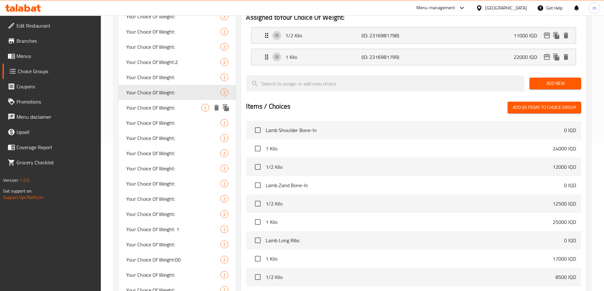
click at [167, 112] on span "Your Choice Of Weight:" at bounding box center [163, 108] width 75 height 8
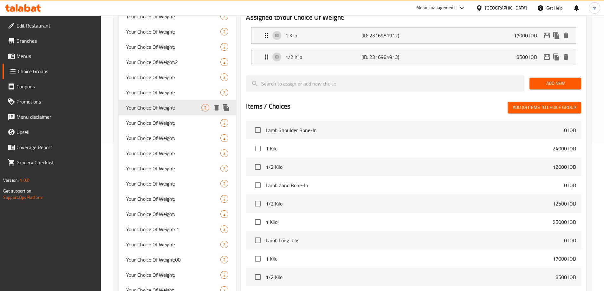
type input "Your Choice Of Weight:"
type input "إختيارك من الوزن:"
type input "هەڵبژاردنت لە کێش:"
click at [173, 124] on span "Your Choice Of Weight:" at bounding box center [163, 123] width 75 height 8
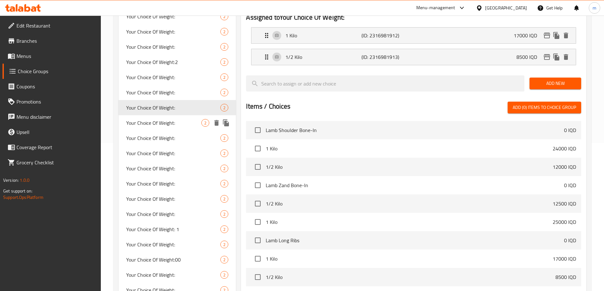
type input "Your Choice Of Weight:"
type input "إختيارك من الوزن:"
type input "هەڵبژاردنت لە کێش:"
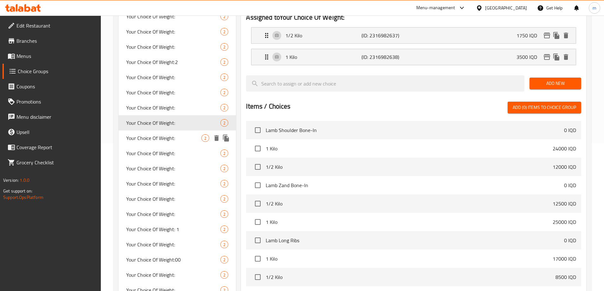
click at [177, 134] on span "Your Choice Of Weight:" at bounding box center [163, 138] width 75 height 8
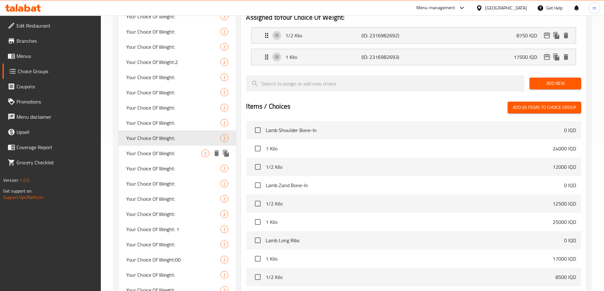
click at [173, 150] on span "Your Choice Of Weight:" at bounding box center [163, 154] width 75 height 8
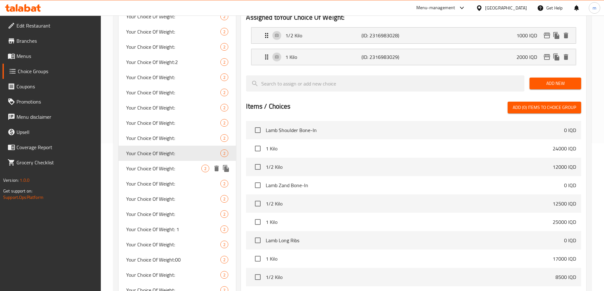
click at [176, 165] on span "Your Choice Of Weight:" at bounding box center [163, 169] width 75 height 8
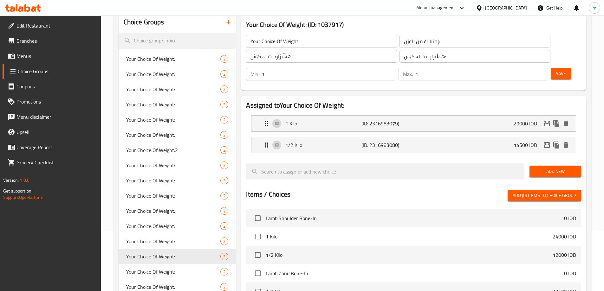
scroll to position [74, 0]
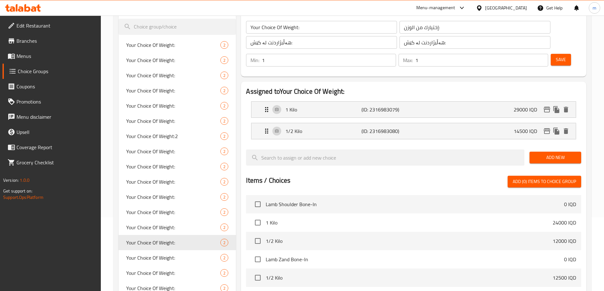
click at [314, 26] on input "Your Choice Of Weight:" at bounding box center [321, 27] width 151 height 13
click at [549, 53] on div "Save" at bounding box center [563, 60] width 28 height 15
click at [551, 54] on button "Save" at bounding box center [561, 60] width 20 height 12
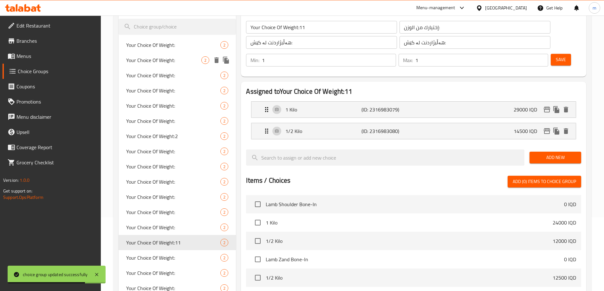
click at [157, 61] on span "Your Choice Of Weight:" at bounding box center [163, 60] width 75 height 8
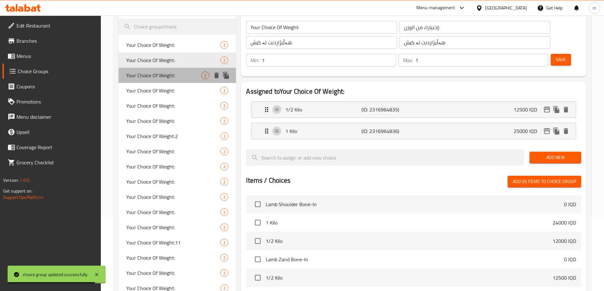
click at [160, 73] on span "Your Choice Of Weight:" at bounding box center [163, 76] width 75 height 8
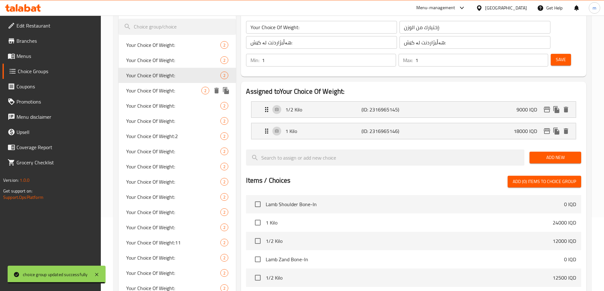
click at [159, 91] on span "Your Choice Of Weight:" at bounding box center [163, 91] width 75 height 8
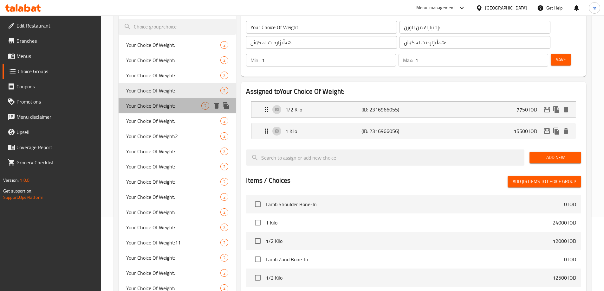
click at [160, 107] on span "Your Choice Of Weight:" at bounding box center [163, 106] width 75 height 8
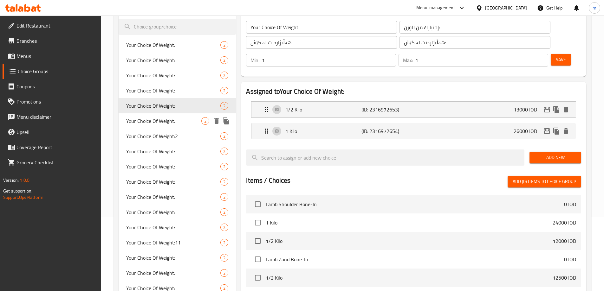
click at [165, 120] on span "Your Choice Of Weight:" at bounding box center [163, 121] width 75 height 8
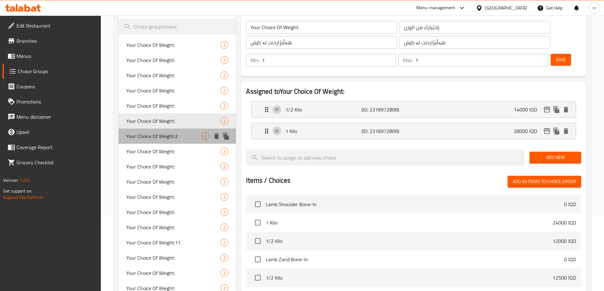
click at [164, 140] on span "Your Choice Of Weight:2" at bounding box center [163, 137] width 75 height 8
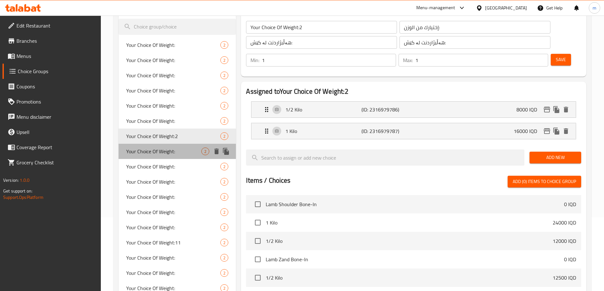
click at [161, 150] on span "Your Choice Of Weight:" at bounding box center [163, 152] width 75 height 8
type input "Your Choice Of Weight:"
type input "إختيارك من الوزن:"
type input "هەڵبژاردنت لە کێش:"
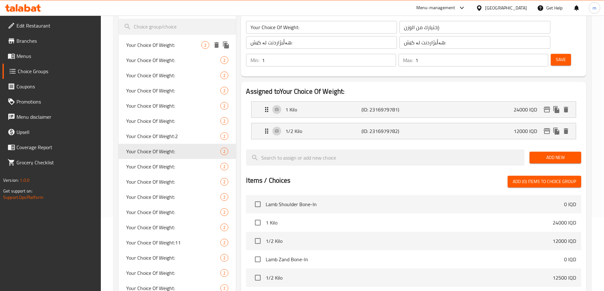
click at [161, 48] on span "Your Choice Of Weight:" at bounding box center [163, 45] width 75 height 8
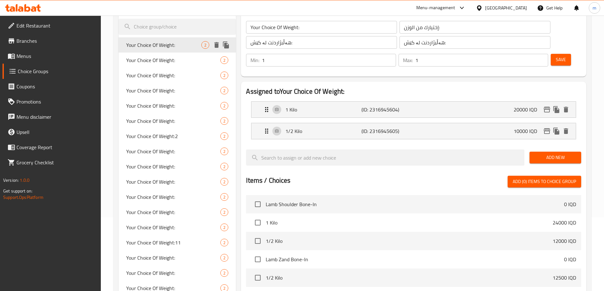
type input "Your Choice Of Weight:"
type input "إختيارك من الوزن:"
type input "هەڵبژاردنت لە کێش:"
click at [164, 66] on div "Your Choice Of Weight: 2" at bounding box center [178, 60] width 118 height 15
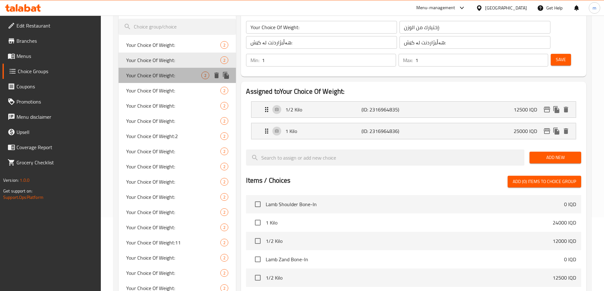
click at [159, 72] on span "Your Choice Of Weight:" at bounding box center [163, 76] width 75 height 8
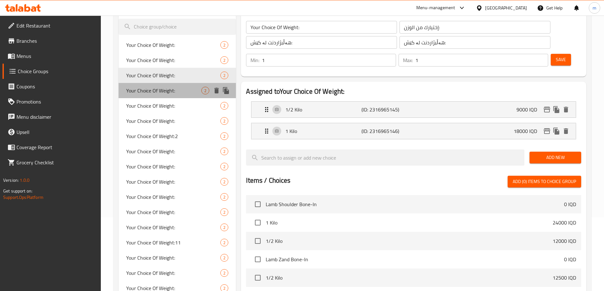
click at [153, 96] on div "Your Choice Of Weight: 2" at bounding box center [178, 90] width 118 height 15
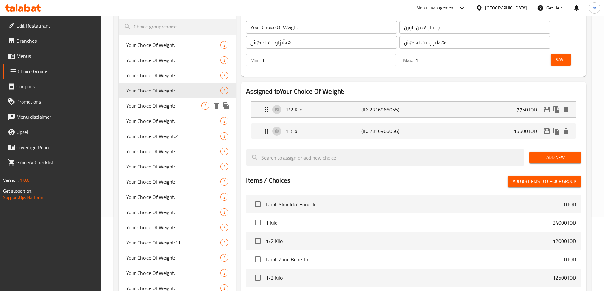
click at [154, 108] on span "Your Choice Of Weight:" at bounding box center [163, 106] width 75 height 8
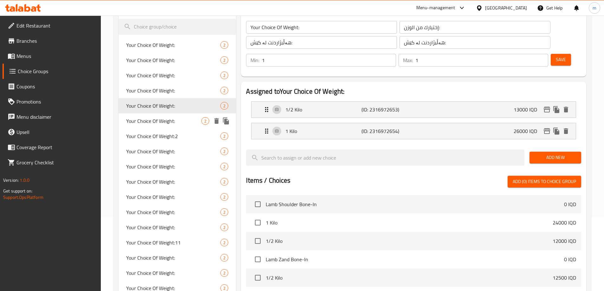
click at [150, 121] on span "Your Choice Of Weight:" at bounding box center [163, 121] width 75 height 8
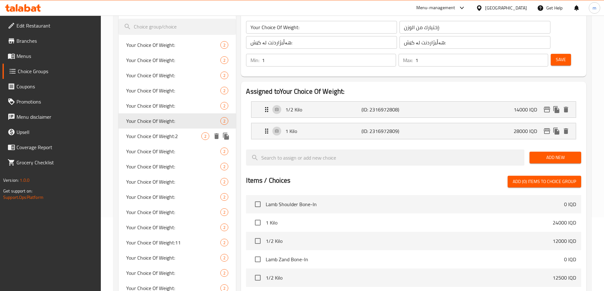
click at [150, 138] on span "Your Choice Of Weight:2" at bounding box center [163, 137] width 75 height 8
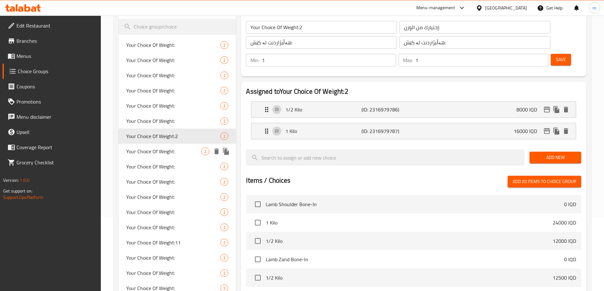
click at [150, 157] on div "Your Choice Of Weight: 2" at bounding box center [178, 151] width 118 height 15
type input "Your Choice Of Weight:"
type input "إختيارك من الوزن:"
type input "هەڵبژاردنت لە کێش:"
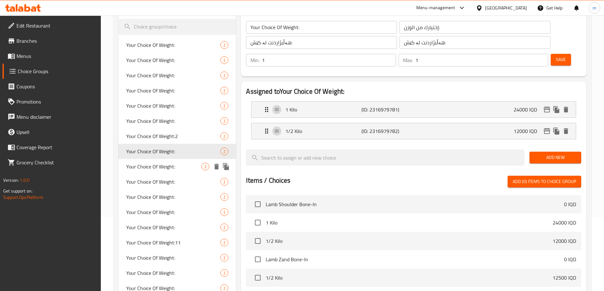
click at [153, 173] on div "Your Choice Of Weight: 2" at bounding box center [178, 166] width 118 height 15
type input "Your Choice Of Weight:"
type input "إختيارك من الوزن:"
type input "هەڵبژاردنت لە کێش:"
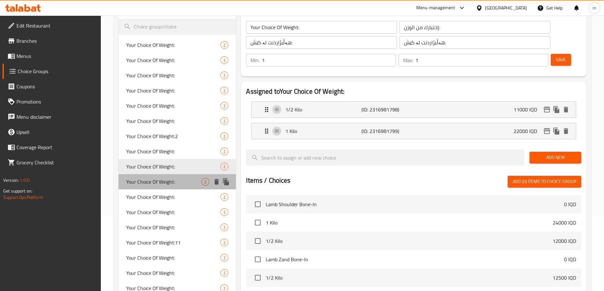
click at [154, 187] on div "Your Choice Of Weight: 2" at bounding box center [178, 181] width 118 height 15
type input "Your Choice Of Weight:"
type input "إختيارك من الوزن:"
type input "هەڵبژاردنت لە کێش:"
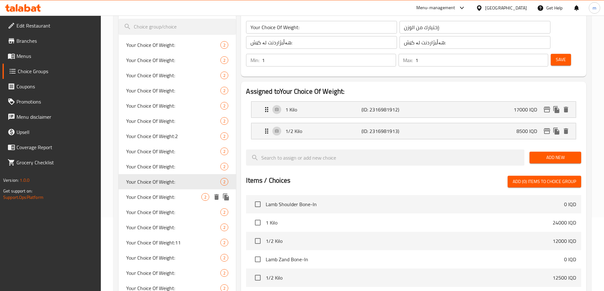
click at [148, 197] on span "Your Choice Of Weight:" at bounding box center [163, 197] width 75 height 8
type input "Your Choice Of Weight:"
type input "إختيارك من الوزن:"
type input "هەڵبژاردنت لە کێش:"
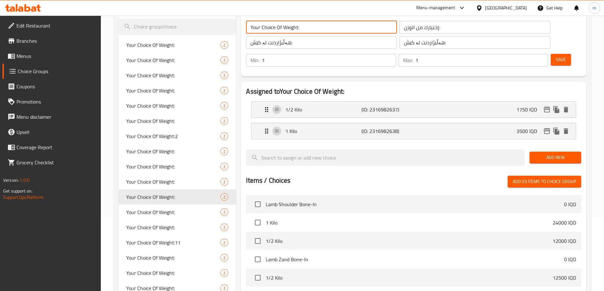
click at [300, 26] on input "Your Choice Of Weight:" at bounding box center [321, 27] width 151 height 13
type input "Your Choice Of Weight:000"
click at [553, 53] on div "Save" at bounding box center [563, 60] width 28 height 15
click at [552, 54] on button "Save" at bounding box center [561, 60] width 20 height 12
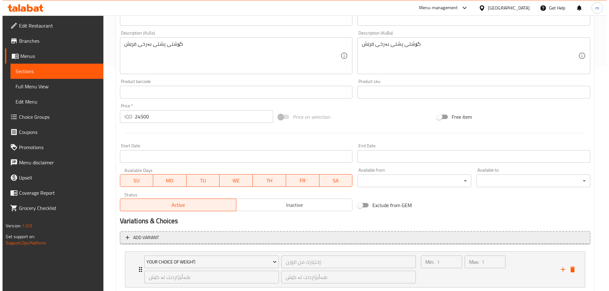
scroll to position [264, 0]
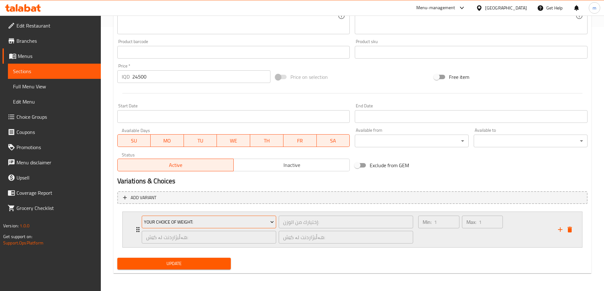
click at [166, 221] on span "Your Choice Of Weight:" at bounding box center [209, 222] width 130 height 8
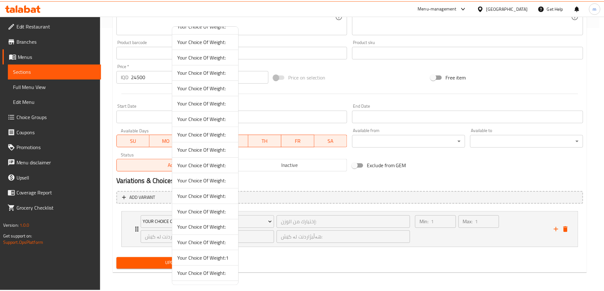
scroll to position [40, 0]
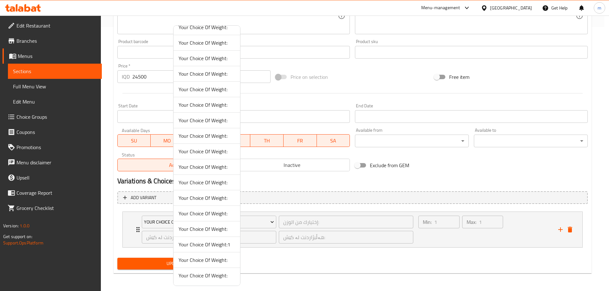
click at [207, 279] on span "Your Choice Of Weight:" at bounding box center [206, 276] width 56 height 8
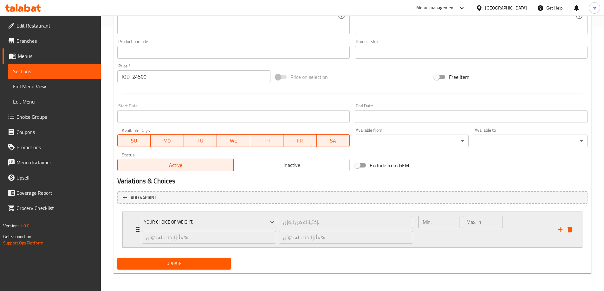
click at [437, 233] on div "Min: 1 ​" at bounding box center [438, 230] width 43 height 30
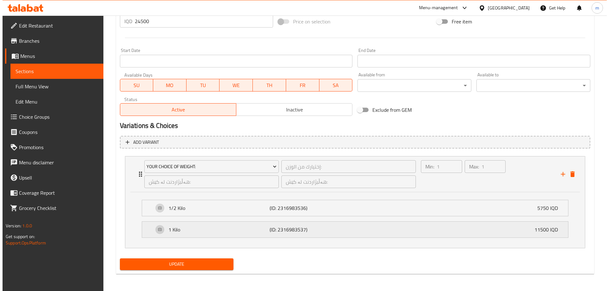
scroll to position [320, 0]
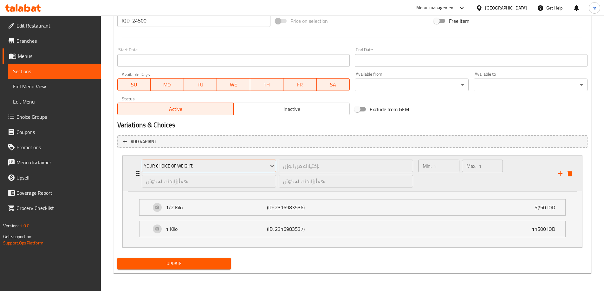
click at [233, 162] on button "Your Choice Of Weight:" at bounding box center [209, 166] width 134 height 13
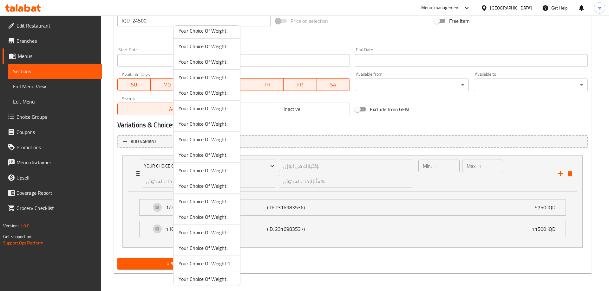
scroll to position [40, 0]
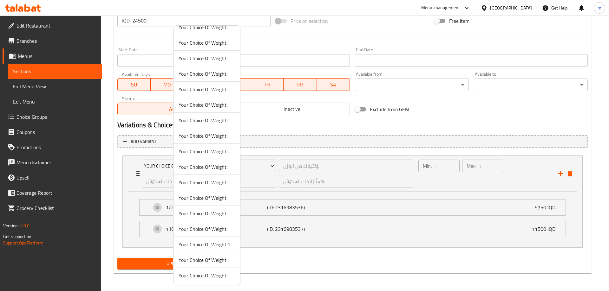
click at [211, 261] on span "Your Choice Of Weight:" at bounding box center [206, 260] width 56 height 8
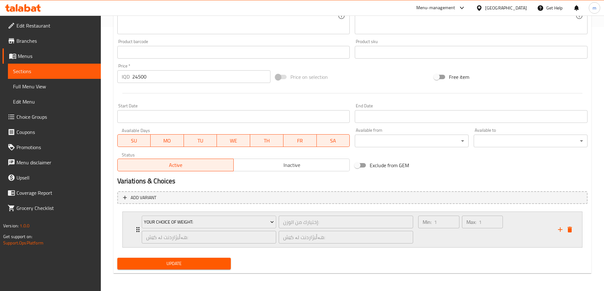
click at [431, 234] on div "Min: 1 ​" at bounding box center [438, 230] width 43 height 30
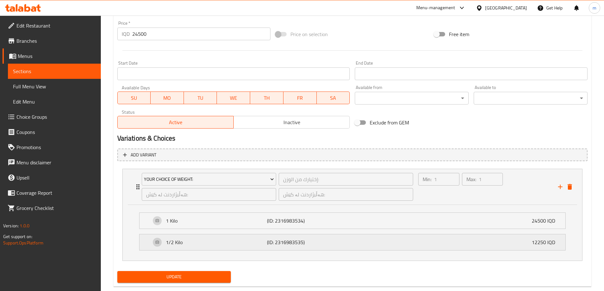
scroll to position [320, 0]
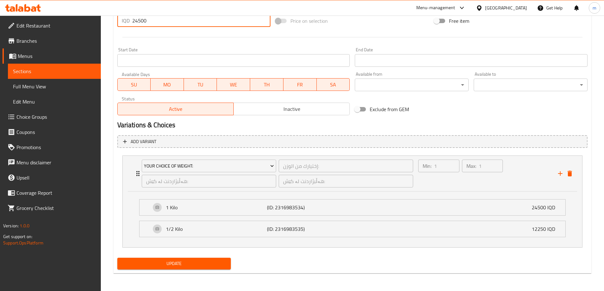
drag, startPoint x: 153, startPoint y: 21, endPoint x: 104, endPoint y: 22, distance: 49.8
type input "0"
click at [172, 257] on div "Update" at bounding box center [174, 263] width 119 height 17
click at [173, 261] on span "Update" at bounding box center [174, 264] width 104 height 8
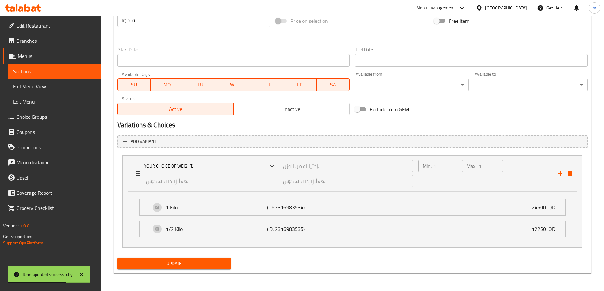
click at [186, 263] on span "Update" at bounding box center [174, 264] width 104 height 8
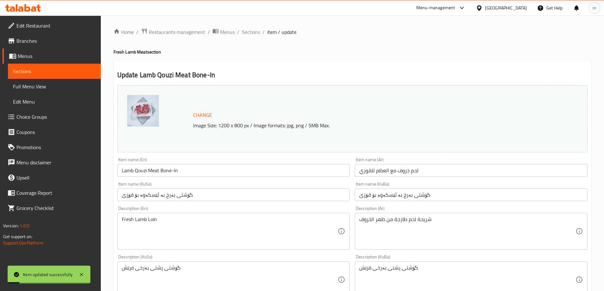
scroll to position [0, 0]
click at [254, 29] on span "Sections" at bounding box center [251, 33] width 18 height 8
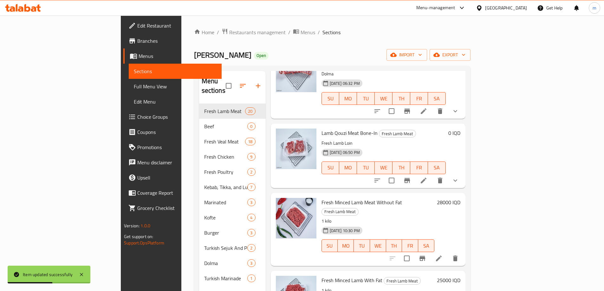
scroll to position [222, 0]
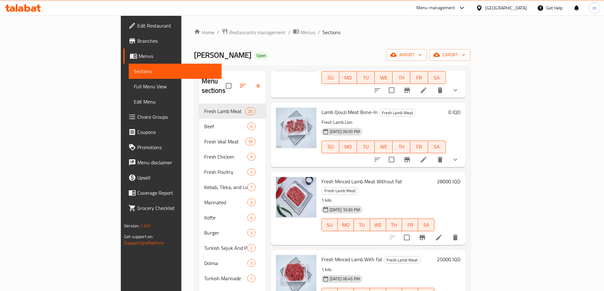
click at [443, 234] on icon at bounding box center [439, 238] width 8 height 8
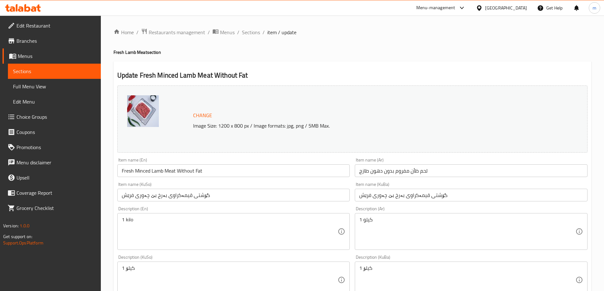
click at [237, 196] on input "گۆشتی قیمەکراوى بەرخ بێ چەوری فرێش" at bounding box center [233, 195] width 233 height 13
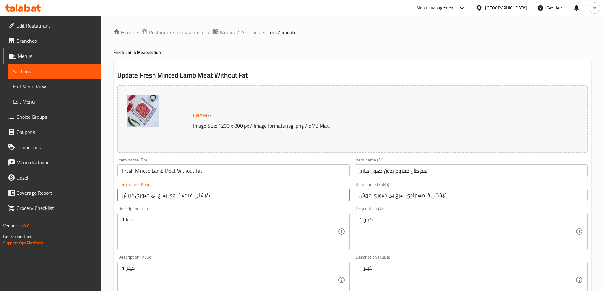
click at [237, 196] on input "گۆشتی قیمەکراوى بەرخ بێ چەوری فرێش" at bounding box center [233, 195] width 233 height 13
paste input "قیمەى بەرخ بە بێ چەوری"
type input "قیمەى بەرخ بە بێ چەوری"
click at [378, 196] on input "گۆشتی قیمەکراوى بەرخ بێ چەوری فرێش" at bounding box center [471, 195] width 233 height 13
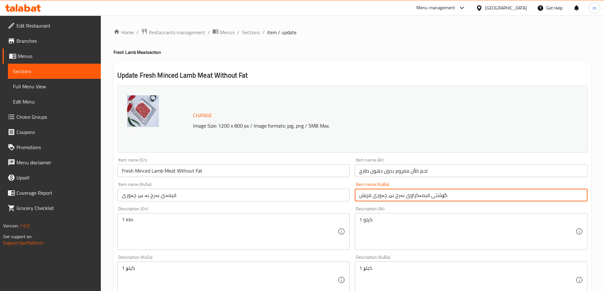
click at [378, 196] on input "گۆشتی قیمەکراوى بەرخ بێ چەوری فرێش" at bounding box center [471, 195] width 233 height 13
paste input "قیمەى بەرخ بە بێ چەوری"
type input "قیمەى بەرخ بە بێ چەوری"
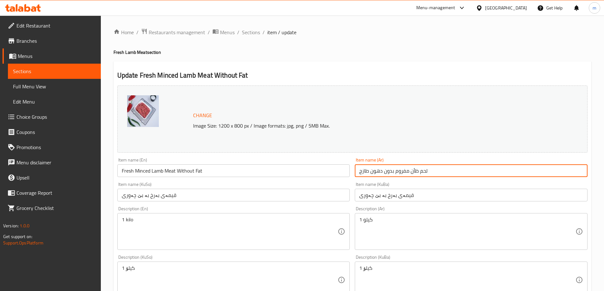
click at [375, 176] on input "لحم ظأن مفروم بدون دهون طازج" at bounding box center [471, 171] width 233 height 13
paste input "روف مفروم بدون دهون"
type input "لحم خروف مفروم بدون دهون"
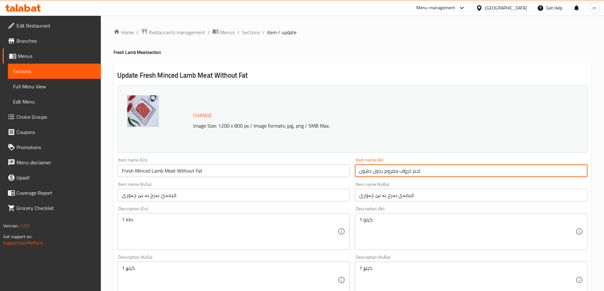
click at [273, 172] on input "Fresh Minced Lamb Meat Without Fat" at bounding box center [233, 171] width 233 height 13
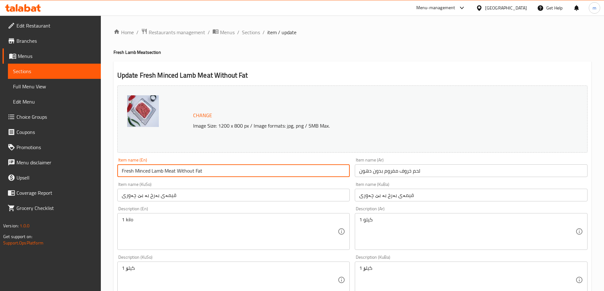
click at [273, 172] on input "Fresh Minced Lamb Meat Without Fat" at bounding box center [233, 171] width 233 height 13
paste input "Lamb Minced Meat w"
type input "Lamb Minced Meat without Fat"
click at [145, 274] on textarea "1 کیلۆ" at bounding box center [230, 280] width 216 height 30
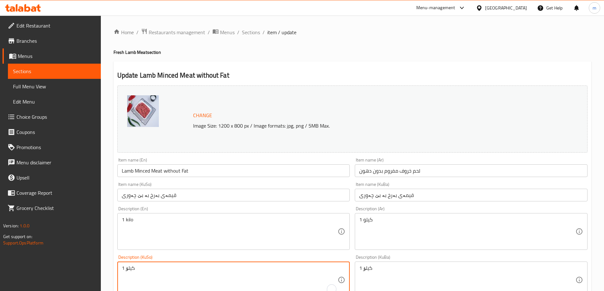
click at [145, 274] on textarea "1 کیلۆ" at bounding box center [230, 280] width 216 height 30
paste textarea "قیمەی فرێشی بەرخ و گۆلک، گونجاوە بۆ چێشتلێنان و برژاندن"
type textarea "قیمەی فرێشی بەرخ و گۆلک، گونجاوە بۆ چێشتلێنان و برژاندن"
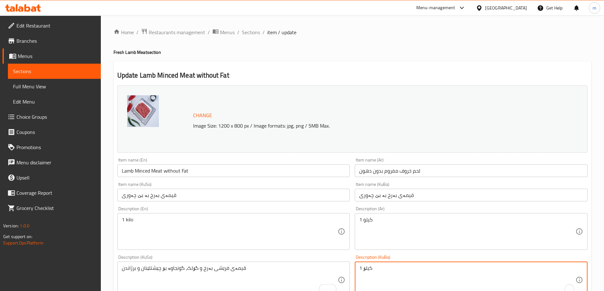
click at [415, 275] on textarea "1 کیلۆ" at bounding box center [467, 280] width 216 height 30
paste textarea "قیمەی فرێشی بەرخ و گۆلک، گونجاوە بۆ چێشتلێنان و برژاندن"
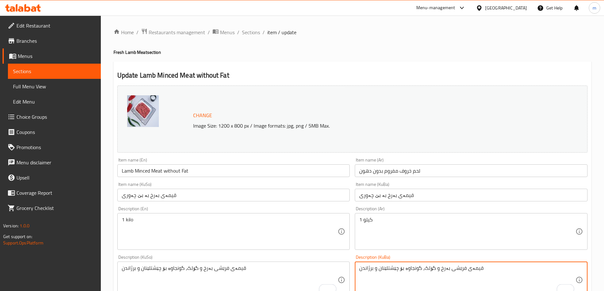
type textarea "قیمەی فرێشی بەرخ و گۆلک، گونجاوە بۆ چێشتلێنان و برژاندن"
click at [395, 236] on textarea "1 كيلو" at bounding box center [467, 232] width 216 height 30
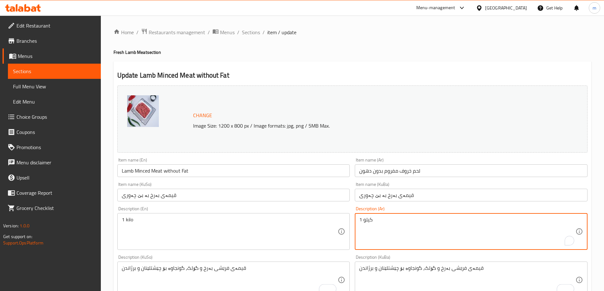
click at [395, 236] on textarea "1 كيلو" at bounding box center [467, 232] width 216 height 30
paste textarea "لحم عجل وخروف طازج ومفروم، مثالي للشوي والطبخ"
type textarea "لحم عجل وخروف طازج ومفروم، مثالي للشوي والطبخ"
click at [301, 238] on textarea "1 kilo" at bounding box center [230, 232] width 216 height 30
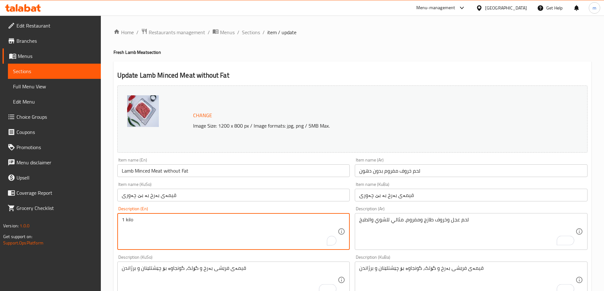
click at [301, 238] on textarea "1 kilo" at bounding box center [230, 232] width 216 height 30
paste textarea "Fresh Lamb Minced Meat, Ideal for Cooking and Grilling"
type textarea "Fresh Lamb Minced Meat, Ideal for Cooking and Grilling"
click at [191, 212] on div "Description (En) Fresh Lamb Minced Meat, Ideal for Cooking and Grilling Descrip…" at bounding box center [233, 228] width 233 height 43
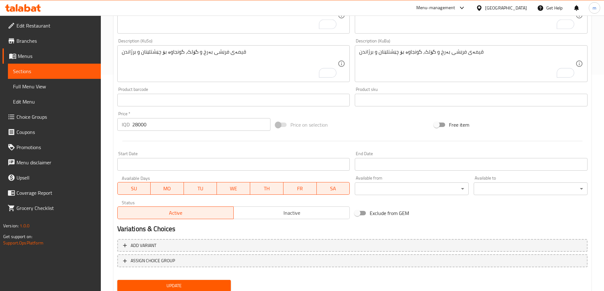
scroll to position [239, 0]
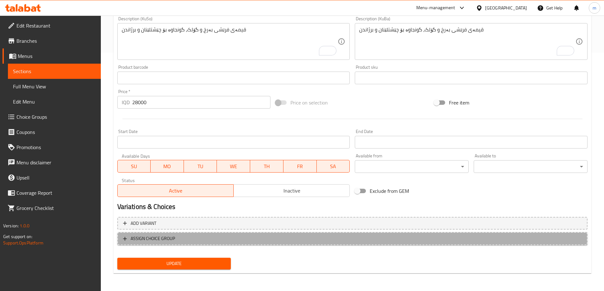
click at [208, 242] on span "ASSIGN CHOICE GROUP" at bounding box center [352, 239] width 459 height 8
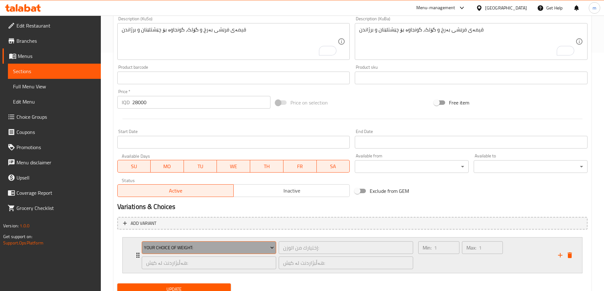
click at [198, 250] on span "Your Choice Of Weight:" at bounding box center [209, 248] width 130 height 8
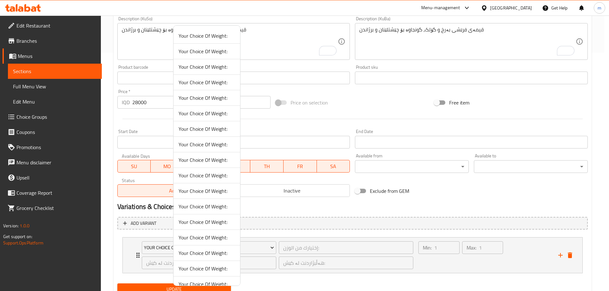
click at [216, 112] on span "Your Choice Of Weight:" at bounding box center [206, 114] width 56 height 8
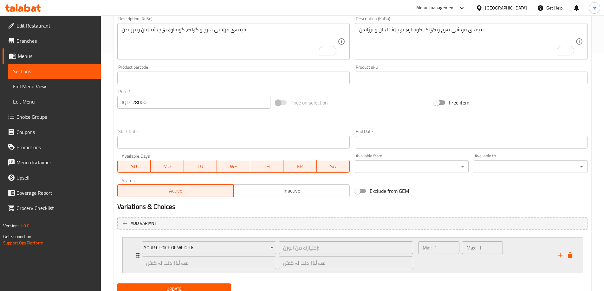
click at [431, 263] on div "Min: 1 ​" at bounding box center [438, 255] width 43 height 30
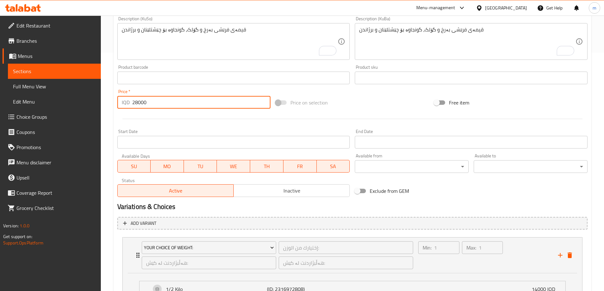
drag, startPoint x: 143, startPoint y: 102, endPoint x: 35, endPoint y: 93, distance: 108.2
click at [35, 93] on div "Edit Restaurant Branches Menus Sections Full Menu View Edit Menu Choice Groups …" at bounding box center [302, 75] width 604 height 596
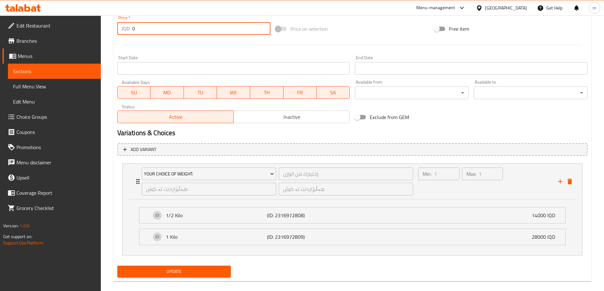
type input "0"
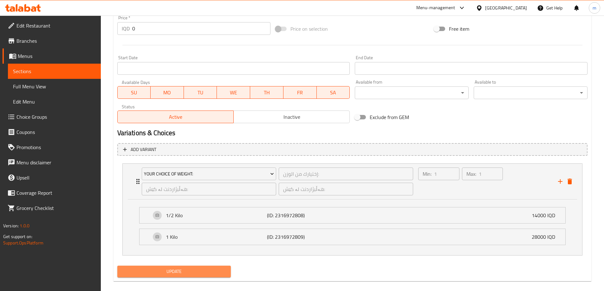
click at [175, 268] on span "Update" at bounding box center [174, 272] width 104 height 8
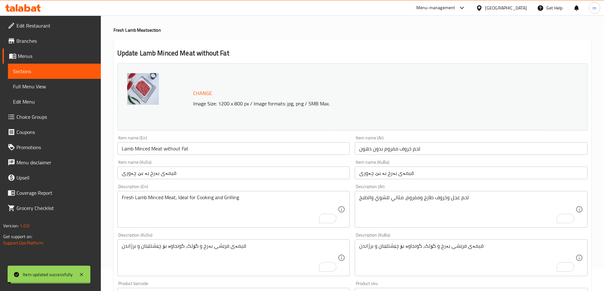
scroll to position [0, 0]
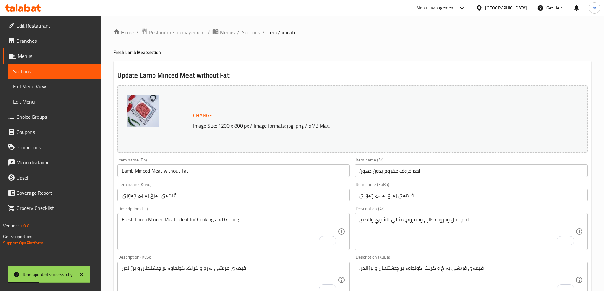
click at [248, 35] on span "Sections" at bounding box center [251, 33] width 18 height 8
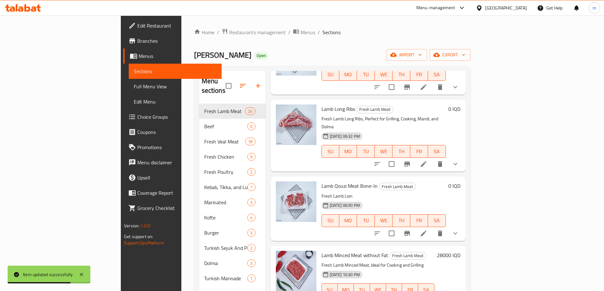
scroll to position [222, 0]
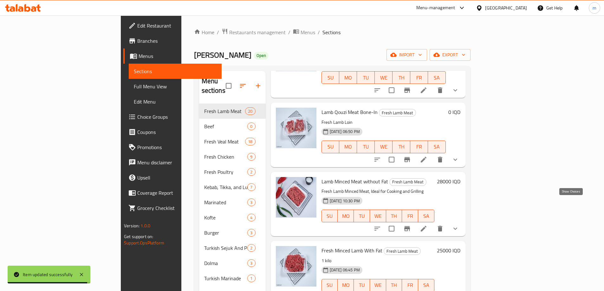
click at [459, 225] on icon "show more" at bounding box center [455, 229] width 8 height 8
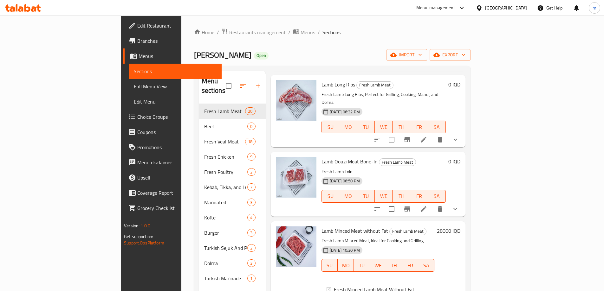
scroll to position [148, 0]
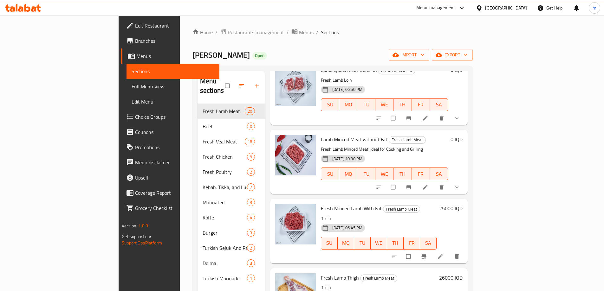
scroll to position [296, 0]
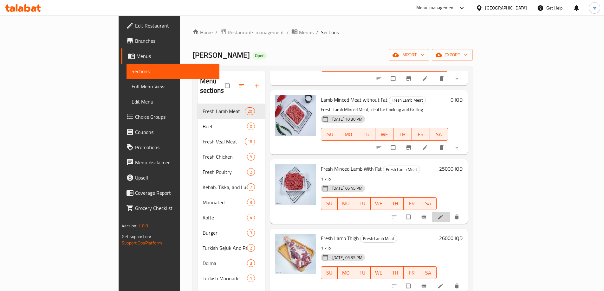
click at [450, 212] on li at bounding box center [441, 217] width 18 height 10
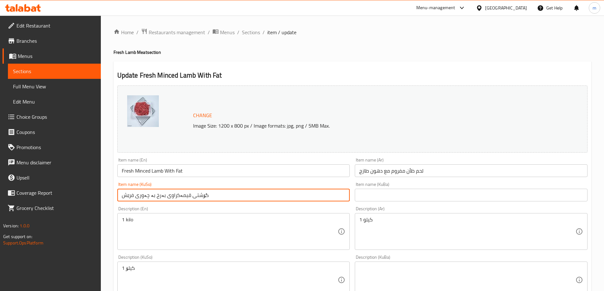
click at [241, 198] on input "گۆشتی قیمەکراوى بەرخ بە چەوری فرێش" at bounding box center [233, 195] width 233 height 13
paste input "قیمەى بەرخ لەگەڵ چەوری"
type input "قیمەى بەرخ لەگەڵ چەوری"
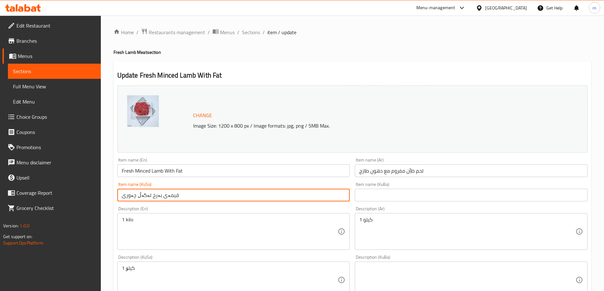
click at [401, 189] on input "text" at bounding box center [471, 195] width 233 height 13
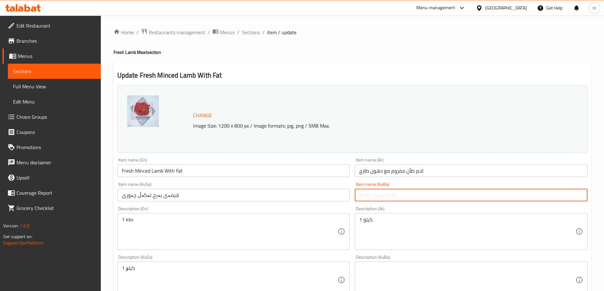
paste input "قیمەى بەرخ لەگەڵ چەوری"
type input "قیمەى بەرخ لەگەڵ چەوری"
click at [398, 177] on input "لحم ظأن مفروم مع دهون طازج" at bounding box center [471, 171] width 233 height 13
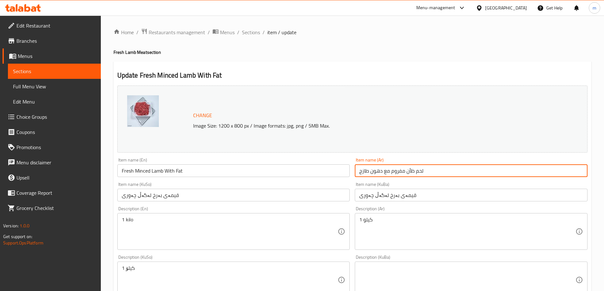
click at [398, 177] on input "لحم ظأن مفروم مع دهون طازج" at bounding box center [471, 171] width 233 height 13
paste input "روف مفروم مع دهون"
type input "لحم خروف مفروم مع دهون"
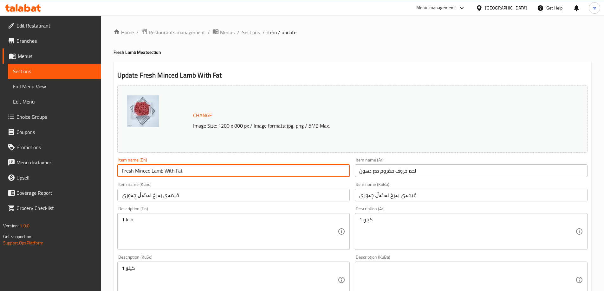
click at [280, 171] on input "Fresh Minced Lamb With Fat" at bounding box center [233, 171] width 233 height 13
paste input "Lamb Minced Meat w"
type input "Lamb Minced Meat with Fat"
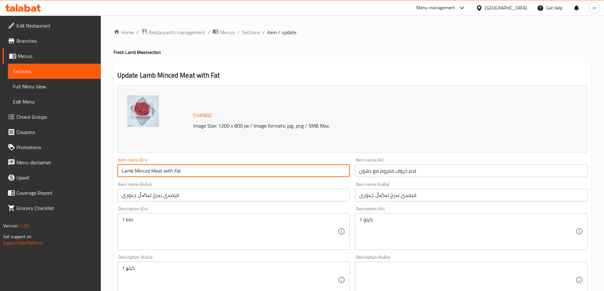
click at [170, 213] on div "Description (En) 1 kilo Description (En)" at bounding box center [233, 228] width 233 height 43
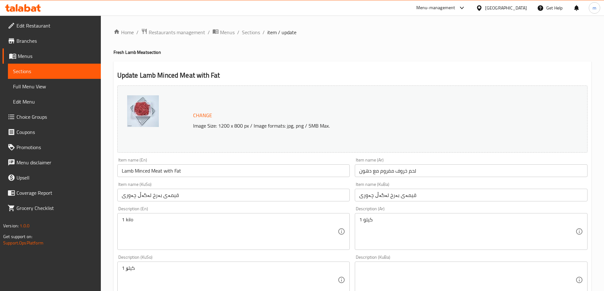
click at [151, 273] on textarea "1 کیلۆ" at bounding box center [230, 280] width 216 height 30
click at [150, 273] on textarea "1 کیلۆ" at bounding box center [230, 280] width 216 height 30
paste textarea "قیمەی فرێشی بەرخ و گۆلک، گونجاوە بۆ چێشتلێنان و برژاندن"
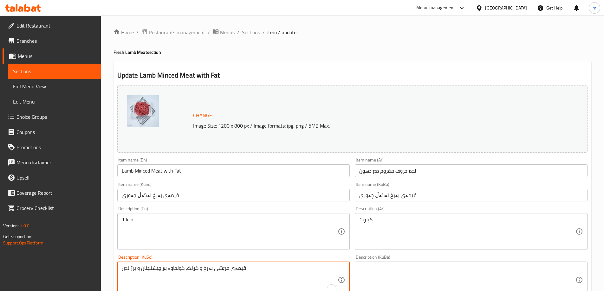
type textarea "قیمەی فرێشی بەرخ و گۆلک، گونجاوە بۆ چێشتلێنان و برژاندن"
click at [423, 267] on textarea at bounding box center [467, 280] width 216 height 30
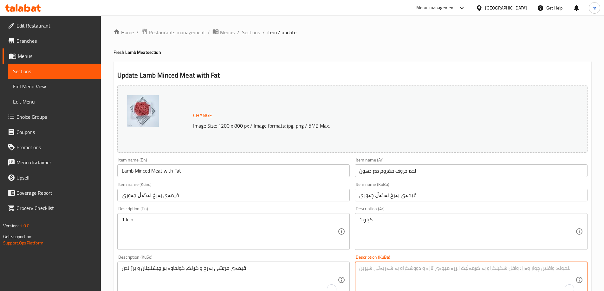
paste textarea "قیمەی فرێشی بەرخ و گۆلک، گونجاوە بۆ چێشتلێنان و برژاندن"
type textarea "قیمەی فرێشی بەرخ و گۆلک، گونجاوە بۆ چێشتلێنان و برژاندن"
click at [401, 224] on textarea "1 كيلو" at bounding box center [467, 232] width 216 height 30
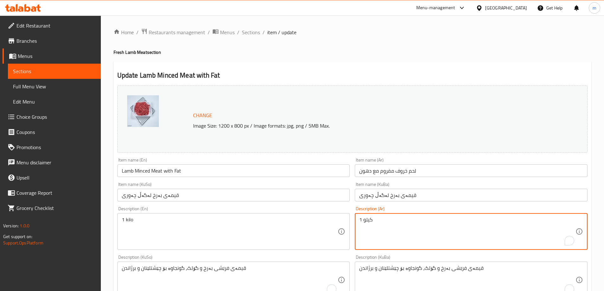
click at [401, 224] on textarea "1 كيلو" at bounding box center [467, 232] width 216 height 30
paste textarea "لحم عجل وخروف طازج ومفروم، مثالي للشوي والطبخ"
type textarea "لحم عجل وخروف طازج ومفروم، مثالي للشوي والطبخ"
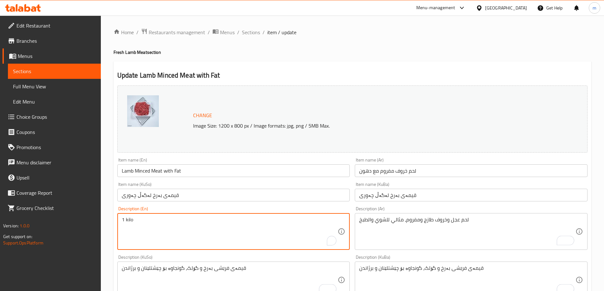
click at [247, 220] on textarea "1 kilo" at bounding box center [230, 232] width 216 height 30
paste textarea "Fresh Lamb Minced Meat, Ideal for Cooking and Grilling"
type textarea "Fresh Lamb Minced Meat, Ideal for Cooking and Grilling"
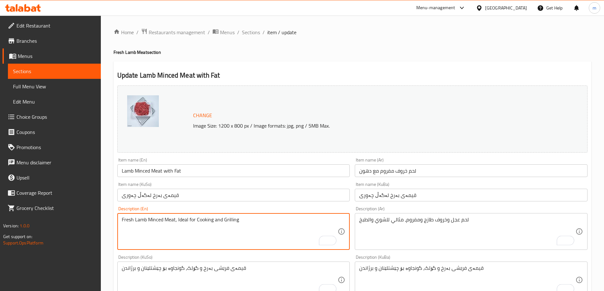
click at [194, 204] on div "Item name (KuSo) قیمەى بەرخ لەگەڵ چەوری Item name (KuSo)" at bounding box center [234, 192] width 238 height 24
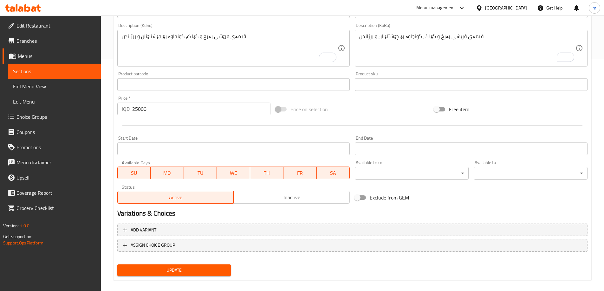
scroll to position [239, 0]
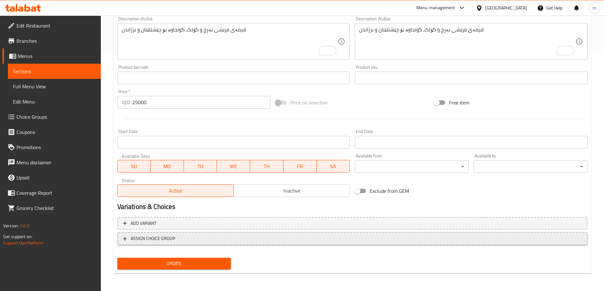
click at [207, 236] on span "ASSIGN CHOICE GROUP" at bounding box center [352, 239] width 459 height 8
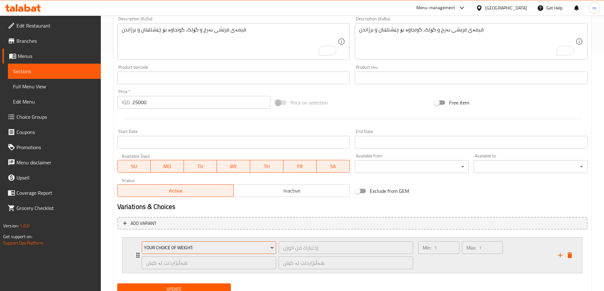
click at [197, 246] on span "Your Choice Of Weight:" at bounding box center [209, 248] width 130 height 8
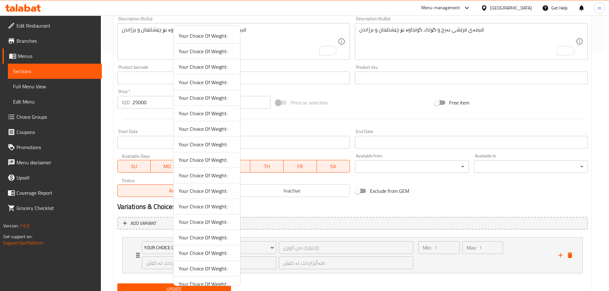
click at [210, 86] on span "Your Choice Of Weight:" at bounding box center [206, 83] width 56 height 8
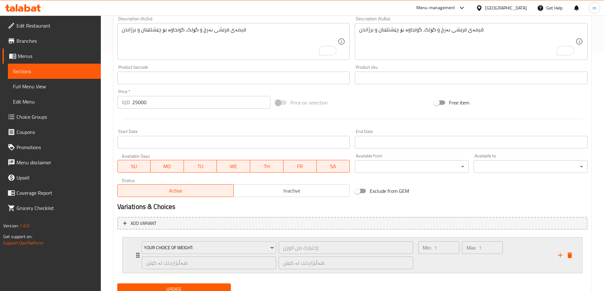
click at [451, 257] on div "Min: 1 ​" at bounding box center [438, 255] width 43 height 30
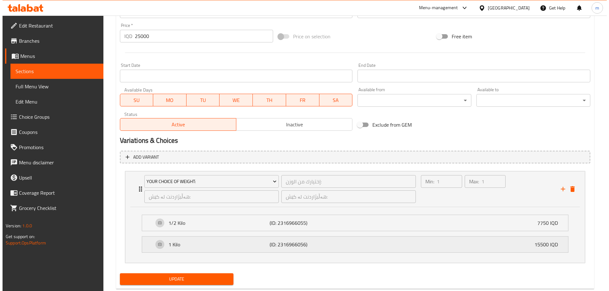
scroll to position [313, 0]
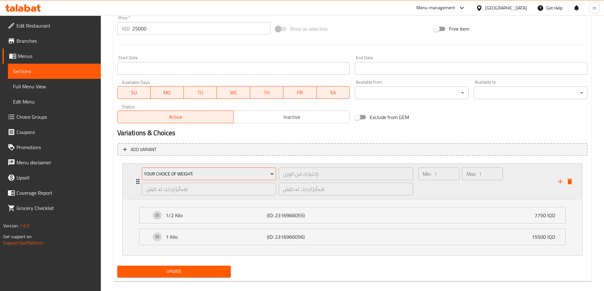
click at [198, 177] on span "Your Choice Of Weight:" at bounding box center [209, 174] width 130 height 8
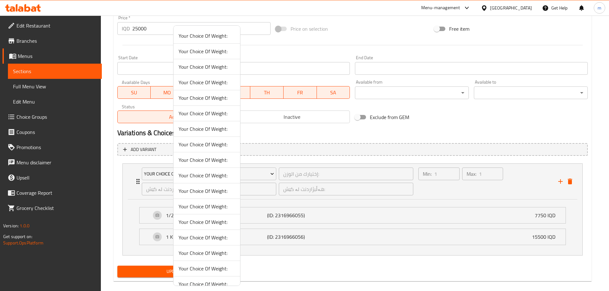
click at [198, 51] on span "Your Choice Of Weight:" at bounding box center [206, 52] width 56 height 8
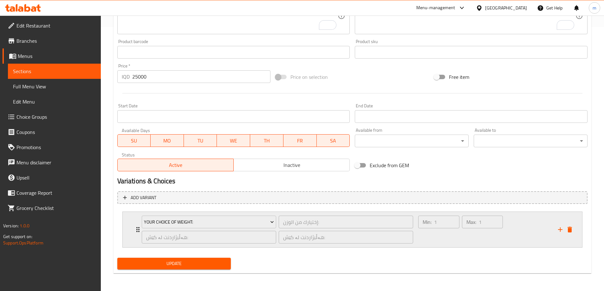
click at [414, 237] on div "هەڵبژاردنت لە کێش: ​" at bounding box center [345, 237] width 137 height 15
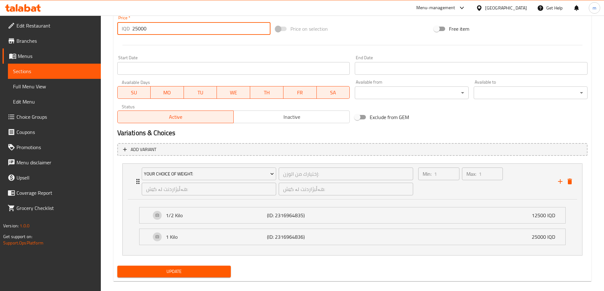
drag, startPoint x: 149, startPoint y: 29, endPoint x: 87, endPoint y: 23, distance: 62.2
click at [91, 24] on div "Edit Restaurant Branches Menus Sections Full Menu View Edit Menu Choice Groups …" at bounding box center [302, 1] width 604 height 596
type input "0"
click at [165, 61] on div "Start Date Start Date" at bounding box center [233, 64] width 233 height 19
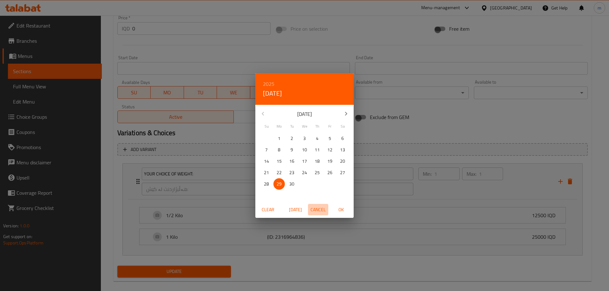
click at [314, 210] on span "Cancel" at bounding box center [317, 210] width 15 height 8
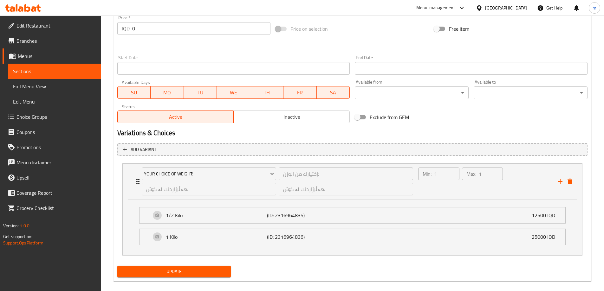
click at [219, 269] on span "Update" at bounding box center [174, 272] width 104 height 8
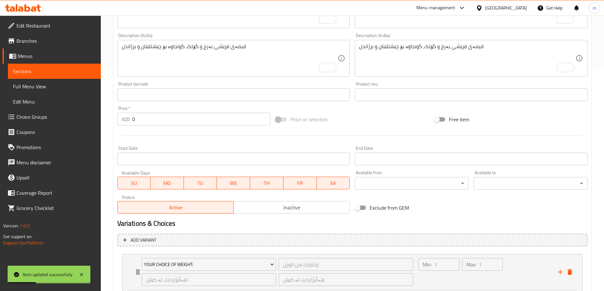
scroll to position [320, 0]
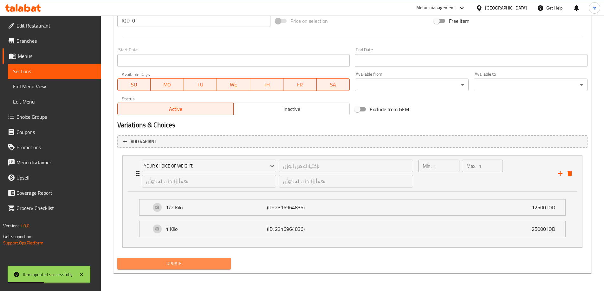
click at [202, 267] on span "Update" at bounding box center [174, 264] width 104 height 8
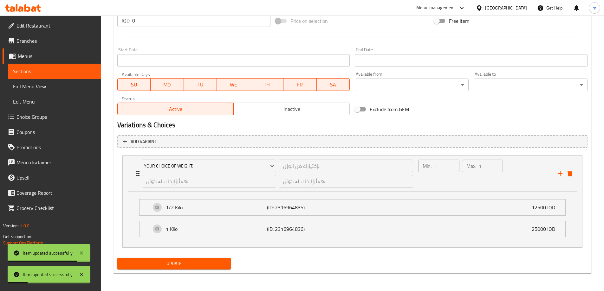
click at [191, 270] on button "Update" at bounding box center [174, 264] width 114 height 12
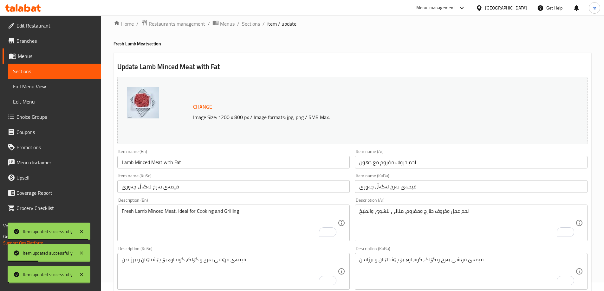
scroll to position [0, 0]
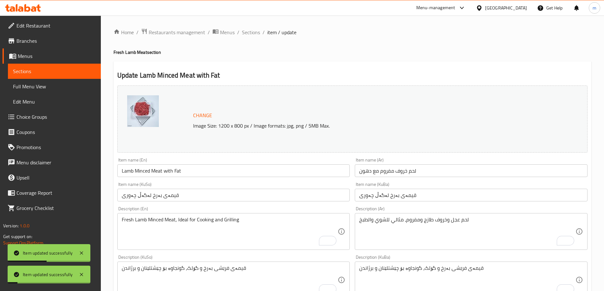
click at [58, 70] on span "Sections" at bounding box center [54, 72] width 83 height 8
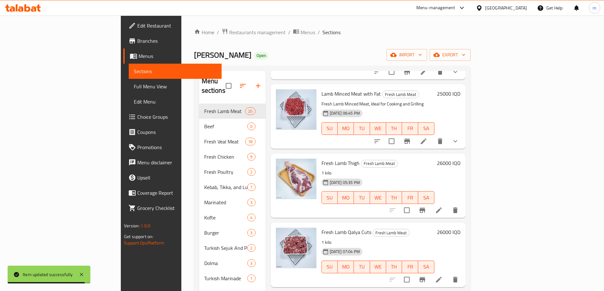
scroll to position [370, 0]
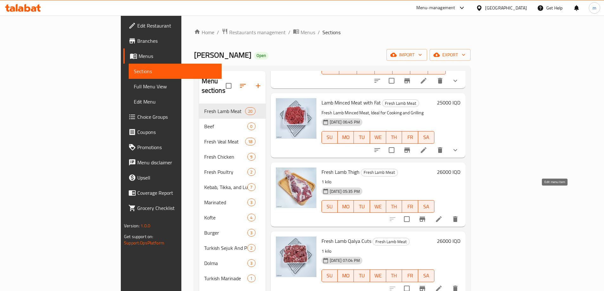
click at [443, 216] on icon at bounding box center [439, 220] width 8 height 8
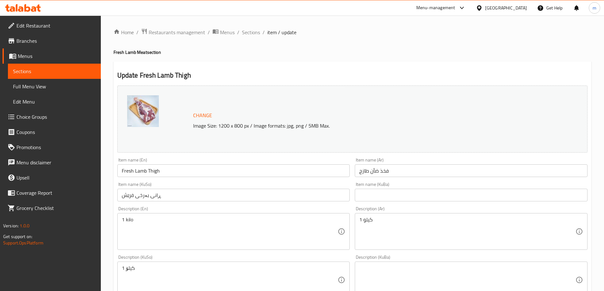
click at [191, 190] on input "ڕانی بەرخی فرێش" at bounding box center [233, 195] width 233 height 13
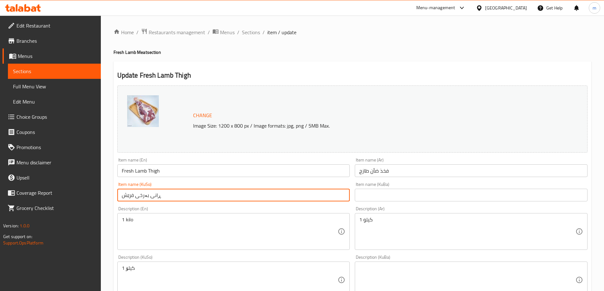
click at [191, 190] on input "ڕانی بەرخی فرێش" at bounding box center [233, 195] width 233 height 13
paste input "بە ئێسکەوە"
type input "ڕانی بەرخ بە ئێسکەوە"
click at [402, 198] on input "text" at bounding box center [471, 195] width 233 height 13
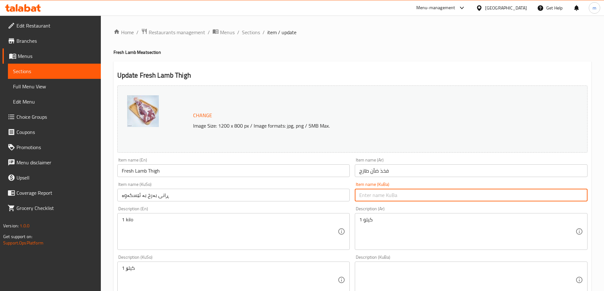
click at [402, 198] on input "text" at bounding box center [471, 195] width 233 height 13
paste input "ڕانی بەرخ بە ئێسکەوە"
type input "ڕانی بەرخ بە ئێسکەوە"
click at [396, 179] on div "Item name (Ar) فخذ ضأن طازج Item name (Ar)" at bounding box center [471, 167] width 238 height 24
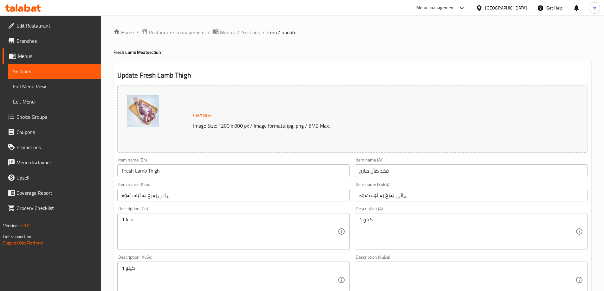
click at [396, 172] on input "فخذ ضأن طازج" at bounding box center [471, 171] width 233 height 13
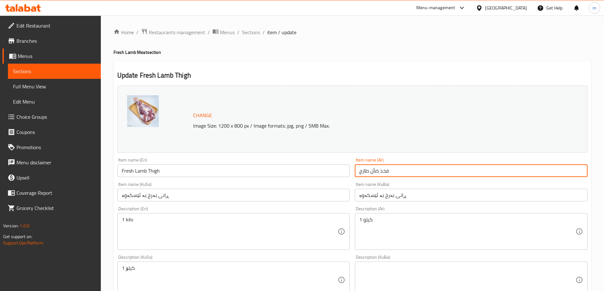
click at [396, 172] on input "فخذ ضأن طازج" at bounding box center [471, 171] width 233 height 13
paste input "روف مع العظم"
type input "فخذ خروف مع العظم"
click at [252, 170] on input "Fresh Lamb Thigh" at bounding box center [233, 171] width 233 height 13
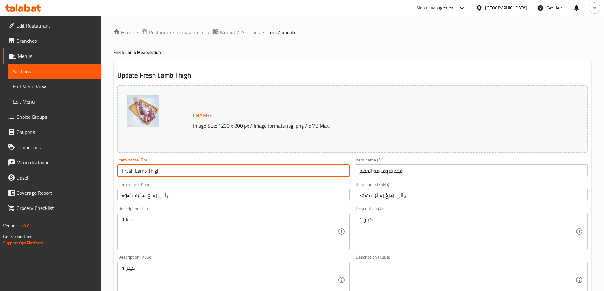
click at [252, 170] on input "Fresh Lamb Thigh" at bounding box center [233, 171] width 233 height 13
paste input "Lamb [MEDICAL_DATA]-In"
type input "Lamb [MEDICAL_DATA]-In"
click at [190, 182] on div "Item name (KuSo) ڕانی بەرخ بە ئێسکەوە Item name (KuSo)" at bounding box center [234, 192] width 238 height 24
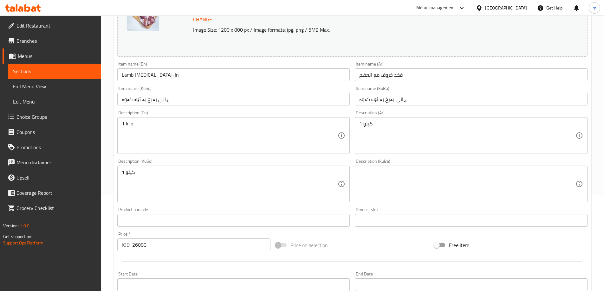
scroll to position [102, 0]
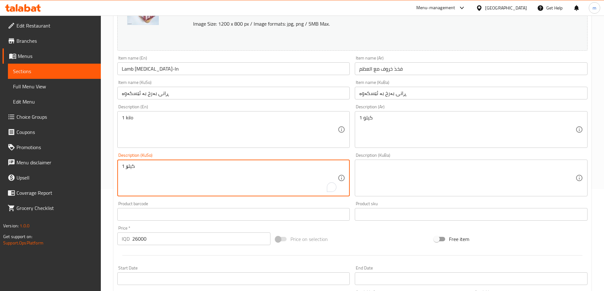
click at [189, 178] on textarea "1 کیلۆ" at bounding box center [230, 178] width 216 height 30
paste textarea "ڕانی بەرخ، گونجاوە بۆ قۆزی و برژاندنی ناو فڕن"
type textarea "ڕانی بەرخ، گونجاوە بۆ قۆزی و برژاندنی ناو فڕن"
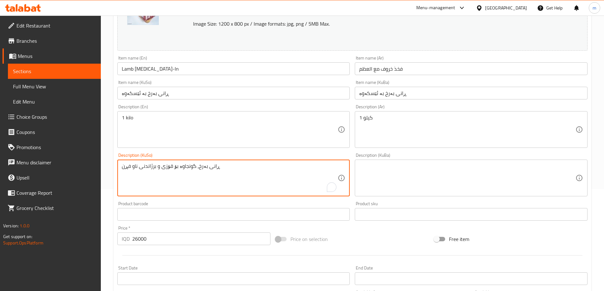
click at [389, 171] on textarea at bounding box center [467, 178] width 216 height 30
paste textarea "ڕانی بەرخ، گونجاوە بۆ قۆزی و برژاندنی ناو فڕن"
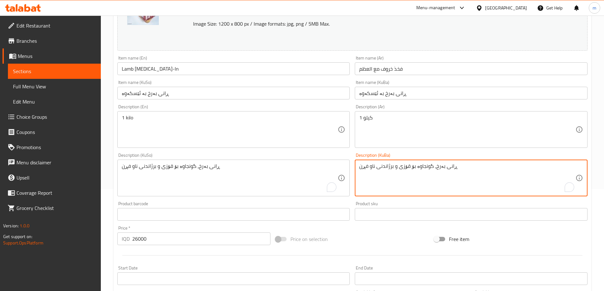
type textarea "ڕانی بەرخ، گونجاوە بۆ قۆزی و برژاندنی ناو فڕن"
click at [389, 127] on textarea "1 كيلو" at bounding box center [467, 130] width 216 height 30
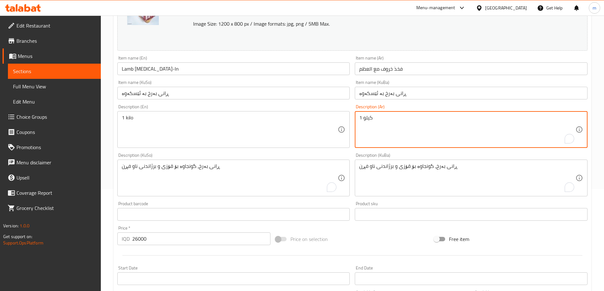
click at [389, 127] on textarea "1 كيلو" at bounding box center [467, 130] width 216 height 30
paste textarea "فخذ خروف طازج، مثالي للقوزي والشوي في الفرن"
type textarea "فخذ خروف طازج، مثالي للقوزي والشوي في الفرن"
click at [295, 133] on textarea "1 kilo" at bounding box center [230, 130] width 216 height 30
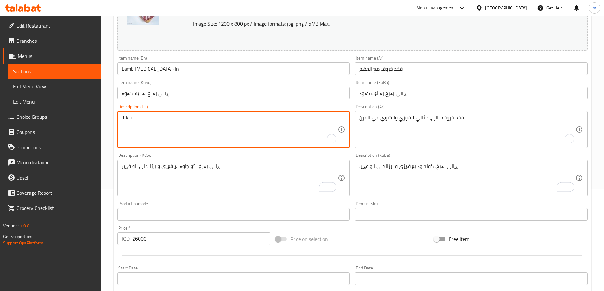
click at [295, 133] on textarea "1 kilo" at bounding box center [230, 130] width 216 height 30
paste textarea "Lamb Thigh, Ideal for Quzi and Oven Grilling"
type textarea "Lamb Thigh, Ideal for Quzi and Oven Grilling"
click at [212, 158] on div "Description (KuSo) ڕانی بەرخ، گونجاوە بۆ قۆزی و برژاندنی ناو فڕن Description (K…" at bounding box center [233, 174] width 233 height 43
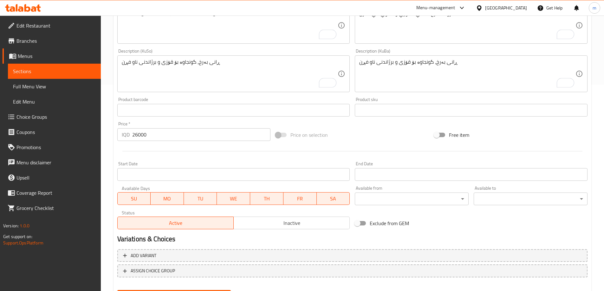
scroll to position [239, 0]
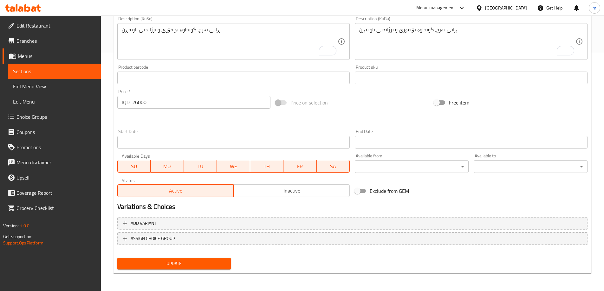
scroll to position [239, 0]
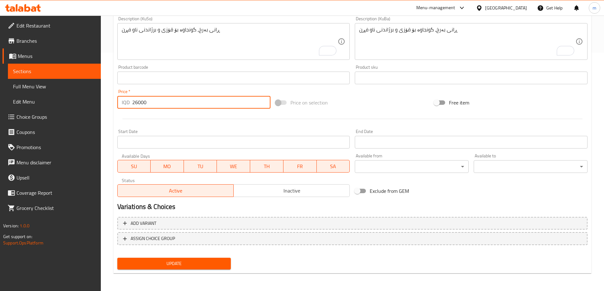
drag, startPoint x: 110, startPoint y: 104, endPoint x: 105, endPoint y: 104, distance: 5.1
click at [105, 103] on div "Home / Restaurants management / Menus / Sections / item / update Fresh Lamb Mea…" at bounding box center [352, 34] width 503 height 514
type input "0"
click at [173, 233] on button "ASSIGN CHOICE GROUP" at bounding box center [352, 238] width 470 height 13
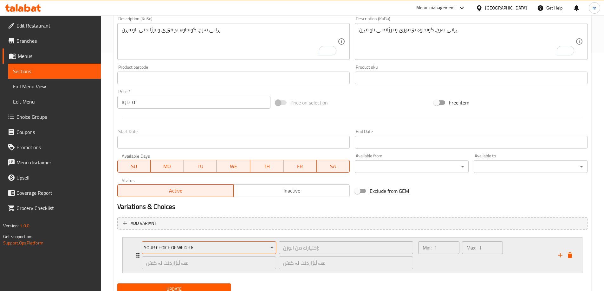
click at [177, 248] on span "Your Choice Of Weight:" at bounding box center [209, 248] width 130 height 8
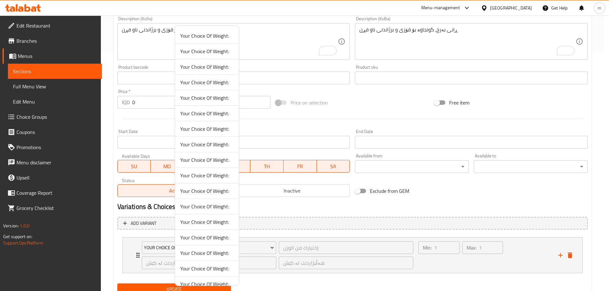
click at [203, 84] on span "Your Choice Of Weight:" at bounding box center [207, 83] width 54 height 8
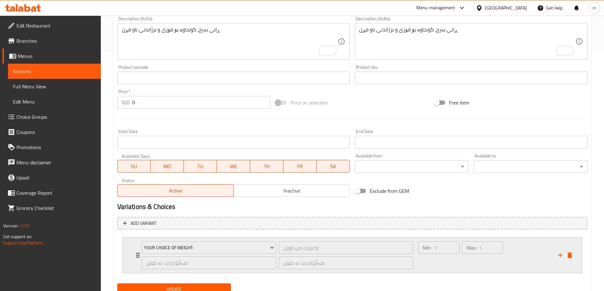
click at [418, 264] on div "Min: 1 ​" at bounding box center [438, 255] width 43 height 30
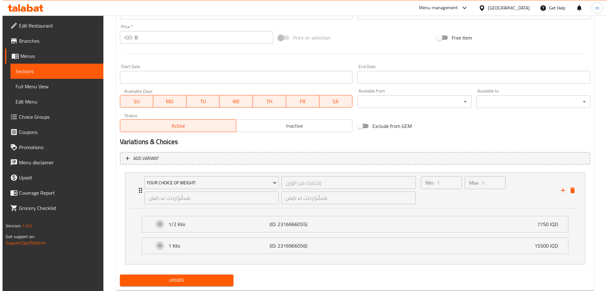
scroll to position [313, 0]
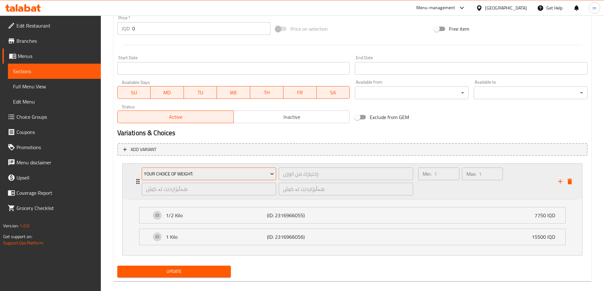
click at [254, 174] on span "Your Choice Of Weight:" at bounding box center [209, 174] width 130 height 8
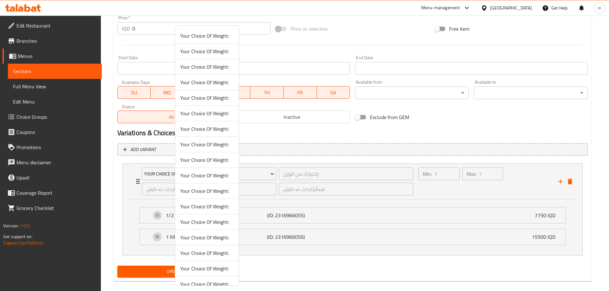
click at [210, 69] on span "Your Choice Of Weight:" at bounding box center [207, 67] width 54 height 8
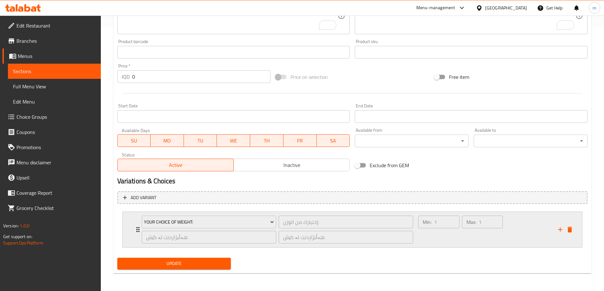
click at [480, 247] on div "Min: 1 ​ Max: 1 ​" at bounding box center [483, 230] width 139 height 36
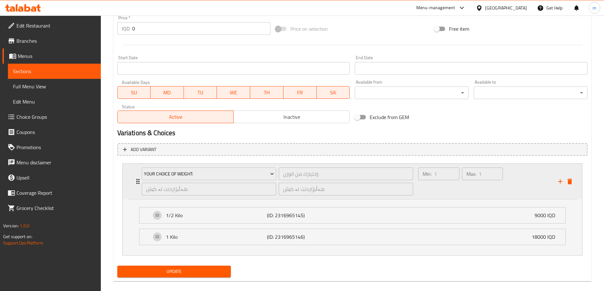
click at [258, 167] on div "Your Choice Of Weight:" at bounding box center [208, 173] width 137 height 15
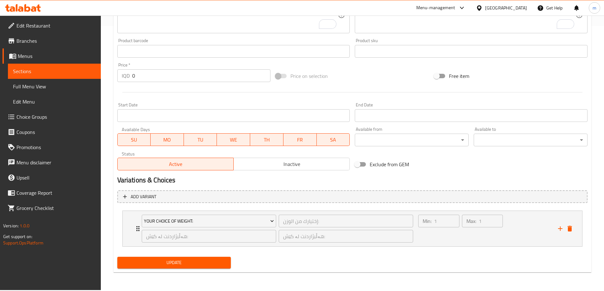
scroll to position [264, 0]
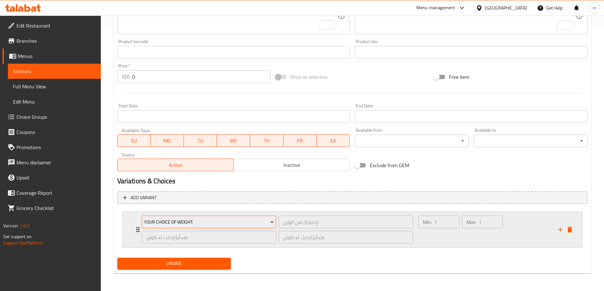
click at [217, 222] on span "Your Choice Of Weight:" at bounding box center [209, 222] width 130 height 8
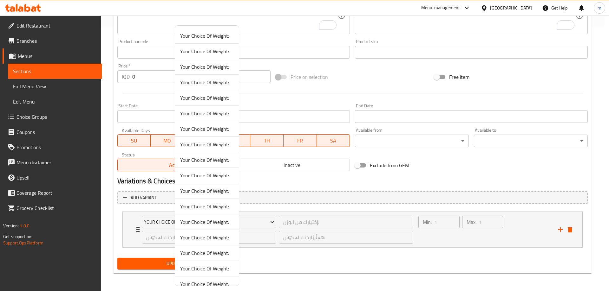
click at [205, 81] on span "Your Choice Of Weight:" at bounding box center [207, 83] width 54 height 8
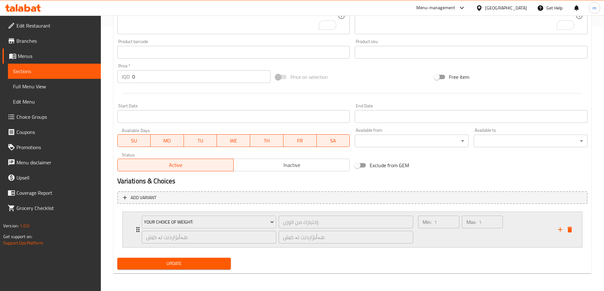
click at [440, 232] on div "Min: 1 ​" at bounding box center [438, 230] width 43 height 30
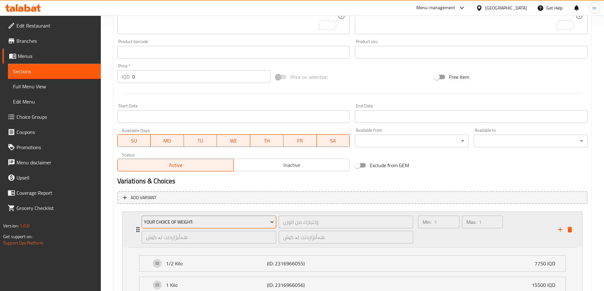
click at [264, 217] on button "Your Choice Of Weight:" at bounding box center [209, 222] width 134 height 13
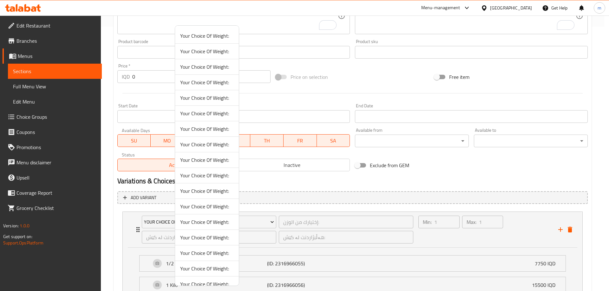
click at [218, 100] on span "Your Choice Of Weight:" at bounding box center [207, 98] width 54 height 8
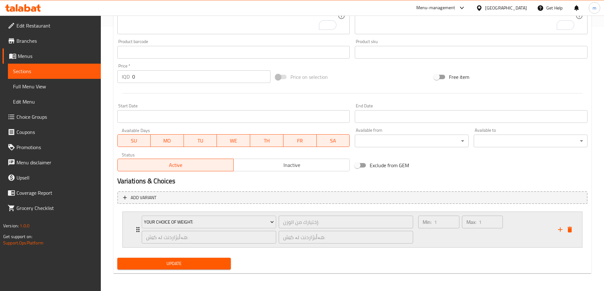
click at [460, 233] on div "Min: 1 ​" at bounding box center [438, 230] width 43 height 30
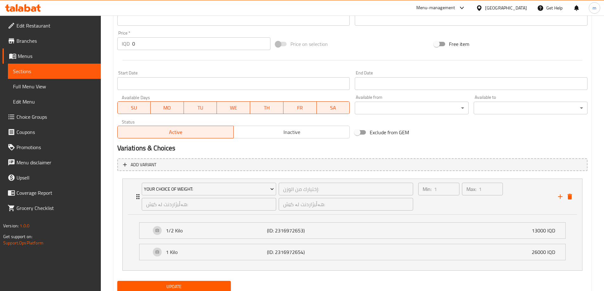
scroll to position [320, 0]
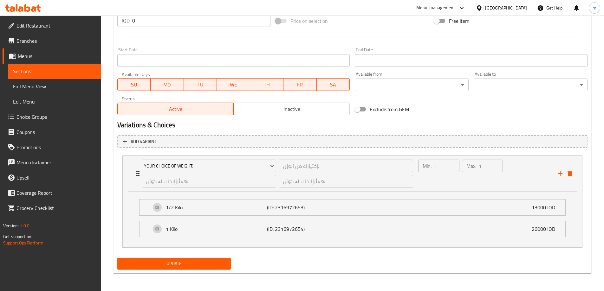
click at [210, 259] on button "Update" at bounding box center [174, 264] width 114 height 12
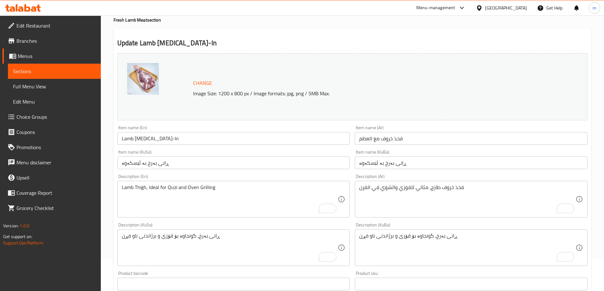
scroll to position [0, 0]
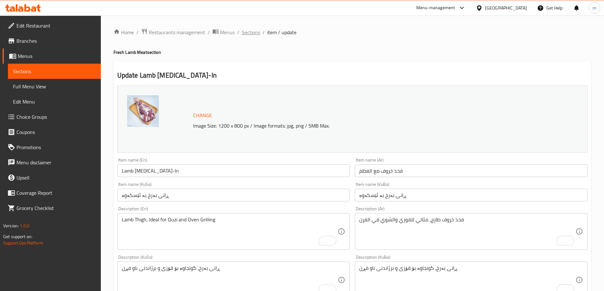
click at [248, 35] on span "Sections" at bounding box center [251, 33] width 18 height 8
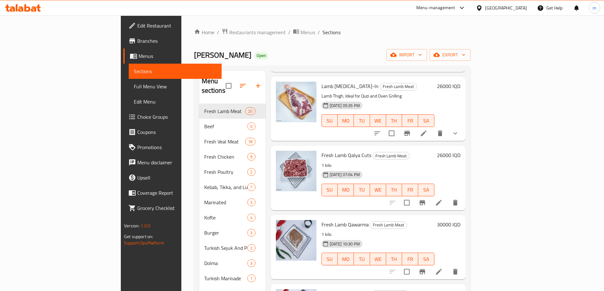
scroll to position [444, 0]
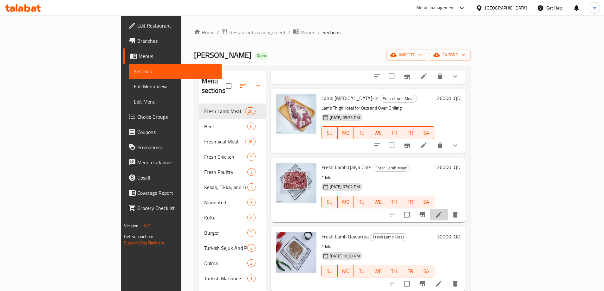
click at [448, 209] on li at bounding box center [439, 214] width 18 height 11
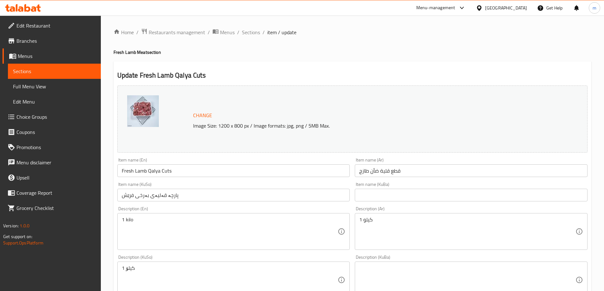
click at [216, 198] on input "پارچە قەلیەی بەرخی فرێش" at bounding box center [233, 195] width 233 height 13
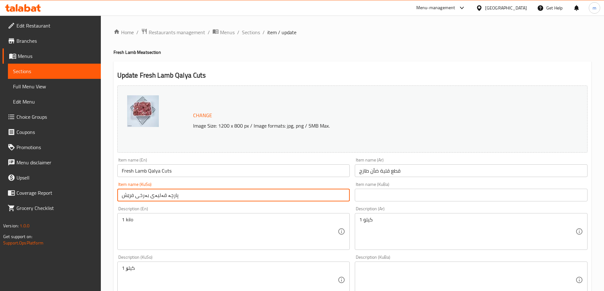
click at [216, 198] on input "پارچە قەلیەی بەرخی فرێش" at bounding box center [233, 195] width 233 height 13
paste input "گۆشتی وردکراوی بەرخ بە بێ ئێسک بۆ قەلیە"
type input "گۆشتی وردکراوی بەرخ بە بێ ئێسک بۆ قەلیە"
click at [392, 190] on input "text" at bounding box center [471, 195] width 233 height 13
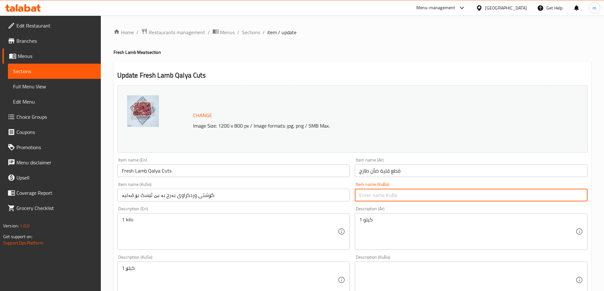
paste input "گۆشتی وردکراوی بەرخ بە بێ ئێسک بۆ قەلیە"
type input "گۆشتی وردکراوی بەرخ بە بێ ئێسک بۆ قەلیە"
click at [398, 176] on input "قطع قلية ضأن طازج" at bounding box center [471, 171] width 233 height 13
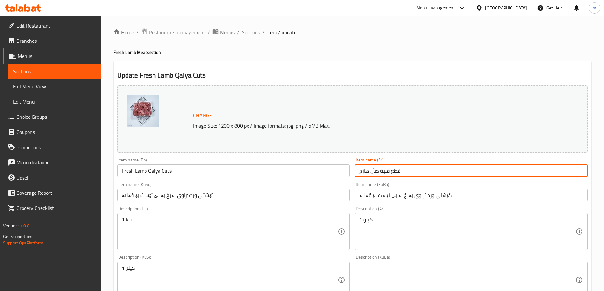
click at [398, 176] on input "قطع قلية ضأن طازج" at bounding box center [471, 171] width 233 height 13
paste input "حم خروف مقطع للقلية"
type input "لحم خروف مقطع للقلية"
click at [335, 174] on input "Fresh Lamb Qalya Cuts" at bounding box center [233, 171] width 233 height 13
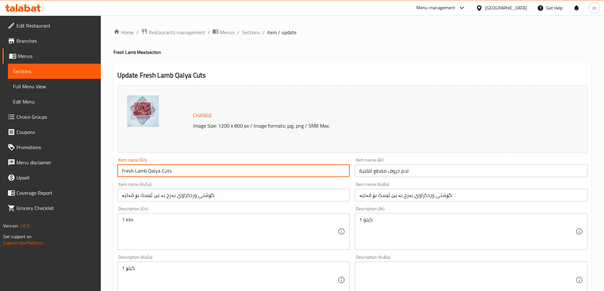
click at [335, 174] on input "Fresh Lamb Qalya Cuts" at bounding box center [233, 171] width 233 height 13
paste input "text"
type input "Lamb Qalya Cuts"
click at [214, 255] on div "Description (KuSo) 1 کیلۆ Description (KuSo)" at bounding box center [233, 276] width 233 height 43
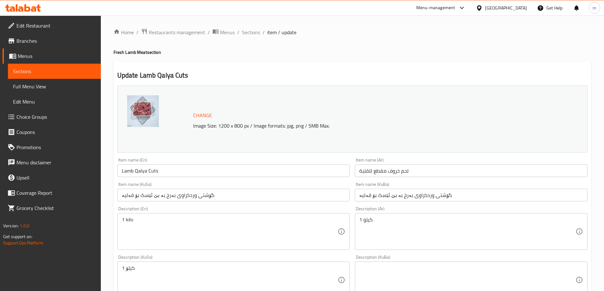
click at [212, 268] on textarea "1 کیلۆ" at bounding box center [230, 280] width 216 height 30
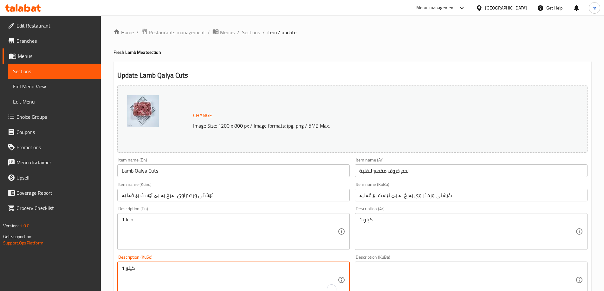
paste textarea "گۆشتی پارچەکراو و فرێشی بەرخ بە بێ ئێسک، گونجاوە بۆ قەلیە، سوورکردنەوە، و چێشتل…"
type textarea "گۆشتی پارچەکراو و فرێشی بەرخ بە بێ ئێسک، گونجاوە بۆ قەلیە، سوورکردنەوە، و چێشتل…"
click at [384, 275] on textarea at bounding box center [467, 280] width 216 height 30
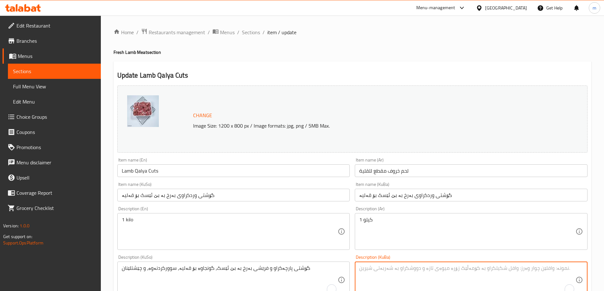
paste textarea "گۆشتی پارچەکراو و فرێشی بەرخ بە بێ ئێسک، گونجاوە بۆ قەلیە، سوورکردنەوە، و چێشتل…"
type textarea "گۆشتی پارچەکراو و فرێشی بەرخ بە بێ ئێسک، گونجاوە بۆ قەلیە، سوورکردنەوە، و چێشتل…"
click at [374, 242] on textarea "1 كيلو" at bounding box center [467, 232] width 216 height 30
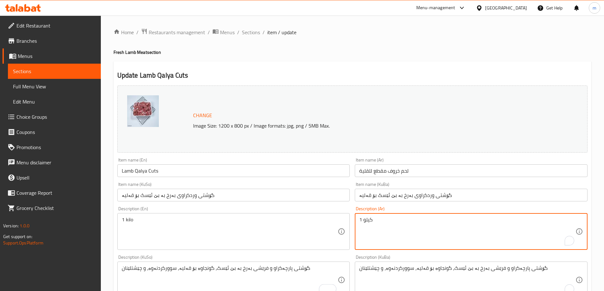
click at [374, 242] on textarea "1 كيلو" at bounding box center [467, 232] width 216 height 30
paste textarea "لحم خروف طازج من دون عظم ومقطع، مثالي للقلية، القلي، والطبخ"
type textarea "لحم خروف طازج من دون عظم ومقطع، مثالي للقلية، القلي، والطبخ"
click at [299, 242] on textarea "1 kilo" at bounding box center [230, 232] width 216 height 30
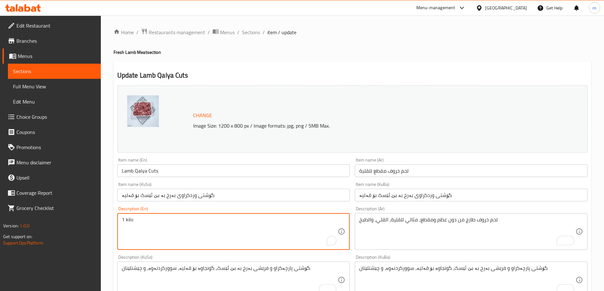
click at [299, 242] on textarea "1 kilo" at bounding box center [230, 232] width 216 height 30
click at [266, 231] on textarea "1 kilo" at bounding box center [230, 232] width 216 height 30
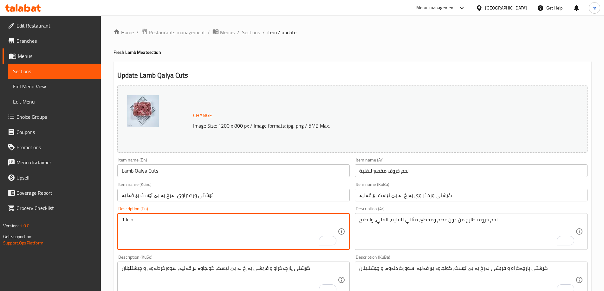
click at [266, 231] on textarea "1 kilo" at bounding box center [230, 232] width 216 height 30
type textarea "Fresh Lamb Cuts Boneless, Ideal for Qalya, Frying, and Cooking"
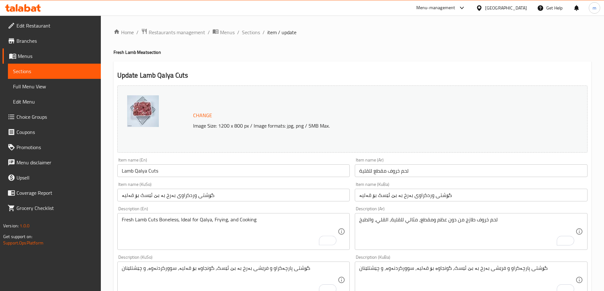
click at [260, 209] on div "Description (En) Fresh Lamb Cuts Boneless, Ideal for Qalya, Frying, and Cooking…" at bounding box center [233, 228] width 233 height 43
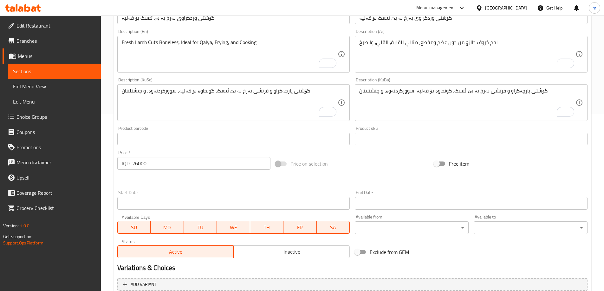
scroll to position [239, 0]
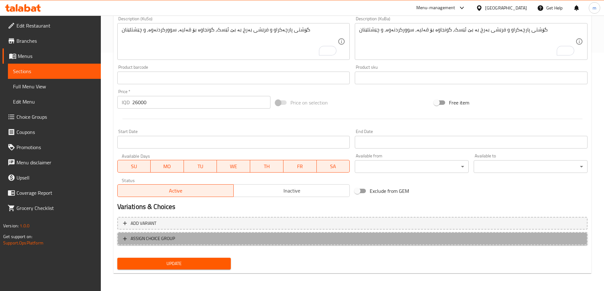
click at [252, 236] on span "ASSIGN CHOICE GROUP" at bounding box center [352, 239] width 459 height 8
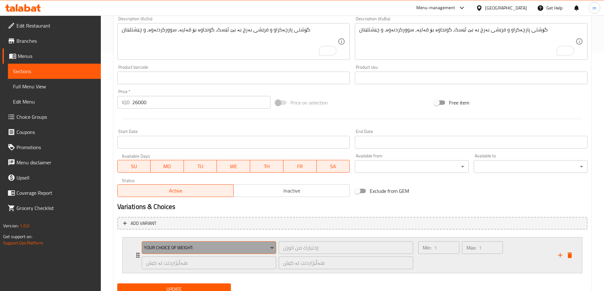
click at [210, 248] on span "Your Choice Of Weight:" at bounding box center [209, 248] width 130 height 8
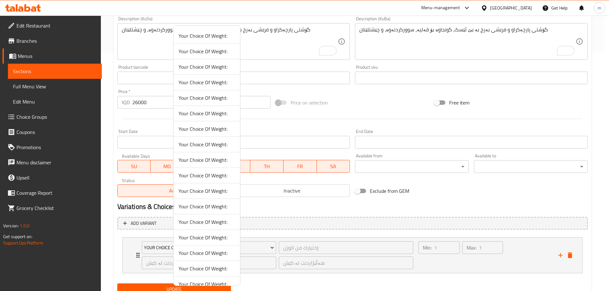
click at [202, 96] on span "Your Choice Of Weight:" at bounding box center [206, 98] width 56 height 8
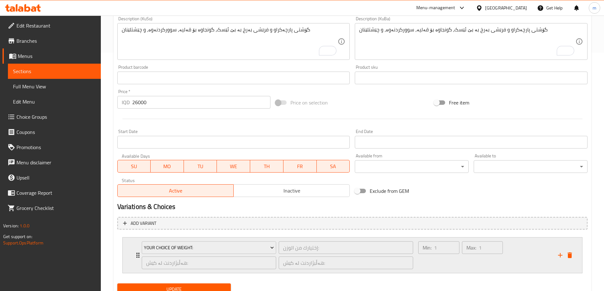
click at [468, 262] on div "Max: 1 ​" at bounding box center [482, 255] width 43 height 30
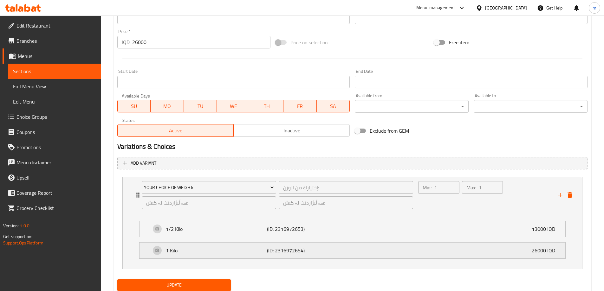
scroll to position [313, 0]
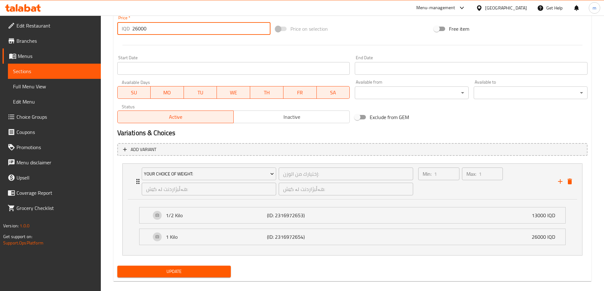
drag, startPoint x: 153, startPoint y: 28, endPoint x: 113, endPoint y: 27, distance: 40.9
click at [113, 27] on div "Home / Restaurants management / Menus / Sections / item / update Fresh Lamb Mea…" at bounding box center [352, 1] width 503 height 596
type input "0"
click at [184, 275] on span "Update" at bounding box center [174, 272] width 104 height 8
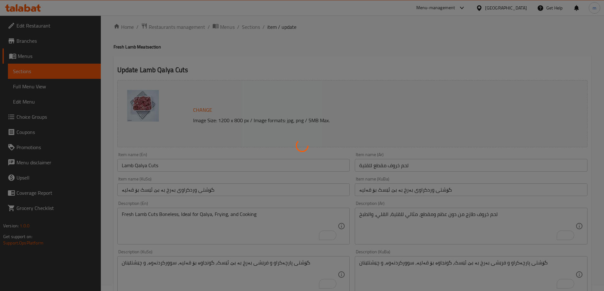
scroll to position [0, 0]
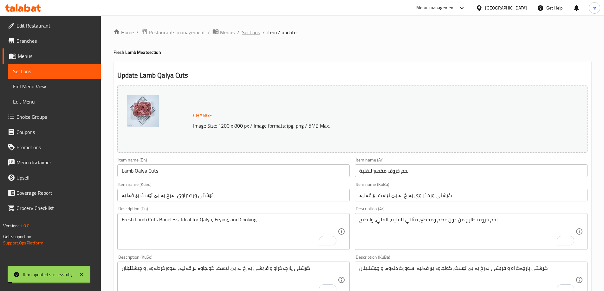
click at [251, 31] on span "Sections" at bounding box center [251, 33] width 18 height 8
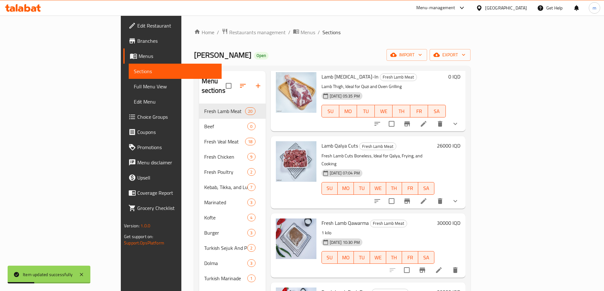
scroll to position [444, 0]
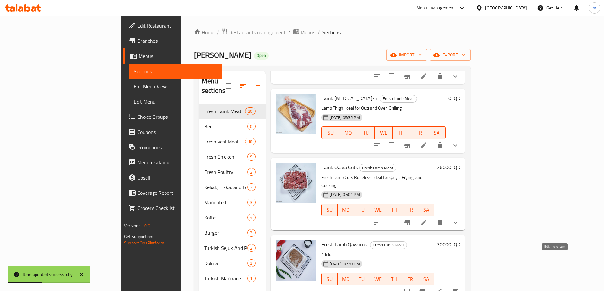
click at [442, 289] on icon at bounding box center [439, 292] width 6 height 6
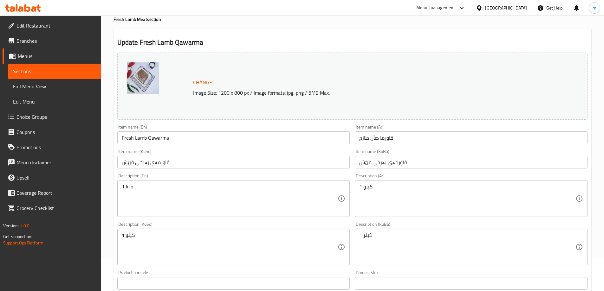
scroll to position [38, 0]
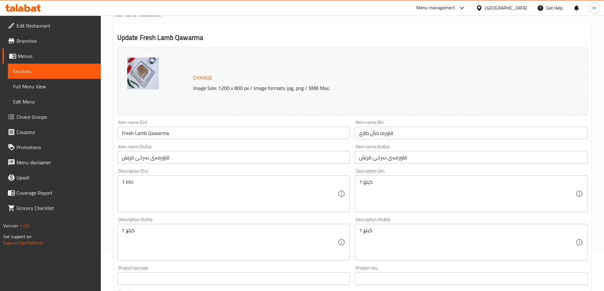
drag, startPoint x: 158, startPoint y: 156, endPoint x: 107, endPoint y: 155, distance: 50.7
click at [107, 155] on div "Home / Restaurants management / Menus / Sections / item / update Fresh Lamb Mea…" at bounding box center [352, 235] width 503 height 514
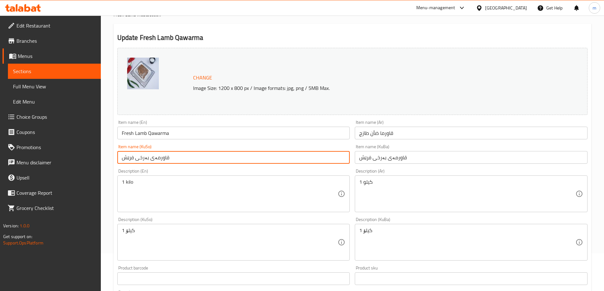
paste input "گۆشتی وردکراوی بەرخ بە بێ ئێسک بۆ قاورمە"
type input "گۆشتی وردکراوی بەرخ بە بێ ئێسک بۆ قاورمە"
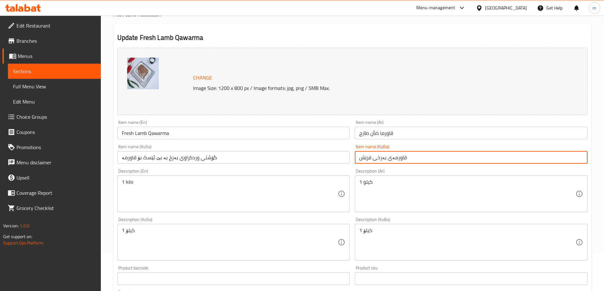
drag, startPoint x: 435, startPoint y: 160, endPoint x: 348, endPoint y: 158, distance: 87.2
click at [348, 158] on div "Change Image Size: 1200 x 800 px / Image formats: jpg, png / 5MB Max. Item name…" at bounding box center [352, 222] width 475 height 355
paste input "گۆشتی وردکراوی بەرخ بە بێ ئێسک بۆ قاورمە"
type input "گۆشتی وردکراوی بەرخ بە بێ ئێسک بۆ قاورمە"
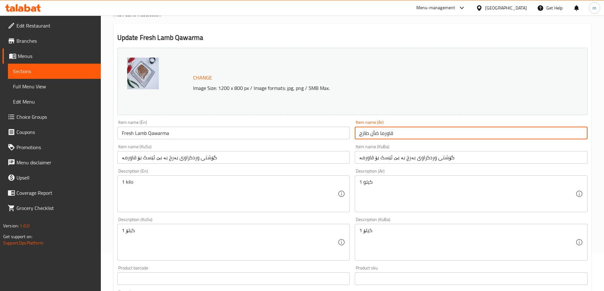
drag, startPoint x: 402, startPoint y: 135, endPoint x: 332, endPoint y: 134, distance: 70.4
click at [333, 135] on div "Change Image Size: 1200 x 800 px / Image formats: jpg, png / 5MB Max. Item name…" at bounding box center [352, 222] width 475 height 355
paste input "گۆشتی وردکراوی بەرخ بە بێ ئێسک بۆ قاورمە"
type input "گۆشتی وردکراوی بەرخ بە بێ ئێسک بۆ قاورمە"
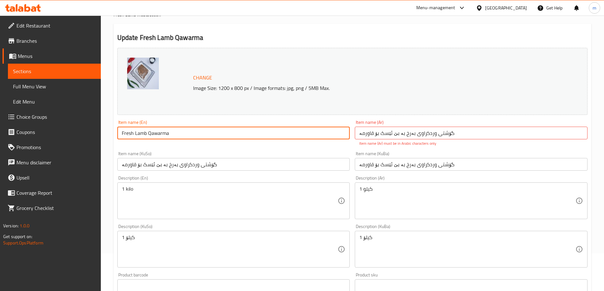
drag, startPoint x: 239, startPoint y: 132, endPoint x: 127, endPoint y: 133, distance: 111.6
click at [127, 133] on input "Fresh Lamb Qawarma" at bounding box center [233, 133] width 233 height 13
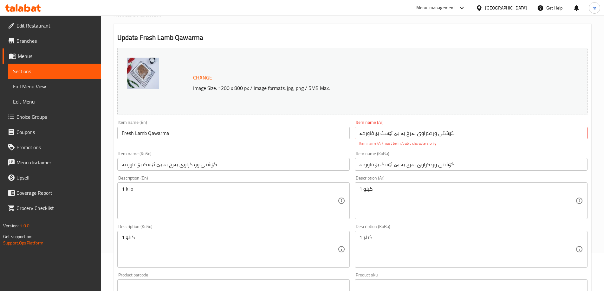
click at [120, 133] on input "Fresh Lamb Qawarma" at bounding box center [233, 133] width 233 height 13
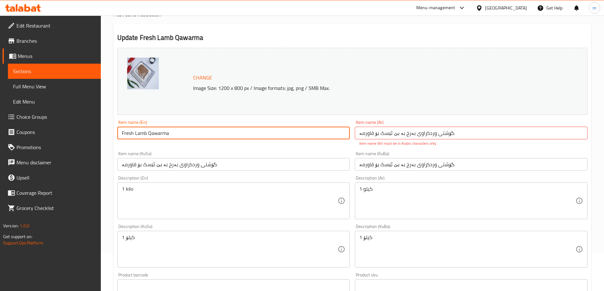
click at [120, 133] on input "Fresh Lamb Qawarma" at bounding box center [233, 133] width 233 height 13
paste input "Lamb Qawarma Cuts"
type input "Lamb Qawarma Cuts"
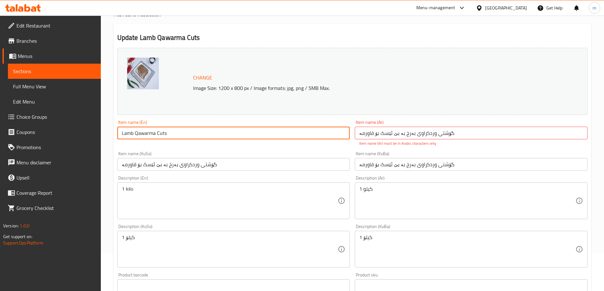
click at [446, 130] on input "گۆشتی وردکراوی بەرخ بە بێ ئێسک بۆ قاورمە" at bounding box center [471, 133] width 233 height 13
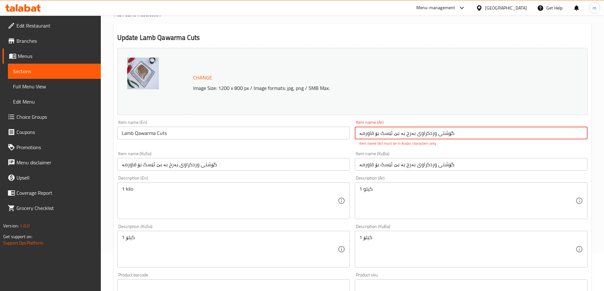
click at [446, 130] on input "گۆشتی وردکراوی بەرخ بە بێ ئێسک بۆ قاورمە" at bounding box center [471, 133] width 233 height 13
paste input "لحم خروف مقطع للقاورمة"
type input "لحم خروف مقطع للقاورمة"
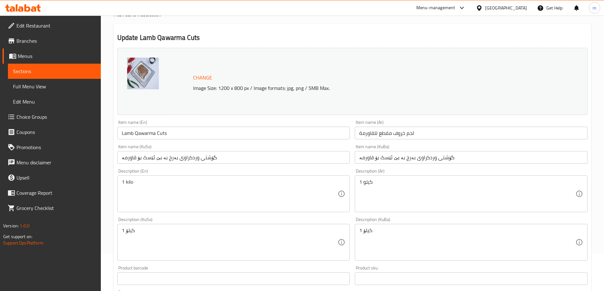
click at [438, 155] on div "Item name (KuBa) گۆشتی وردکراوی بەرخ بە بێ ئێسک بۆ قاورمە Item name (KuBa)" at bounding box center [471, 154] width 233 height 19
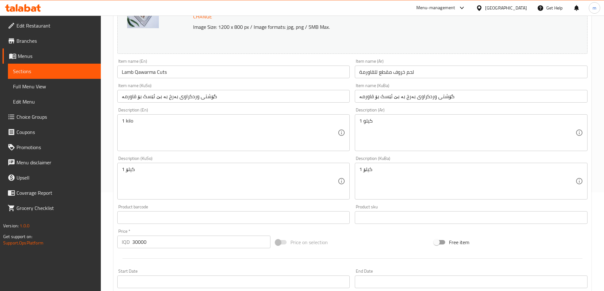
scroll to position [114, 0]
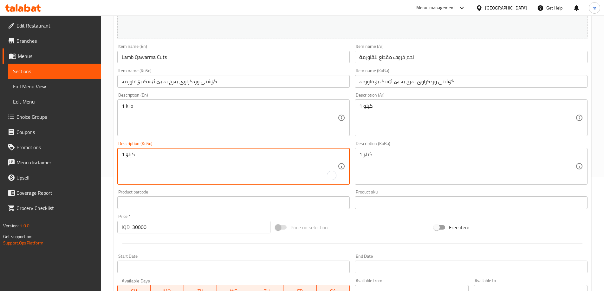
drag, startPoint x: 125, startPoint y: 152, endPoint x: 97, endPoint y: 149, distance: 28.1
click at [97, 149] on div "Edit Restaurant Branches Menus Sections Full Menu View Edit Menu Choice Groups …" at bounding box center [302, 159] width 604 height 514
paste textarea "گۆشتی پارچەکراو و فرێشی بەرخ بە بێ ئێسک، گونجاوە بۆ قاورمە، سوورکردنەوە و چێشتل…"
type textarea "گۆشتی پارچەکراو و فرێشی بەرخ بە بێ ئێسک، گونجاوە بۆ قاورمە، سوورکردنەوە و چێشتل…"
click at [389, 165] on textarea "1 کیلۆ" at bounding box center [467, 167] width 216 height 30
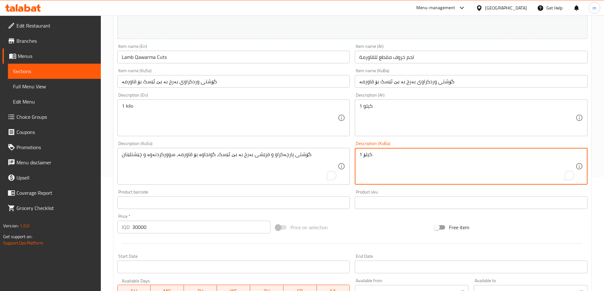
click at [389, 164] on textarea "1 کیلۆ" at bounding box center [467, 167] width 216 height 30
paste textarea "گۆشتی پارچەکراو و فرێشی بەرخ بە بێ ئێسک، گونجاوە بۆ قاورمە، سوورکردنەوە و چێشتل…"
type textarea "گۆشتی پارچەکراو و فرێشی بەرخ بە بێ ئێسک، گونجاوە بۆ قاورمە، سوورکردنەوە و چێشتل…"
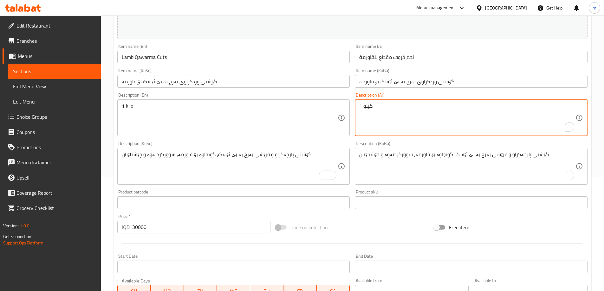
click at [386, 116] on textarea "1 كيلو" at bounding box center [467, 118] width 216 height 30
paste textarea "لحم خروف طازج من دون عظم ومقطع، مثالي للقاورمة، القلي، والطبخ"
type textarea "لحم خروف طازج من دون عظم ومقطع، مثالي للقاورمة، القلي، والطبخ"
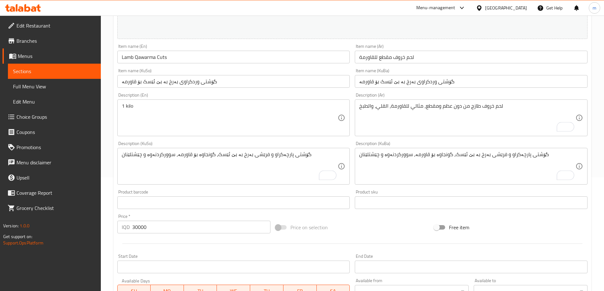
click at [284, 101] on div "1 kilo Description (En)" at bounding box center [233, 118] width 233 height 37
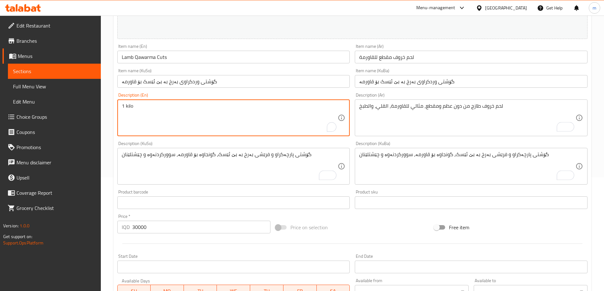
click at [279, 109] on textarea "1 kilo" at bounding box center [230, 118] width 216 height 30
paste textarea "Fresh Lamb Cuts Boneless, Ideal for Qawarma, Frying, and Cooking"
type textarea "Fresh Lamb Cuts Boneless, Ideal for Qawarma, Frying, and Cooking"
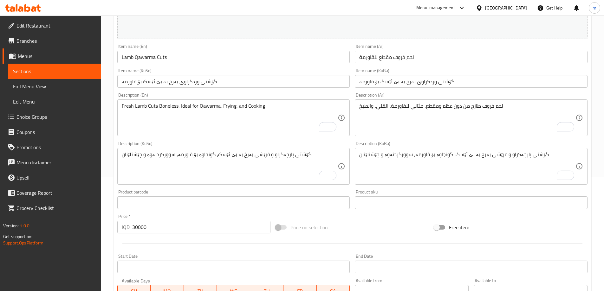
click at [208, 95] on div "Description (En) Fresh Lamb Cuts Boneless, Ideal for Qawarma, Frying, and Cooki…" at bounding box center [233, 114] width 233 height 43
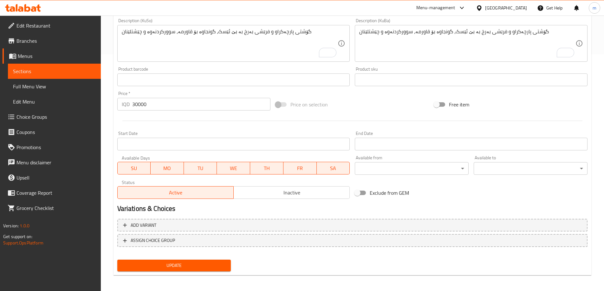
scroll to position [239, 0]
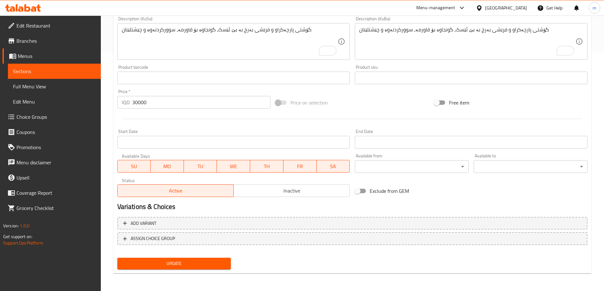
click at [166, 267] on span "Update" at bounding box center [174, 264] width 104 height 8
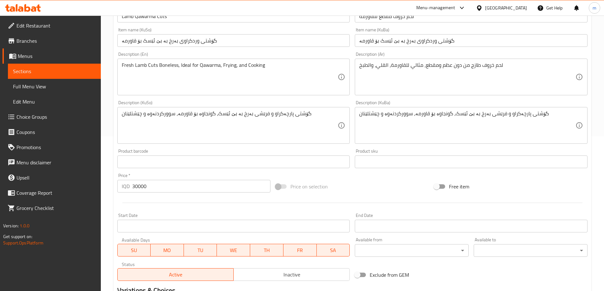
scroll to position [239, 0]
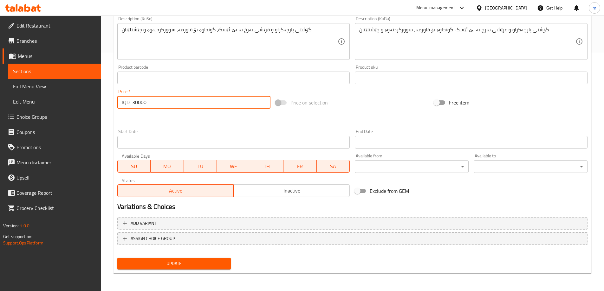
drag, startPoint x: 148, startPoint y: 103, endPoint x: 92, endPoint y: 102, distance: 55.8
click at [92, 102] on div "Edit Restaurant Branches Menus Sections Full Menu View Edit Menu Choice Groups …" at bounding box center [302, 34] width 604 height 514
type input "0"
click at [160, 233] on button "ASSIGN CHOICE GROUP" at bounding box center [352, 238] width 470 height 13
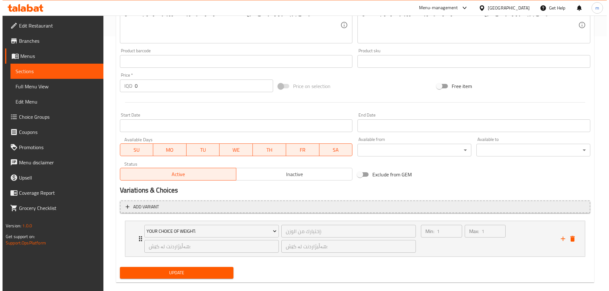
scroll to position [264, 0]
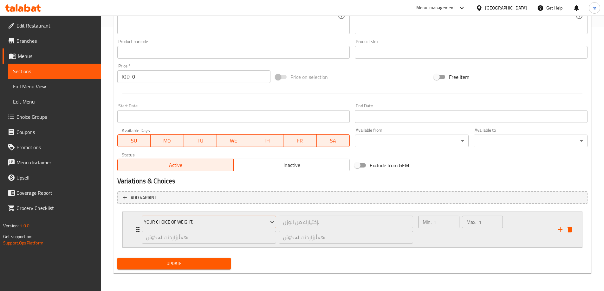
click at [174, 216] on div "Your Choice Of Weight:" at bounding box center [208, 222] width 137 height 15
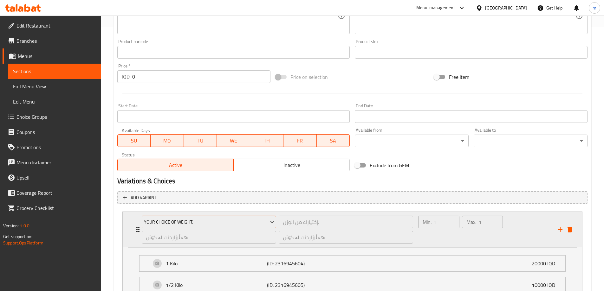
click at [178, 219] on span "Your Choice Of Weight:" at bounding box center [209, 222] width 130 height 8
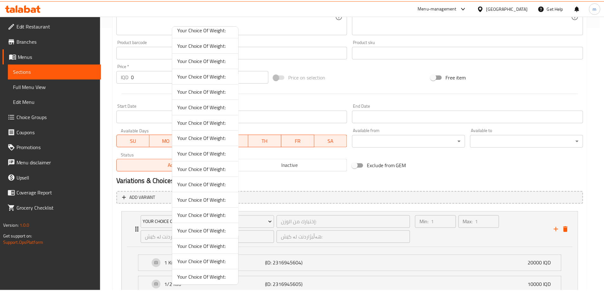
scroll to position [148, 0]
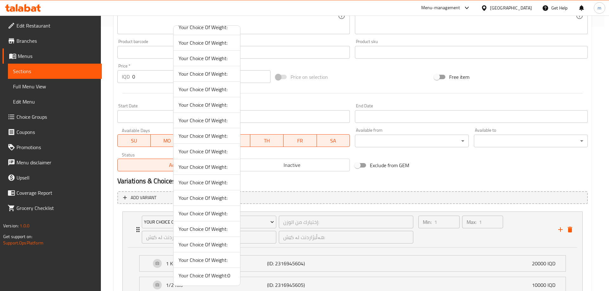
click at [204, 279] on span "Your Choice Of Weight:0" at bounding box center [206, 276] width 56 height 8
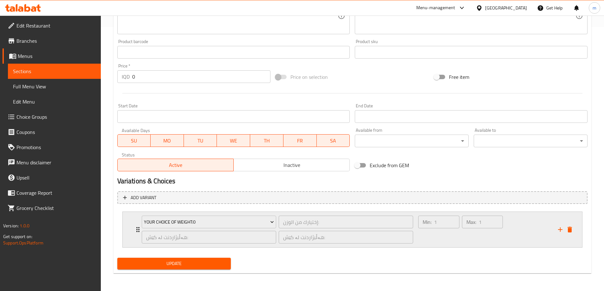
click at [424, 234] on div "Min: 1 ​" at bounding box center [438, 230] width 43 height 30
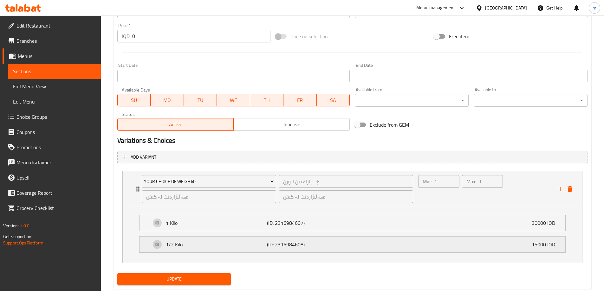
scroll to position [320, 0]
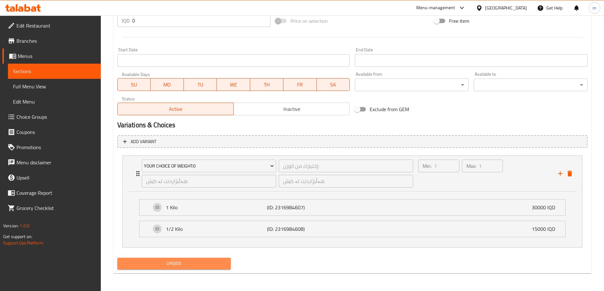
click at [216, 266] on span "Update" at bounding box center [174, 264] width 104 height 8
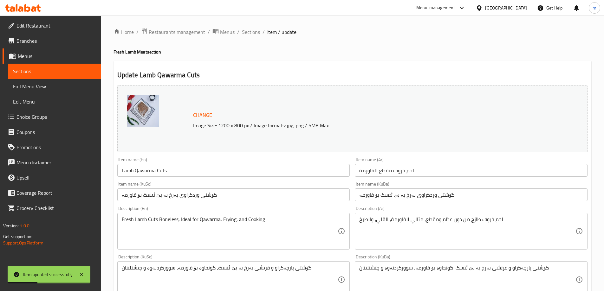
scroll to position [0, 0]
click at [255, 31] on span "Sections" at bounding box center [251, 33] width 18 height 8
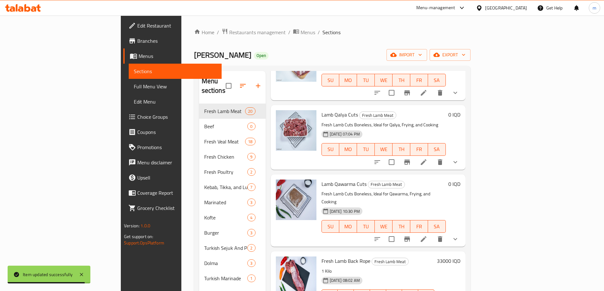
scroll to position [518, 0]
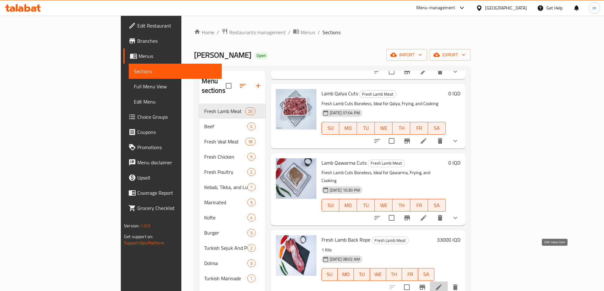
click at [443, 284] on icon at bounding box center [439, 288] width 8 height 8
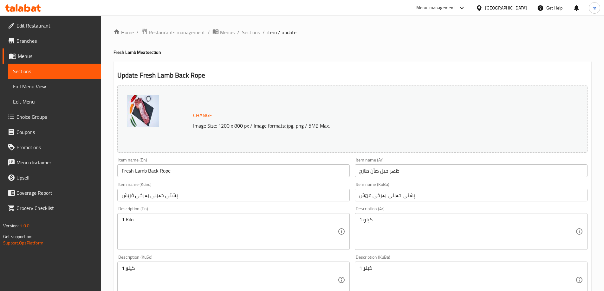
click at [338, 291] on div "Home / Restaurants management / Menus / Sections / item / update Fresh Lamb Mea…" at bounding box center [352, 272] width 478 height 489
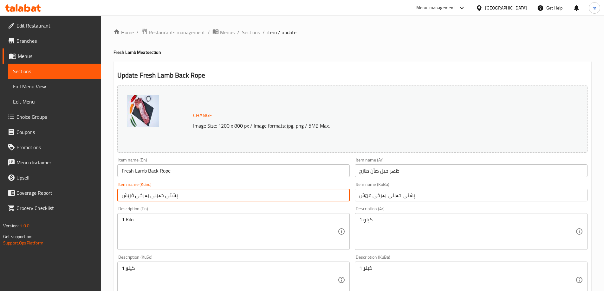
click at [158, 195] on input "پشتی حەبلی بەرخی فرێش" at bounding box center [233, 195] width 233 height 13
paste input "گۆشتی حەبلی بەرخ"
type input "گۆشتی حەبلی بەرخ"
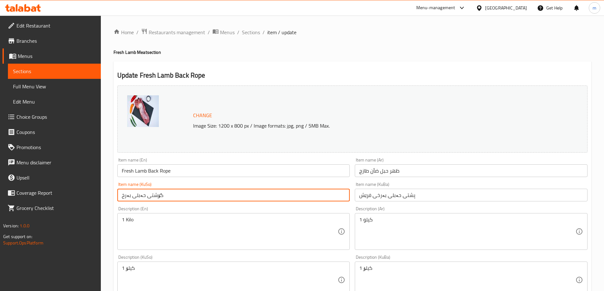
click at [397, 190] on input "پشتی حەبلی بەرخی فرێش" at bounding box center [471, 195] width 233 height 13
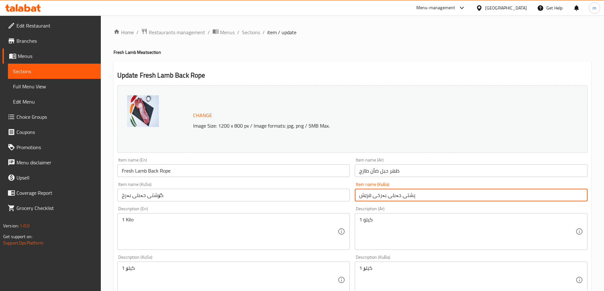
click at [397, 190] on input "پشتی حەبلی بەرخی فرێش" at bounding box center [471, 195] width 233 height 13
paste input "گۆشتی حەبلی بەرخ"
type input "گۆشتی حەبلی بەرخ"
click at [385, 171] on input "ظهر حبل ضأن طازج" at bounding box center [471, 171] width 233 height 13
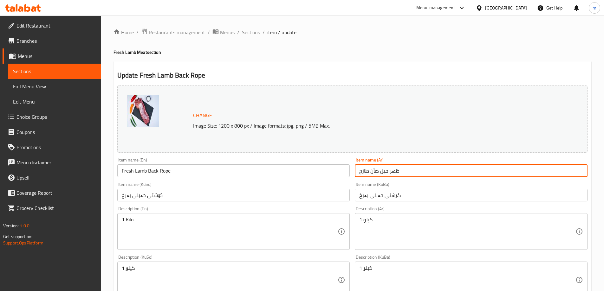
click at [385, 171] on input "ظهر حبل ضأن طازج" at bounding box center [471, 171] width 233 height 13
paste input "بل ظهر خروف"
type input "حبل ظهر خروف"
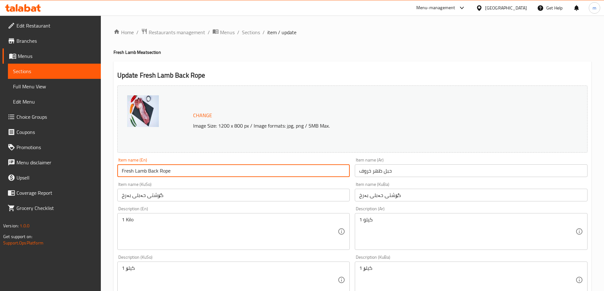
click at [264, 171] on input "Fresh Lamb Back Rope" at bounding box center [233, 171] width 233 height 13
paste input "text"
type input "Lamb Back Rope"
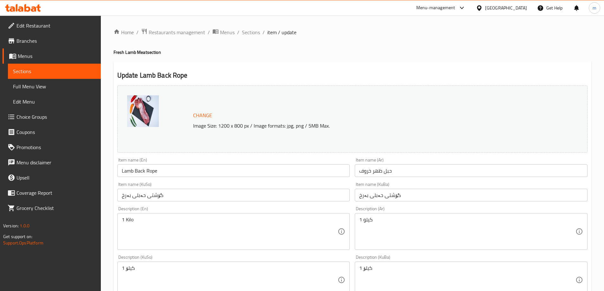
click at [178, 180] on div "Item name (KuSo) گۆشتی حەبلی بەرخ Item name (KuSo)" at bounding box center [234, 192] width 238 height 24
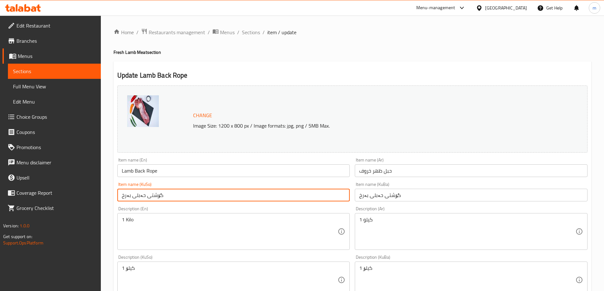
drag, startPoint x: 169, startPoint y: 192, endPoint x: 106, endPoint y: 194, distance: 62.8
click at [106, 194] on div "Home / Restaurants management / Menus / Sections / item / update Fresh Lamb Mea…" at bounding box center [352, 273] width 503 height 514
click at [151, 271] on textarea "1 کیلۆ" at bounding box center [230, 280] width 216 height 30
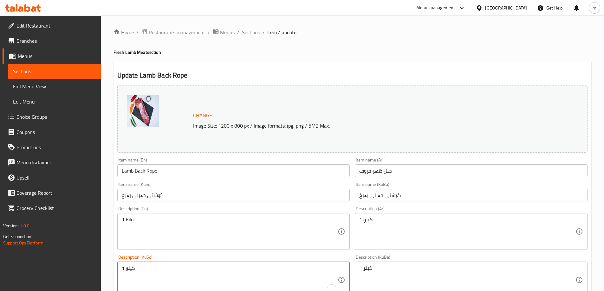
click at [151, 271] on textarea "1 کیلۆ" at bounding box center [230, 280] width 216 height 30
paste textarea "گۆشتی حەبلی بەرخ، گونجاوە بۆ قوزی و تکە"
type textarea "گۆشتی حەبلی بەرخ، گونجاوە بۆ قوزی و تکە"
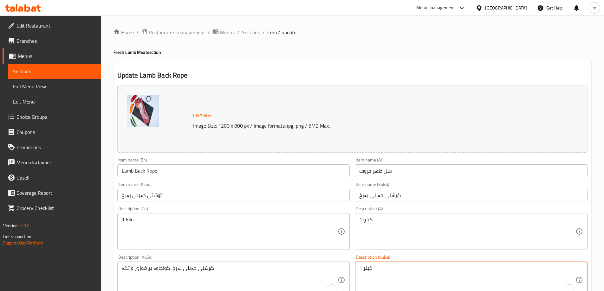
click at [433, 269] on textarea "1 کیلۆ" at bounding box center [467, 280] width 216 height 30
paste textarea "گۆشتی حەبلی بەرخ، گونجاوە بۆ قوزی و تکە"
type textarea "گۆشتی حەبلی بەرخ، گونجاوە بۆ قوزی و تکە"
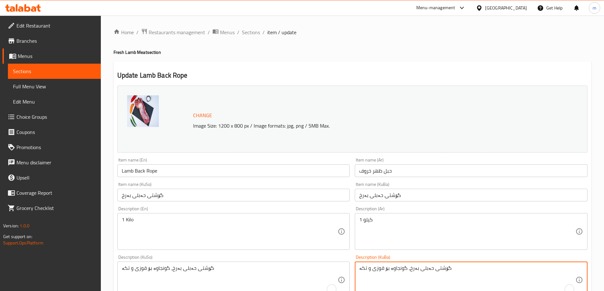
click at [418, 231] on textarea "1 كيلو" at bounding box center [467, 232] width 216 height 30
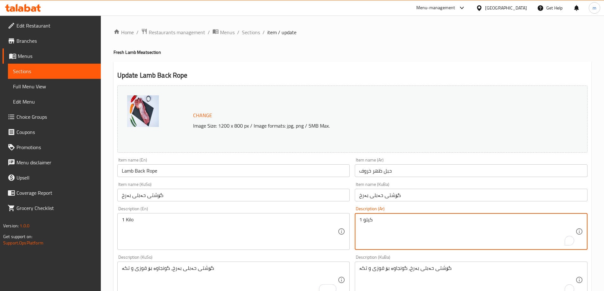
click at [418, 231] on textarea "1 كيلو" at bounding box center [467, 232] width 216 height 30
paste textarea "حبل ظهر الخروف، مثالي للقوزي والتكة"
type textarea "حبل ظهر الخروف، مثالي للقوزي والتكة"
click at [260, 231] on textarea "1 Kilo" at bounding box center [230, 232] width 216 height 30
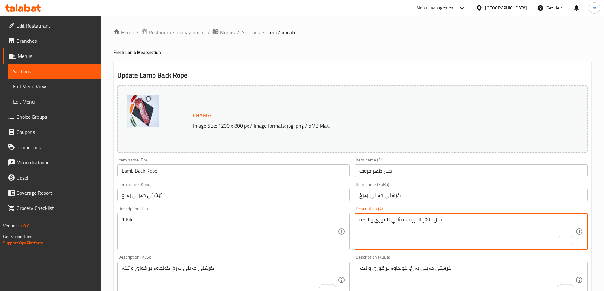
click at [259, 231] on textarea "1 Kilo" at bounding box center [230, 232] width 216 height 30
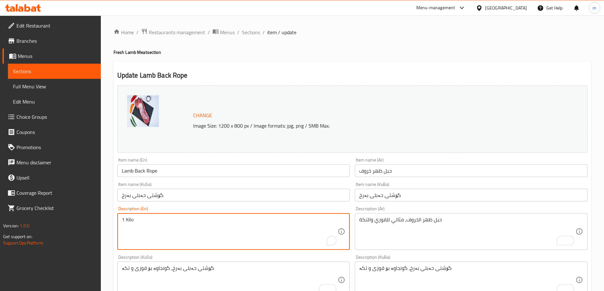
click at [259, 231] on textarea "1 Kilo" at bounding box center [230, 232] width 216 height 30
paste textarea "Lamb Back Rope, Ideal for Tikka and Quzi"
type textarea "Lamb Back Rope, Ideal for Tikka and Quzi"
click at [188, 207] on div "Description (En) Lamb Back Rope, Ideal for Tikka and Quzi Description (En)" at bounding box center [233, 228] width 233 height 43
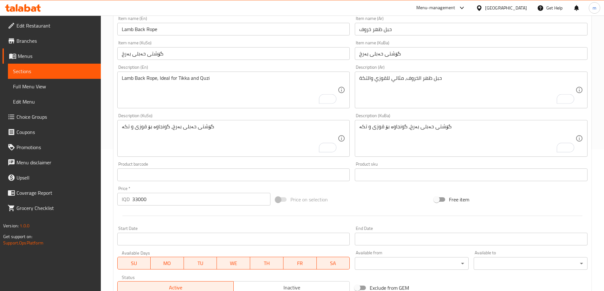
scroll to position [239, 0]
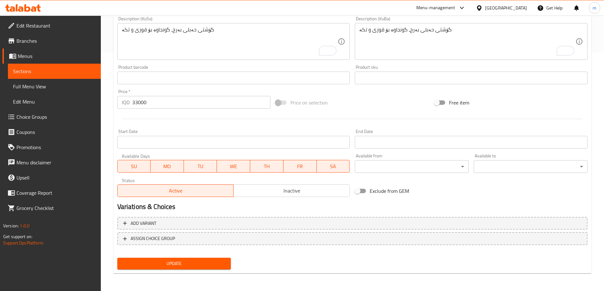
click at [174, 259] on button "Update" at bounding box center [174, 264] width 114 height 12
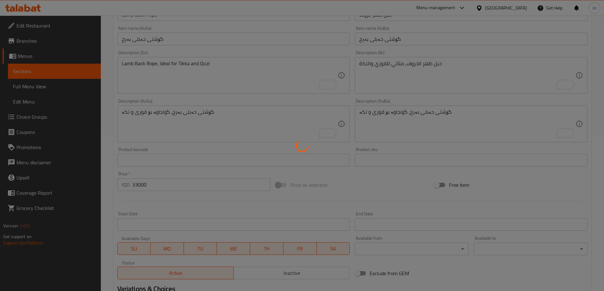
scroll to position [17, 0]
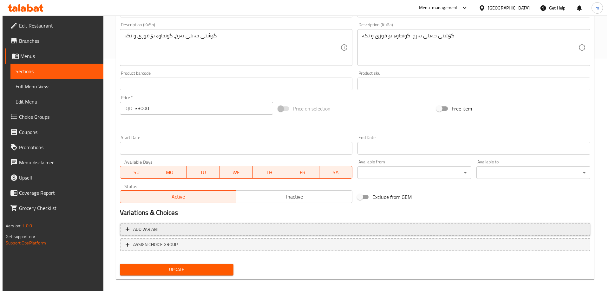
scroll to position [239, 0]
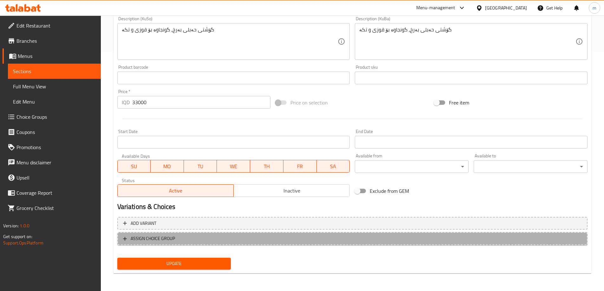
click at [192, 238] on span "ASSIGN CHOICE GROUP" at bounding box center [352, 239] width 459 height 8
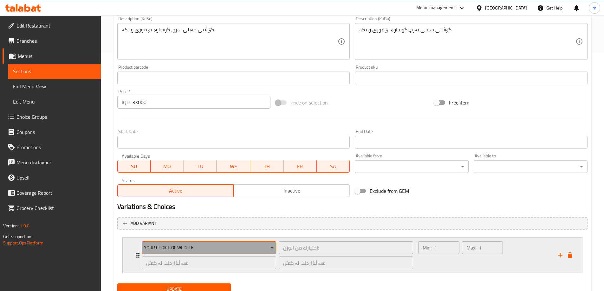
click at [201, 245] on span "Your Choice Of Weight:" at bounding box center [209, 248] width 130 height 8
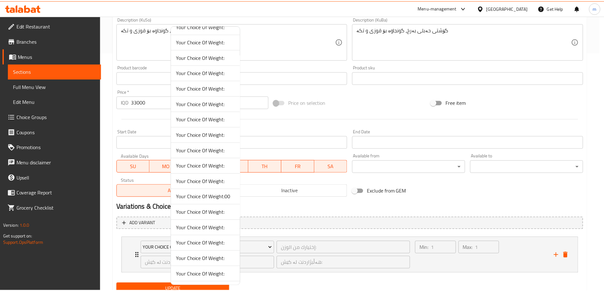
scroll to position [121, 0]
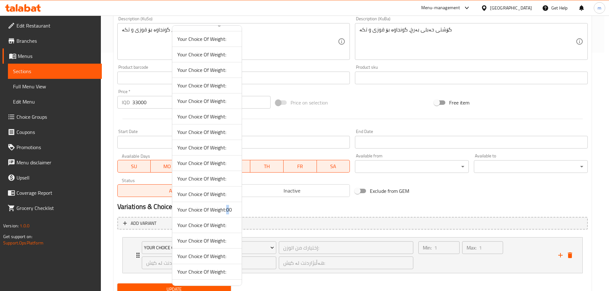
click at [226, 212] on span "Your Choice Of Weight:00" at bounding box center [206, 210] width 59 height 8
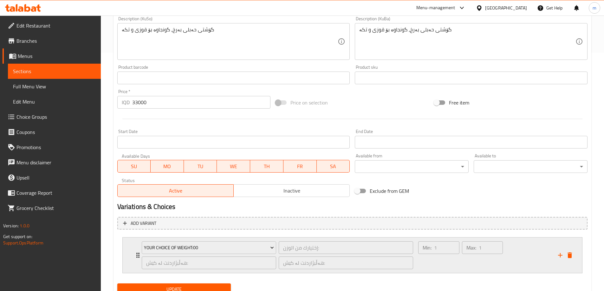
click at [437, 266] on div "Min: 1 ​" at bounding box center [438, 255] width 43 height 30
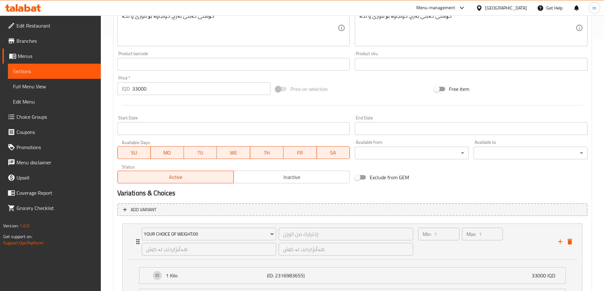
scroll to position [172, 0]
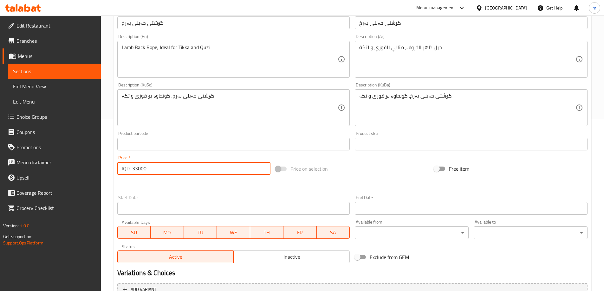
drag, startPoint x: 159, startPoint y: 166, endPoint x: 116, endPoint y: 166, distance: 43.1
click at [116, 166] on div "Price   * IQD 33000 Price *" at bounding box center [194, 165] width 158 height 24
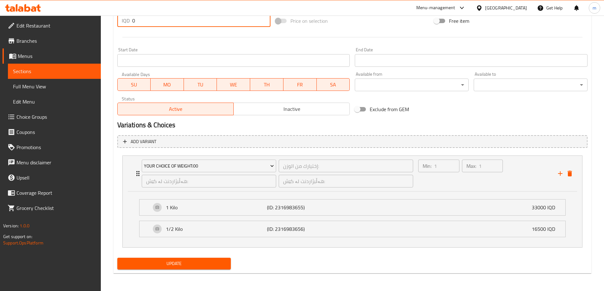
type input "0"
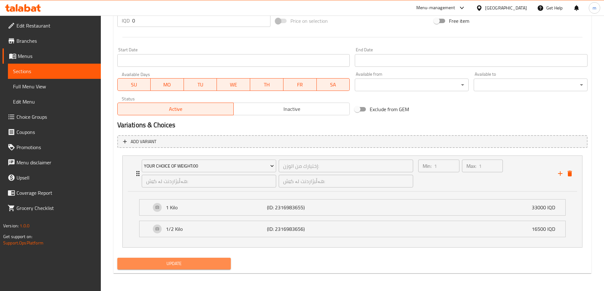
click at [199, 261] on span "Update" at bounding box center [174, 264] width 104 height 8
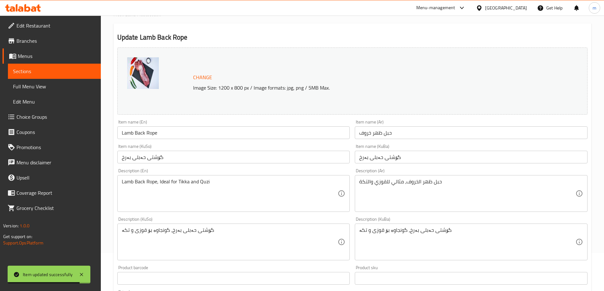
scroll to position [0, 0]
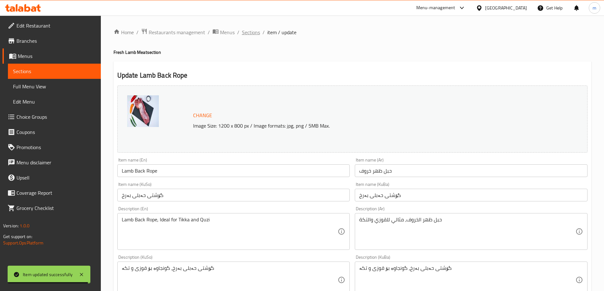
click at [253, 34] on span "Sections" at bounding box center [251, 33] width 18 height 8
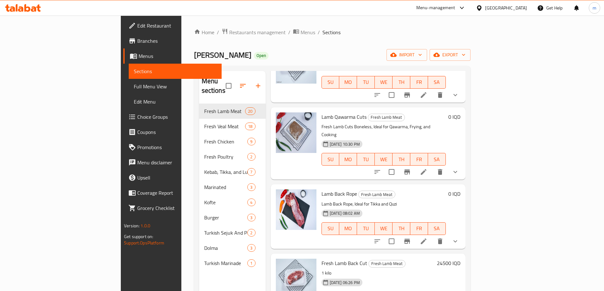
scroll to position [592, 0]
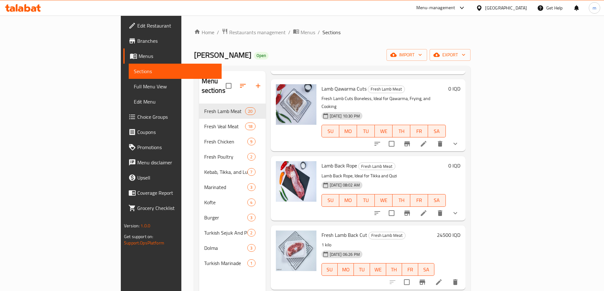
click at [443, 279] on icon at bounding box center [439, 283] width 8 height 8
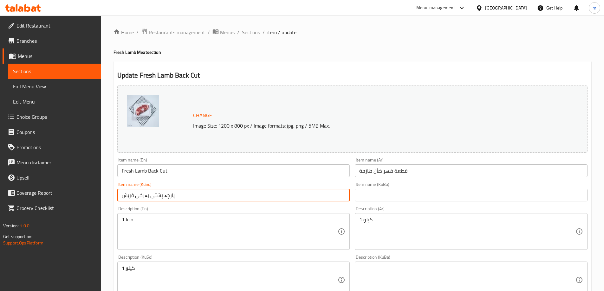
click at [172, 196] on input "پارچە پشتی بەرخی فرێش" at bounding box center [233, 195] width 233 height 13
paste input "گۆشتی پشتی بەرخی"
type input "گۆشتی پشتی بەرخی"
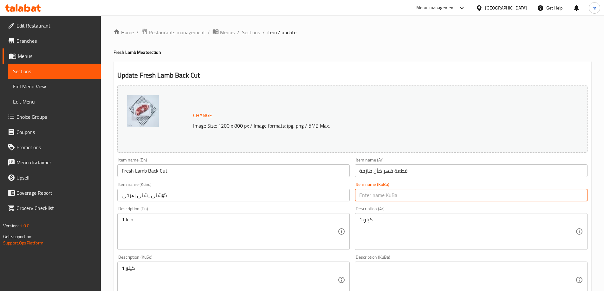
click at [396, 197] on input "text" at bounding box center [471, 195] width 233 height 13
paste input "گۆشتی پشتی بەرخی"
type input "گۆشتی پشتی بەرخی"
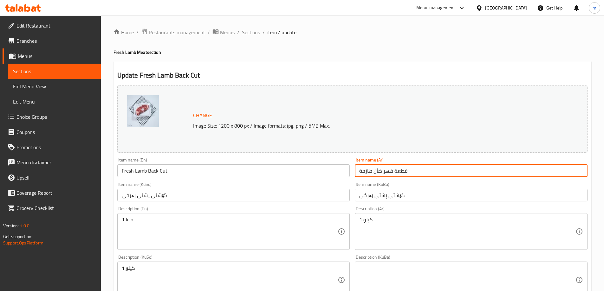
click at [394, 173] on input "قطعة ظهر ضأن طازجة" at bounding box center [471, 171] width 233 height 13
paste input "حم ظهر خروف"
type input "لحم ظهر خروف"
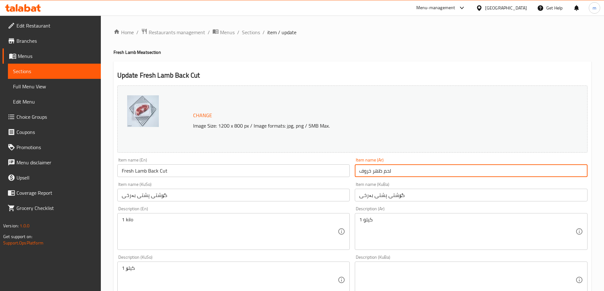
click at [315, 173] on input "Fresh Lamb Back Cut" at bounding box center [233, 171] width 233 height 13
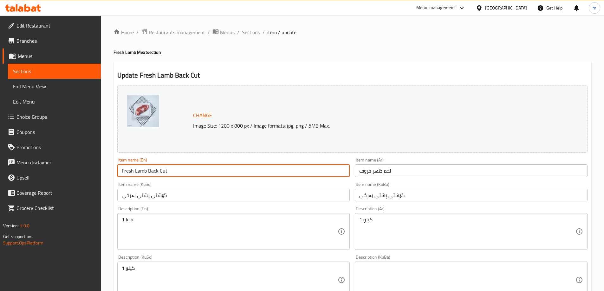
click at [315, 173] on input "Fresh Lamb Back Cut" at bounding box center [233, 171] width 233 height 13
paste input "Lamb Backside"
type input "Lamb Backside Cut"
click at [187, 183] on div "Item name (KuSo) گۆشتی پشتی بەرخی Item name (KuSo)" at bounding box center [233, 191] width 233 height 19
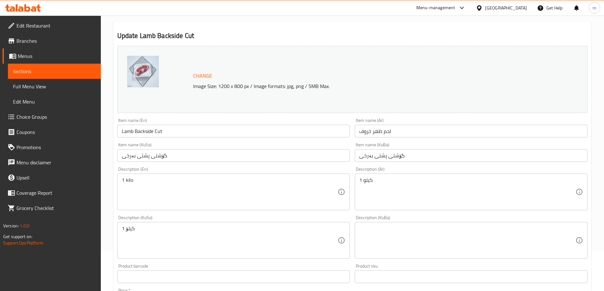
scroll to position [42, 0]
click at [242, 254] on div "1 کیلۆ Description (KuSo)" at bounding box center [233, 237] width 233 height 37
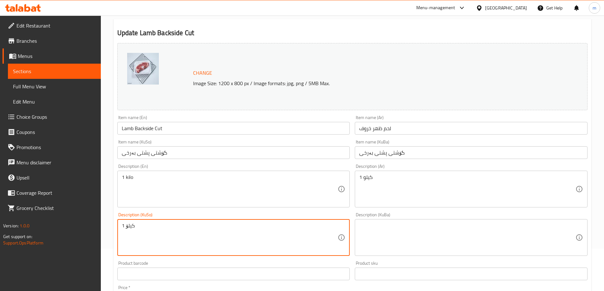
click at [239, 251] on textarea "1 کیلۆ" at bounding box center [230, 238] width 216 height 30
click at [237, 247] on textarea "1 کیلۆ" at bounding box center [230, 238] width 216 height 30
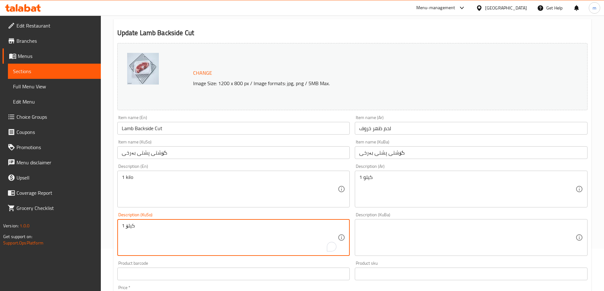
paste textarea "گۆشتی فرێشی پشتی بەرخ، گونجاوە بۆ برژاندن، سوورکردنەوە، و چێشتلینان"
type textarea "گۆشتی فرێشی پشتی بەرخ، گونجاوە بۆ برژاندن، سوورکردنەوە، و چێشتلینان"
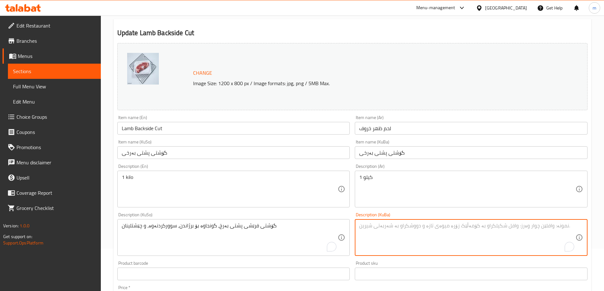
click at [416, 227] on textarea "To enrich screen reader interactions, please activate Accessibility in Grammarl…" at bounding box center [467, 238] width 216 height 30
paste textarea "گۆشتی فرێشی پشتی بەرخ، گونجاوە بۆ برژاندن، سوورکردنەوە، و چێشتلینان"
type textarea "گۆشتی فرێشی پشتی بەرخ، گونجاوە بۆ برژاندن، سوورکردنەوە، و چێشتلینان"
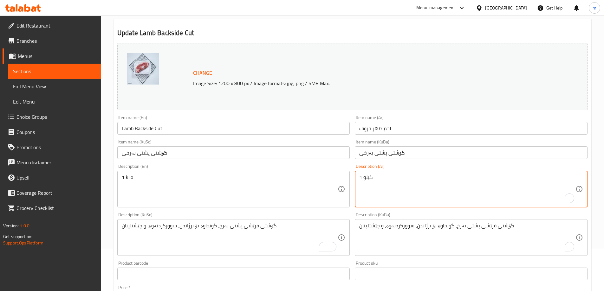
click at [409, 200] on textarea "1 كيلو" at bounding box center [467, 189] width 216 height 30
paste textarea "لحم خروف طازج من منطقة الظهر، مثالي للشوي، القلي، والطهي"
type textarea "لحم خروف طازج من منطقة الظهر، مثالي للشوي، القلي، والطهي"
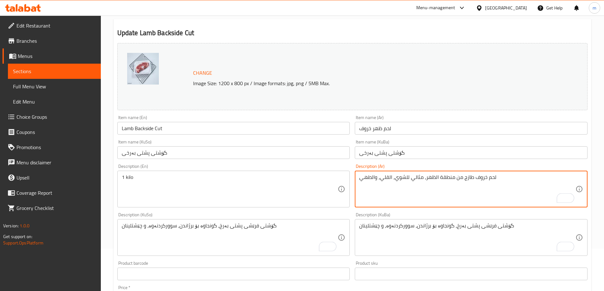
click at [234, 176] on textarea "1 kilo" at bounding box center [230, 189] width 216 height 30
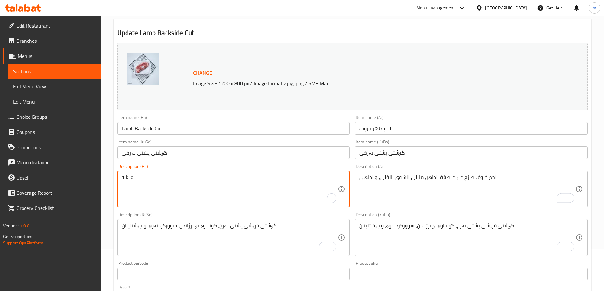
click at [234, 176] on textarea "1 kilo" at bounding box center [230, 189] width 216 height 30
paste textarea "Fresh Lamb Backside Cut, Ideal for Grilling, Frying, and Cooking"
type textarea "Fresh Lamb Backside Cut, Ideal for Grilling, Frying, and Cooking"
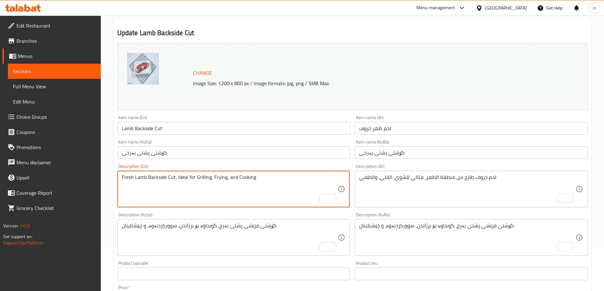
click at [233, 170] on div "Description (En) Fresh Lamb Backside Cut, Ideal for Grilling, Frying, and Cooki…" at bounding box center [233, 185] width 233 height 43
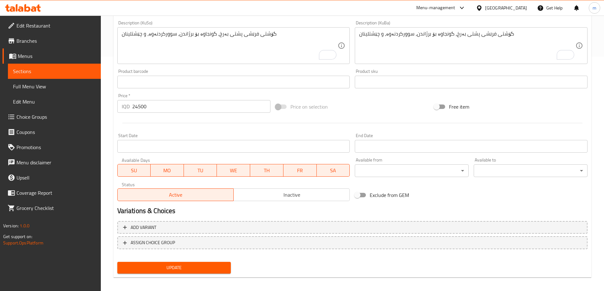
scroll to position [239, 0]
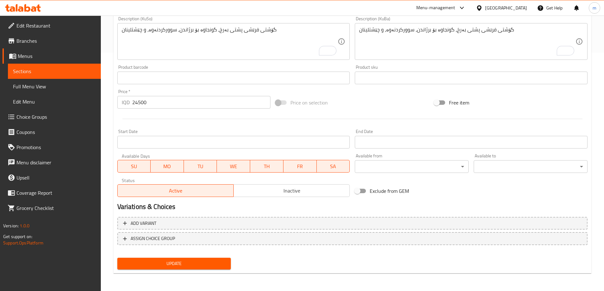
click at [166, 264] on span "Update" at bounding box center [174, 264] width 104 height 8
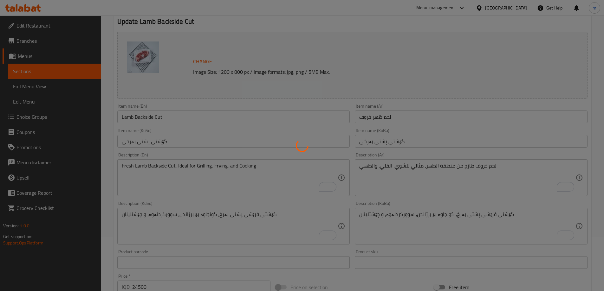
scroll to position [17, 0]
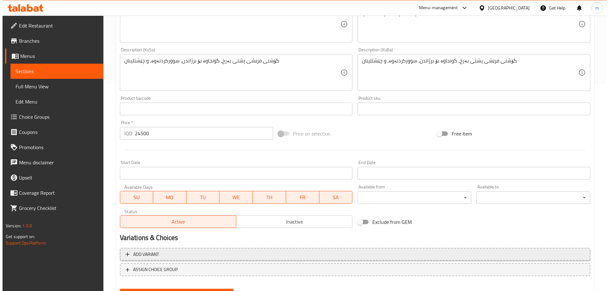
scroll to position [239, 0]
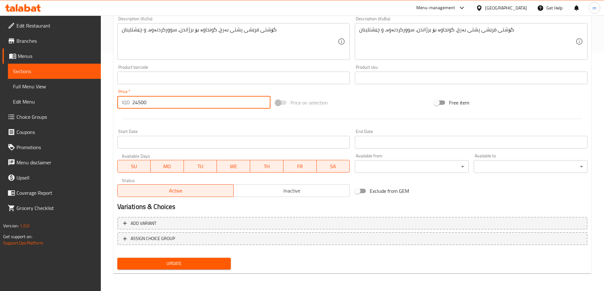
drag, startPoint x: 151, startPoint y: 103, endPoint x: 123, endPoint y: 103, distance: 28.5
click at [123, 103] on div "IQD 24500 Price *" at bounding box center [193, 102] width 153 height 13
type input "0"
click at [229, 240] on span "ASSIGN CHOICE GROUP" at bounding box center [352, 239] width 459 height 8
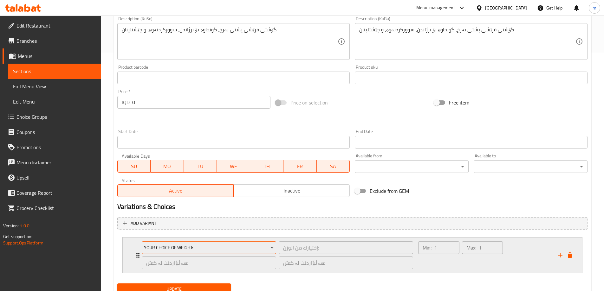
click at [241, 246] on span "Your Choice Of Weight:" at bounding box center [209, 248] width 130 height 8
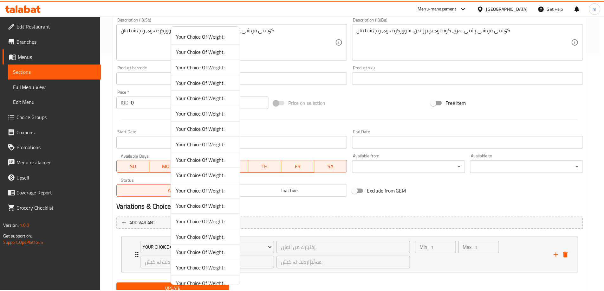
scroll to position [74, 0]
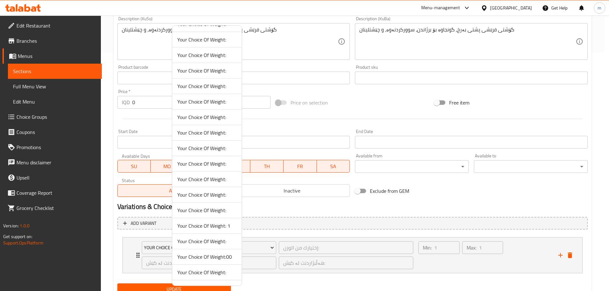
click at [221, 226] on span "Your Choice Of Weight: 1" at bounding box center [206, 226] width 59 height 8
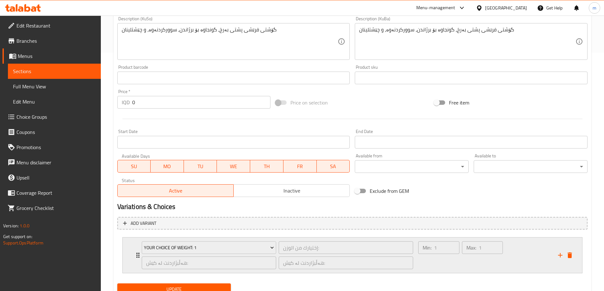
click at [495, 266] on div "Max: 1 ​" at bounding box center [482, 255] width 43 height 30
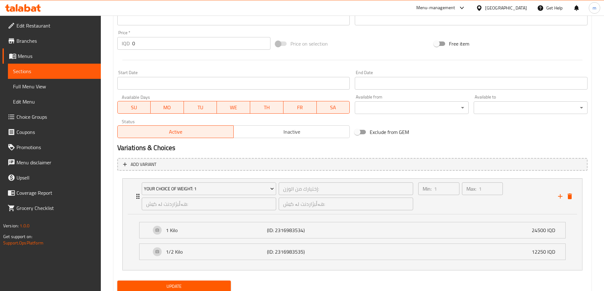
scroll to position [320, 0]
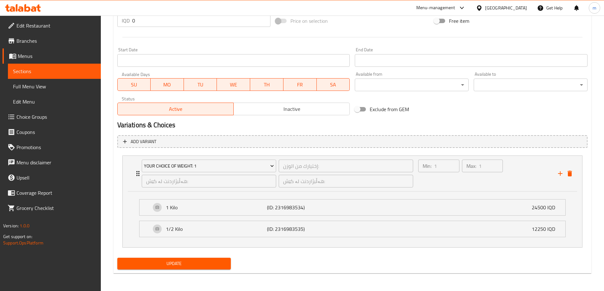
click at [204, 261] on span "Update" at bounding box center [174, 264] width 104 height 8
click at [179, 265] on span "Update" at bounding box center [174, 264] width 104 height 8
click at [197, 258] on button "Update" at bounding box center [174, 264] width 114 height 12
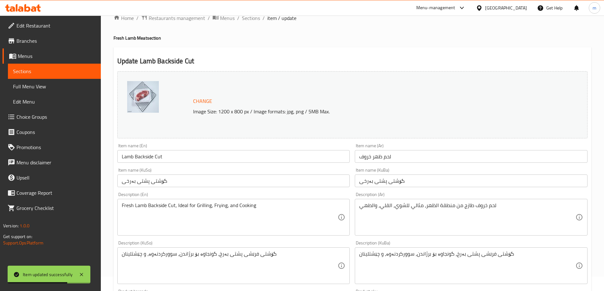
scroll to position [0, 0]
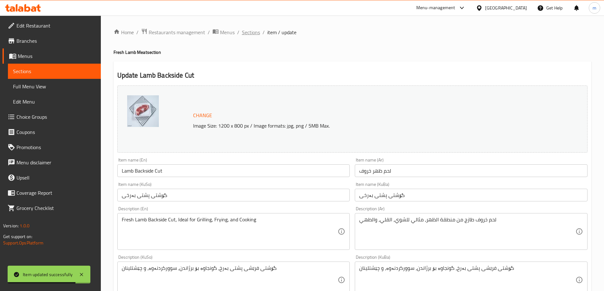
click at [252, 30] on span "Sections" at bounding box center [251, 33] width 18 height 8
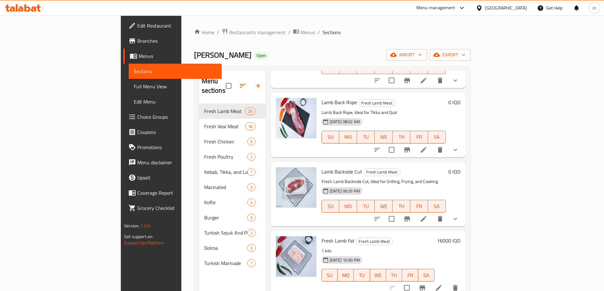
scroll to position [666, 0]
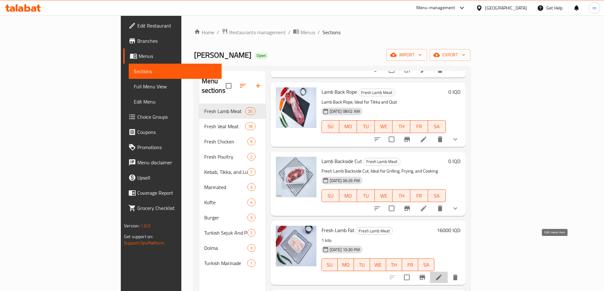
click at [448, 272] on li at bounding box center [439, 277] width 18 height 11
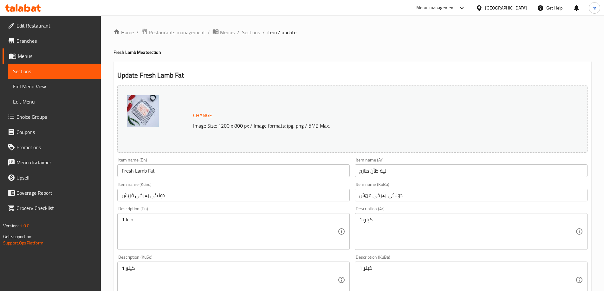
click at [173, 201] on input "دونگی بەرخی فرێش" at bounding box center [233, 195] width 233 height 13
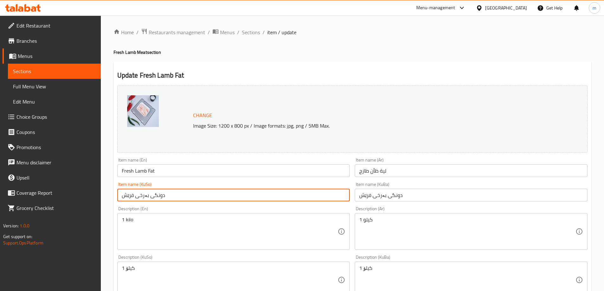
click at [173, 201] on input "دونگی بەرخی فرێش" at bounding box center [233, 195] width 233 height 13
paste input "گی بەرخ"
type input "دووگی بەرخ"
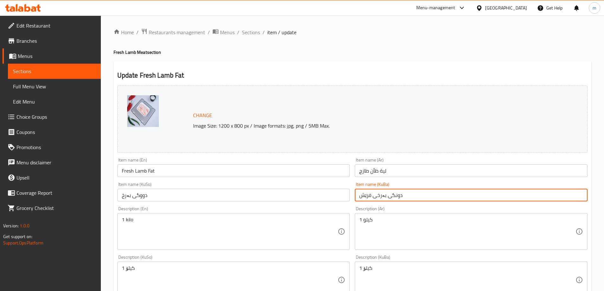
click at [380, 202] on input "دونگی بەرخی فرێش" at bounding box center [471, 195] width 233 height 13
click at [380, 199] on input "دونگی بەرخی فرێش" at bounding box center [471, 195] width 233 height 13
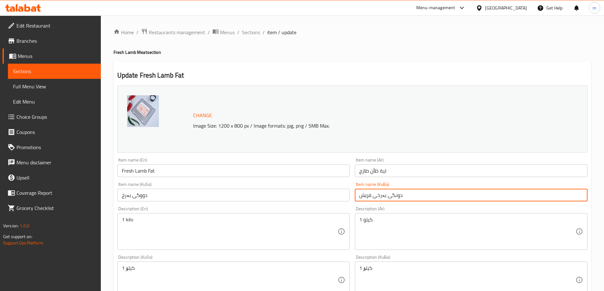
click at [380, 199] on input "دونگی بەرخی فرێش" at bounding box center [471, 195] width 233 height 13
paste input "گی بەرخ"
type input "دووگی بەرخ"
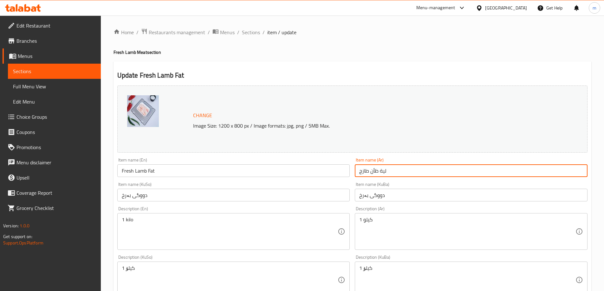
click at [379, 174] on input "لية ظأن طازج" at bounding box center [471, 171] width 233 height 13
paste input "روف"
type input "لية خروف"
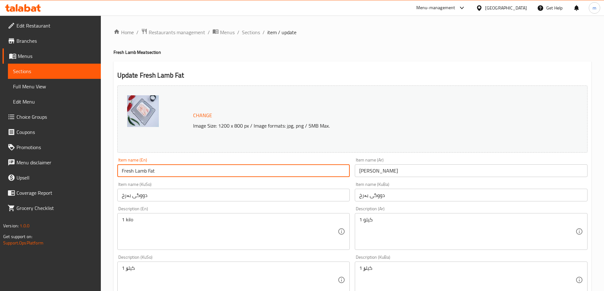
click at [330, 177] on input "Fresh Lamb Fat" at bounding box center [233, 171] width 233 height 13
paste input "text"
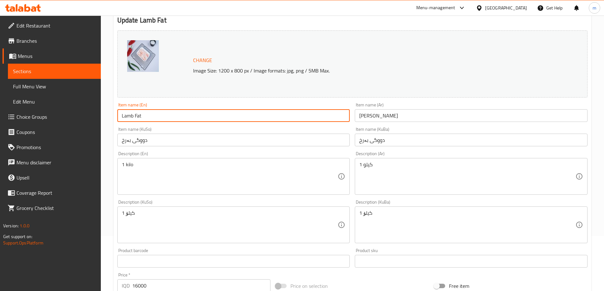
scroll to position [58, 0]
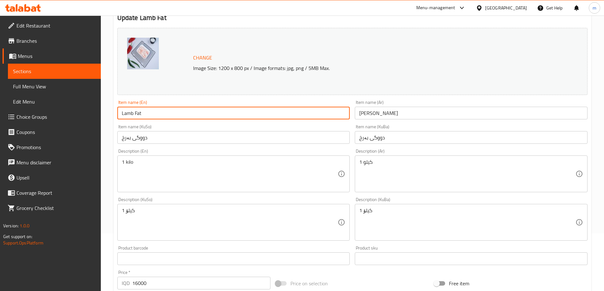
type input "Lamb Fat"
click at [599, 158] on div "Home / Restaurants management / Menus / Sections / item / update Fresh Lamb Mea…" at bounding box center [352, 215] width 503 height 514
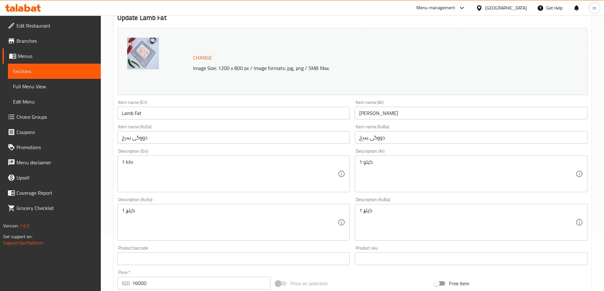
click at [188, 218] on textarea "1 کیلۆ" at bounding box center [230, 223] width 216 height 30
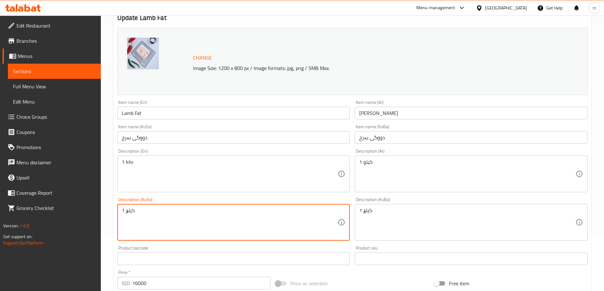
click at [188, 218] on textarea "1 کیلۆ" at bounding box center [230, 223] width 216 height 30
paste textarea "دووگی فرێشی بەرخ، گونجاوە بۆ برژاندن، سوورکرنەوە، و چێشتلێنان"
type textarea "دووگی فرێشی بەرخ، گونجاوە بۆ برژاندن، سوورکرنەوە، و چێشتلێنان"
click at [433, 218] on textarea "1 کیلۆ" at bounding box center [467, 223] width 216 height 30
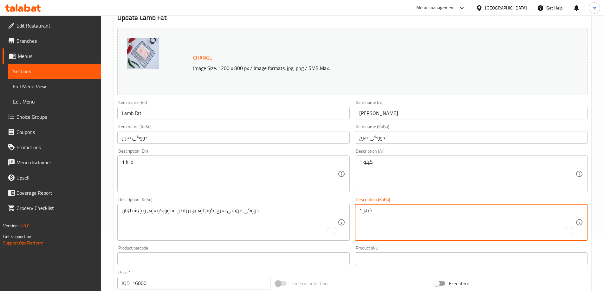
paste textarea "دووگی فرێشی بەرخ، گونجاوە بۆ برژاندن، سوورکرنەوە، و چێشتلێنان"
click at [424, 218] on textarea "1 کیلۆدووگی فرێشی بەرخ، گونجاوە بۆ برژاندن، سوورکرنەوە، و چێشتلێنان" at bounding box center [467, 223] width 216 height 30
click at [424, 217] on textarea "1 کیلۆدووگی فرێشی بەرخ، گونجاوە بۆ برژاندن، سوورکرنەوە، و چێشتلێنان" at bounding box center [467, 223] width 216 height 30
paste textarea "To enrich screen reader interactions, please activate Accessibility in Grammarl…"
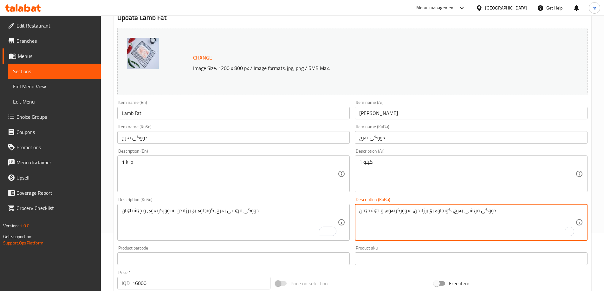
type textarea "دووگی فرێشی بەرخ، گونجاوە بۆ برژاندن، سوورکرنەوە، و چێشتلێنان"
click at [414, 178] on textarea "1 كيلو" at bounding box center [467, 174] width 216 height 30
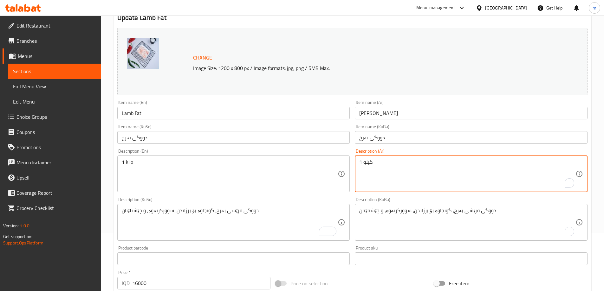
click at [414, 178] on textarea "1 كيلو" at bounding box center [467, 174] width 216 height 30
paste textarea "لية خروف طازجة، مثالية للشوي، القلي، والطبخ"
type textarea "لية خروف طازجة، مثالية للشوي، القلي، والطبخ"
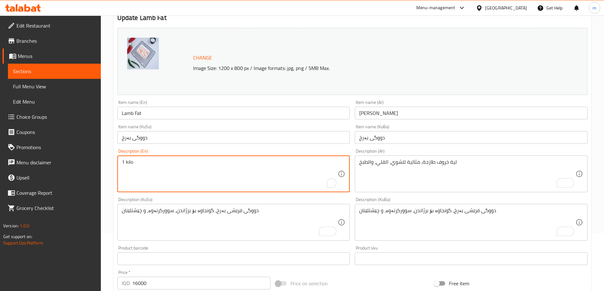
click at [274, 174] on textarea "1 kilo" at bounding box center [230, 174] width 216 height 30
paste textarea "Fresh Lamb Fat, Ideal for Grilling, Frying, and Cooking"
type textarea "Fresh Lamb Fat, Ideal for Grilling, Frying, and Cooking"
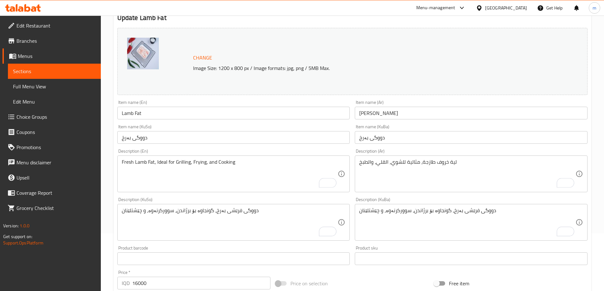
click at [163, 198] on div "Description (KuSo) دووگی فرێشی بەرخ، گونجاوە بۆ برژاندن، سوورکرنەوە، و چێشتلێنا…" at bounding box center [233, 218] width 233 height 43
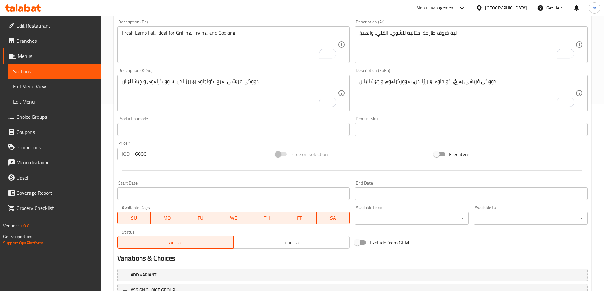
scroll to position [239, 0]
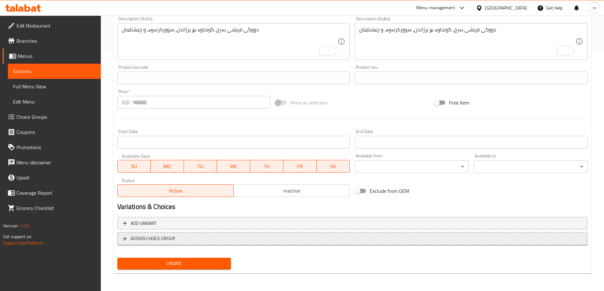
click at [178, 236] on span "ASSIGN CHOICE GROUP" at bounding box center [352, 239] width 459 height 8
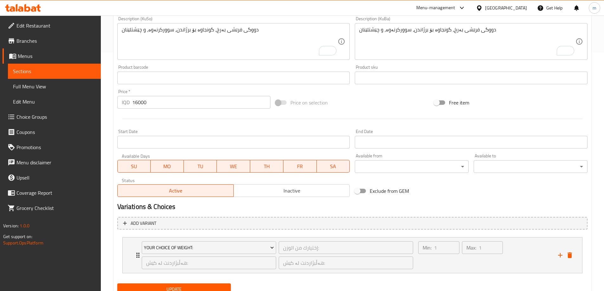
click at [169, 286] on span "Update" at bounding box center [174, 290] width 104 height 8
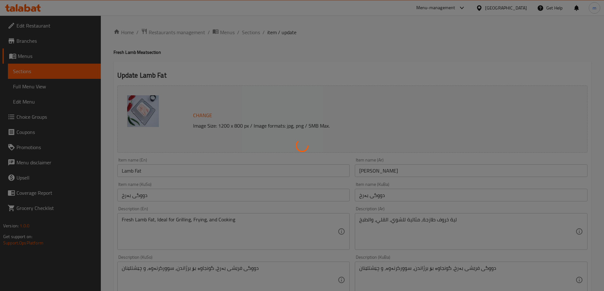
type input "إختيارك من الوزن:"
type input "هەڵبژاردنت لە کێش:"
type input "1"
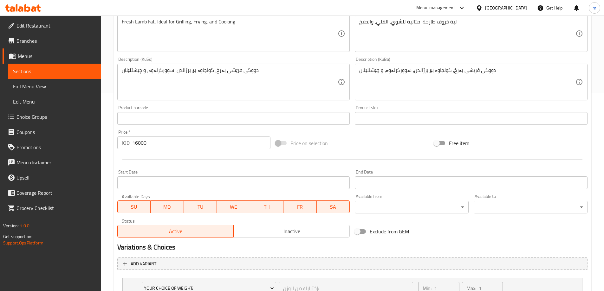
scroll to position [222, 0]
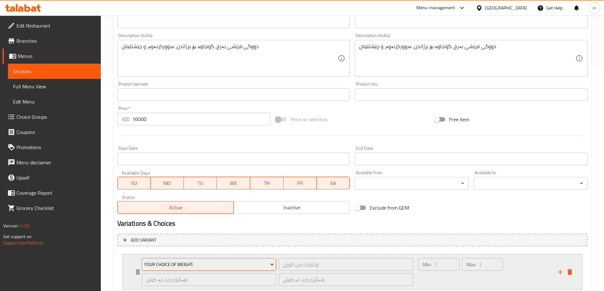
click at [172, 264] on span "Your Choice Of Weight:" at bounding box center [209, 265] width 130 height 8
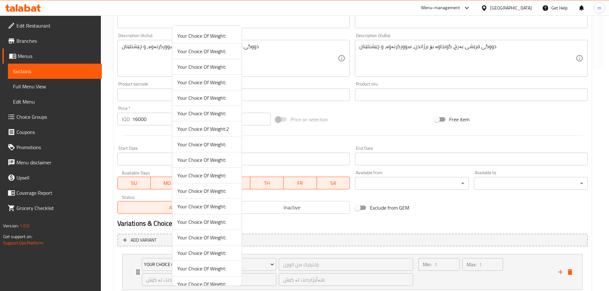
click at [223, 132] on span "Your Choice Of Weight:2" at bounding box center [206, 129] width 59 height 8
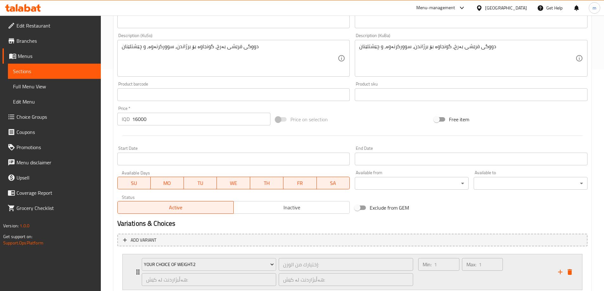
click at [465, 283] on div "Max: 1 ​" at bounding box center [482, 272] width 43 height 30
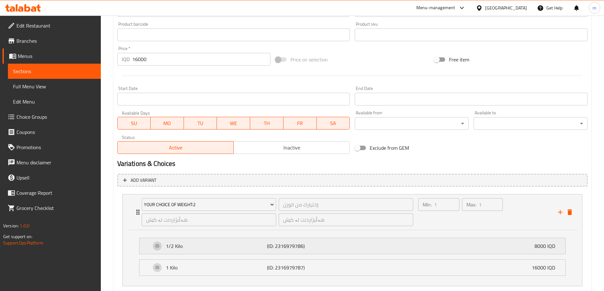
scroll to position [296, 0]
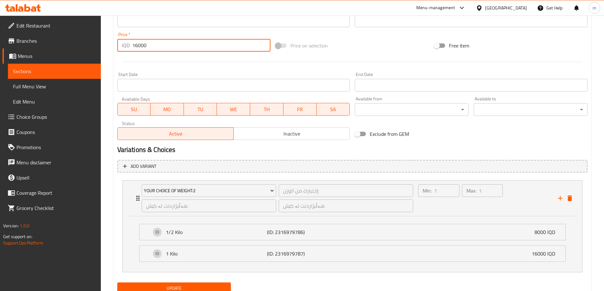
drag, startPoint x: 155, startPoint y: 52, endPoint x: 119, endPoint y: 53, distance: 36.2
click at [119, 53] on div "Price   * IQD 16000 Price *" at bounding box center [194, 42] width 158 height 24
type input "0"
click at [201, 287] on span "Update" at bounding box center [174, 289] width 104 height 8
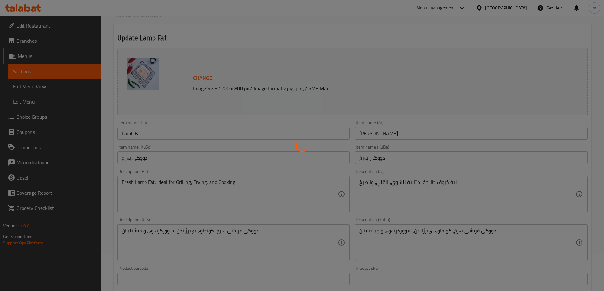
scroll to position [0, 0]
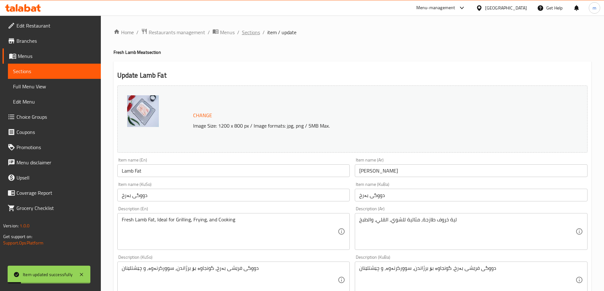
click at [248, 32] on span "Sections" at bounding box center [251, 33] width 18 height 8
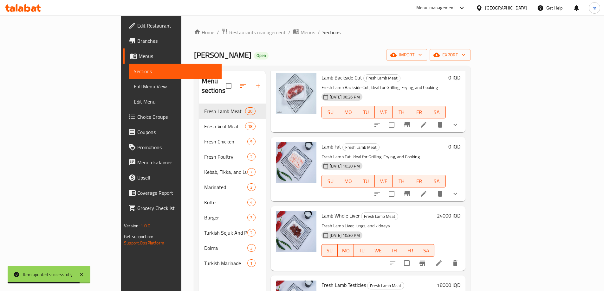
scroll to position [740, 0]
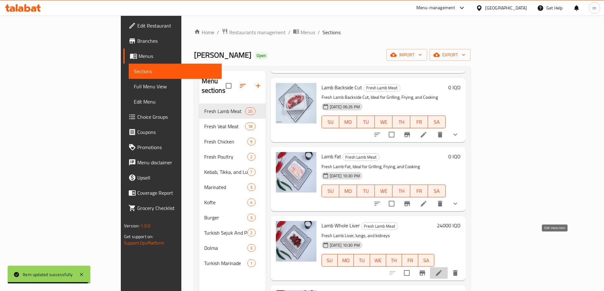
click at [443, 269] on icon at bounding box center [439, 273] width 8 height 8
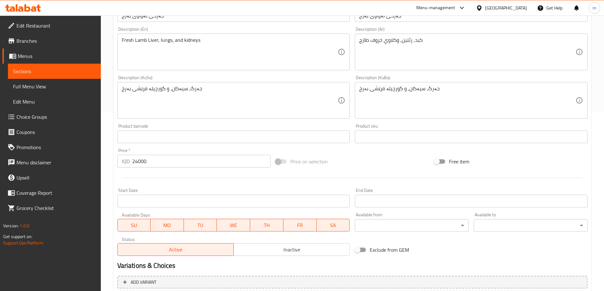
scroll to position [239, 0]
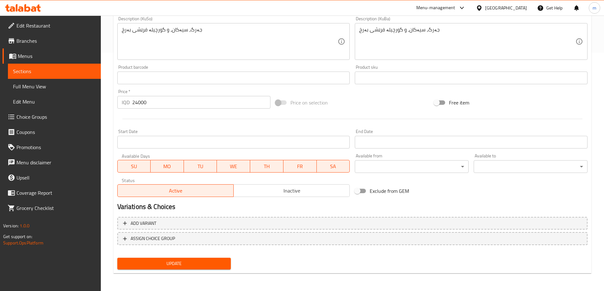
click at [156, 261] on span "Update" at bounding box center [174, 264] width 104 height 8
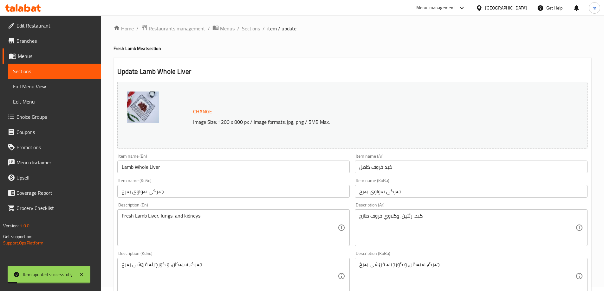
scroll to position [0, 0]
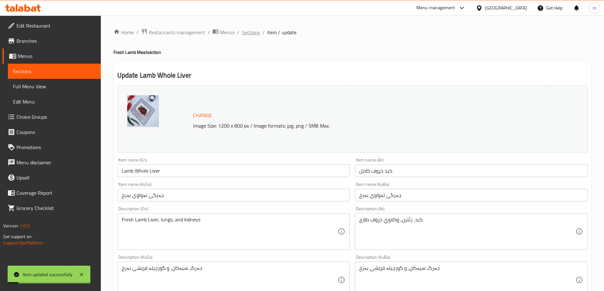
click at [255, 36] on span "Sections" at bounding box center [251, 33] width 18 height 8
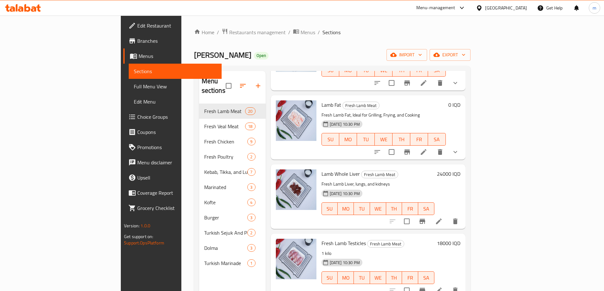
scroll to position [814, 0]
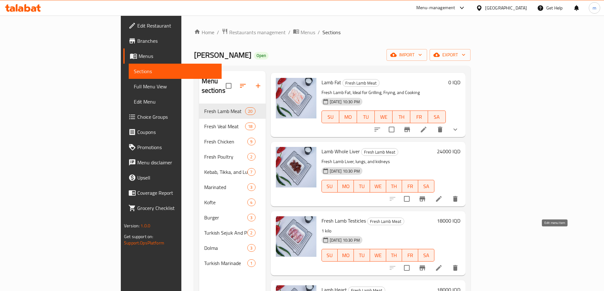
click at [442, 265] on icon at bounding box center [439, 268] width 6 height 6
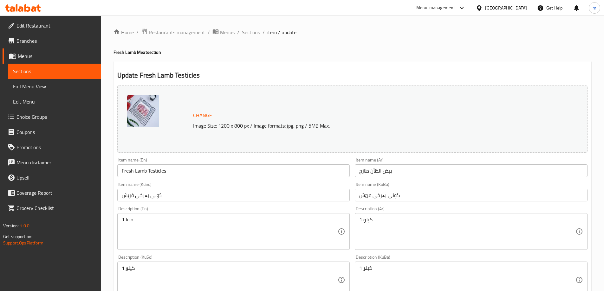
click at [182, 197] on input "گونی بەرخی فرێش" at bounding box center [233, 195] width 233 height 13
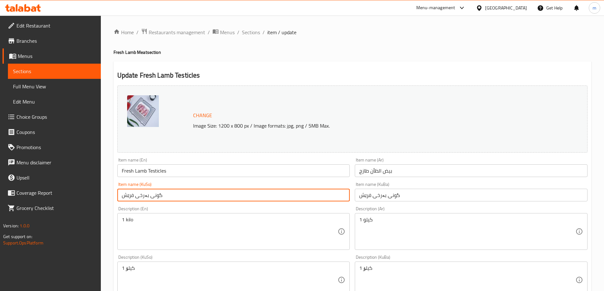
click at [182, 197] on input "گونی بەرخی فرێش" at bounding box center [233, 195] width 233 height 13
paste input "text"
type input "گونی بەرخ"
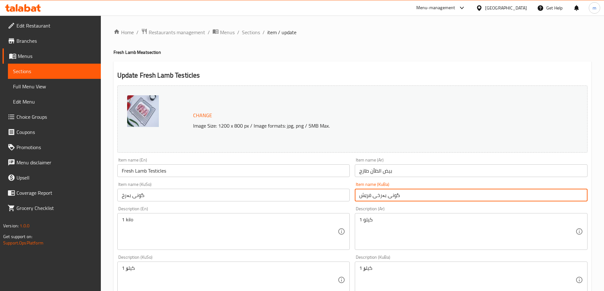
click at [378, 194] on input "گونی بەرخی فرێش" at bounding box center [471, 195] width 233 height 13
paste input "text"
type input "گونی بەرخ"
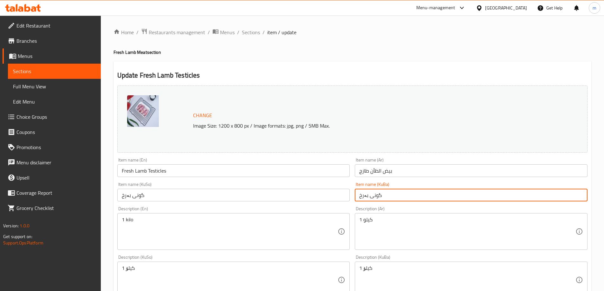
click at [374, 174] on input "بيض الظأن طازج" at bounding box center [471, 171] width 233 height 13
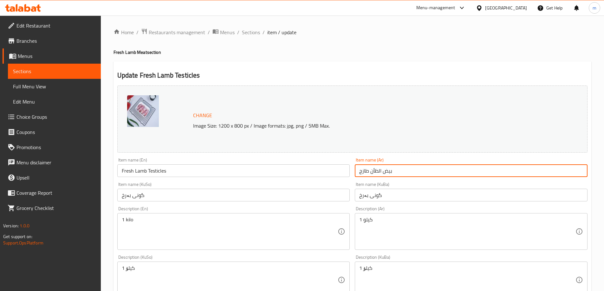
click at [374, 174] on input "بيض الظأن طازج" at bounding box center [471, 171] width 233 height 13
paste input "روف"
type input "بيض خروف"
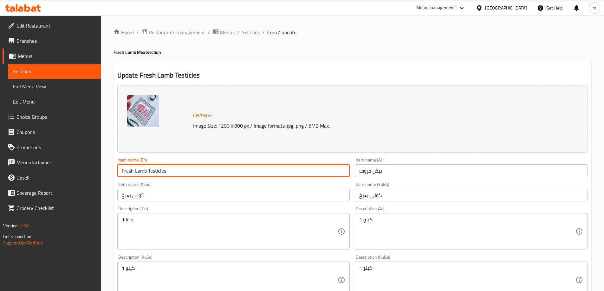
click at [277, 165] on input "Fresh Lamb Testicles" at bounding box center [233, 171] width 233 height 13
click at [276, 171] on input "Fresh Lamb Testicles" at bounding box center [233, 171] width 233 height 13
paste input "text"
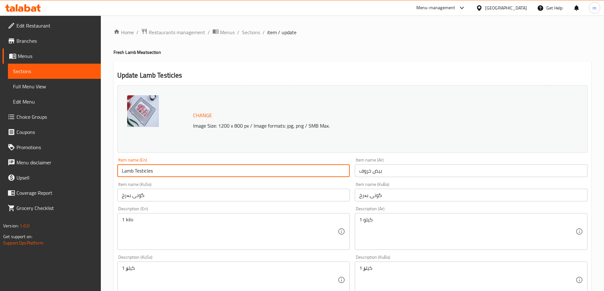
type input "Lamb Testicles"
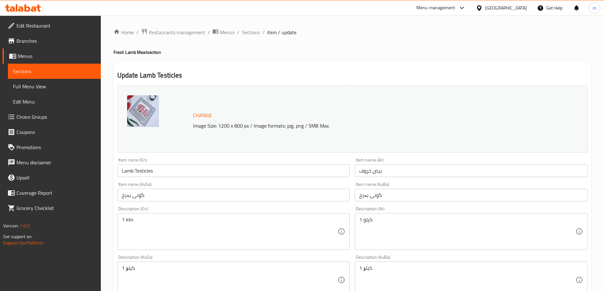
click at [168, 182] on div "Item name (KuSo) گونی بەرخ Item name (KuSo)" at bounding box center [234, 192] width 238 height 24
click at [206, 269] on textarea "1 کیلۆ" at bounding box center [230, 280] width 216 height 30
paste textarea "گونی فرێشی بەرخ، گونجاوە بۆ برژاندن و سوورکردنەوە"
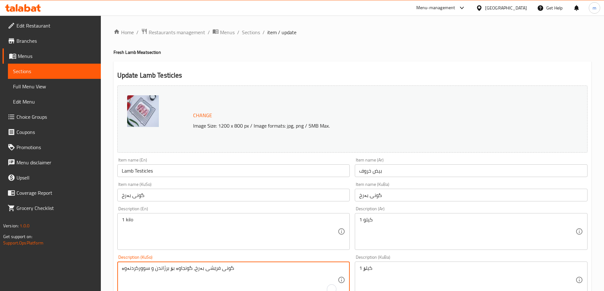
type textarea "گونی فرێشی بەرخ، گونجاوە بۆ برژاندن و سوورکردنەوە"
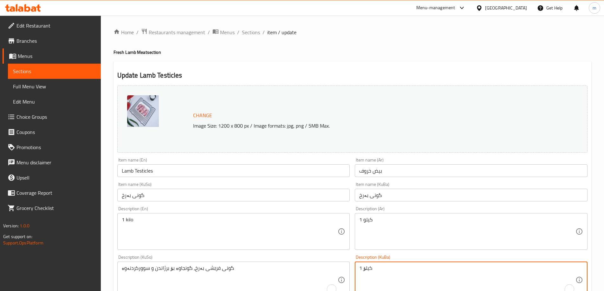
click at [362, 273] on textarea "1 کیلۆ" at bounding box center [467, 280] width 216 height 30
paste textarea "گونی فرێشی بەرخ، گونجاوە بۆ برژاندن و سوورکردنەوە"
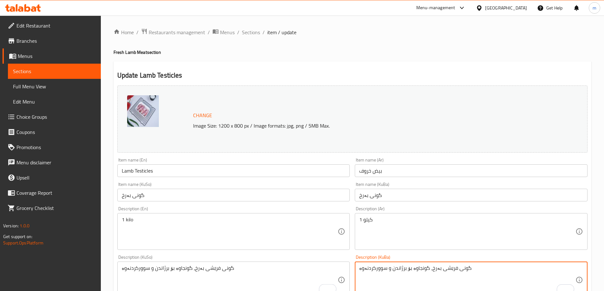
type textarea "گونی فرێشی بەرخ، گونجاوە بۆ برژاندن و سوورکردنەوە"
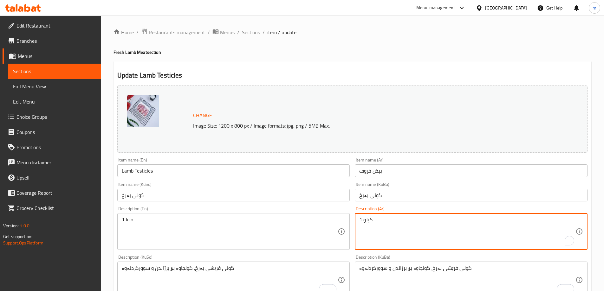
click at [364, 232] on textarea "1 كيلو" at bounding box center [467, 232] width 216 height 30
paste textarea "بيض خروف طازج، مثالي للشوي والقلي"
type textarea "بيض خروف طازج، مثالي للشوي والقلي"
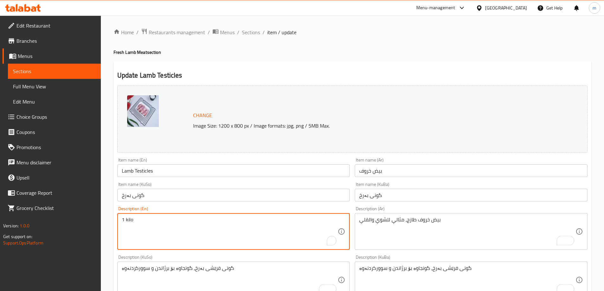
click at [280, 224] on textarea "1 kilo" at bounding box center [230, 232] width 216 height 30
paste textarea "Fresh Lamb Testicles, Ideal for Grilling and Frying"
type textarea "Fresh Lamb Testicles, Ideal for Grilling and Frying"
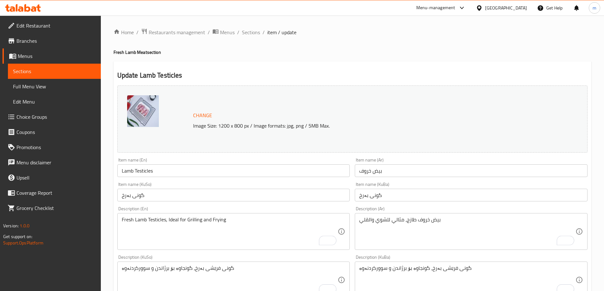
click at [215, 187] on div "Item name (KuSo) گونی بەرخ Item name (KuSo)" at bounding box center [233, 191] width 233 height 19
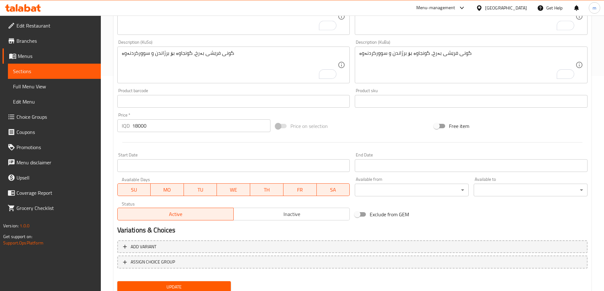
scroll to position [239, 0]
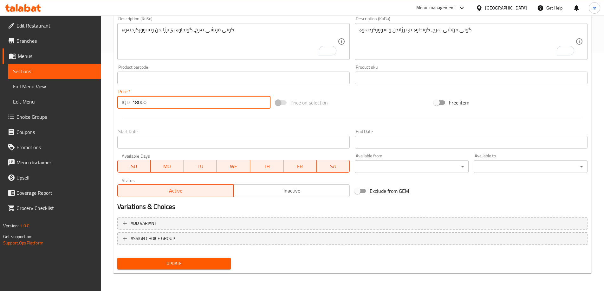
drag, startPoint x: 171, startPoint y: 103, endPoint x: 126, endPoint y: 103, distance: 45.3
click at [126, 103] on div "IQD 18000 Price *" at bounding box center [193, 102] width 153 height 13
type input "0"
click at [168, 236] on span "ASSIGN CHOICE GROUP" at bounding box center [153, 239] width 44 height 8
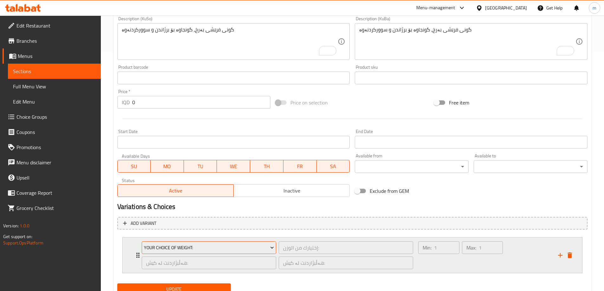
click at [184, 246] on span "Your Choice Of Weight:" at bounding box center [209, 248] width 130 height 8
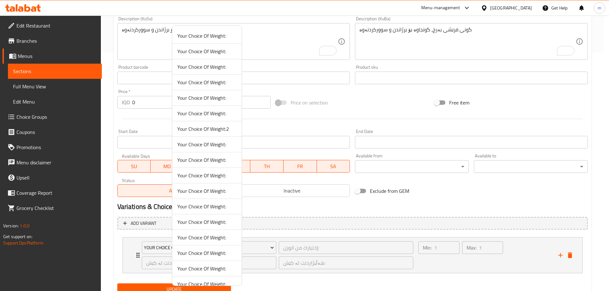
click at [201, 69] on span "Your Choice Of Weight:" at bounding box center [206, 67] width 59 height 8
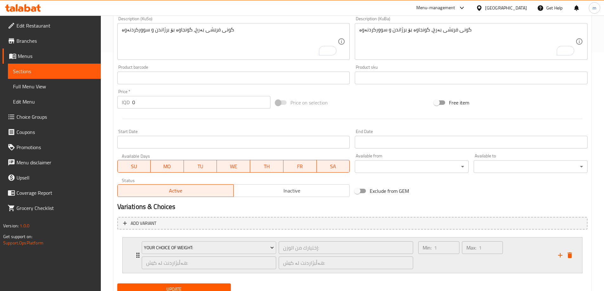
click at [452, 257] on div "Min: 1 ​" at bounding box center [438, 255] width 43 height 30
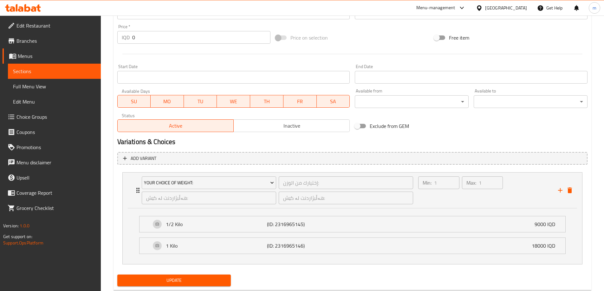
scroll to position [313, 0]
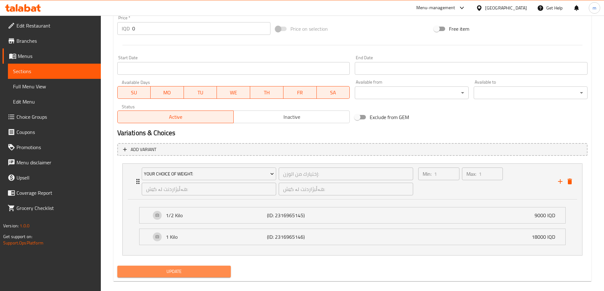
click at [201, 269] on span "Update" at bounding box center [174, 272] width 104 height 8
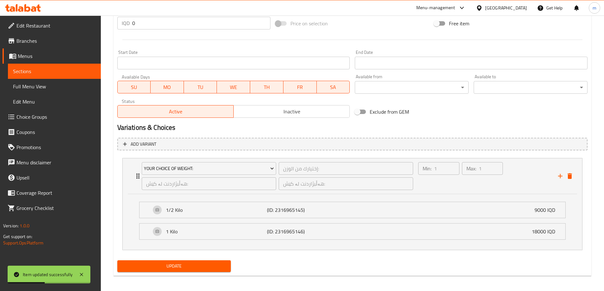
scroll to position [320, 0]
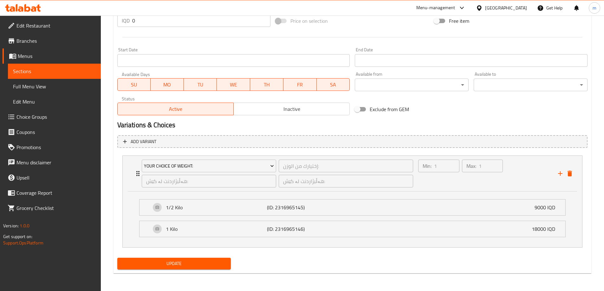
click at [177, 265] on span "Update" at bounding box center [174, 264] width 104 height 8
click at [184, 261] on span "Update" at bounding box center [174, 264] width 104 height 8
click at [165, 255] on div "Add variant Your Choice Of Weight: إختيارك من الوزن: ​ هەڵبژاردنت لە کێش: ​ هەڵ…" at bounding box center [352, 194] width 475 height 123
click at [171, 257] on div "Update" at bounding box center [174, 263] width 119 height 17
click at [174, 257] on div "Update" at bounding box center [174, 263] width 119 height 17
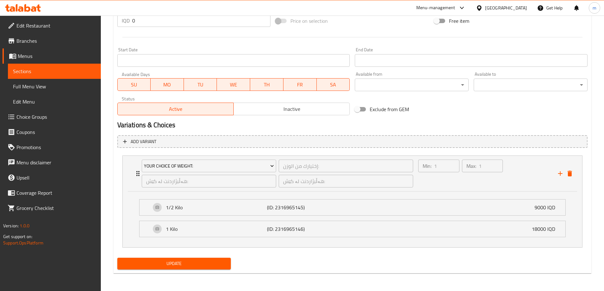
click at [175, 260] on span "Update" at bounding box center [174, 264] width 104 height 8
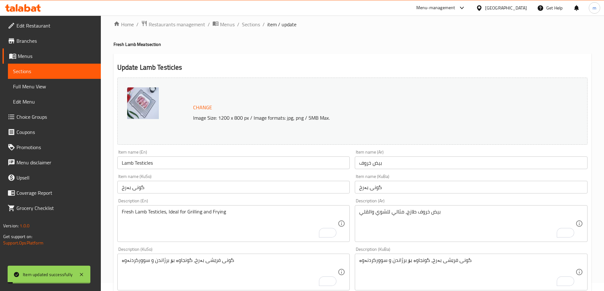
scroll to position [0, 0]
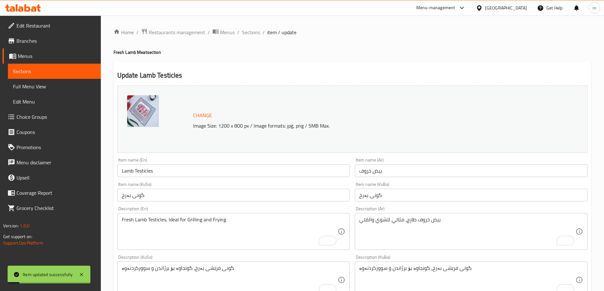
click at [237, 34] on li "/" at bounding box center [238, 33] width 2 height 8
click at [242, 31] on span "Sections" at bounding box center [251, 33] width 18 height 8
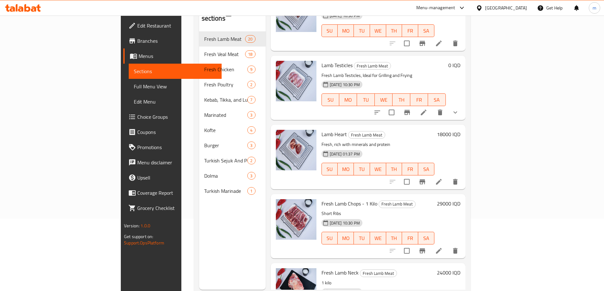
scroll to position [888, 0]
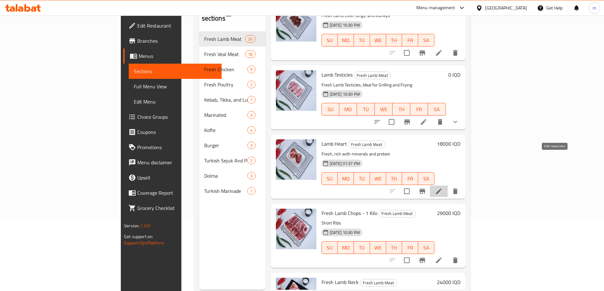
click at [443, 188] on icon at bounding box center [439, 192] width 8 height 8
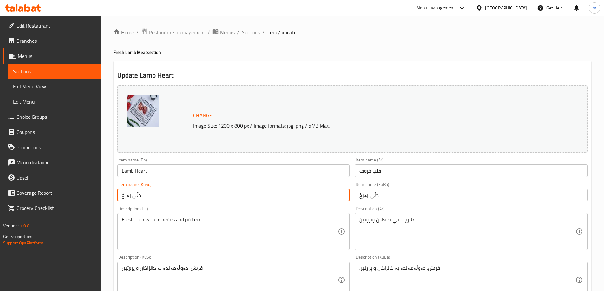
click at [163, 198] on input "دڵی بەرخ" at bounding box center [233, 195] width 233 height 13
click at [381, 193] on input "دڵی بەرخ" at bounding box center [471, 195] width 233 height 13
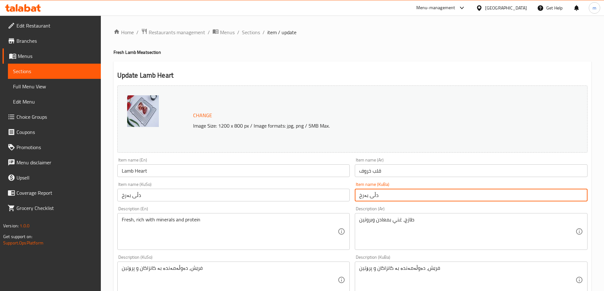
click at [380, 174] on input "قلب خروف" at bounding box center [471, 171] width 233 height 13
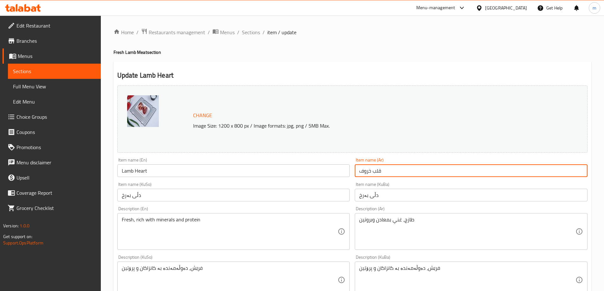
click at [380, 174] on input "قلب خروف" at bounding box center [471, 171] width 233 height 13
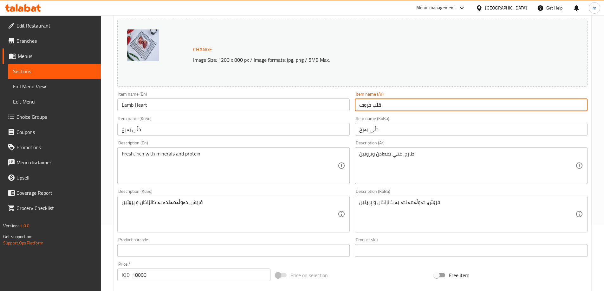
scroll to position [91, 0]
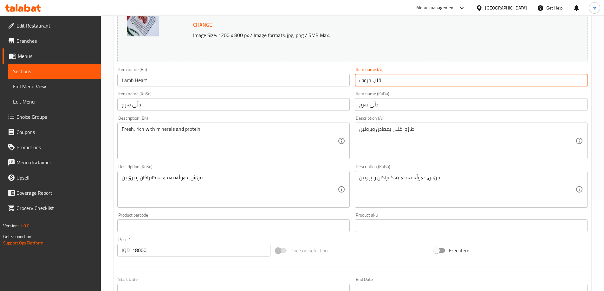
click at [439, 119] on div "Description (Ar) طازج، غني بمعادن وبروتين Description (Ar)" at bounding box center [471, 137] width 233 height 43
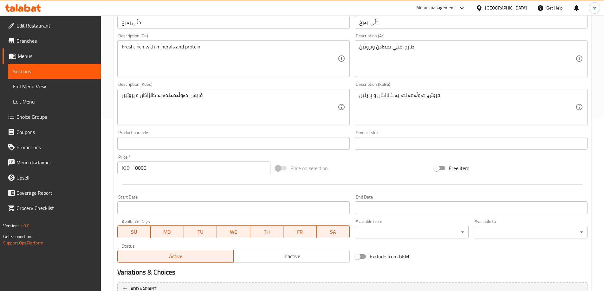
scroll to position [182, 0]
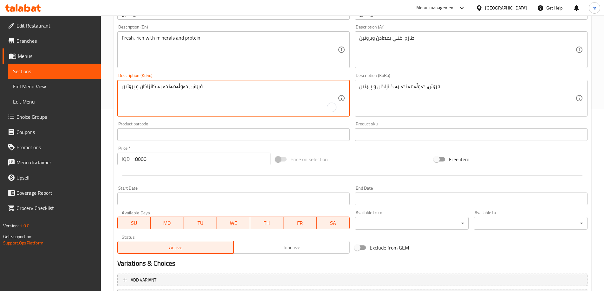
drag, startPoint x: 207, startPoint y: 85, endPoint x: 106, endPoint y: 87, distance: 100.5
click at [106, 87] on div "Home / Restaurants management / Menus / Sections / item / update Fresh Lamb Mea…" at bounding box center [352, 91] width 503 height 514
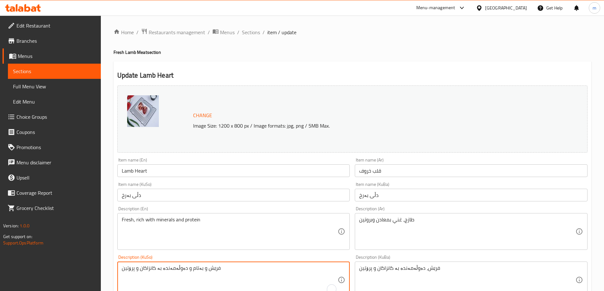
scroll to position [182, 0]
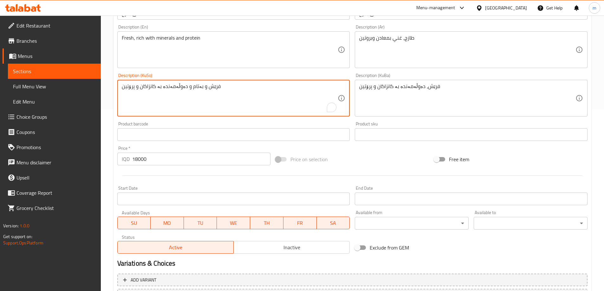
type textarea "فرێش و بەتام و دەوڵەمەندە بە کانزاکان و پرۆتین"
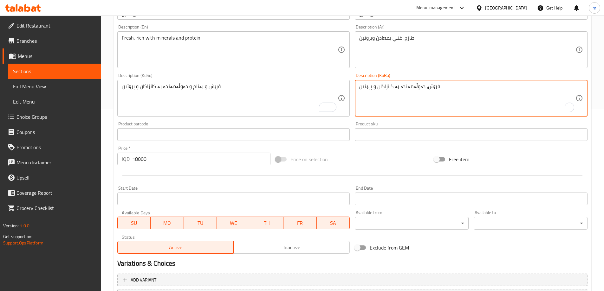
click at [426, 92] on textarea "فرێش، دەوڵەمەندە بە کانزاکان و پرۆتین" at bounding box center [467, 98] width 216 height 30
click at [426, 91] on textarea "فرێش، دەوڵەمەندە بە کانزاکان و پرۆتین" at bounding box center [467, 98] width 216 height 30
paste textarea "و بەتام و دەوڵەمەندە بە کانزاکان و پرۆتین"
type textarea "فرێش و بەتام و دەوڵەمەندە بە کانزاکان و پرۆتین"
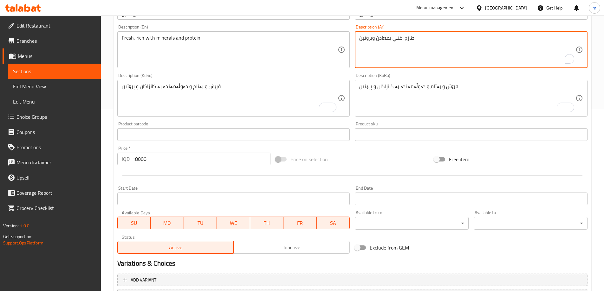
click at [375, 46] on textarea "طازج، غني بمعادن وبروتين" at bounding box center [467, 50] width 216 height 30
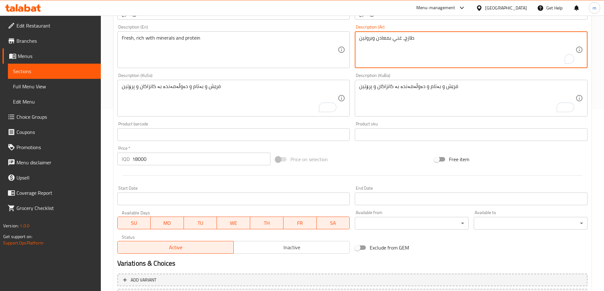
click at [375, 46] on textarea "طازج، غني بمعادن وبروتين" at bounding box center [467, 50] width 216 height 30
paste textarea "لذيذ، وغني بالمعادن والبروتين"
type textarea "طازج، لذيذ، وغني بالمعادن والبروتين"
click at [302, 54] on textarea "Fresh, rich with minerals and protein" at bounding box center [230, 50] width 216 height 30
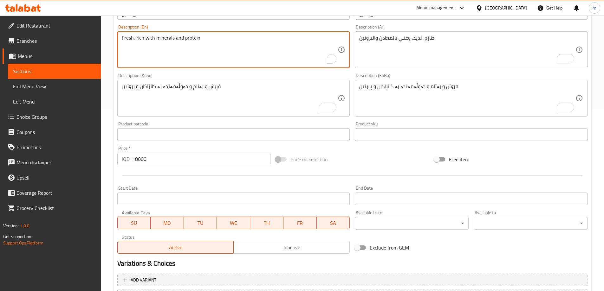
click at [302, 54] on textarea "Fresh, rich with minerals and protein" at bounding box center [230, 50] width 216 height 30
paste textarea "Tasty, Rich with Minerals and Protein"
type textarea "Fresh, Tasty, Rich with Minerals and Protein"
click at [181, 71] on div "Description (KuSo) فرێش و بەتام و دەوڵەمەندە بە کانزاکان و پرۆتین Description (…" at bounding box center [234, 95] width 238 height 49
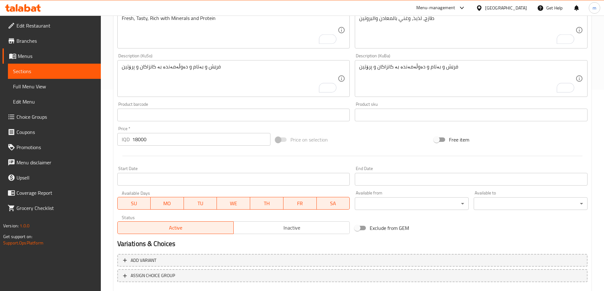
scroll to position [216, 0]
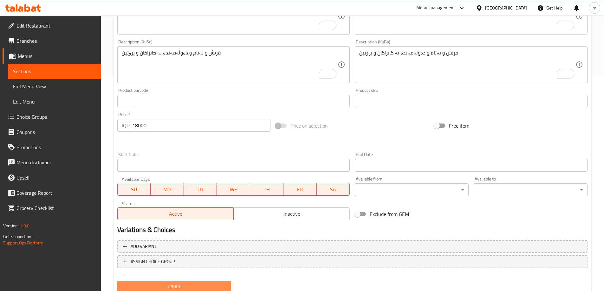
click at [205, 282] on button "Update" at bounding box center [174, 287] width 114 height 12
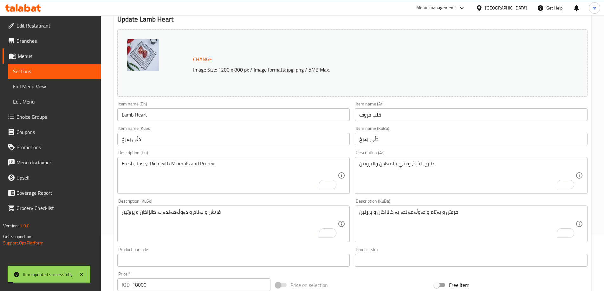
scroll to position [0, 0]
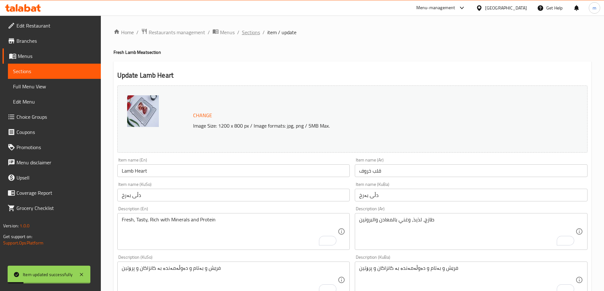
click at [257, 29] on span "Sections" at bounding box center [251, 33] width 18 height 8
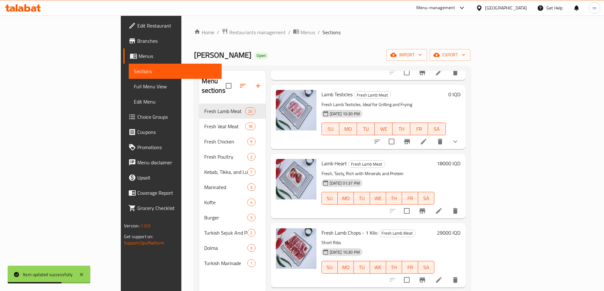
scroll to position [961, 0]
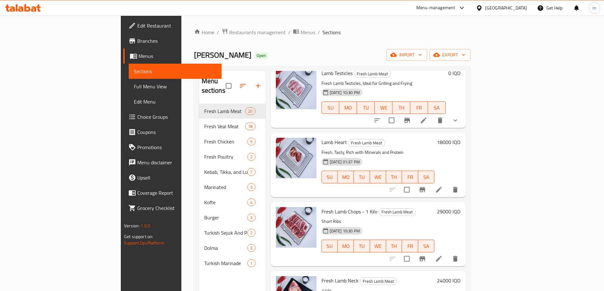
click at [448, 253] on li at bounding box center [439, 258] width 18 height 11
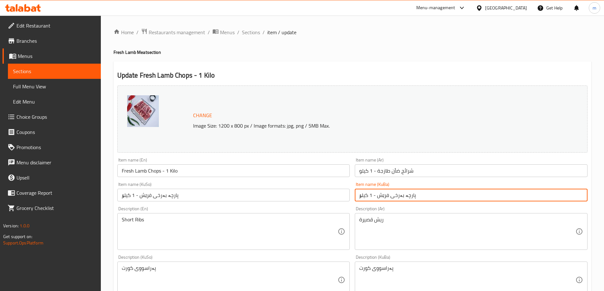
click at [398, 192] on input "پارچە بەرخی فرێش - 1 کیلۆ" at bounding box center [471, 195] width 233 height 13
paste input "زۆڵە بەرخ"
type input "پرزۆڵە بەرخ"
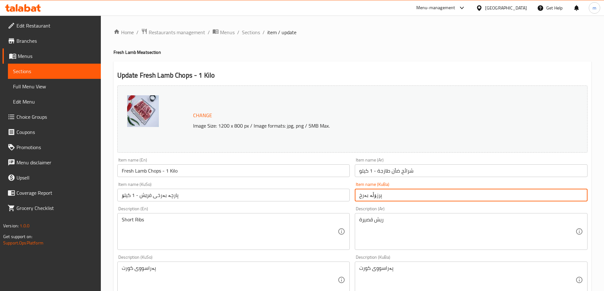
click at [340, 199] on input "پارچە بەرخی فرێش - 1 کیلۆ" at bounding box center [233, 195] width 233 height 13
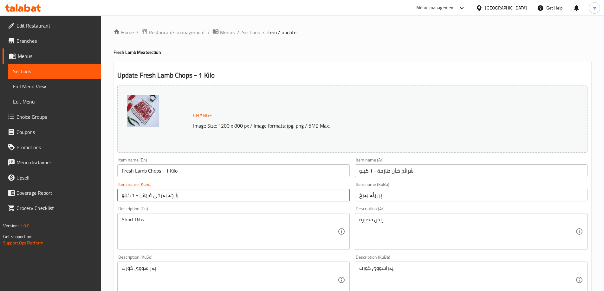
click at [340, 199] on input "پارچە بەرخی فرێش - 1 کیلۆ" at bounding box center [233, 195] width 233 height 13
paste input "زۆڵە بەرخ"
type input "پرزۆڵە بەرخ"
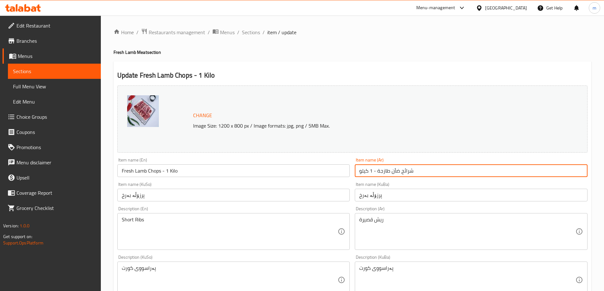
click at [395, 165] on input "شرائح ضأن طازجة - 1 كيلو" at bounding box center [471, 171] width 233 height 13
paste input "يش خروف (أضلع قصيرة)"
type input "ريش خروف (أضلع قصيرة)"
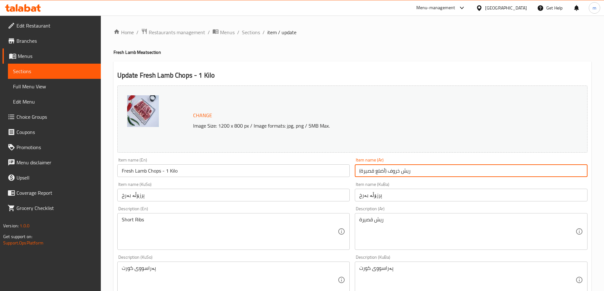
click at [321, 167] on input "Fresh Lamb Chops - 1 Kilo" at bounding box center [233, 171] width 233 height 13
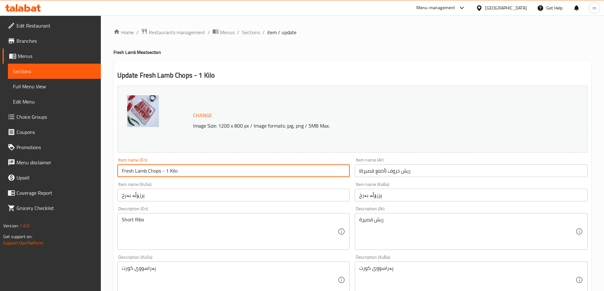
click at [321, 167] on input "Fresh Lamb Chops - 1 Kilo" at bounding box center [233, 171] width 233 height 13
paste input "Lamb Chops"
type input "Lamb Chops"
click at [171, 196] on input "پرزۆڵە بەرخ" at bounding box center [233, 195] width 233 height 13
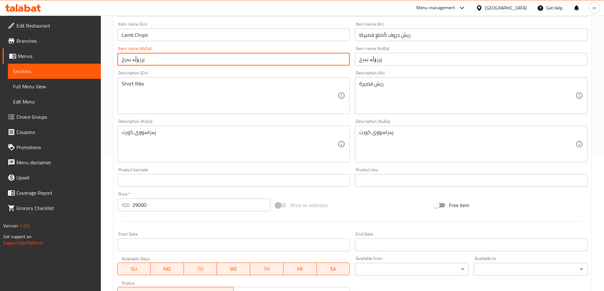
scroll to position [140, 0]
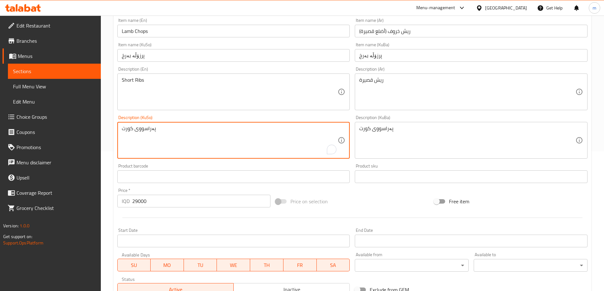
click at [163, 140] on textarea "پەراسووی کورت" at bounding box center [230, 141] width 216 height 30
paste textarea "برزۆڵەی فرێشی بەرخ، گونجاوە بۆ بۆ برژاندن و سوورکردنەوە"
type textarea "برزۆڵەی فرێشی بەرخ، گونجاوە بۆ بۆ برژاندن و سوورکردنەوە"
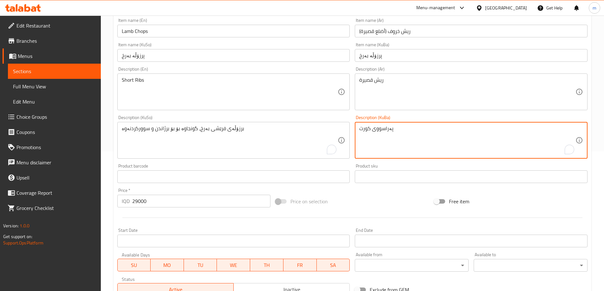
click at [426, 133] on textarea "پەراسووی کورت" at bounding box center [467, 141] width 216 height 30
paste textarea "برزۆڵەی فرێشی بەرخ، گونجاوە بۆ بۆ برژاندن و سوورکردنەوە"
type textarea "برزۆڵەی فرێشی بەرخ، گونجاوە بۆ بۆ برژاندن و سوورکردنەوە"
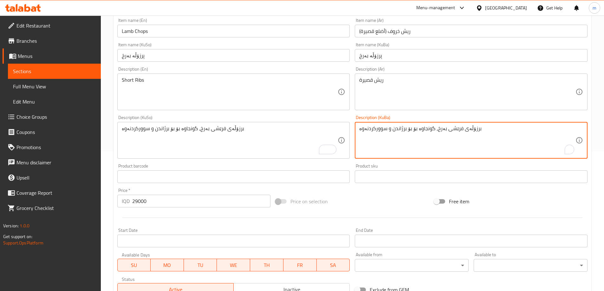
click at [404, 95] on textarea "ريش قصيرة" at bounding box center [467, 92] width 216 height 30
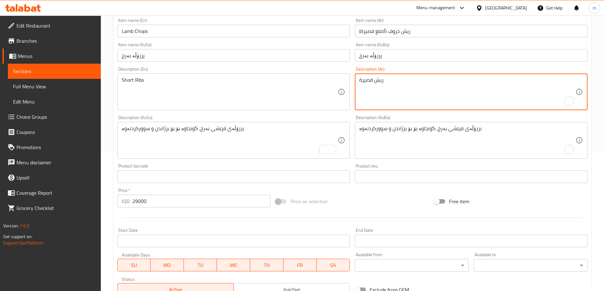
click at [404, 95] on textarea "ريش قصيرة" at bounding box center [467, 92] width 216 height 30
click at [403, 97] on textarea "ريش قصيرة" at bounding box center [467, 92] width 216 height 30
paste textarea "خروف طازجة، مثالية للشوي والقلي"
type textarea "ريش خروف طازجة، مثالية للشوي والقلي"
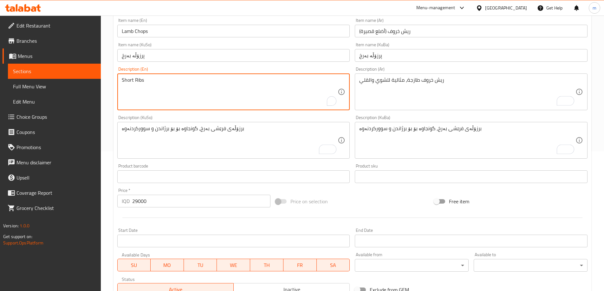
click at [330, 99] on div "Short Ribs Description (En)" at bounding box center [233, 92] width 233 height 37
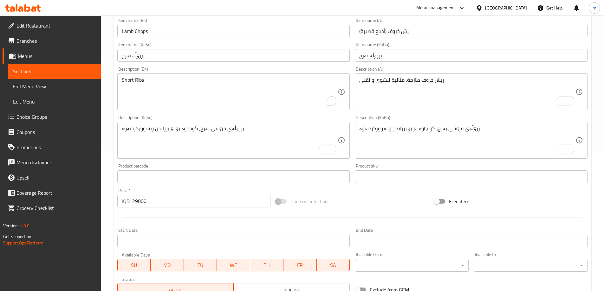
click at [330, 99] on div at bounding box center [331, 101] width 9 height 10
click at [330, 99] on div "Open Grammarly." at bounding box center [331, 101] width 7 height 7
click at [285, 97] on textarea "Short Ribs" at bounding box center [230, 92] width 216 height 30
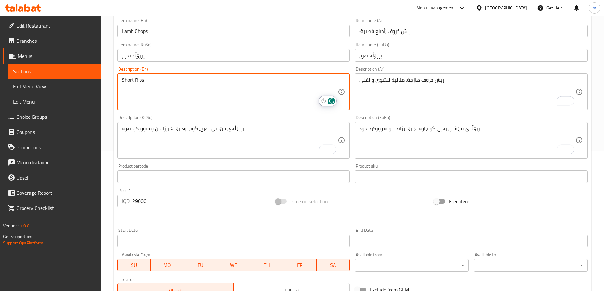
click at [285, 97] on textarea "Short Ribs" at bounding box center [230, 92] width 216 height 30
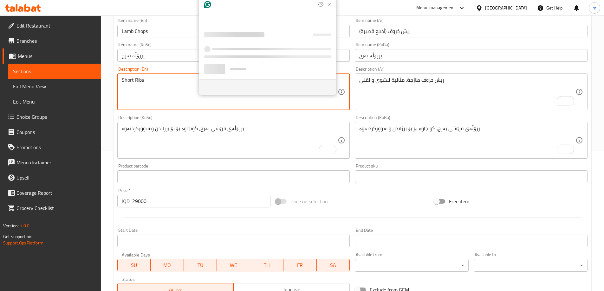
paste textarea "Fresh Lamb Chops, Ideal for Grilling and Frying"
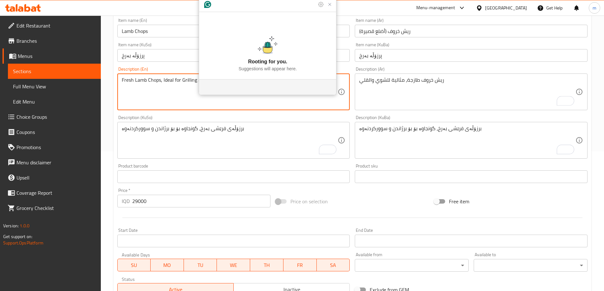
type textarea "Fresh Lamb Chops, Ideal for Grilling and Frying"
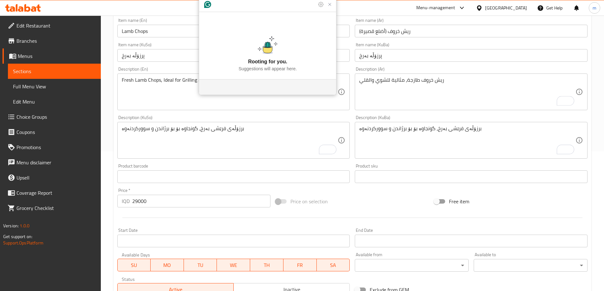
click at [215, 120] on div "Description (KuSo) برزۆڵەی فرێشی بەرخ، گونجاوە بۆ بۆ برژاندن و سوورکردنەوە Desc…" at bounding box center [233, 136] width 233 height 43
click at [333, 8] on icon "Close Grammarly Assistant" at bounding box center [330, 5] width 8 height 8
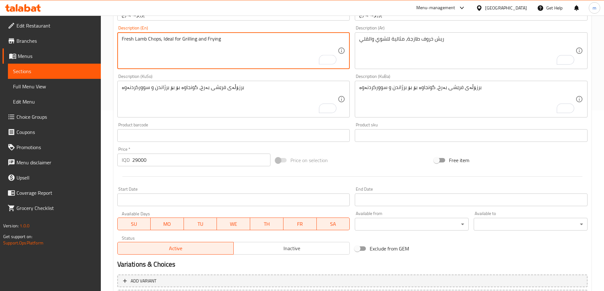
scroll to position [239, 0]
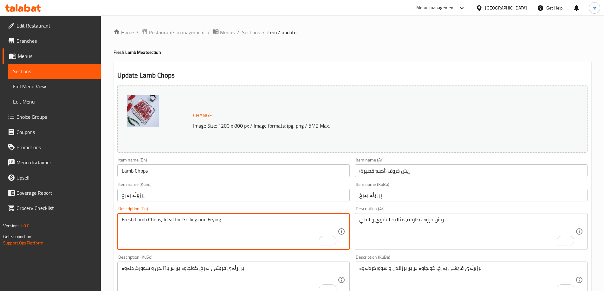
scroll to position [239, 0]
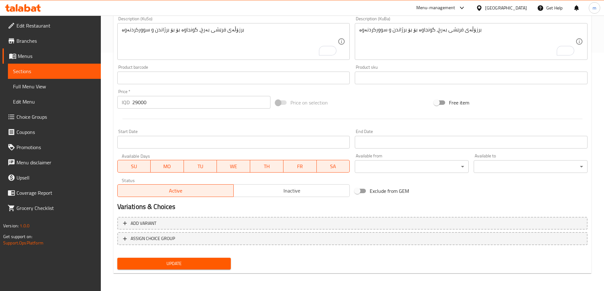
click at [202, 260] on button "Update" at bounding box center [174, 264] width 114 height 12
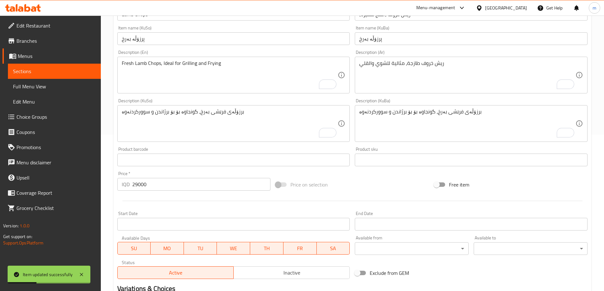
scroll to position [91, 0]
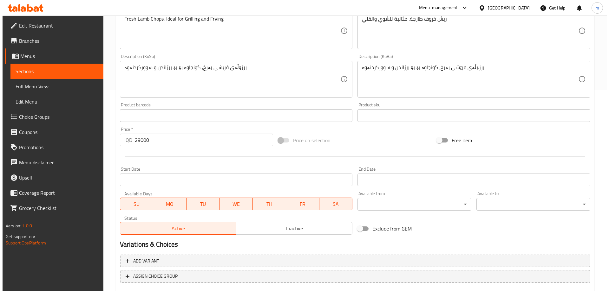
scroll to position [239, 0]
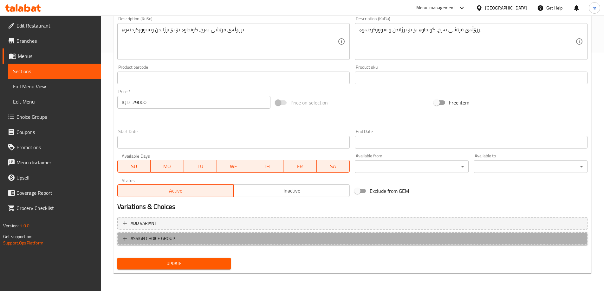
click at [186, 238] on span "ASSIGN CHOICE GROUP" at bounding box center [352, 239] width 459 height 8
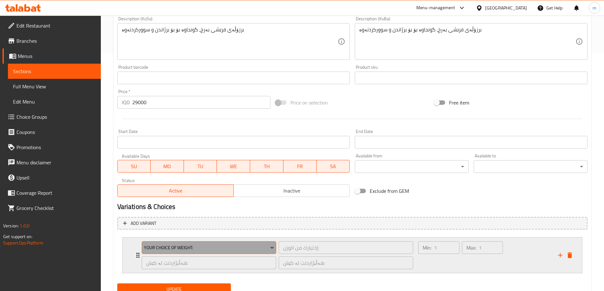
click at [187, 244] on span "Your Choice Of Weight:" at bounding box center [209, 248] width 130 height 8
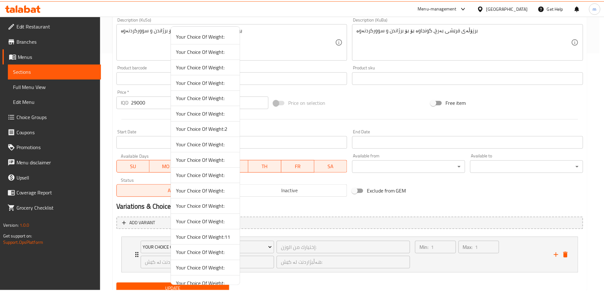
scroll to position [17, 0]
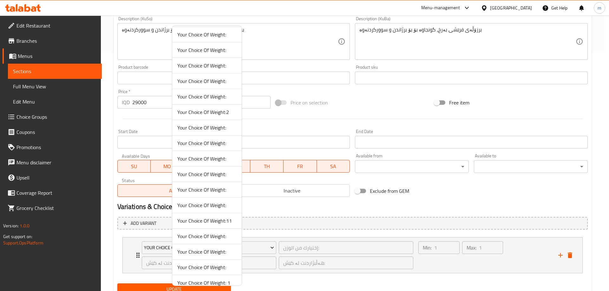
click at [223, 217] on span "Your Choice Of Weight:11" at bounding box center [206, 221] width 59 height 8
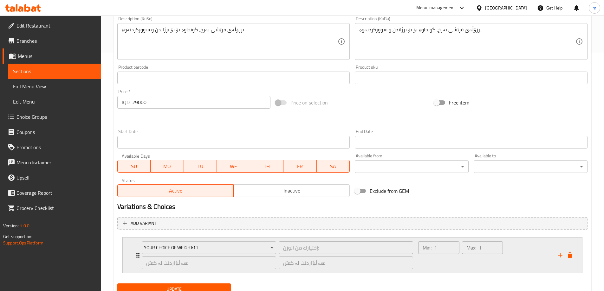
click at [477, 261] on div "Max: 1 ​" at bounding box center [482, 255] width 43 height 30
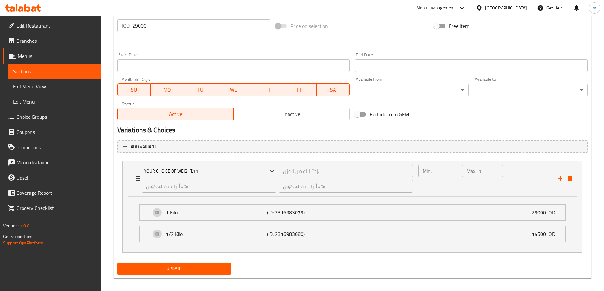
scroll to position [320, 0]
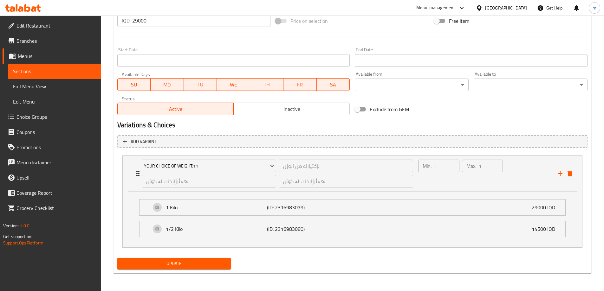
click at [177, 267] on span "Update" at bounding box center [174, 264] width 104 height 8
click at [182, 263] on span "Update" at bounding box center [174, 264] width 104 height 8
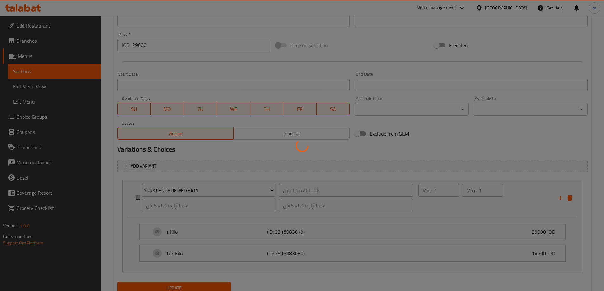
scroll to position [247, 0]
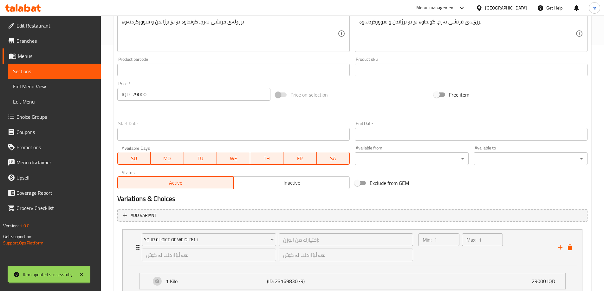
click at [176, 95] on input "29000" at bounding box center [201, 94] width 139 height 13
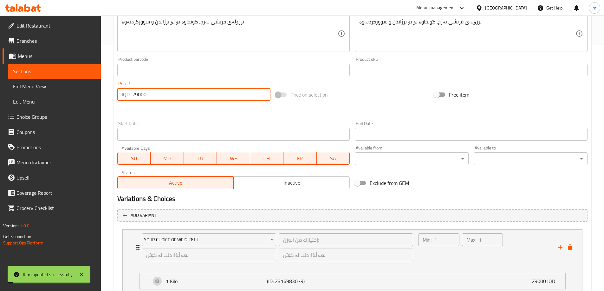
click at [176, 95] on input "29000" at bounding box center [201, 94] width 139 height 13
type input "0"
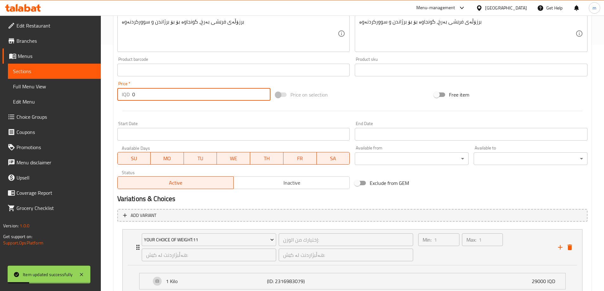
click at [191, 113] on div at bounding box center [352, 111] width 475 height 16
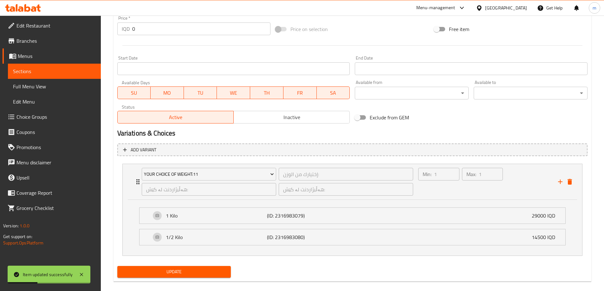
scroll to position [320, 0]
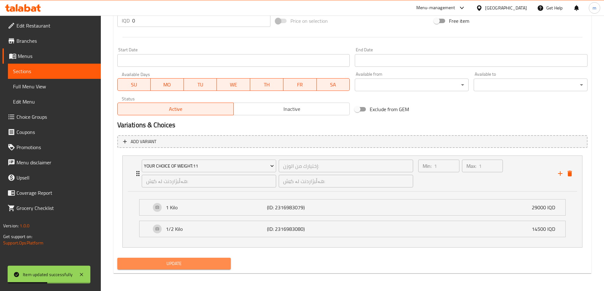
click at [182, 268] on span "Update" at bounding box center [174, 264] width 104 height 8
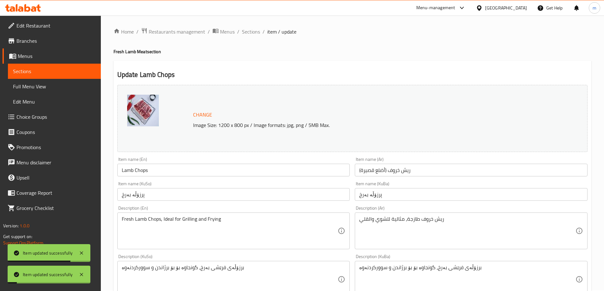
scroll to position [0, 0]
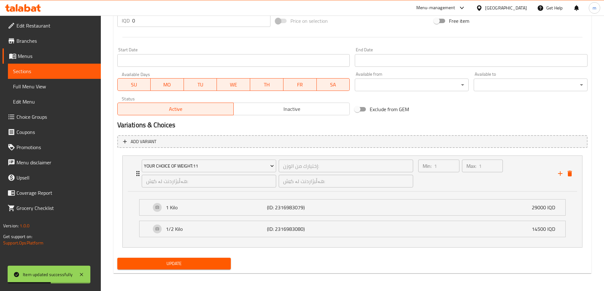
click at [182, 260] on button "Update" at bounding box center [174, 264] width 114 height 12
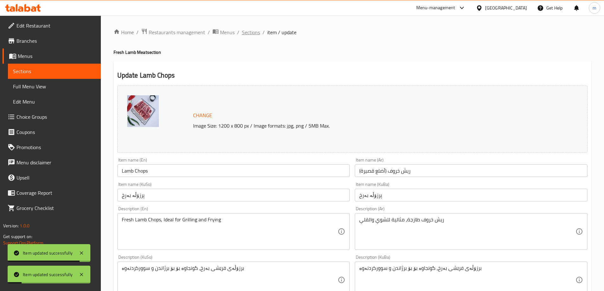
click at [244, 33] on span "Sections" at bounding box center [251, 33] width 18 height 8
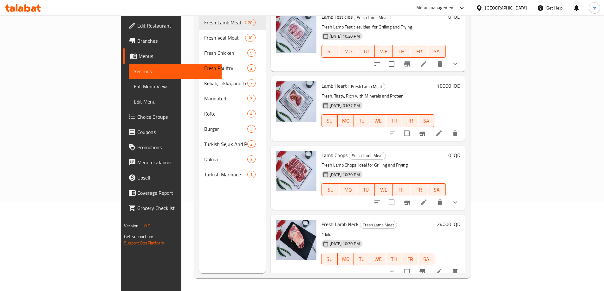
scroll to position [939, 0]
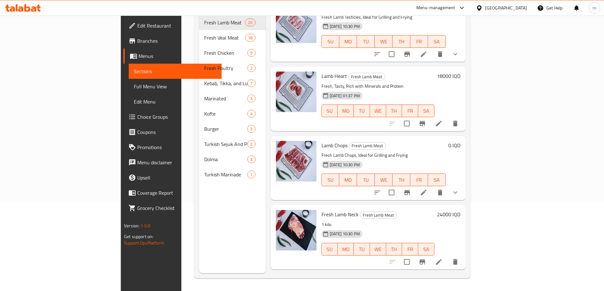
click at [443, 258] on icon at bounding box center [439, 262] width 8 height 8
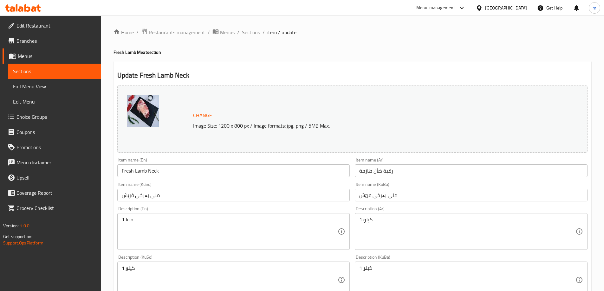
click at [173, 198] on input "ملی بەرخی فرێش" at bounding box center [233, 195] width 233 height 13
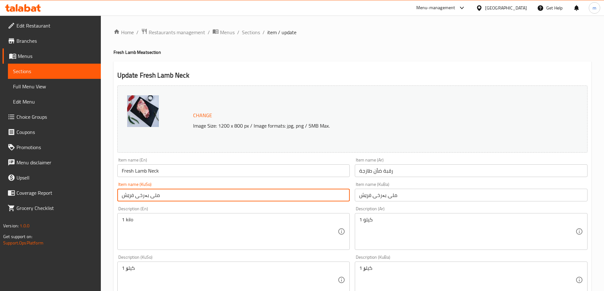
click at [173, 198] on input "ملی بەرخی فرێش" at bounding box center [233, 195] width 233 height 13
paste input "بە ئێسکەوە"
type input "ملی بەرخ بە ئێسکەوە"
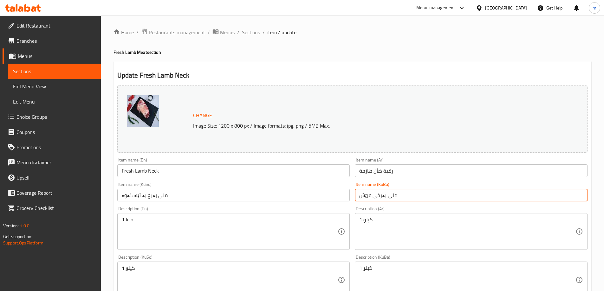
drag, startPoint x: 357, startPoint y: 190, endPoint x: 367, endPoint y: 192, distance: 10.0
click at [357, 190] on input "ملی بەرخی فرێش" at bounding box center [471, 195] width 233 height 13
click at [367, 192] on input "ملی بەرخی فرێش" at bounding box center [471, 195] width 233 height 13
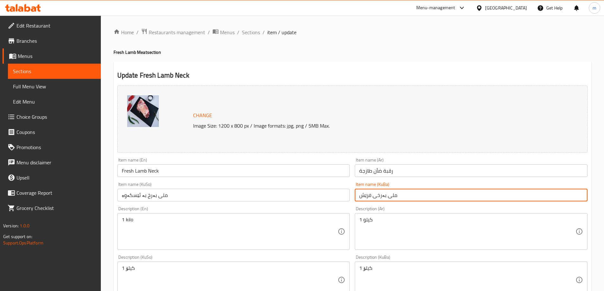
paste input "بە ئێسکەوە"
type input "ملی بەرخ بە ئێسکەوە"
click at [374, 173] on input "رقبة ضأن طازجة" at bounding box center [471, 171] width 233 height 13
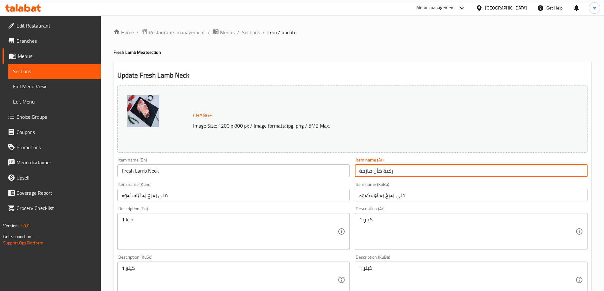
click at [374, 173] on input "رقبة ضأن طازجة" at bounding box center [471, 171] width 233 height 13
paste input "روف مع العظم"
type input "رقبة خروف مع العظم"
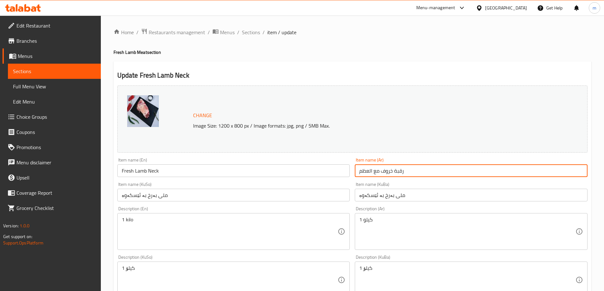
click at [319, 169] on input "Fresh Lamb Neck" at bounding box center [233, 171] width 233 height 13
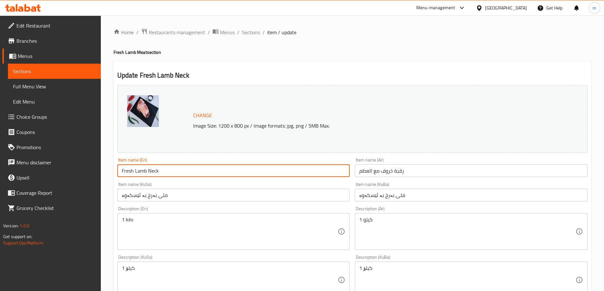
click at [319, 169] on input "Fresh Lamb Neck" at bounding box center [233, 171] width 233 height 13
paste input "Lamb Neck Bone-In"
type input "Lamb Neck Bone-In"
click at [173, 184] on div "Item name (KuSo) ملی بەرخ بە ئێسکەوە Item name (KuSo)" at bounding box center [233, 191] width 233 height 19
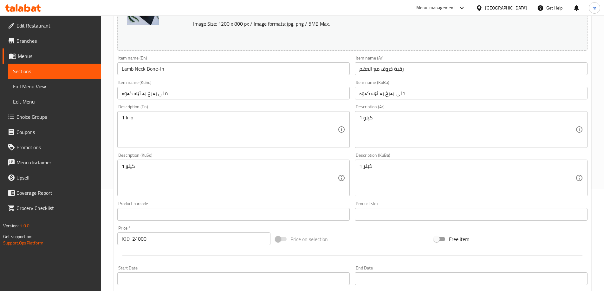
scroll to position [106, 0]
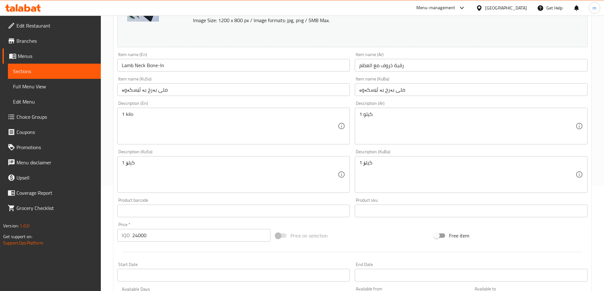
click at [152, 165] on textarea "1 کیلۆ" at bounding box center [230, 175] width 216 height 30
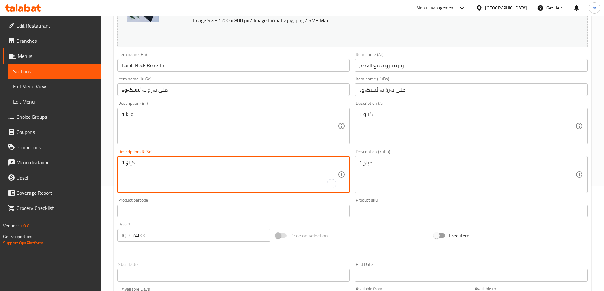
click at [152, 165] on textarea "1 کیلۆ" at bounding box center [230, 175] width 216 height 30
paste textarea "گۆشتی ملی پارچەکراو و فرێشی بەرخ، گونجاوە بۆ قۆزی، سووپ، و شلە"
type textarea "گۆشتی ملی پارچەکراو و فرێشی بەرخ، گونجاوە بۆ قۆزی، سووپ، و شلە"
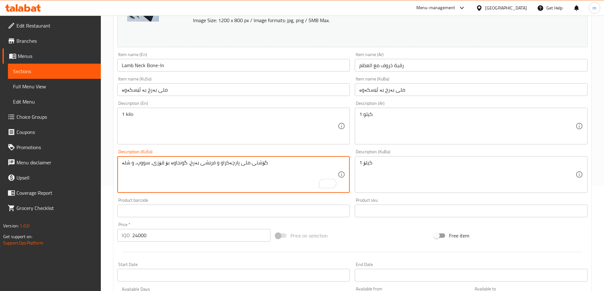
click at [391, 167] on textarea "1 کیلۆ" at bounding box center [467, 175] width 216 height 30
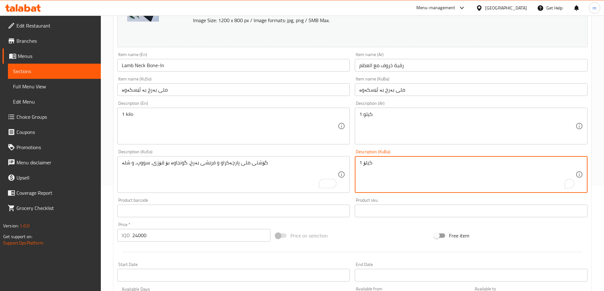
click at [391, 167] on textarea "1 کیلۆ" at bounding box center [467, 175] width 216 height 30
click at [391, 166] on textarea "1 کیلۆ" at bounding box center [467, 175] width 216 height 30
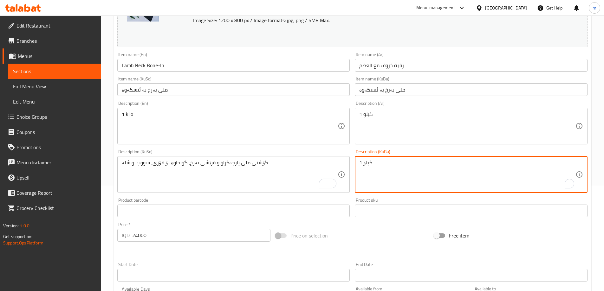
click at [391, 166] on textarea "1 کیلۆ" at bounding box center [467, 175] width 216 height 30
paste textarea "گۆشتی ملی پارچەکراو و فرێشی بەرخ، گونجاوە بۆ قۆزی، سووپ، و شلە"
type textarea "گۆشتی ملی پارچەکراو و فرێشی بەرخ، گونجاوە بۆ قۆزی، سووپ، و شلە"
click at [390, 120] on textarea "1 كيلو" at bounding box center [467, 126] width 216 height 30
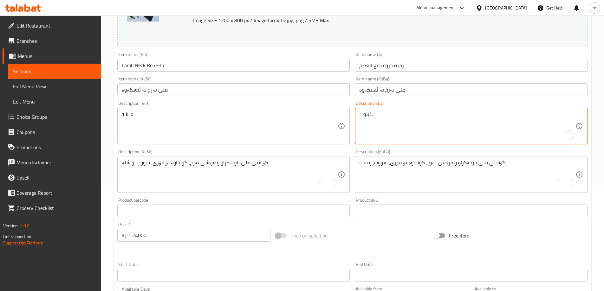
click at [390, 120] on textarea "1 كيلو" at bounding box center [467, 126] width 216 height 30
paste textarea "رقبة خروف طازجة ومقطعة، مثالية للقوزي، المرق، والشوربات"
type textarea "رقبة خروف طازجة ومقطعة، مثالية للقوزي، المرق، والشوربات"
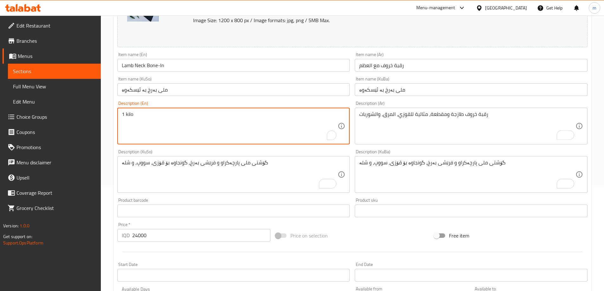
click at [301, 126] on textarea "1 kilo" at bounding box center [230, 126] width 216 height 30
paste textarea "Sliced Lamb Neck for Quzi, Broth, and Soups"
type textarea "Sliced Lamb Neck for Quzi, Broth, and Soups"
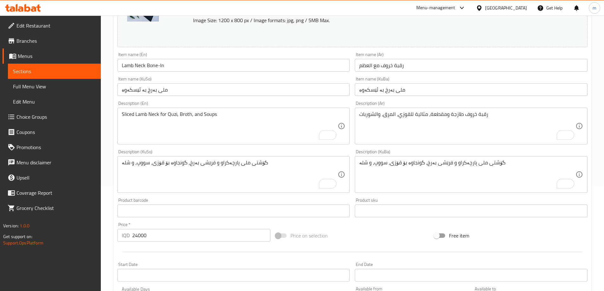
click at [163, 151] on div "Description (KuSo) گۆشتی ملی پارچەکراو و فرێشی بەرخ، گونجاوە بۆ قۆزی، سووپ، و ش…" at bounding box center [233, 171] width 233 height 43
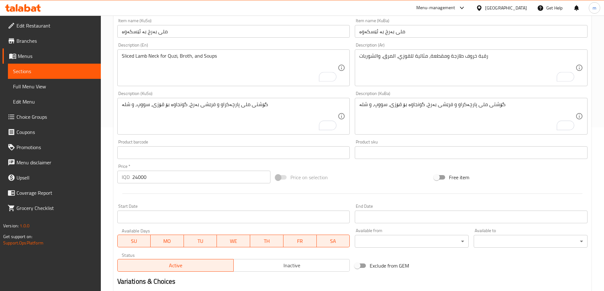
scroll to position [239, 0]
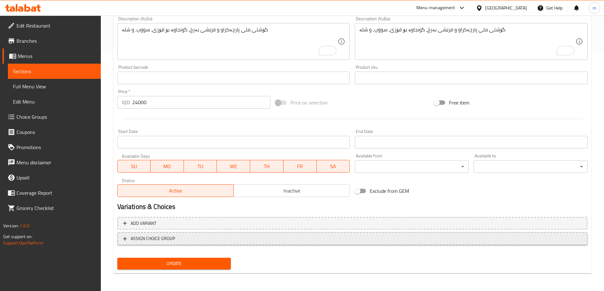
click at [229, 241] on span "ASSIGN CHOICE GROUP" at bounding box center [352, 239] width 459 height 8
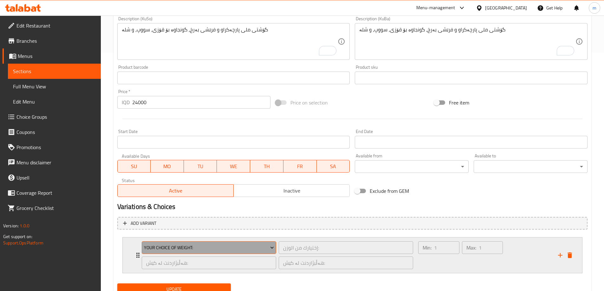
click at [185, 246] on span "Your Choice Of Weight:" at bounding box center [209, 248] width 130 height 8
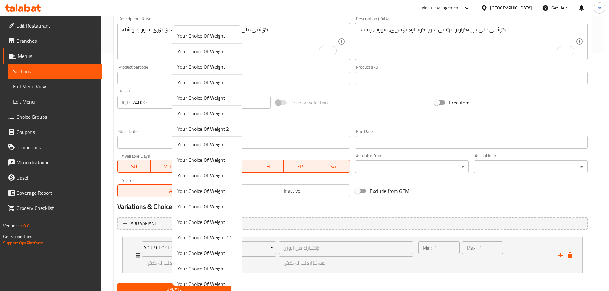
click at [210, 145] on span "Your Choice Of Weight:" at bounding box center [206, 145] width 59 height 8
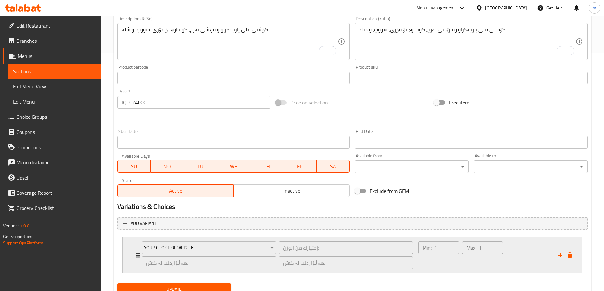
click at [485, 263] on div "Max: 1 ​" at bounding box center [482, 255] width 43 height 30
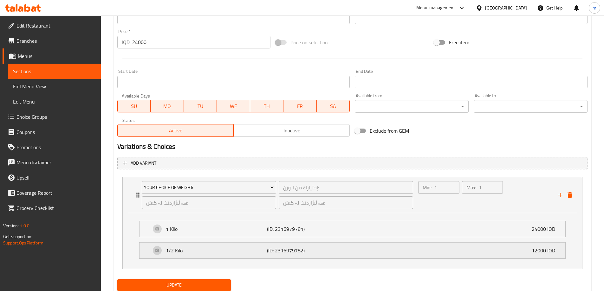
scroll to position [320, 0]
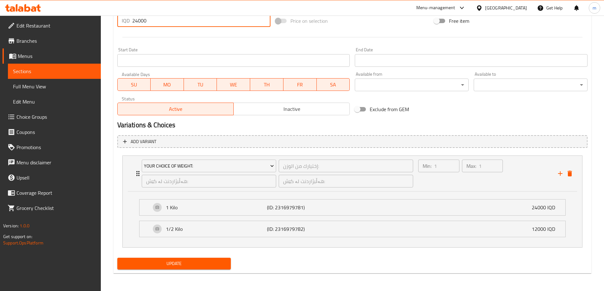
drag, startPoint x: 137, startPoint y: 21, endPoint x: 107, endPoint y: 21, distance: 30.1
type input "0"
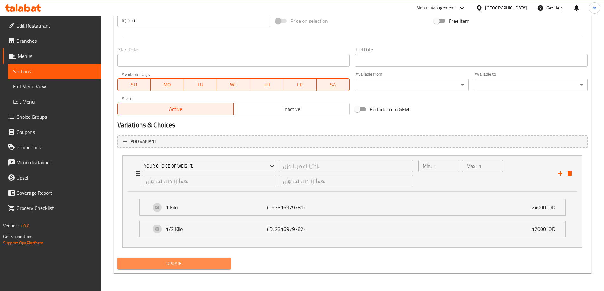
click at [175, 266] on span "Update" at bounding box center [174, 264] width 104 height 8
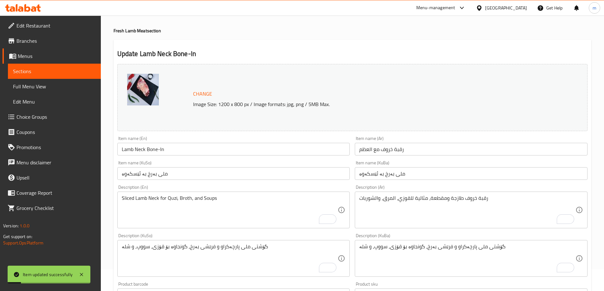
scroll to position [0, 0]
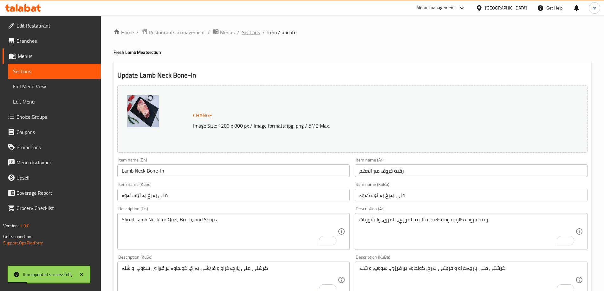
click at [252, 35] on span "Sections" at bounding box center [251, 33] width 18 height 8
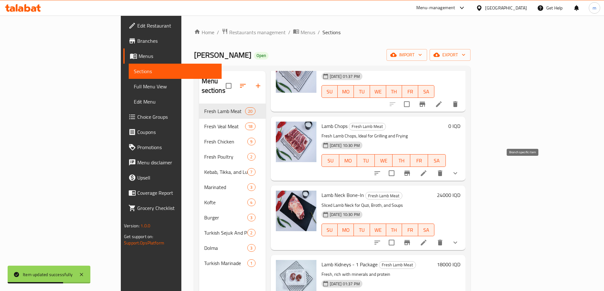
scroll to position [1109, 0]
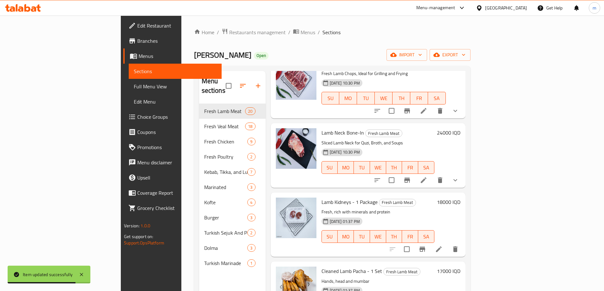
click at [448, 244] on li at bounding box center [439, 249] width 18 height 11
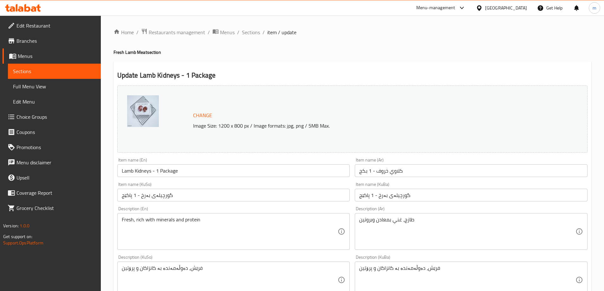
click at [191, 192] on input "گورچیلەی بەرخ - 1 پاکێج" at bounding box center [233, 195] width 233 height 13
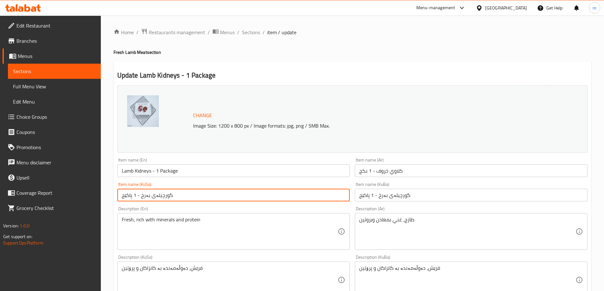
click at [191, 192] on input "گورچیلەی بەرخ - 1 پاکێج" at bounding box center [233, 195] width 233 height 13
paste input "text"
type input "گورچیلەی بەرخ"
click at [363, 200] on input "گورچیلەی بەرخ - 1 پاکێج" at bounding box center [471, 195] width 233 height 13
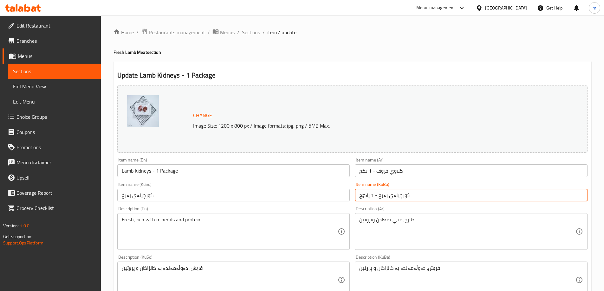
click at [363, 200] on input "گورچیلەی بەرخ - 1 پاکێج" at bounding box center [471, 195] width 233 height 13
paste input "text"
type input "گورچیلەی بەرخ"
click at [360, 174] on input "كلاوي خروف - 1 بكج" at bounding box center [471, 171] width 233 height 13
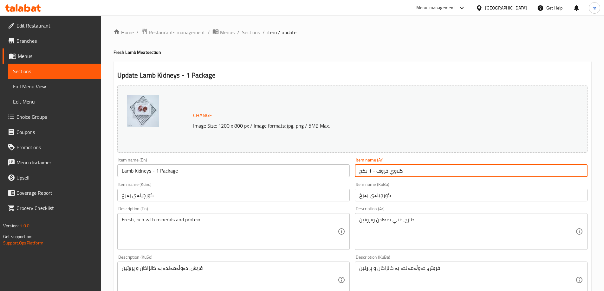
click at [360, 174] on input "كلاوي خروف - 1 بكج" at bounding box center [471, 171] width 233 height 13
paste input "text"
type input "كلاوي خروف"
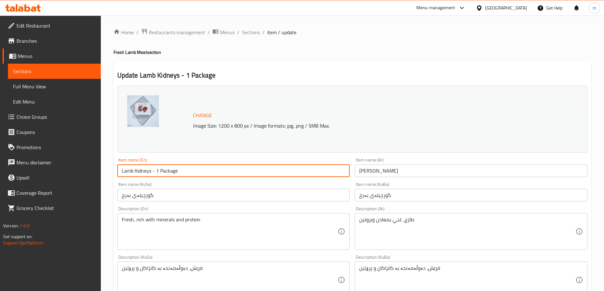
click at [312, 175] on input "Lamb Kidneys - 1 Package" at bounding box center [233, 171] width 233 height 13
paste input ", 1"
type input "Lamb Kidneys, 1Package"
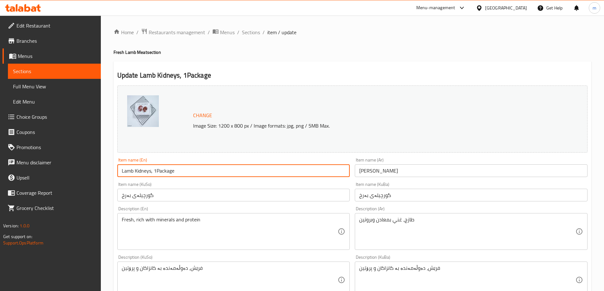
click at [213, 182] on div "Item name (KuSo) گورچیلەی بەرخ Item name (KuSo)" at bounding box center [233, 191] width 233 height 19
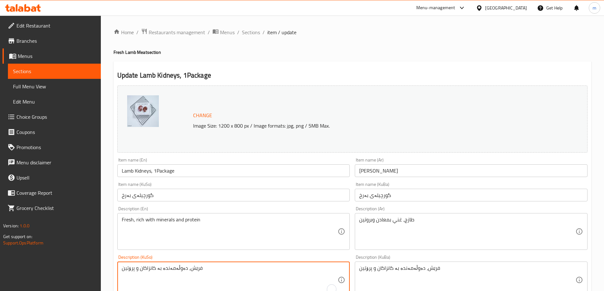
click at [233, 268] on textarea "فرێش، دەوڵەمەندە بە کانزاکان و پرۆتین" at bounding box center [230, 280] width 216 height 30
paste textarea "و بەتام و دەوڵەمەندە بە کانزاکان و پرۆتین"
type textarea "فرێش و بەتام و دەوڵەمەندە بە کانزاکان و پرۆتین"
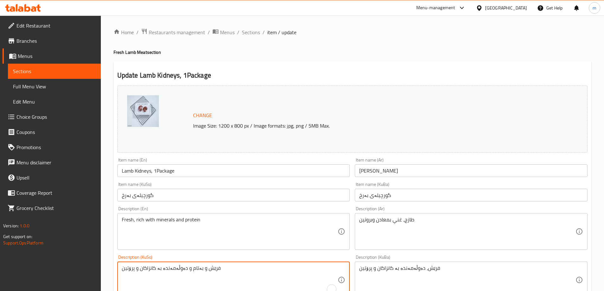
click at [422, 270] on textarea "فرێش، دەوڵەمەندە بە کانزاکان و پرۆتین" at bounding box center [467, 280] width 216 height 30
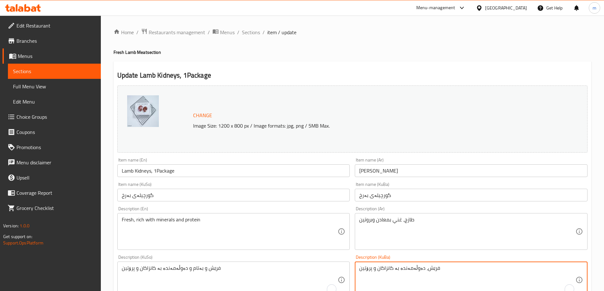
click at [422, 270] on textarea "فرێش، دەوڵەمەندە بە کانزاکان و پرۆتین" at bounding box center [467, 280] width 216 height 30
paste textarea "و بەتام و دەوڵەمەندە بە کانزاکان و پرۆتین"
type textarea "فرێش و بەتام و دەوڵەمەندە بە کانزاکان و پرۆتین"
click at [411, 223] on textarea "طازج، غني بمعادن وبروتين" at bounding box center [467, 232] width 216 height 30
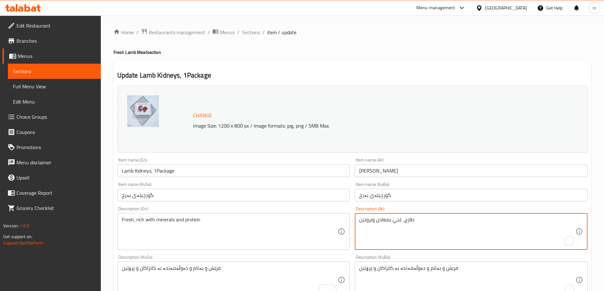
click at [411, 223] on textarea "طازج، غني بمعادن وبروتين" at bounding box center [467, 232] width 216 height 30
paste textarea "لذيذ، وغني بالمعادن والبروتين"
type textarea "طازج، لذيذ، وغني بالمعادن والبروتين"
click at [246, 224] on textarea "Fresh, rich with minerals and protein" at bounding box center [230, 232] width 216 height 30
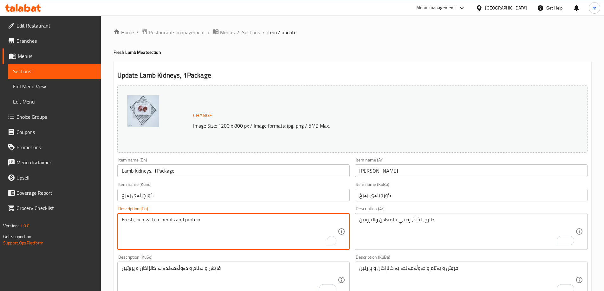
click at [246, 224] on textarea "Fresh, rich with minerals and protein" at bounding box center [230, 232] width 216 height 30
paste textarea "Tasty, Rich with Minerals and Protein"
type textarea "Fresh, Tasty, Rich with Minerals and Protein"
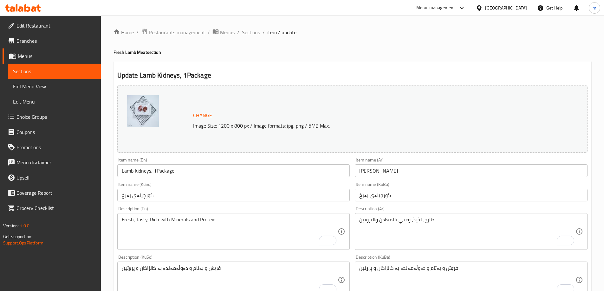
click at [180, 207] on div "Description (En) Fresh, Tasty, Rich with Minerals and Protein Description (En)" at bounding box center [233, 228] width 233 height 43
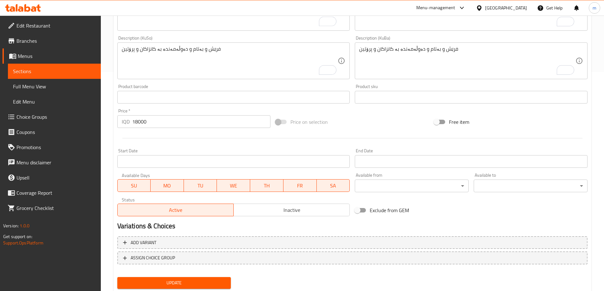
scroll to position [239, 0]
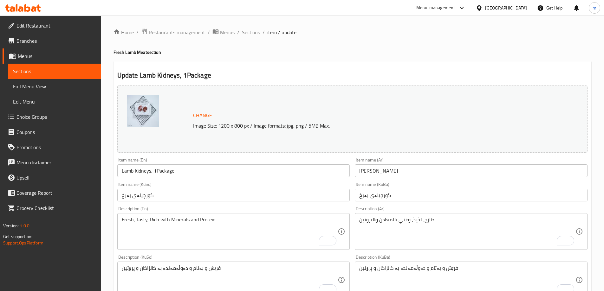
scroll to position [239, 0]
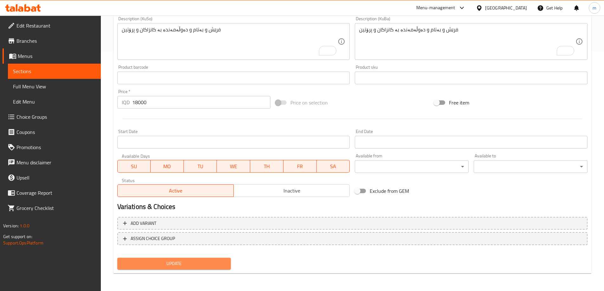
click at [205, 261] on span "Update" at bounding box center [174, 264] width 104 height 8
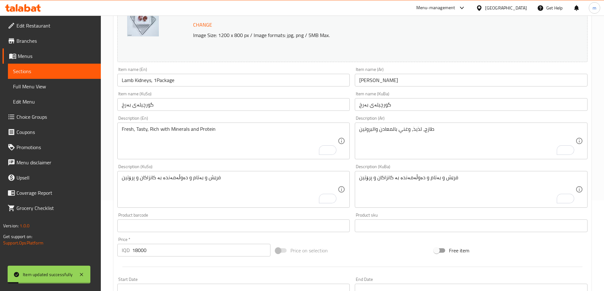
scroll to position [0, 0]
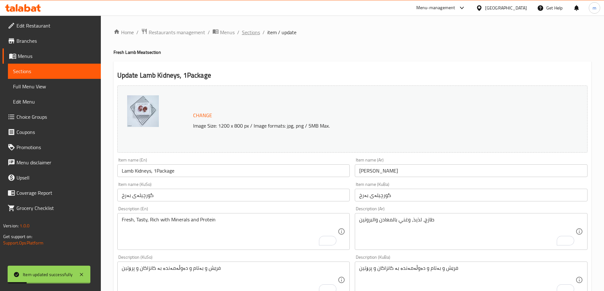
click at [247, 30] on span "Sections" at bounding box center [251, 33] width 18 height 8
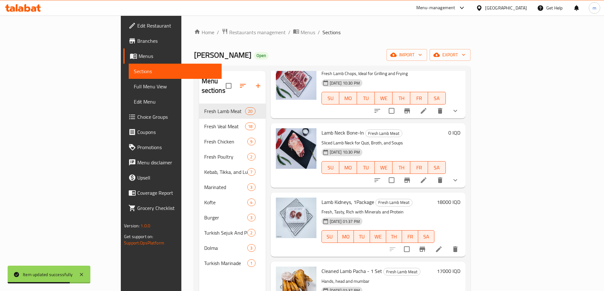
scroll to position [74, 0]
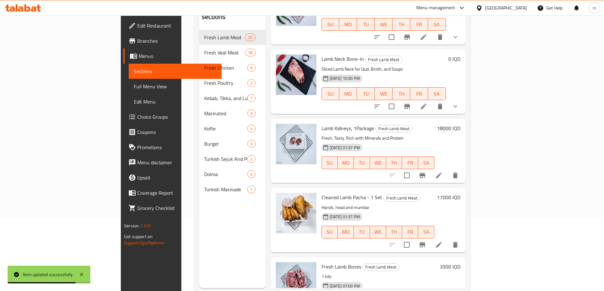
click at [448, 239] on li at bounding box center [439, 244] width 18 height 11
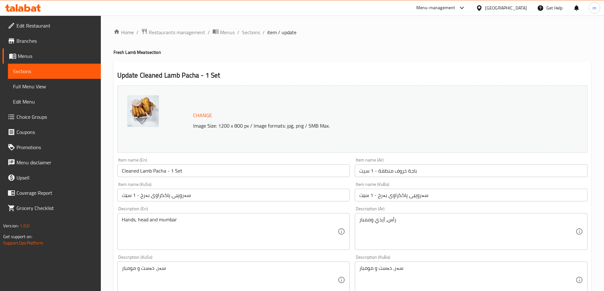
click at [199, 195] on input "سەروپێی پاککراوی بەرخ - 1 سێت" at bounding box center [233, 195] width 233 height 13
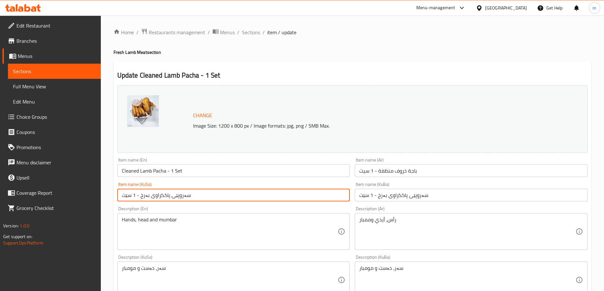
click at [199, 195] on input "سەروپێی پاککراوی بەرخ - 1 سێت" at bounding box center [233, 195] width 233 height 13
paste input "text"
type input "سەروپێی پاککراوی بەرخ"
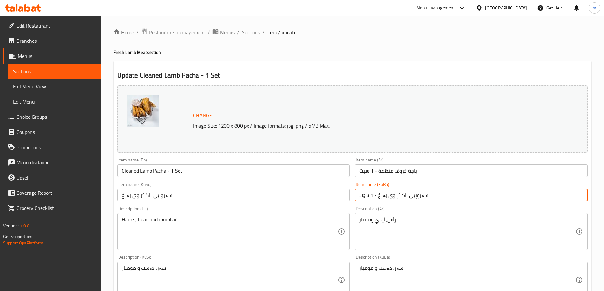
click at [382, 196] on input "سەروپێی پاککراوی بەرخ - 1 سێت" at bounding box center [471, 195] width 233 height 13
paste input "text"
type input "سەروپێی پاککراوی بەرخ"
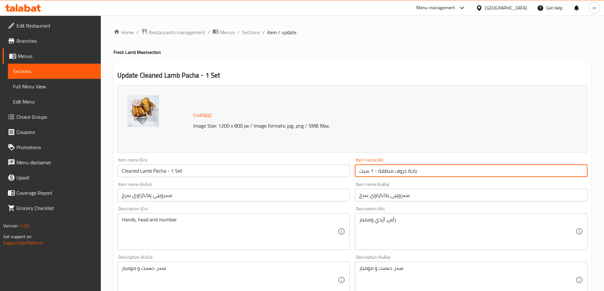
click at [375, 173] on input "باجة خروف منظفة - 1 سيت" at bounding box center [471, 171] width 233 height 13
paste input "text"
type input "باجة خروف منظفة"
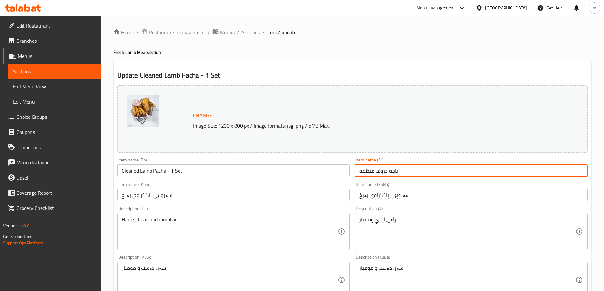
click at [326, 167] on input "Cleaned Lamb Pacha - 1 Set" at bounding box center [233, 171] width 233 height 13
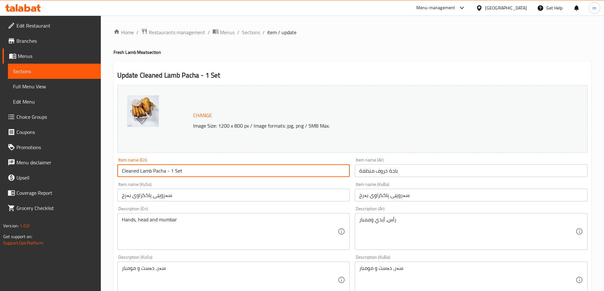
click at [326, 167] on input "Cleaned Lamb Pacha - 1 Set" at bounding box center [233, 171] width 233 height 13
paste input ", 1"
type input "Cleaned Lamb Pacha, 1Set"
click at [175, 181] on div "Item name (KuSo) سەروپێی پاککراوی بەرخ Item name (KuSo)" at bounding box center [234, 192] width 238 height 24
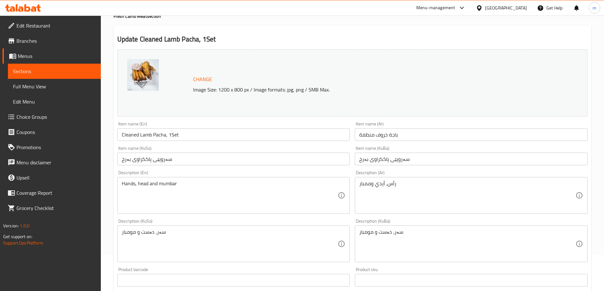
scroll to position [49, 0]
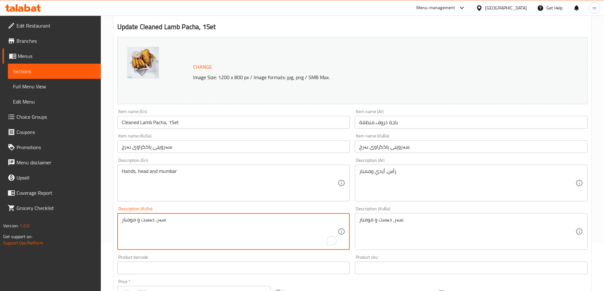
click at [211, 237] on textarea "سەر، دەست و مومبار" at bounding box center [230, 232] width 216 height 30
paste textarea "و دەست و مومبار"
type textarea "سەر و دەست و مومبار"
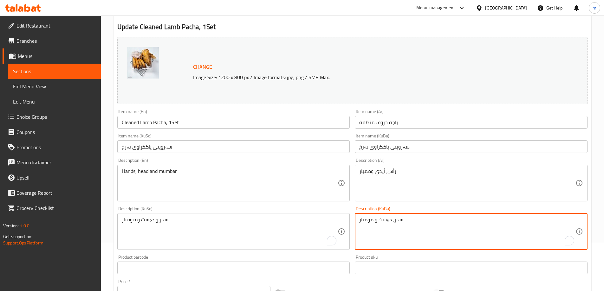
click at [405, 223] on textarea "سەر، دەست و مومبار" at bounding box center [467, 232] width 216 height 30
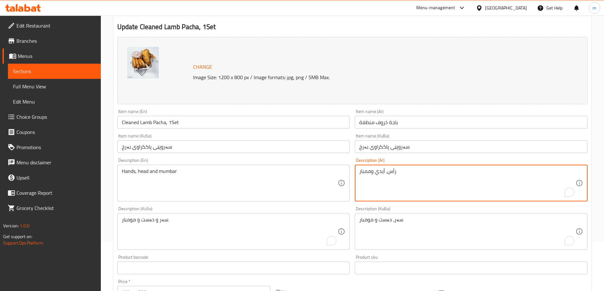
click at [395, 184] on textarea "رأس، أيدي وممبار" at bounding box center [467, 183] width 216 height 30
paste textarea "،"
type textarea "رأس، أيدي، وممبار"
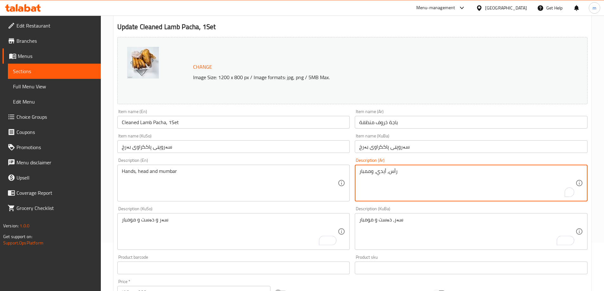
click at [298, 171] on textarea "Hands, head and mumbar" at bounding box center [230, 183] width 216 height 30
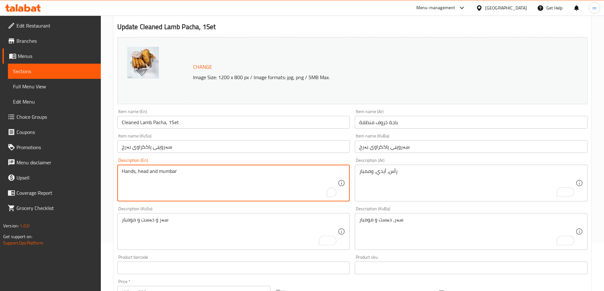
click at [297, 171] on textarea "Hands, head and mumbar" at bounding box center [230, 183] width 216 height 30
paste textarea "Head, and Mumbar"
type textarea "Hands, Head, and Mumbar"
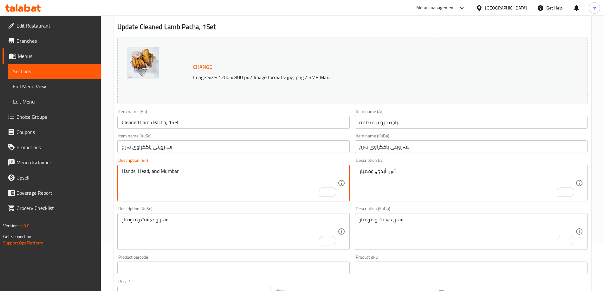
click at [199, 205] on div "Description (KuSo) سەر و دەست و مومبار Description (KuSo)" at bounding box center [234, 228] width 238 height 49
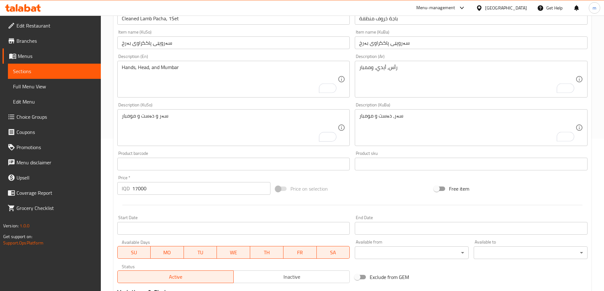
scroll to position [239, 0]
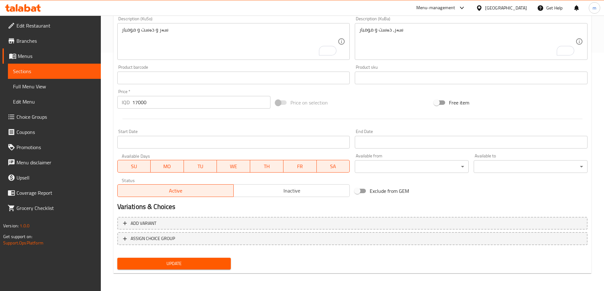
click at [183, 262] on span "Update" at bounding box center [174, 264] width 104 height 8
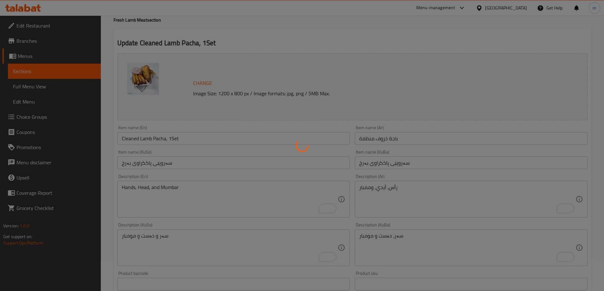
scroll to position [0, 0]
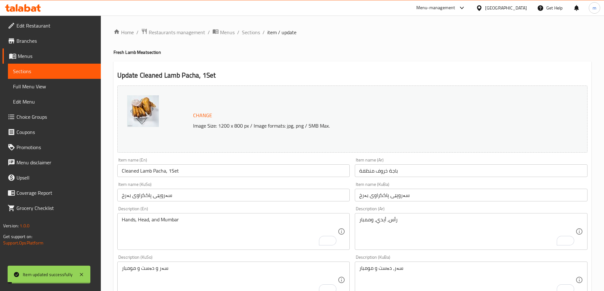
click at [251, 32] on span "Sections" at bounding box center [251, 33] width 18 height 8
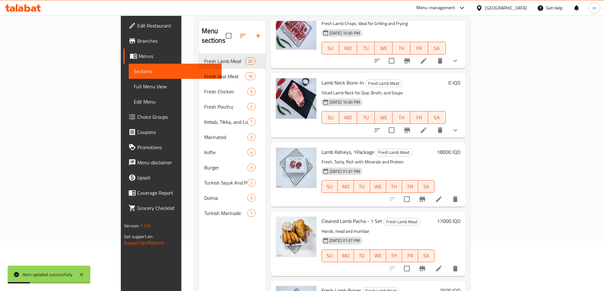
scroll to position [89, 0]
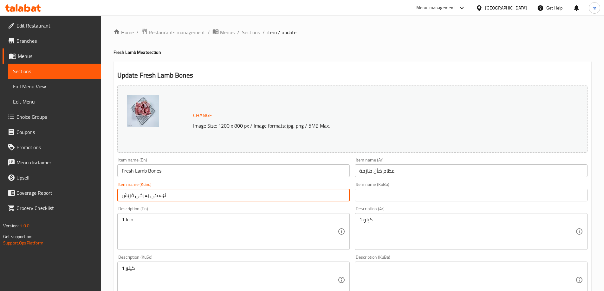
click at [172, 194] on input "ئێسکی بەرخی فرێش" at bounding box center [233, 195] width 233 height 13
paste input "text"
type input "ئێسکی بەرخ"
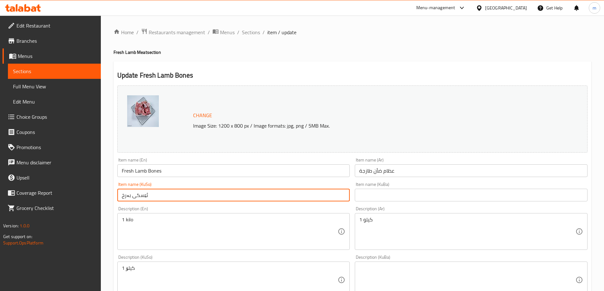
click at [380, 198] on input "text" at bounding box center [471, 195] width 233 height 13
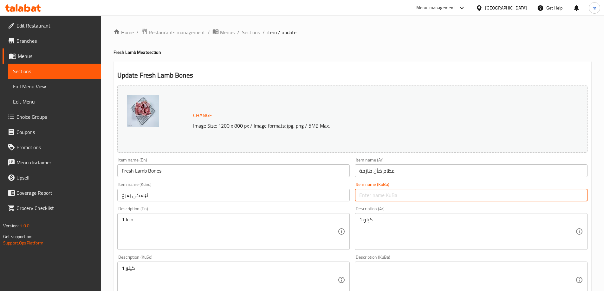
paste input "ئێسکی بەرخ"
type input "ئێسکی بەرخ"
click at [378, 177] on input "عظام ضأن طازجة" at bounding box center [471, 171] width 233 height 13
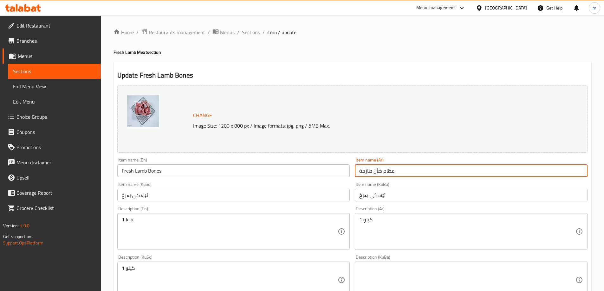
click at [378, 177] on input "عظام ضأن طازجة" at bounding box center [471, 171] width 233 height 13
paste input "روف"
type input "عظام خروف"
click at [320, 169] on input "Fresh Lamb Bones" at bounding box center [233, 171] width 233 height 13
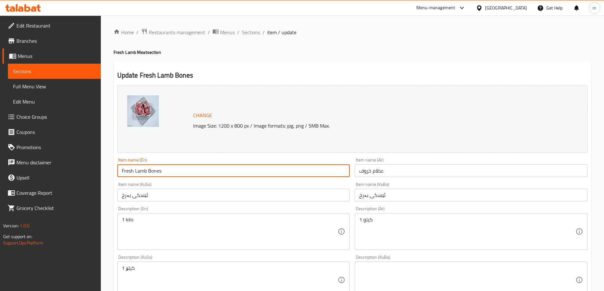
click at [320, 169] on input "Fresh Lamb Bones" at bounding box center [233, 171] width 233 height 13
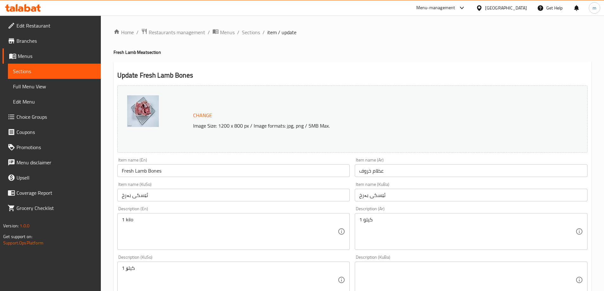
click at [174, 173] on input "Fresh Lamb Bones" at bounding box center [233, 171] width 233 height 13
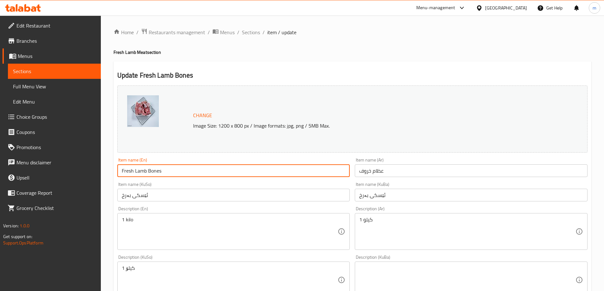
click at [174, 173] on input "Fresh Lamb Bones" at bounding box center [233, 171] width 233 height 13
click at [174, 172] on input "Fresh Lamb Bones" at bounding box center [233, 171] width 233 height 13
paste input "text"
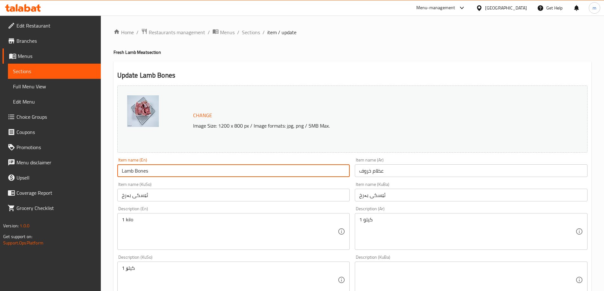
type input "Lamb Bones"
click at [157, 186] on div "Item name (KuSo) ئێسکی بەرخ Item name (KuSo)" at bounding box center [233, 191] width 233 height 19
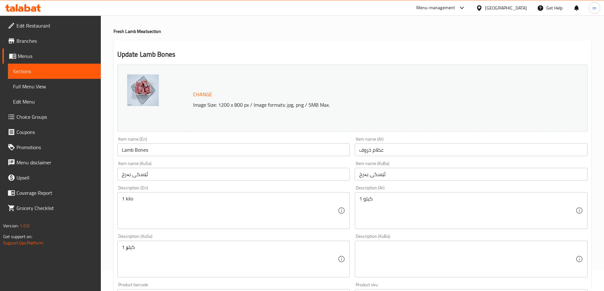
scroll to position [22, 0]
click at [144, 244] on textarea "1 کیلۆ" at bounding box center [230, 259] width 216 height 30
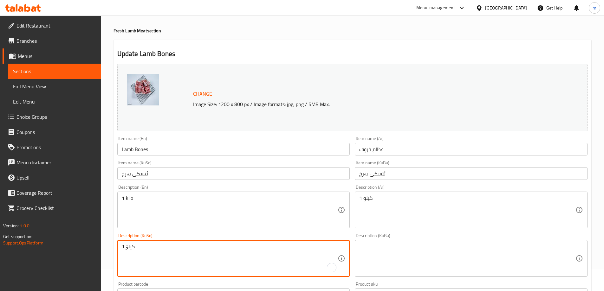
click at [144, 244] on textarea "1 کیلۆ" at bounding box center [230, 259] width 216 height 30
click at [145, 245] on textarea "1 کیلۆ" at bounding box center [230, 259] width 216 height 30
paste textarea "ئێسکی فرێش بەرخ لە بەشی خوارەوەی ڕان، گونجاوە بۆ سووپ و مەرەگە"
click at [174, 242] on div "1 کیلۆئێسکی فرێش بەرخ لە بەشی خوارەوەی ڕان، گونجاوە بۆ سووپ و مەرەگە Descriptio…" at bounding box center [233, 258] width 233 height 37
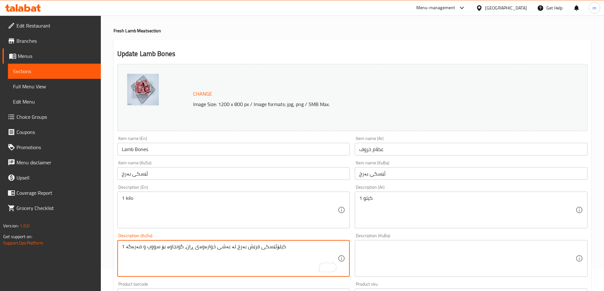
click at [174, 243] on div "1 کیلۆئێسکی فرێش بەرخ لە بەشی خوارەوەی ڕان، گونجاوە بۆ سووپ و مەرەگە Descriptio…" at bounding box center [233, 258] width 233 height 37
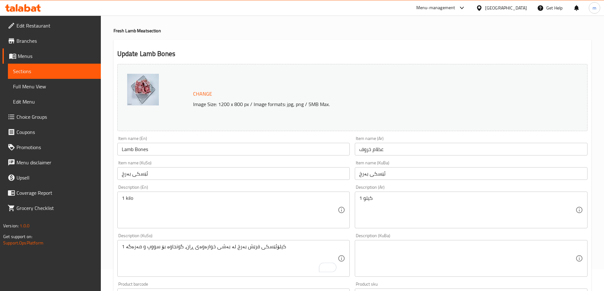
click at [174, 243] on div "1 کیلۆئێسکی فرێش بەرخ لە بەشی خوارەوەی ڕان، گونجاوە بۆ سووپ و مەرەگە Descriptio…" at bounding box center [233, 258] width 233 height 37
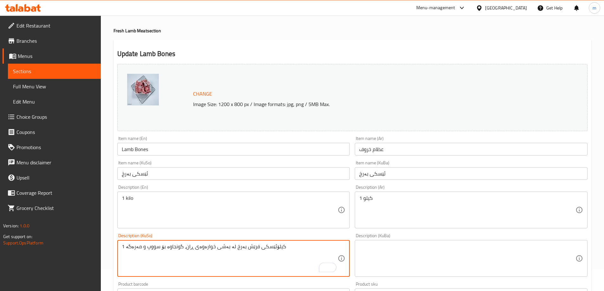
click at [173, 247] on textarea "1 کیلۆئێسکی فرێش بەرخ لە بەشی خوارەوەی ڕان، گونجاوە بۆ سووپ و مەرەگە" at bounding box center [230, 259] width 216 height 30
paste textarea "To enrich screen reader interactions, please activate Accessibility in Grammarl…"
type textarea "ئێسکی فرێش بەرخ لە بەشی خوارەوەی ڕان، گونجاوە بۆ سووپ و مەرەگە"
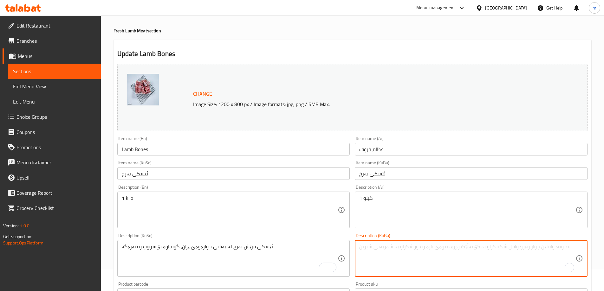
click at [455, 244] on textarea "To enrich screen reader interactions, please activate Accessibility in Grammarl…" at bounding box center [467, 259] width 216 height 30
paste textarea "ئێسکی فرێش بەرخ لە بەشی خوارەوەی ڕان، گونجاوە بۆ سووپ و مەرەگە"
type textarea "ئێسکی فرێش بەرخ لە بەشی خوارەوەی ڕان، گونجاوە بۆ سووپ و مەرەگە"
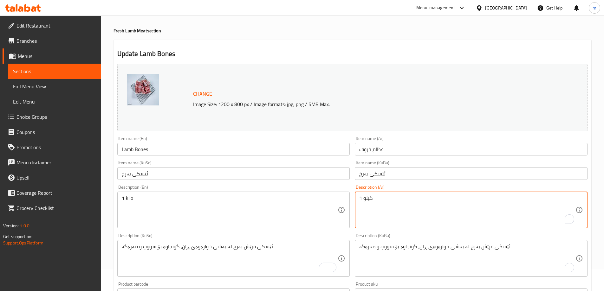
click at [399, 208] on textarea "1 كيلو" at bounding box center [467, 210] width 216 height 30
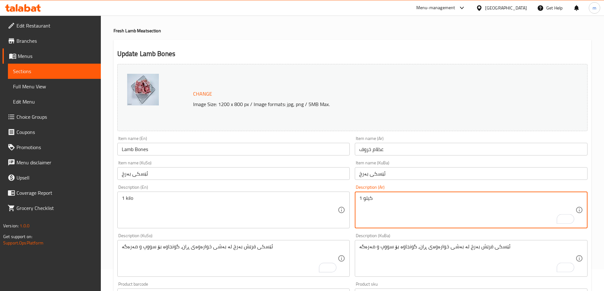
paste textarea "عظام خروف طازجة من أسفل الفخذ، مثالية للشوربات والمرق"
type textarea "عظام خروف طازجة من أسفل الفخذ، مثالية للشوربات والمرق"
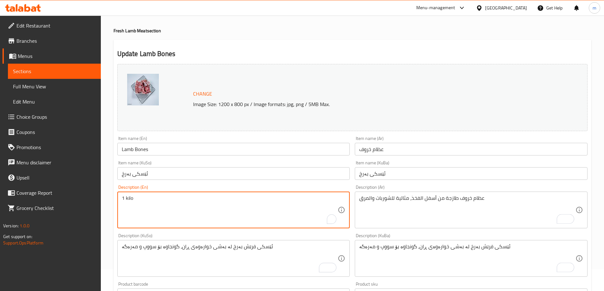
click at [260, 206] on textarea "1 kilo" at bounding box center [230, 210] width 216 height 30
paste textarea "Fresh Lamb Bones from the [GEOGRAPHIC_DATA], Ideal for Soups and Broth"
type textarea "Fresh Lamb Bones from the [GEOGRAPHIC_DATA], Ideal for Soups and Broth"
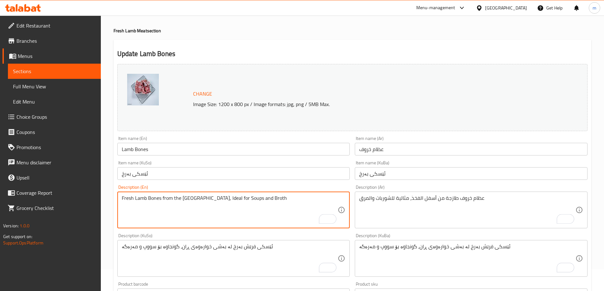
click at [161, 184] on div "Description (En) Fresh Lamb Bones from the [GEOGRAPHIC_DATA], Ideal for Soups a…" at bounding box center [234, 207] width 238 height 49
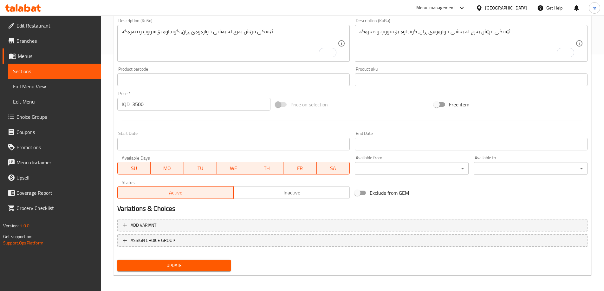
scroll to position [239, 0]
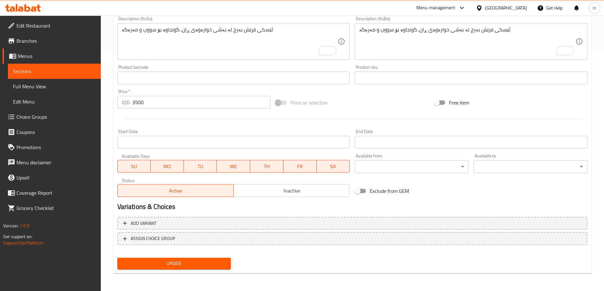
scroll to position [239, 0]
click at [197, 259] on button "Update" at bounding box center [174, 264] width 114 height 12
click at [174, 265] on span "Update" at bounding box center [174, 264] width 104 height 8
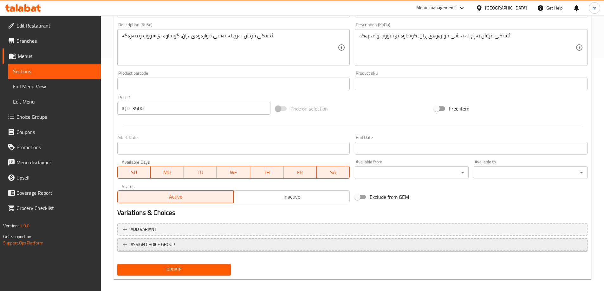
scroll to position [239, 0]
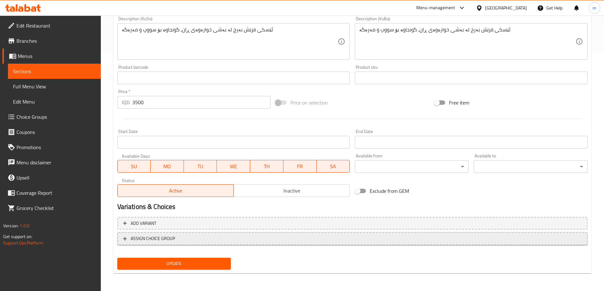
click at [164, 237] on span "ASSIGN CHOICE GROUP" at bounding box center [153, 239] width 44 height 8
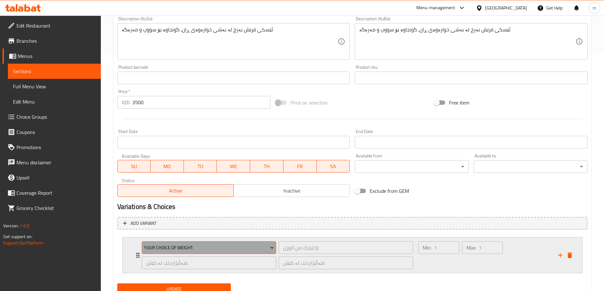
click at [167, 252] on span "Your Choice Of Weight:" at bounding box center [209, 248] width 130 height 8
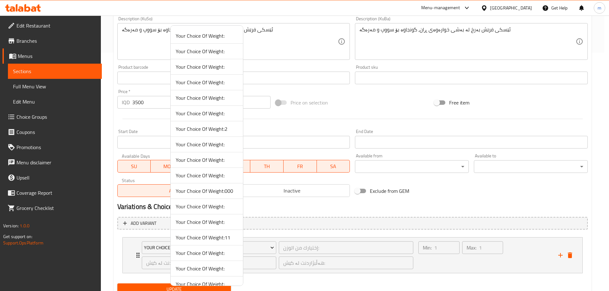
click at [218, 191] on span "Your Choice Of Weight:000" at bounding box center [207, 191] width 62 height 8
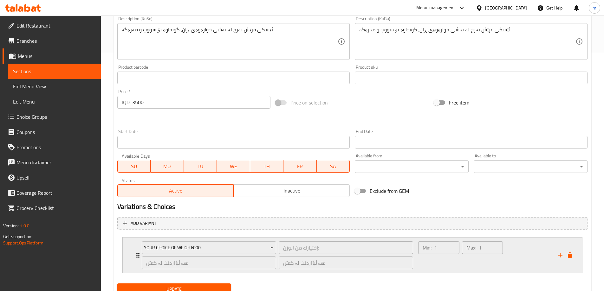
click at [463, 270] on div "Max: 1 ​" at bounding box center [482, 255] width 43 height 30
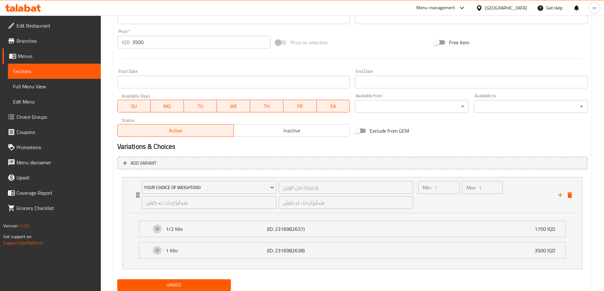
scroll to position [320, 0]
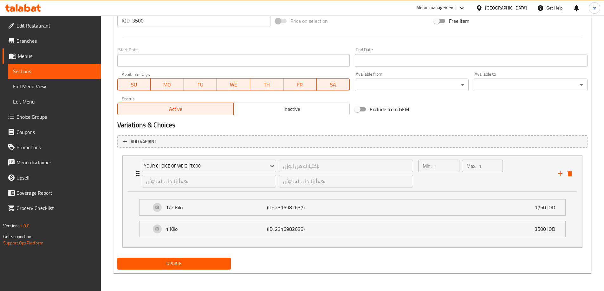
click at [212, 263] on span "Update" at bounding box center [174, 264] width 104 height 8
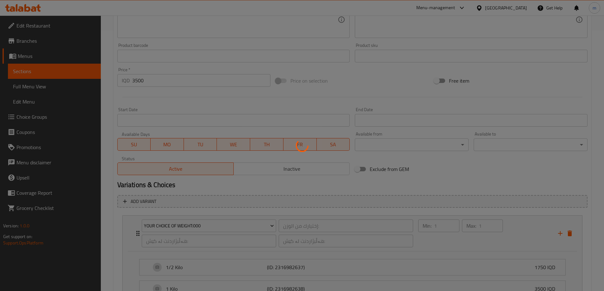
scroll to position [247, 0]
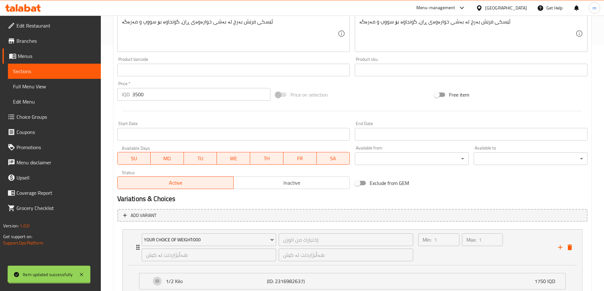
click at [143, 92] on div "Home / Restaurants management / Menus / Sections / item / update Fresh Lamb Mea…" at bounding box center [352, 67] width 478 height 571
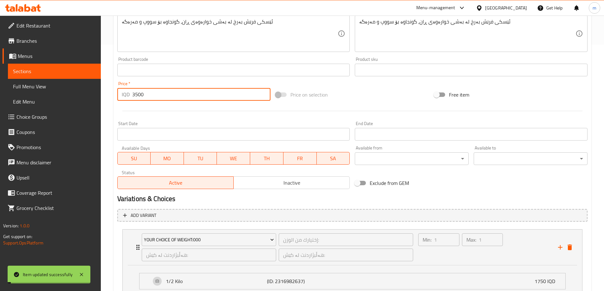
click at [143, 92] on input "3500" at bounding box center [201, 94] width 139 height 13
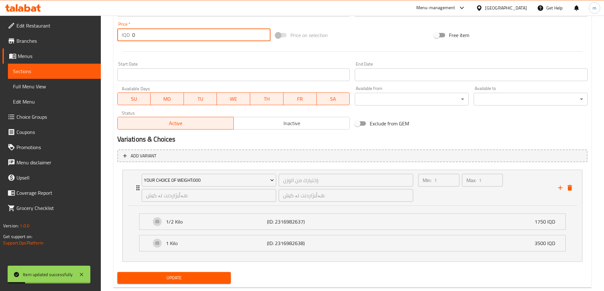
scroll to position [320, 0]
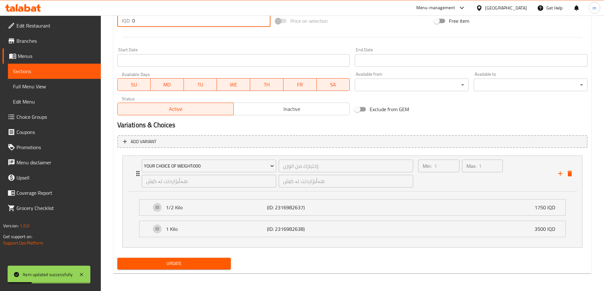
type input "0"
drag, startPoint x: 202, startPoint y: 264, endPoint x: 205, endPoint y: 268, distance: 4.6
click at [202, 265] on span "Update" at bounding box center [174, 264] width 104 height 8
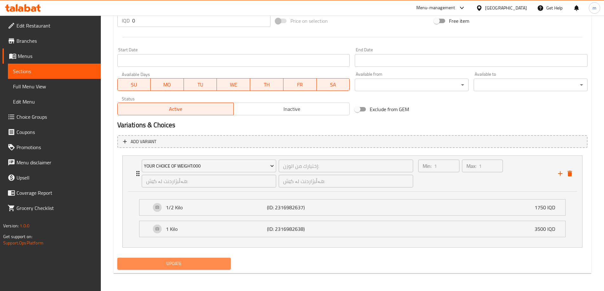
click at [164, 259] on button "Update" at bounding box center [174, 264] width 114 height 12
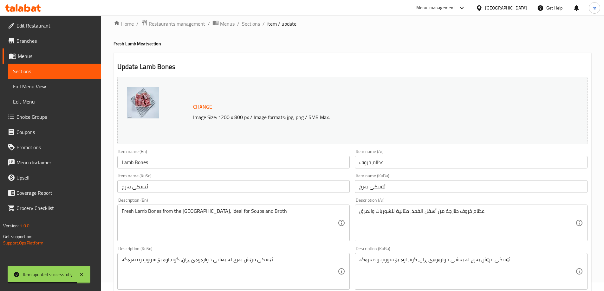
scroll to position [0, 0]
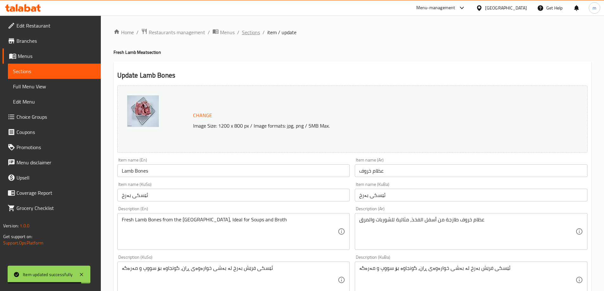
click at [256, 29] on span "Sections" at bounding box center [251, 33] width 18 height 8
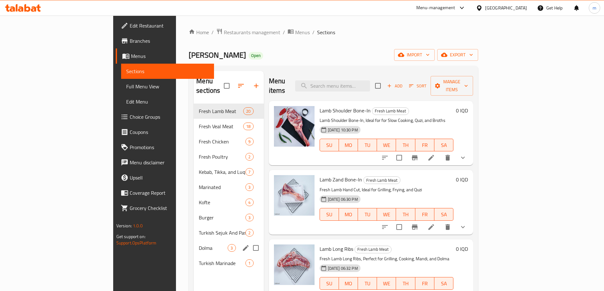
click at [199, 244] on span "Dolma" at bounding box center [213, 248] width 29 height 8
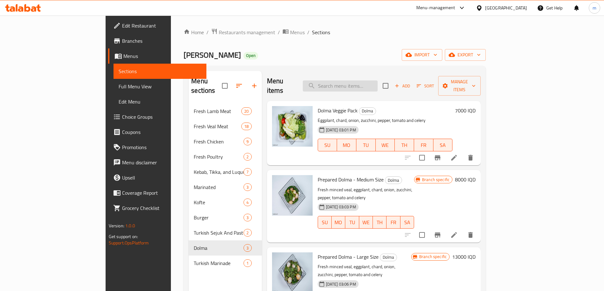
click at [370, 85] on input "search" at bounding box center [340, 86] width 75 height 11
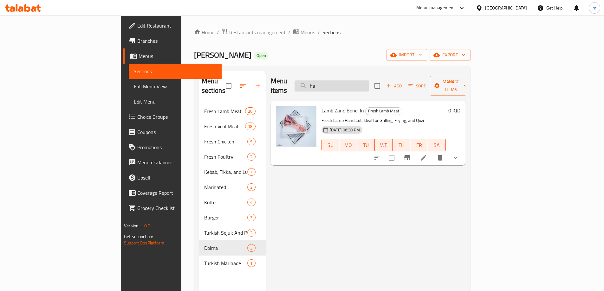
type input "h"
